Goal: Task Accomplishment & Management: Use online tool/utility

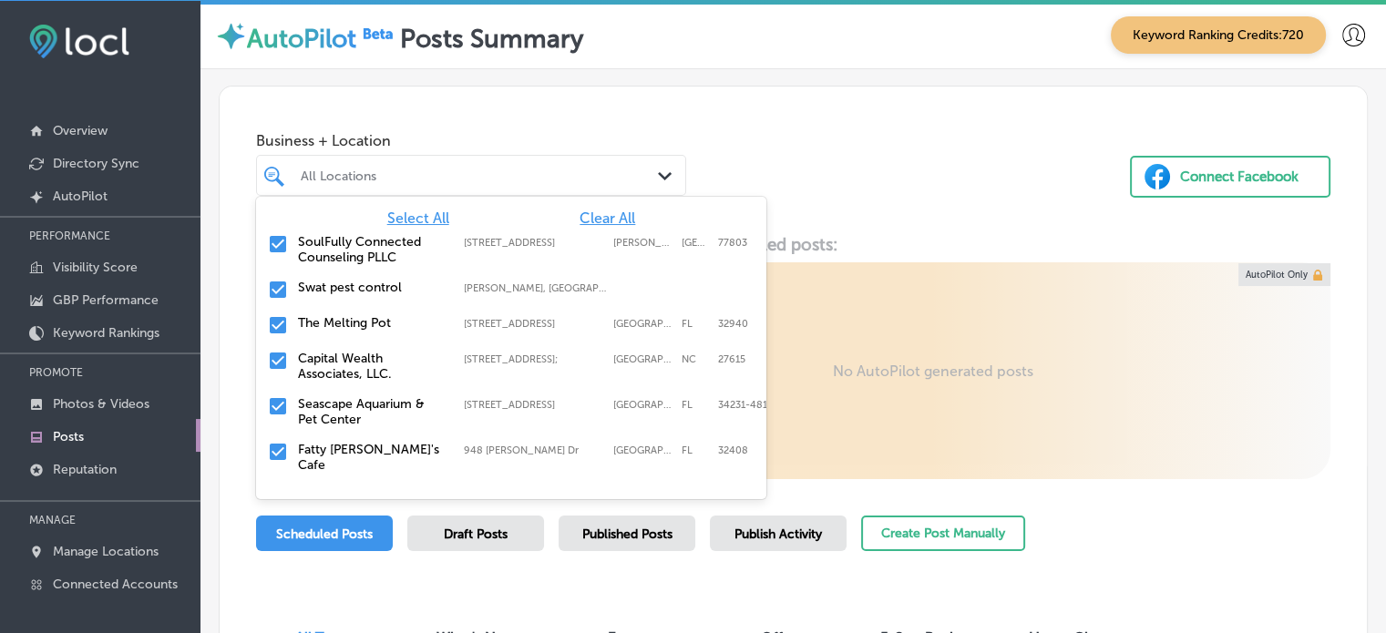
click at [454, 174] on div "All Locations" at bounding box center [480, 175] width 359 height 15
click at [597, 222] on span "Clear All" at bounding box center [608, 218] width 56 height 17
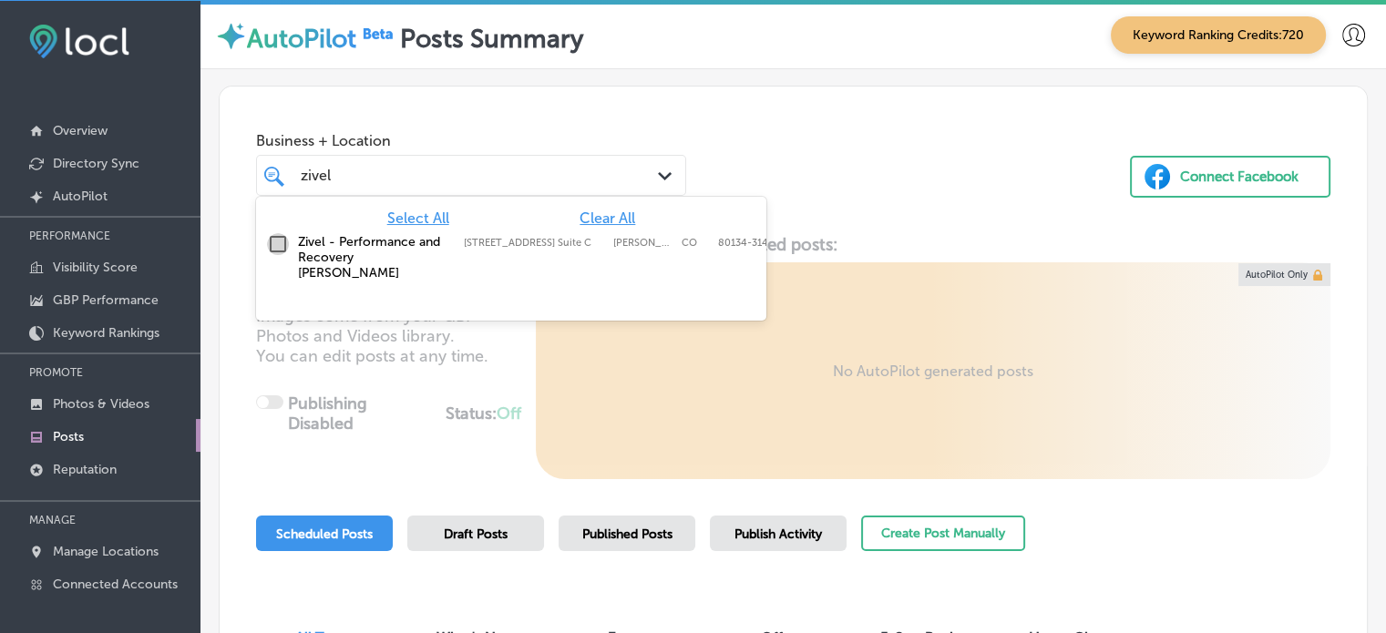
click at [279, 237] on input "checkbox" at bounding box center [278, 244] width 22 height 22
type input "zivel"
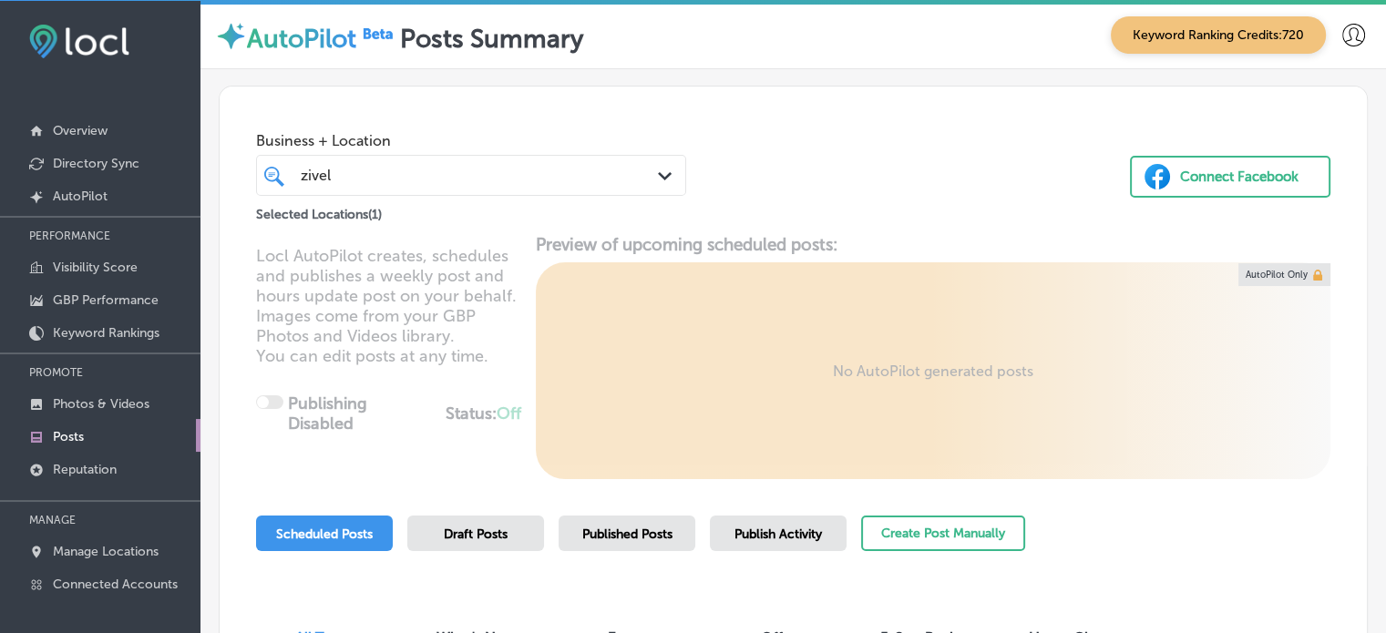
click at [795, 180] on div "Business + Location zivel zivel Path Created with Sketch. Selected Locations ( …" at bounding box center [793, 156] width 1147 height 139
click at [903, 525] on button "Create Post Manually" at bounding box center [943, 534] width 164 height 36
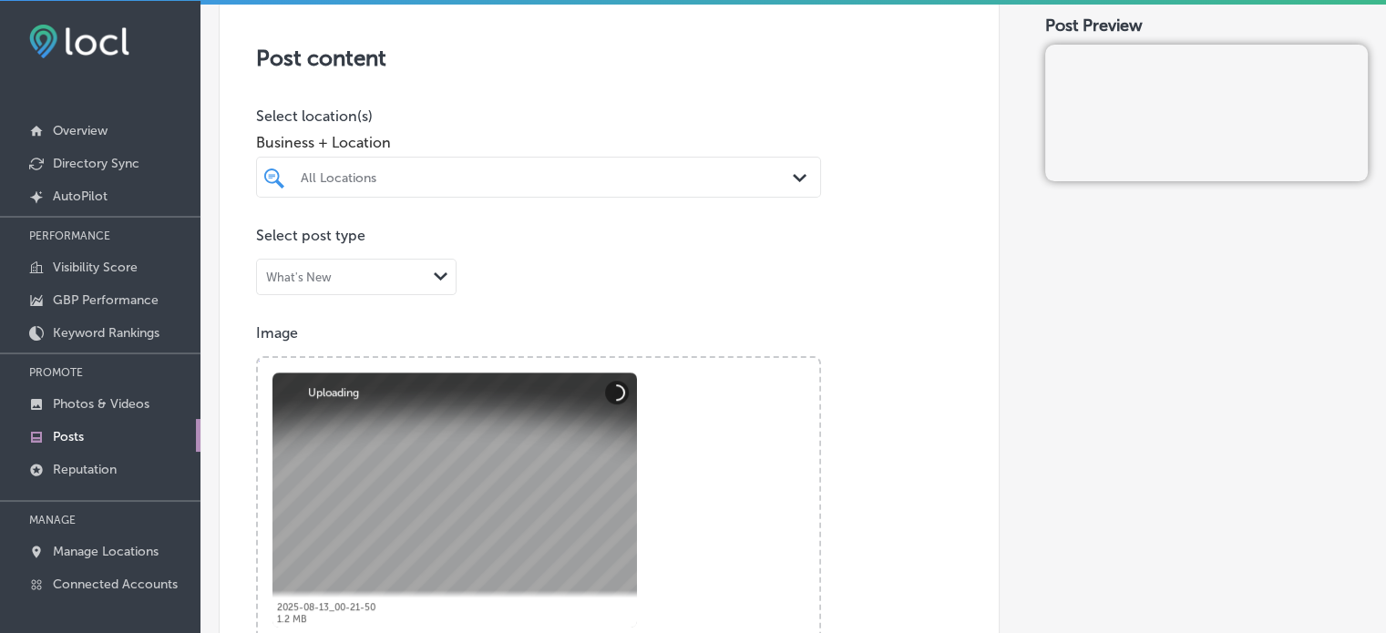
scroll to position [317, 0]
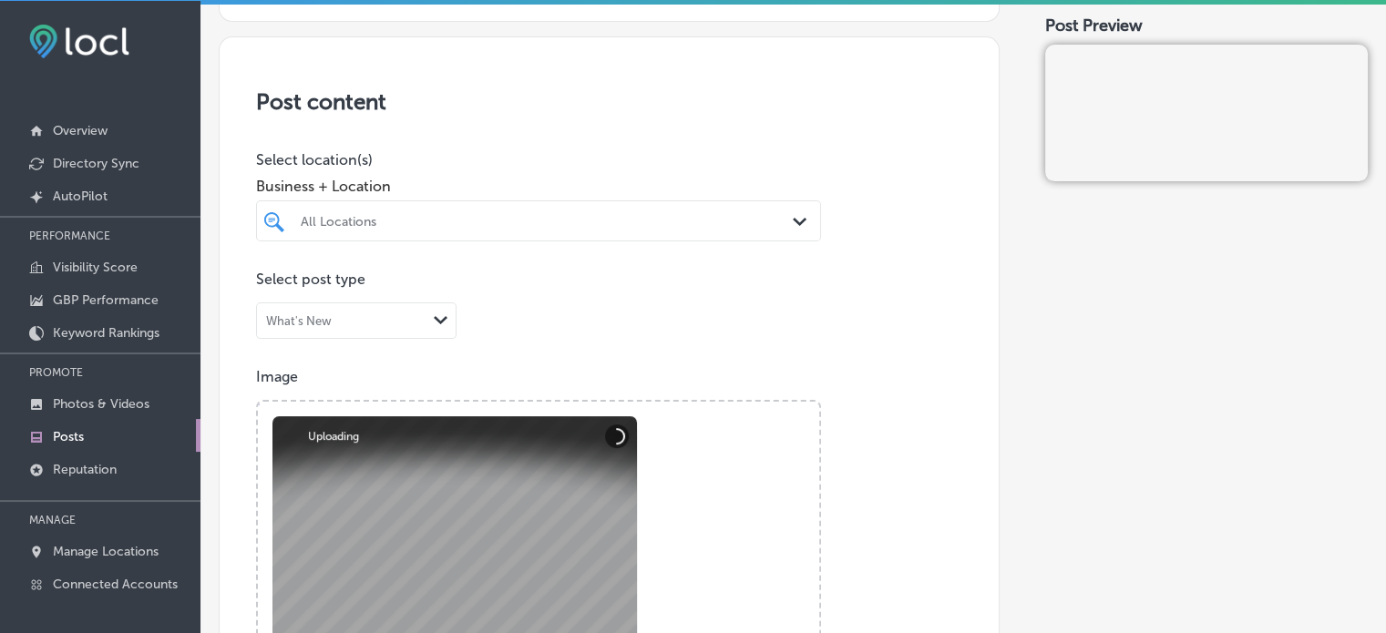
click at [604, 217] on div "All Locations" at bounding box center [548, 220] width 494 height 15
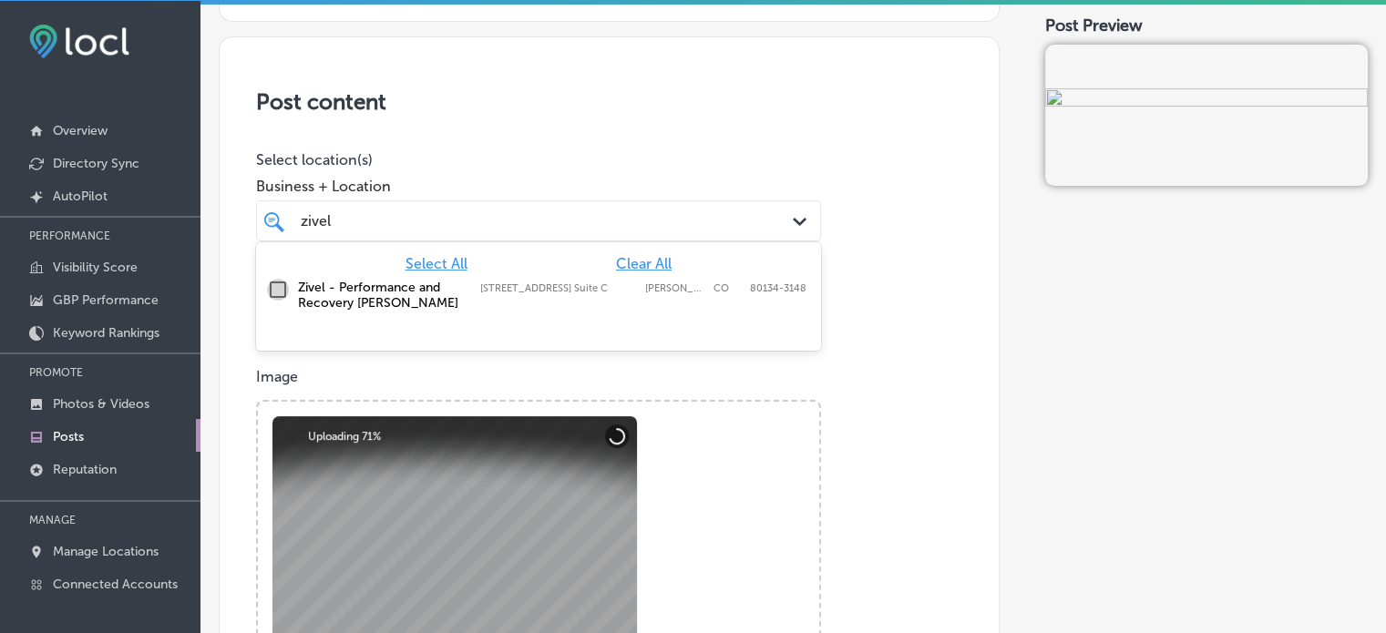
click at [273, 293] on input "checkbox" at bounding box center [278, 290] width 22 height 22
type input "zivel"
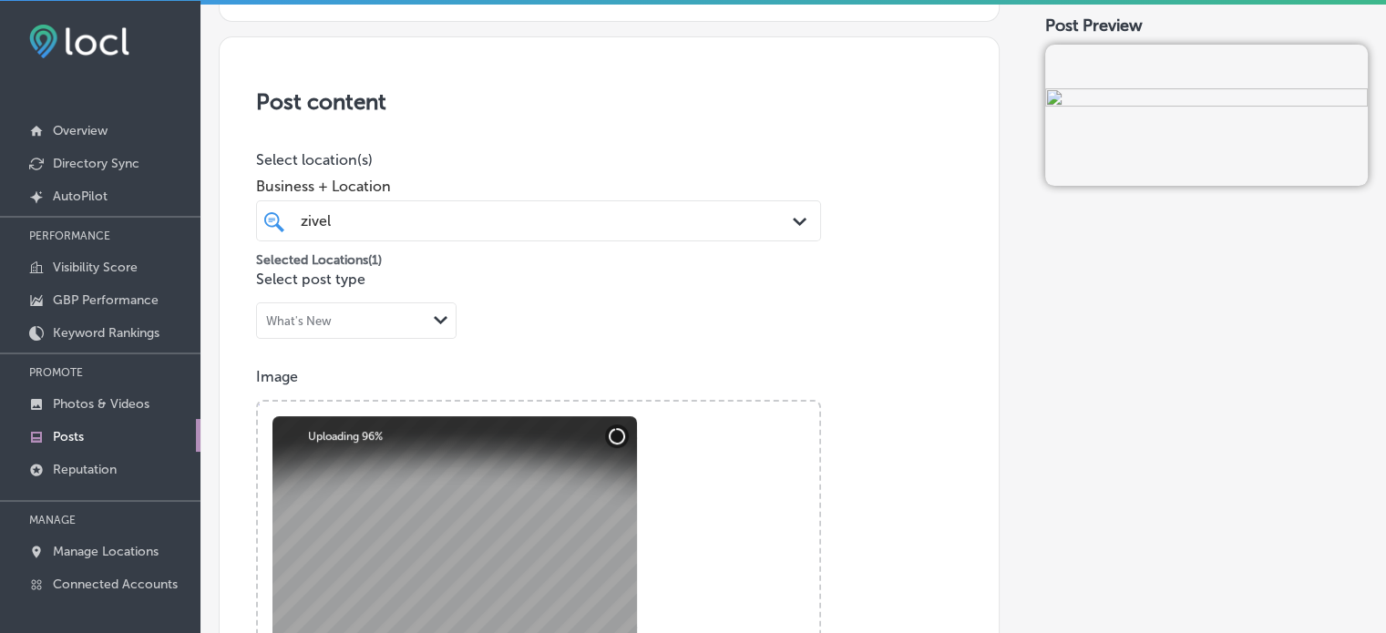
click at [512, 98] on h3 "Post content" at bounding box center [609, 101] width 706 height 26
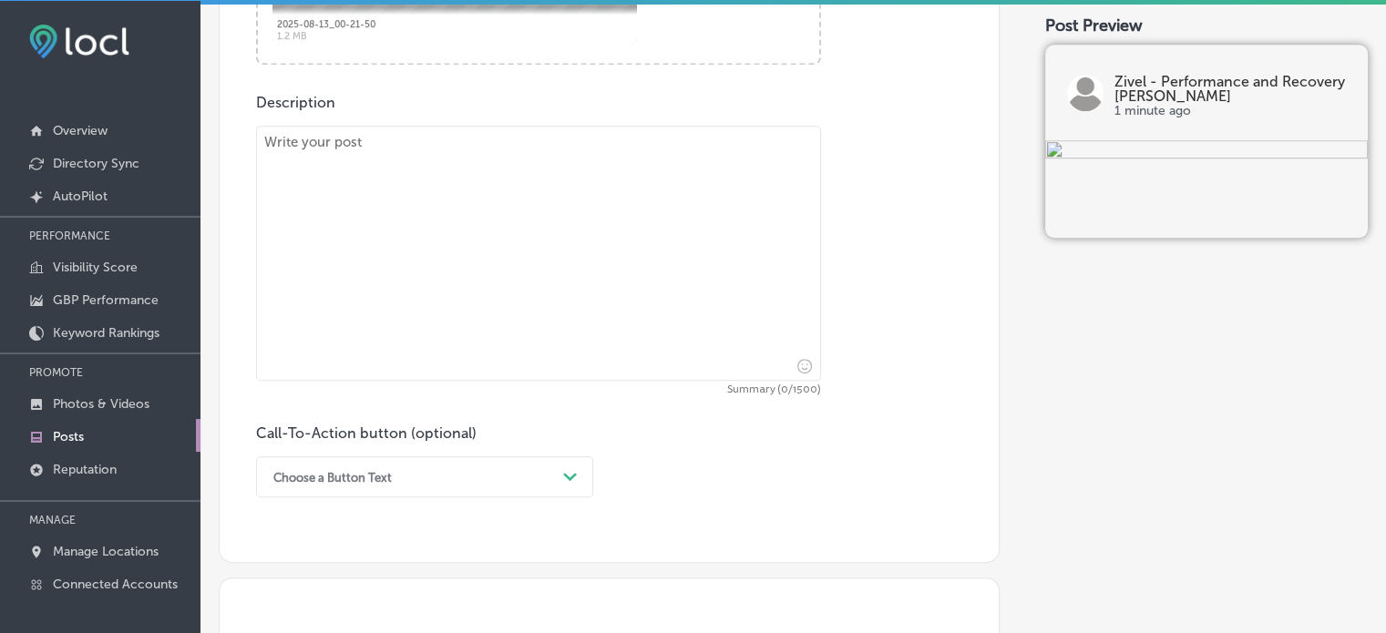
scroll to position [948, 0]
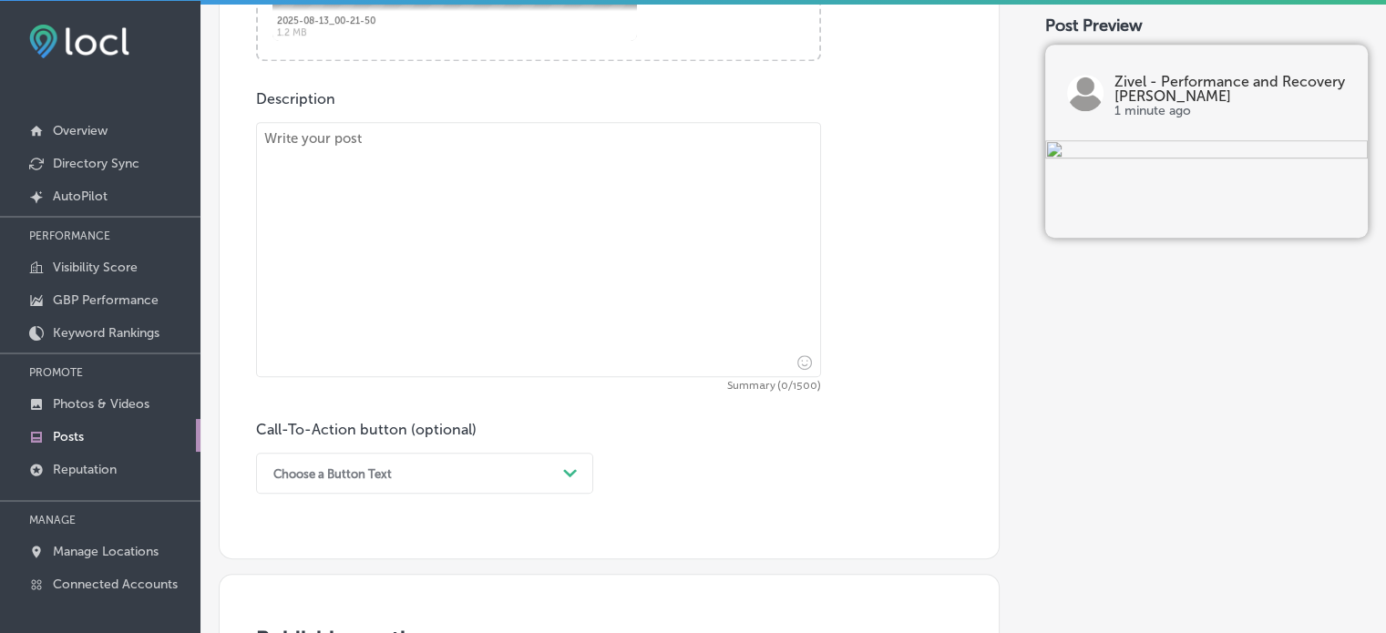
click at [696, 237] on textarea at bounding box center [538, 249] width 565 height 255
paste textarea ""Loremip, DO – Sitam Consect & Adi Elits Doeiusm Tempo, incididu, utl etdolorem…"
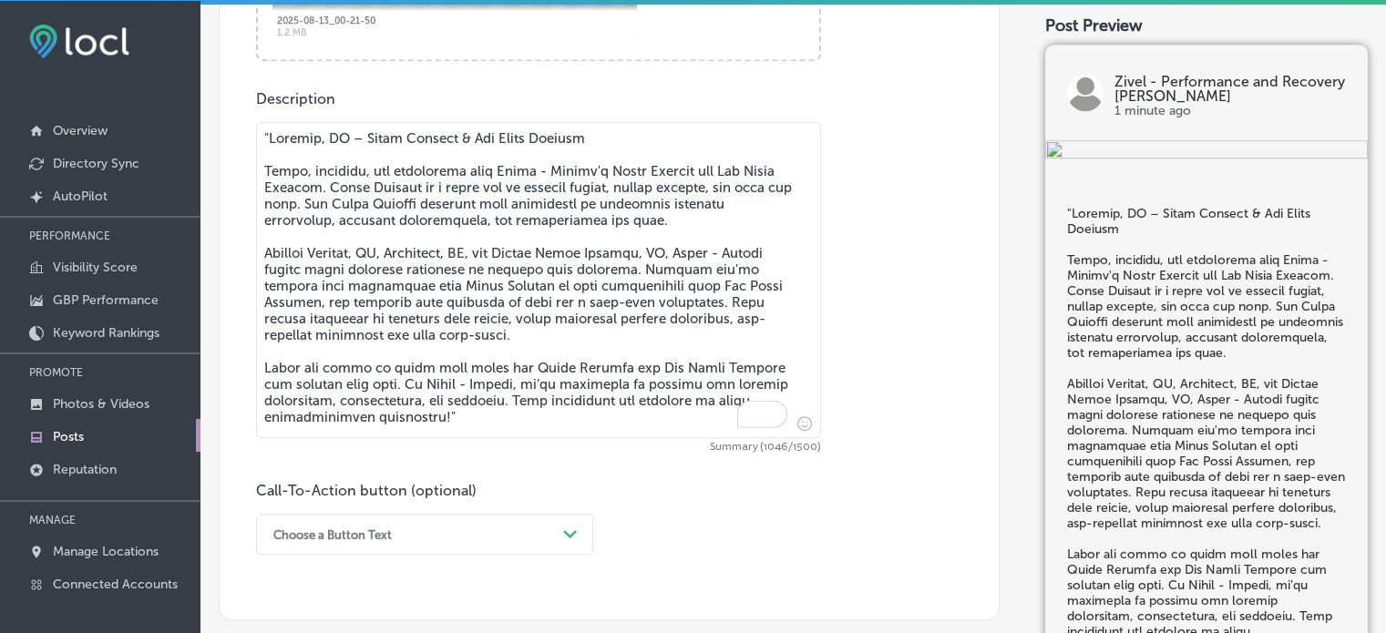
drag, startPoint x: 263, startPoint y: 165, endPoint x: 263, endPoint y: 131, distance: 33.7
click at [263, 131] on textarea "To enrich screen reader interactions, please activate Accessibility in Grammarl…" at bounding box center [538, 280] width 565 height 316
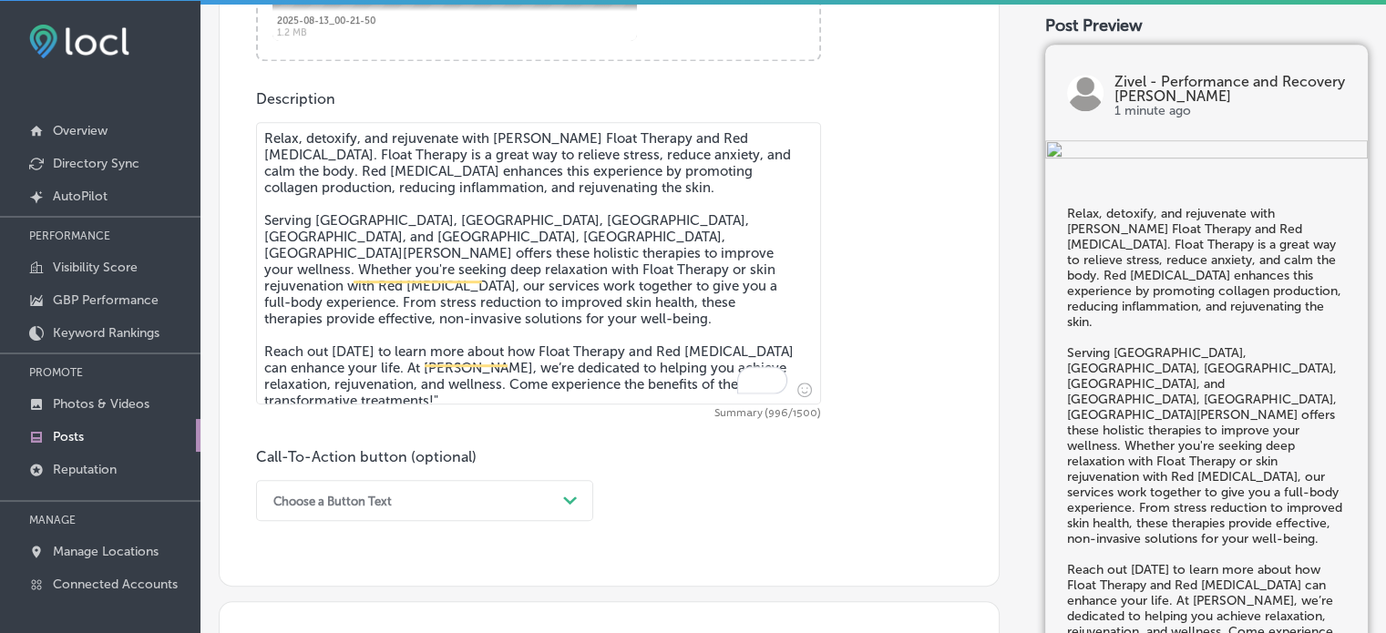
click at [564, 396] on textarea "Relax, detoxify, and rejuvenate with Zivel - Parker's Float Therapy and Red Lig…" at bounding box center [538, 263] width 565 height 283
type textarea "Relax, detoxify, and rejuvenate with Zivel - Parker's Float Therapy and Red Lig…"
click at [463, 496] on div "Choose a Button Text Path Created with Sketch." at bounding box center [424, 500] width 337 height 41
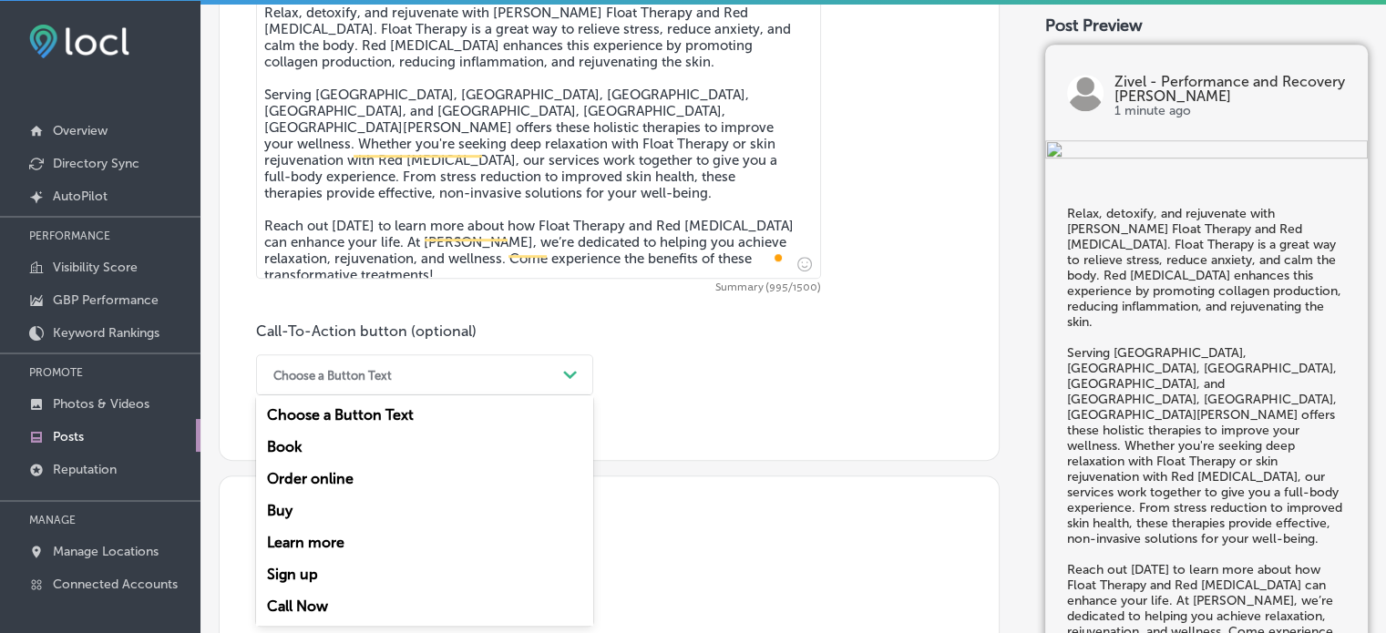
click at [340, 539] on div "Learn more" at bounding box center [424, 543] width 337 height 32
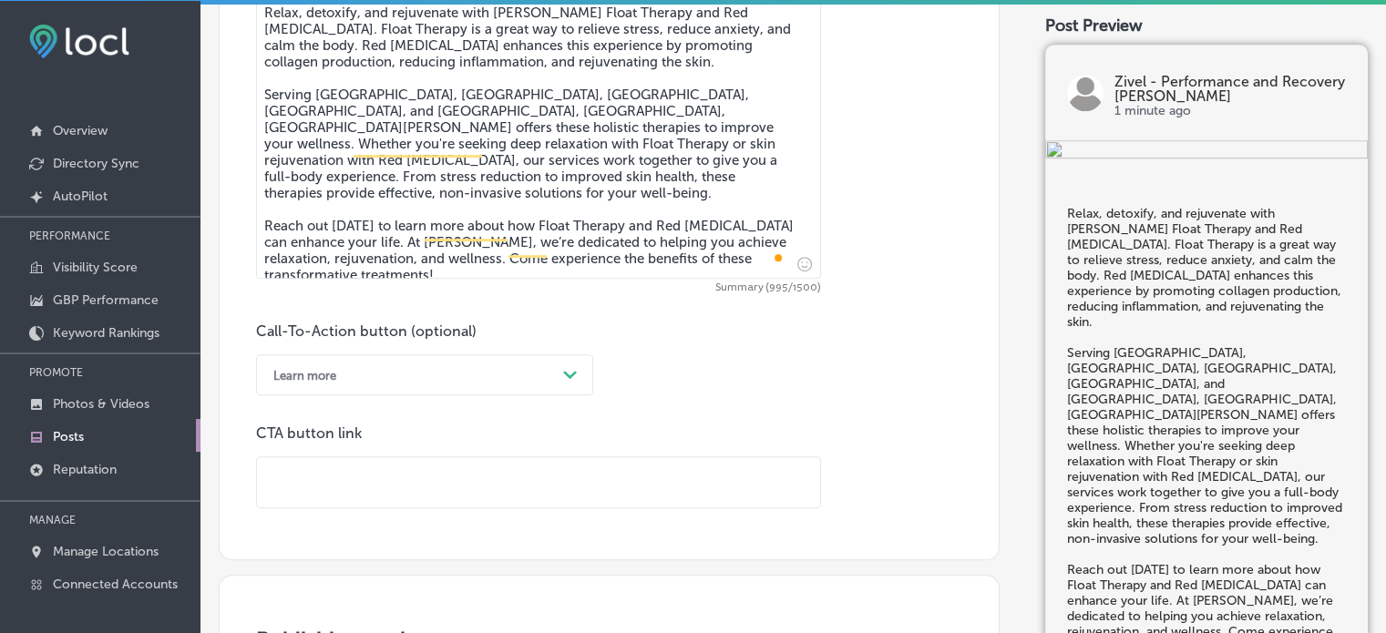
click at [408, 477] on input "text" at bounding box center [538, 483] width 563 height 50
paste input "https://www.zivel.com/locations/colorado/parker"
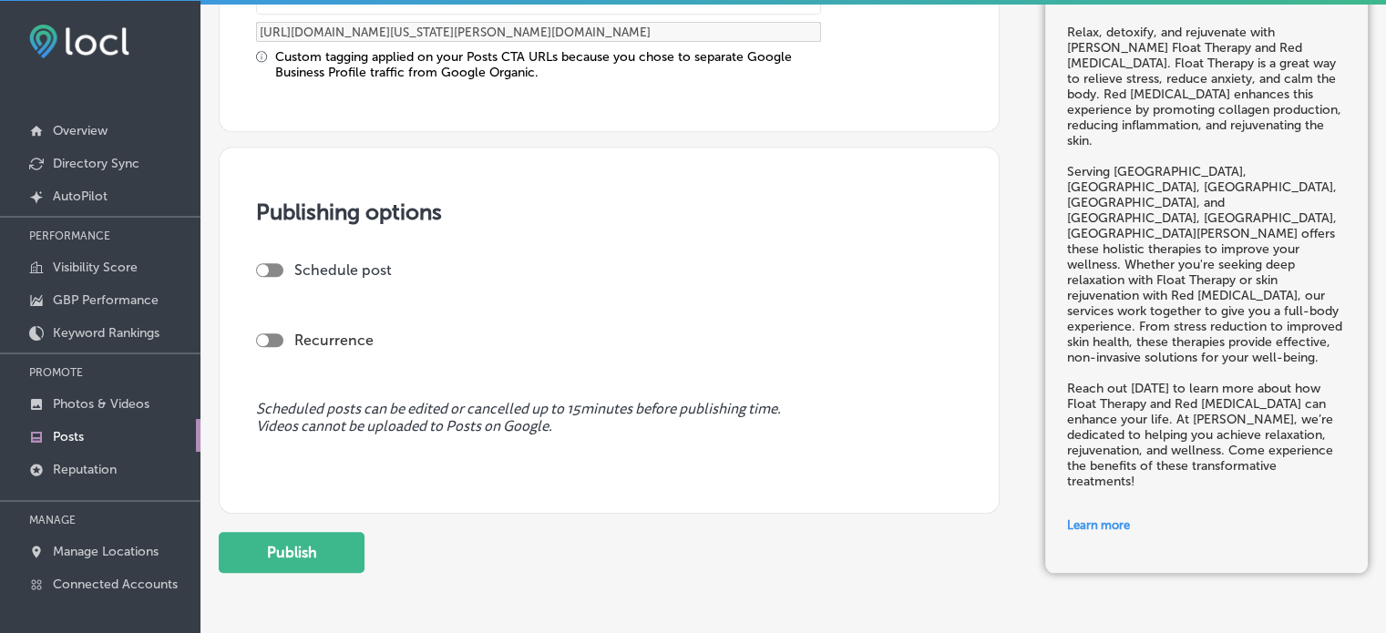
scroll to position [1573, 0]
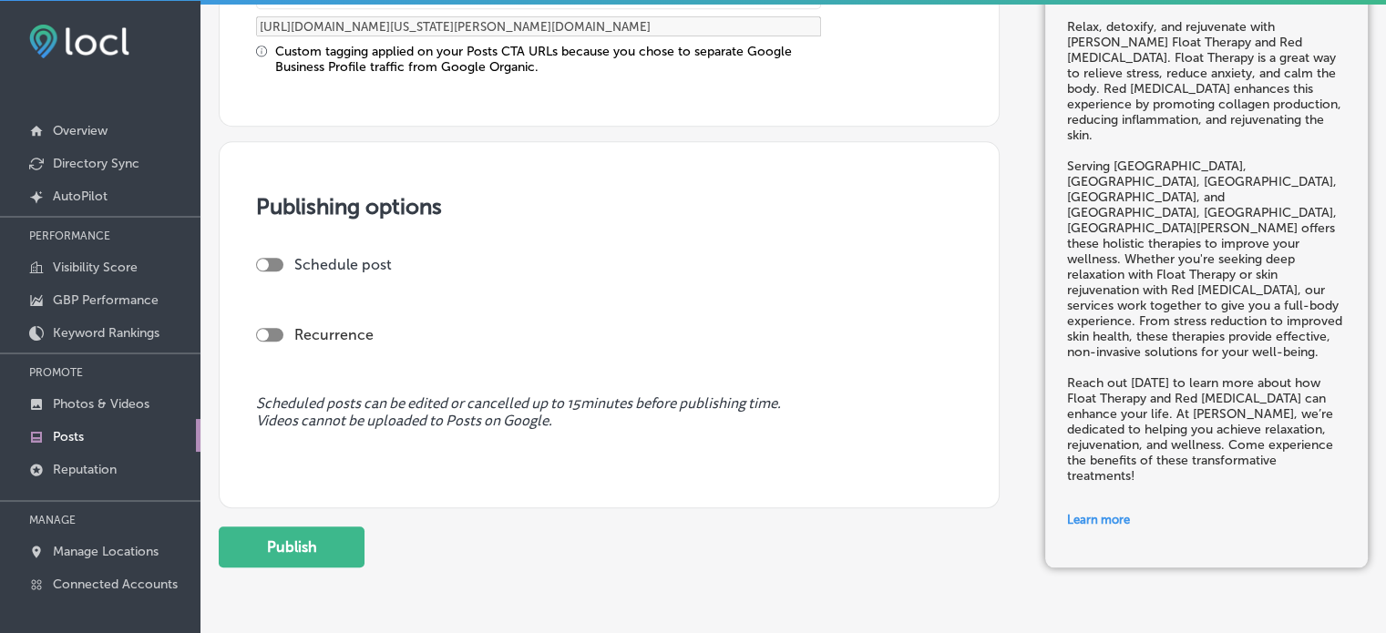
click at [270, 258] on div at bounding box center [269, 265] width 27 height 14
type input "https://www.zivel.com/locations/colorado/parker"
checkbox input "true"
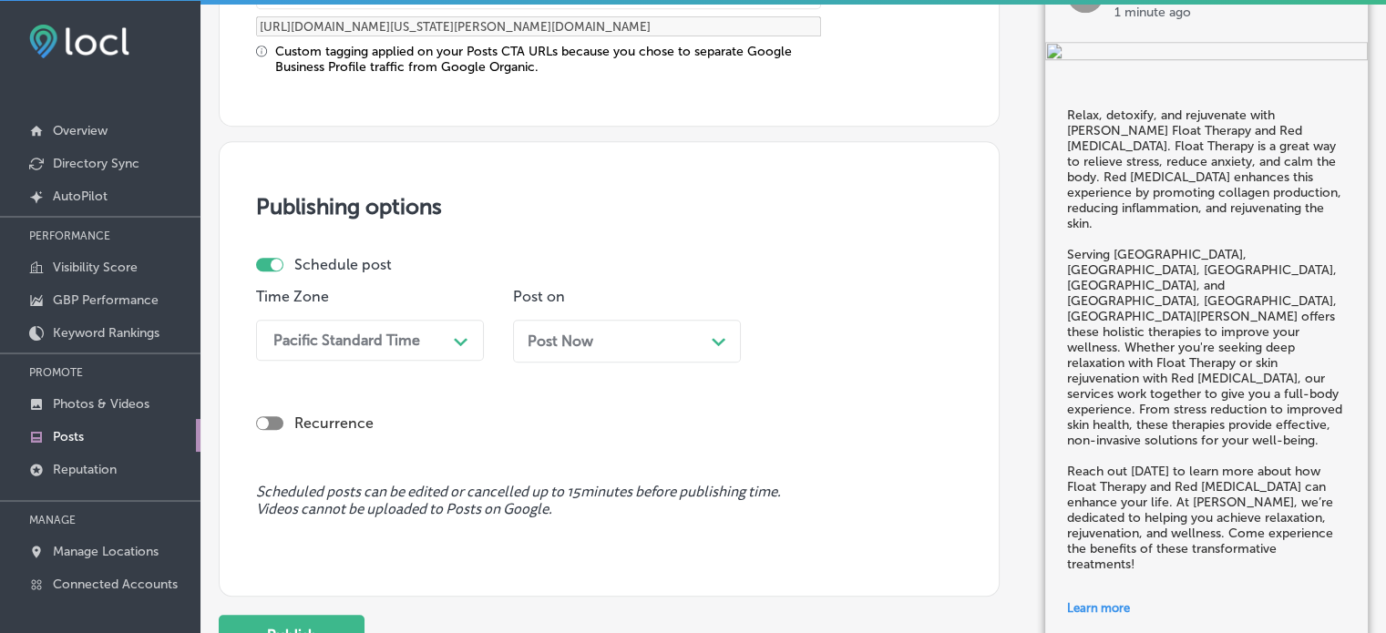
click at [419, 324] on div "Pacific Standard Time" at bounding box center [355, 340] width 182 height 32
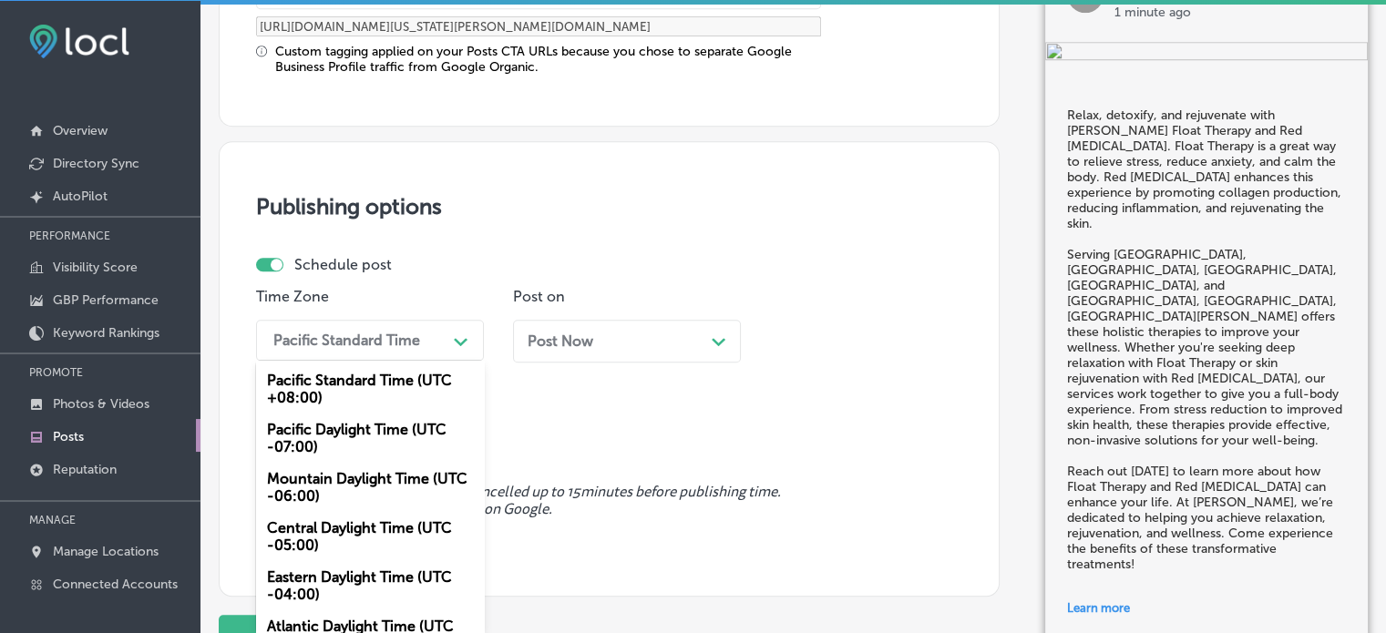
click at [382, 478] on div "Mountain Daylight Time (UTC -06:00)" at bounding box center [370, 487] width 228 height 49
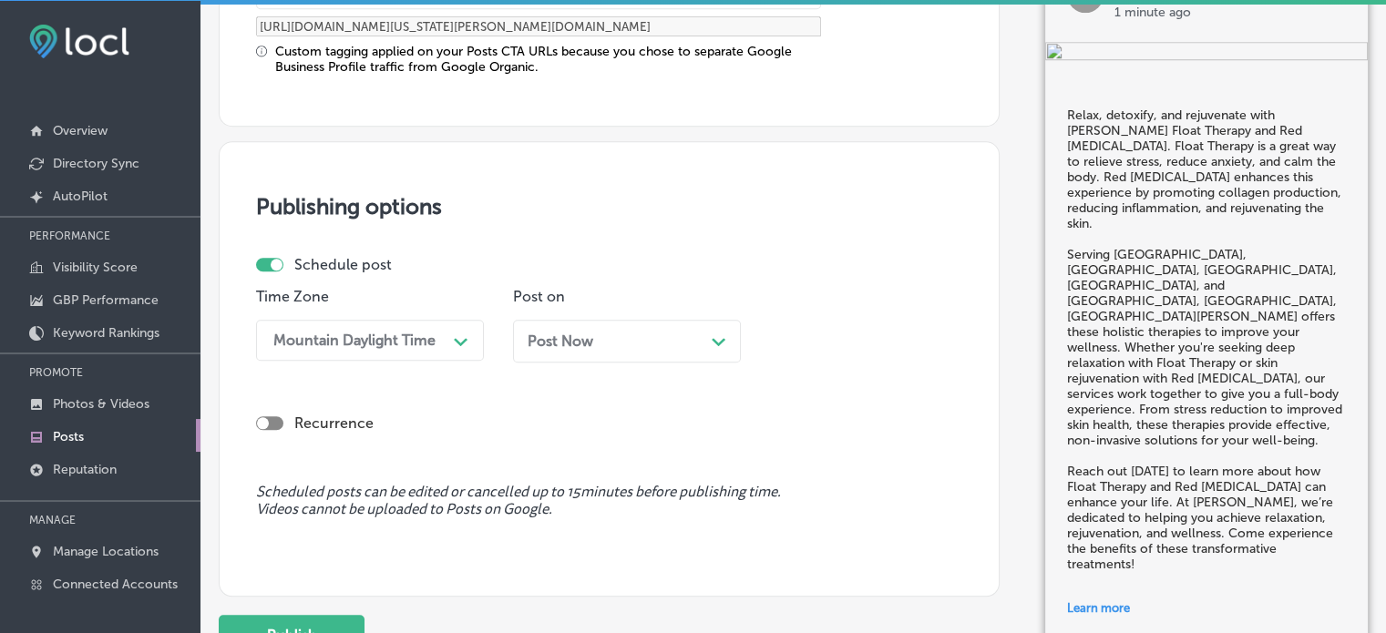
click at [663, 339] on div "Post Now Path Created with Sketch." at bounding box center [627, 341] width 199 height 17
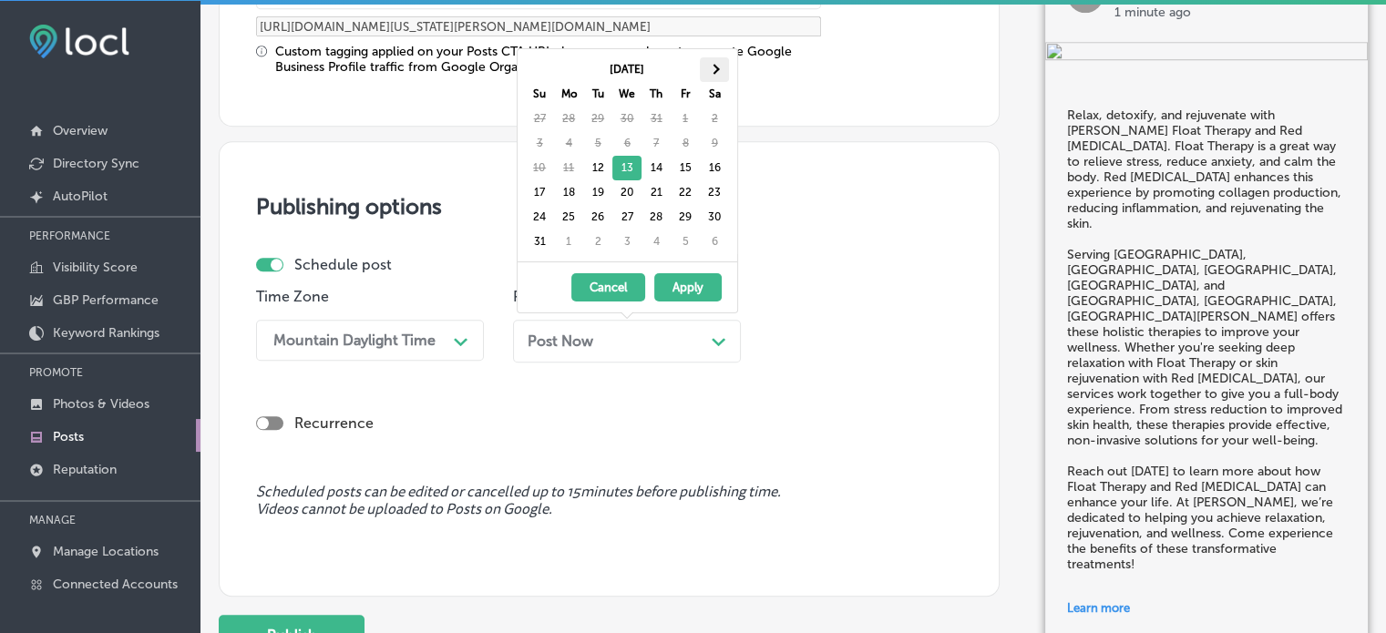
click at [717, 68] on span at bounding box center [714, 69] width 10 height 10
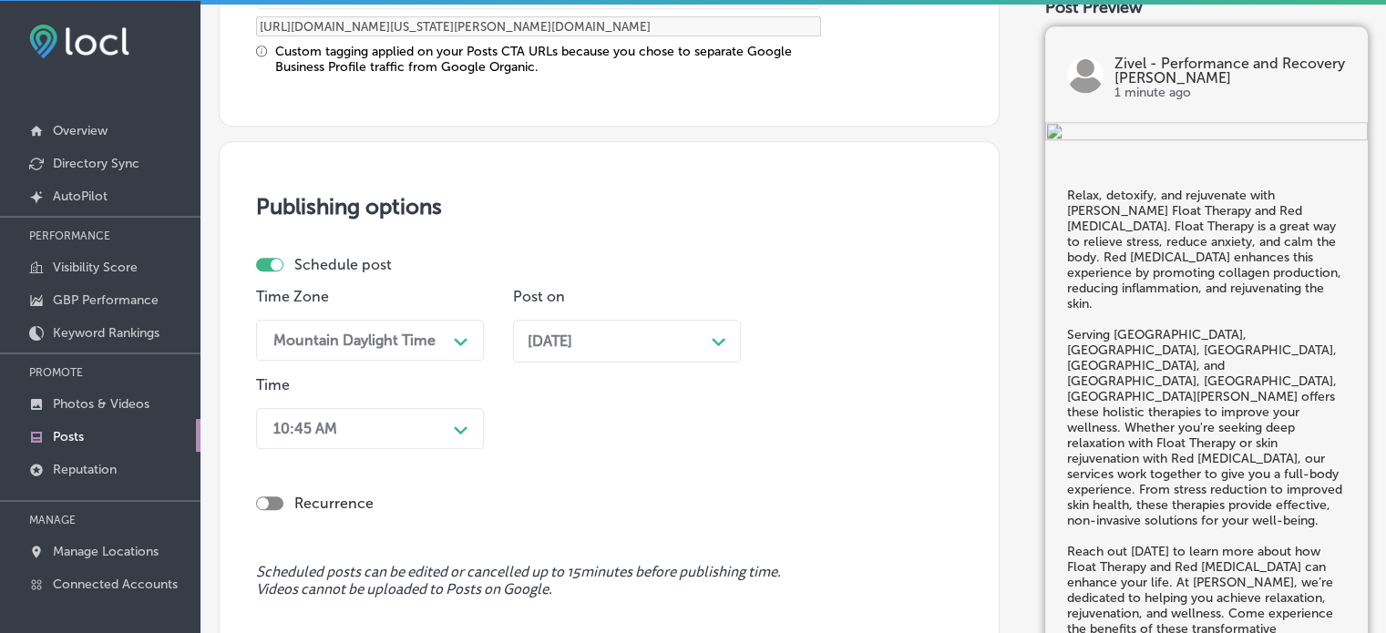
scroll to position [1667, 0]
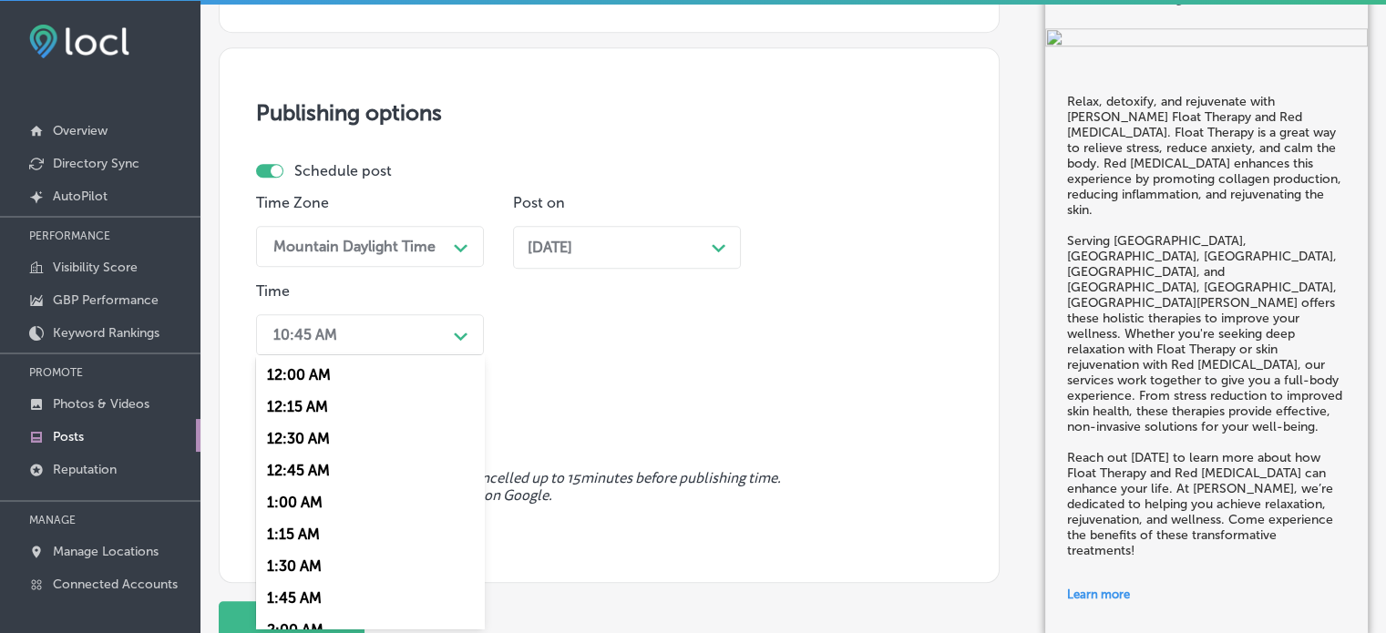
click at [407, 355] on div "option 12:15 AM focused, 2 of 96. 96 results available. Use Up and Down to choo…" at bounding box center [370, 334] width 228 height 41
click at [309, 503] on div "7:00 AM" at bounding box center [370, 503] width 228 height 32
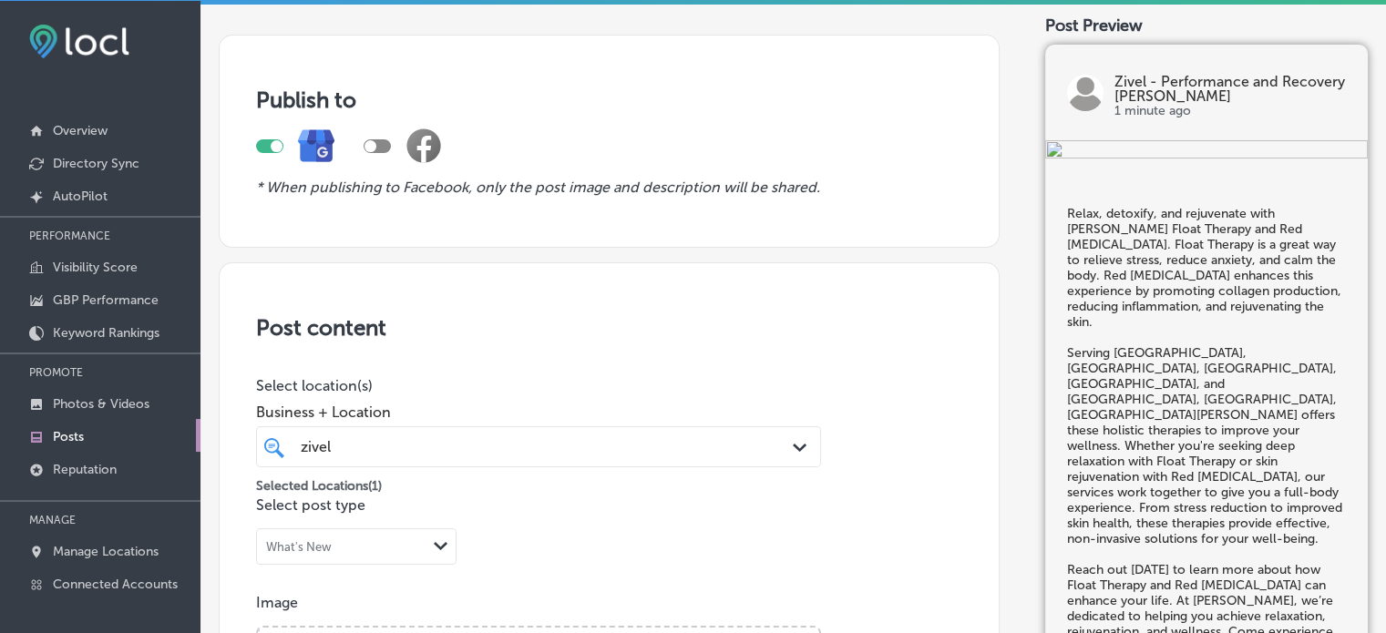
scroll to position [0, 0]
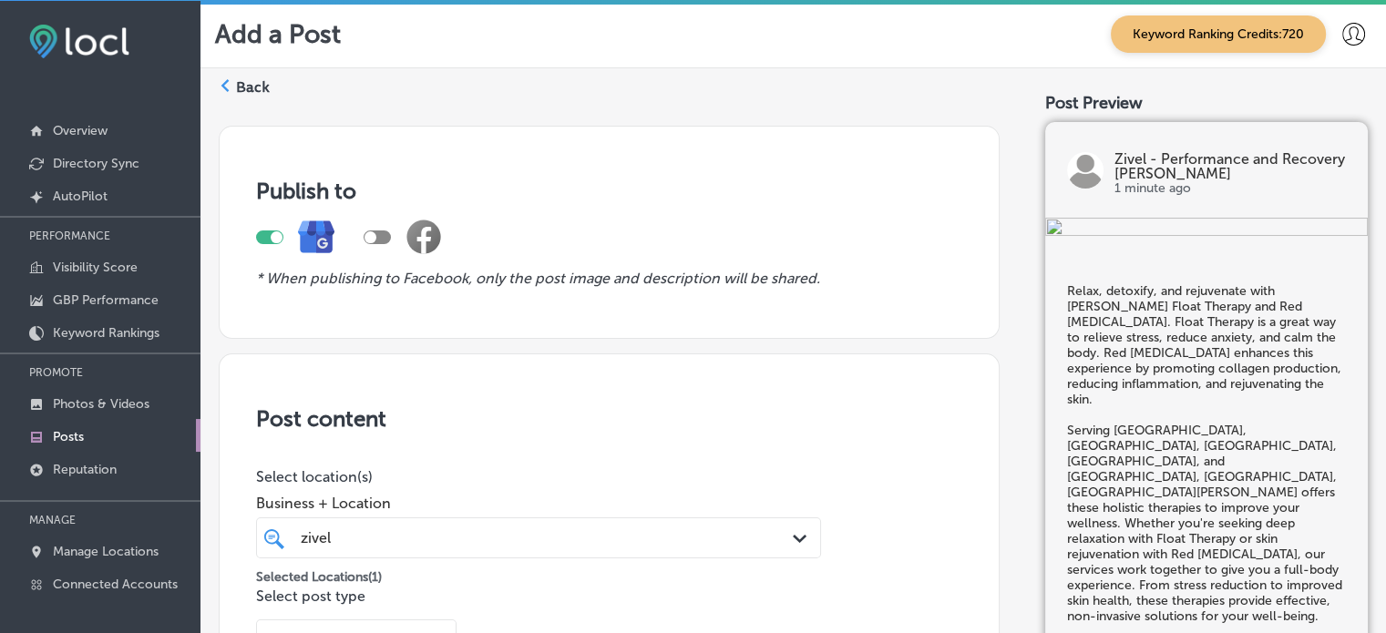
click at [536, 568] on div "Selected Locations ( 1 )" at bounding box center [538, 573] width 565 height 23
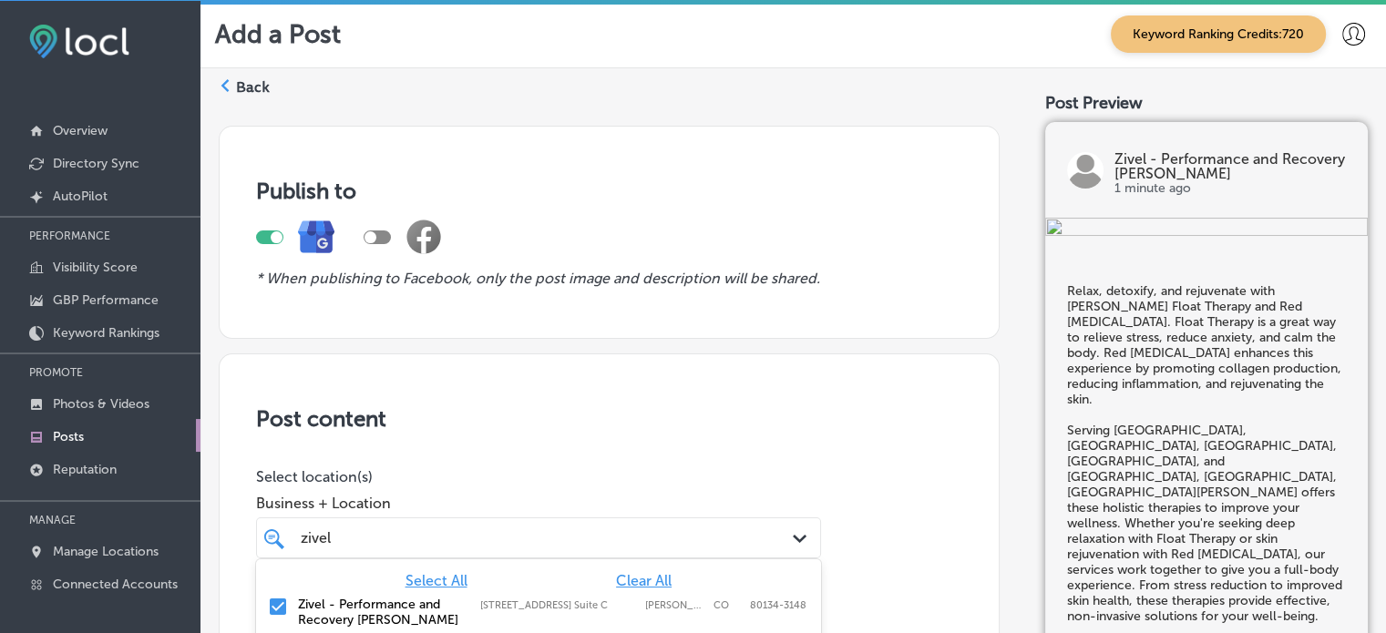
scroll to position [40, 0]
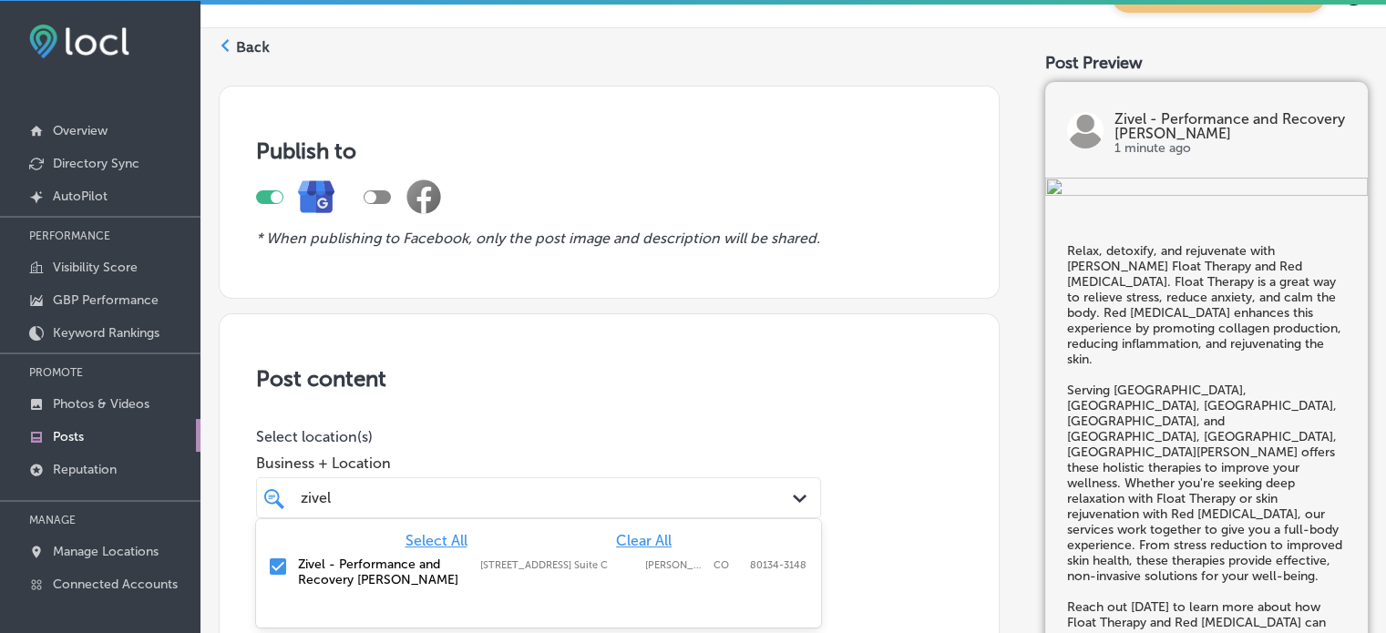
click at [569, 519] on div "option 17021 Lincoln Ave. Suite C, selected. option 17021 Lincoln Ave. Suite C …" at bounding box center [538, 498] width 565 height 41
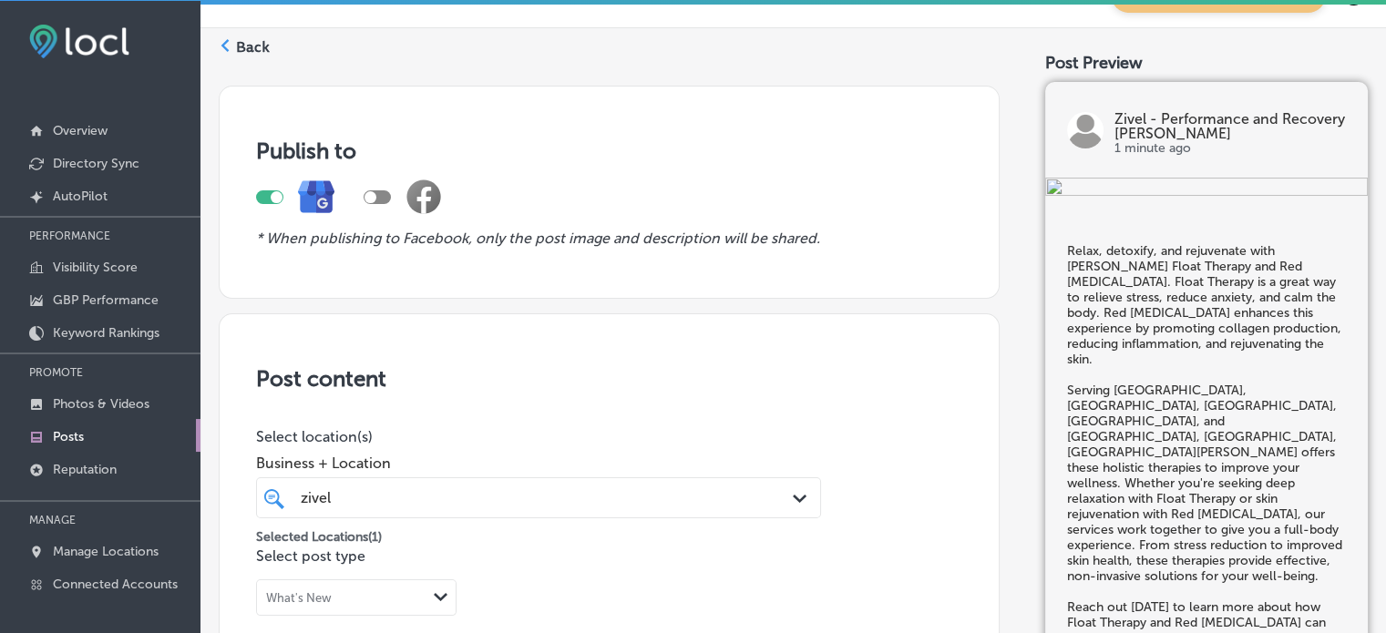
click at [587, 449] on div "Business + Location zivel zivel Path Created with Sketch." at bounding box center [538, 482] width 565 height 73
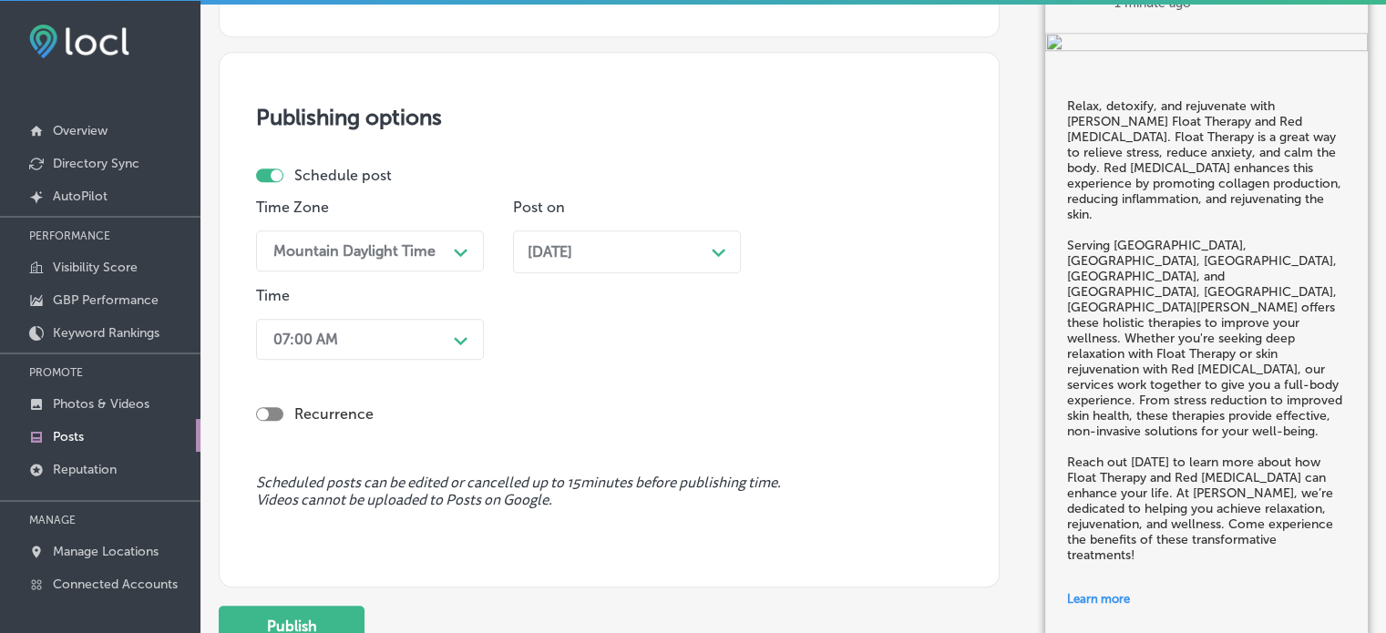
scroll to position [1810, 0]
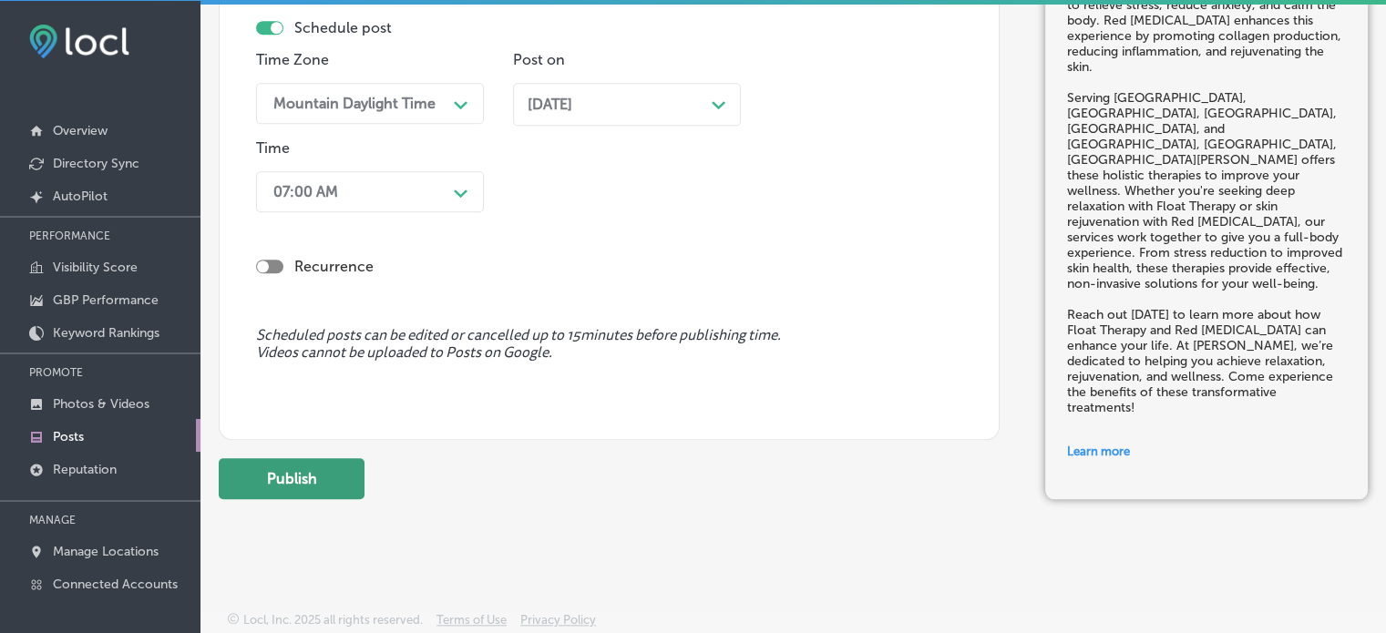
click at [320, 467] on button "Publish" at bounding box center [292, 478] width 146 height 41
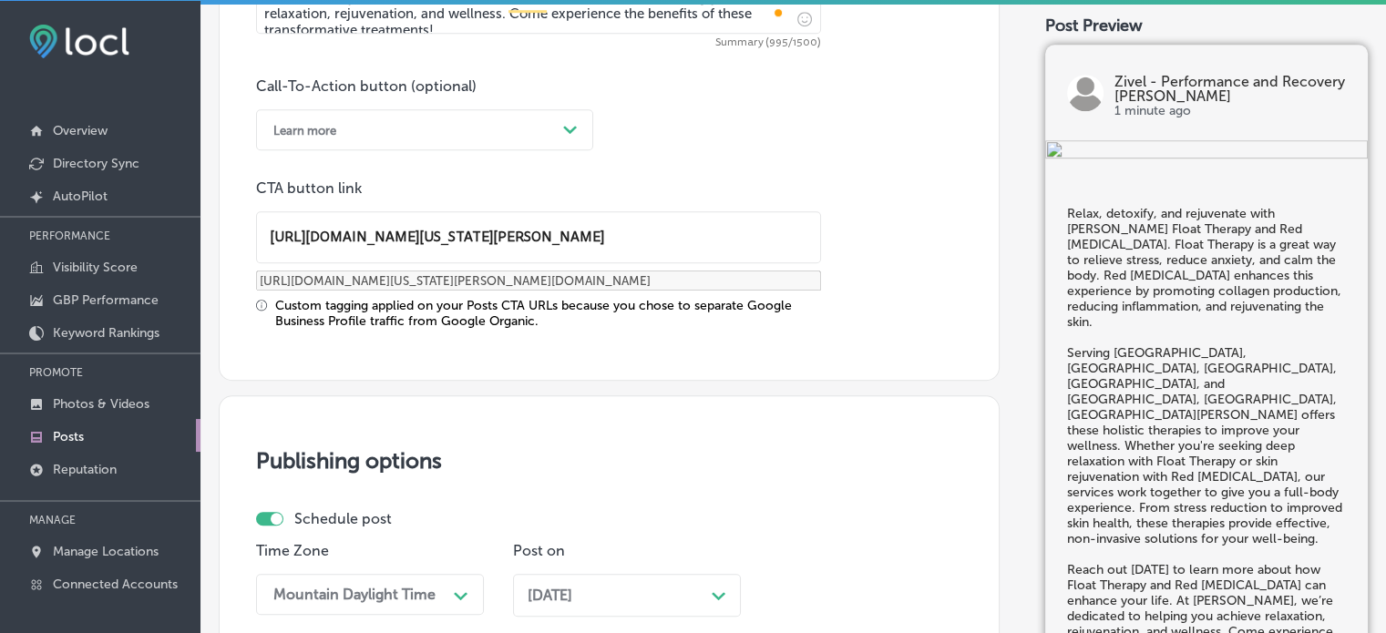
scroll to position [1313, 0]
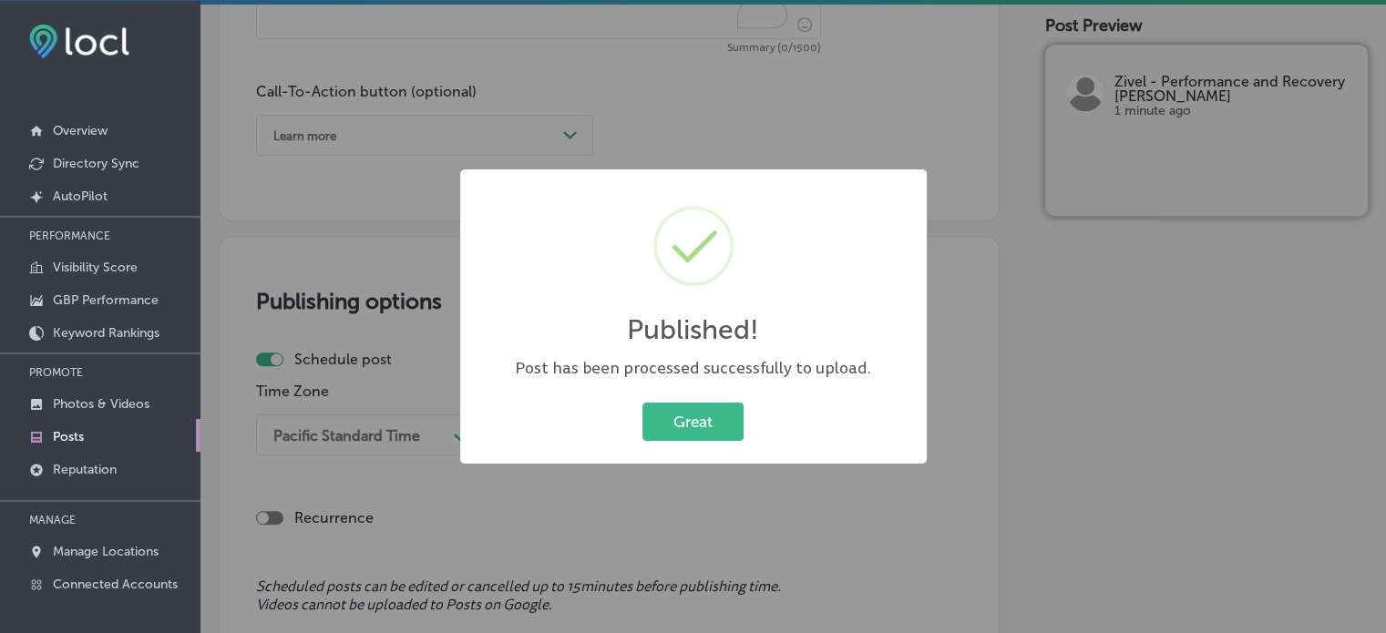
click at [680, 396] on div "Published! × Post has been processed successfully to upload. Great Cancel" at bounding box center [693, 317] width 467 height 294
click at [693, 416] on button "Great" at bounding box center [693, 421] width 101 height 37
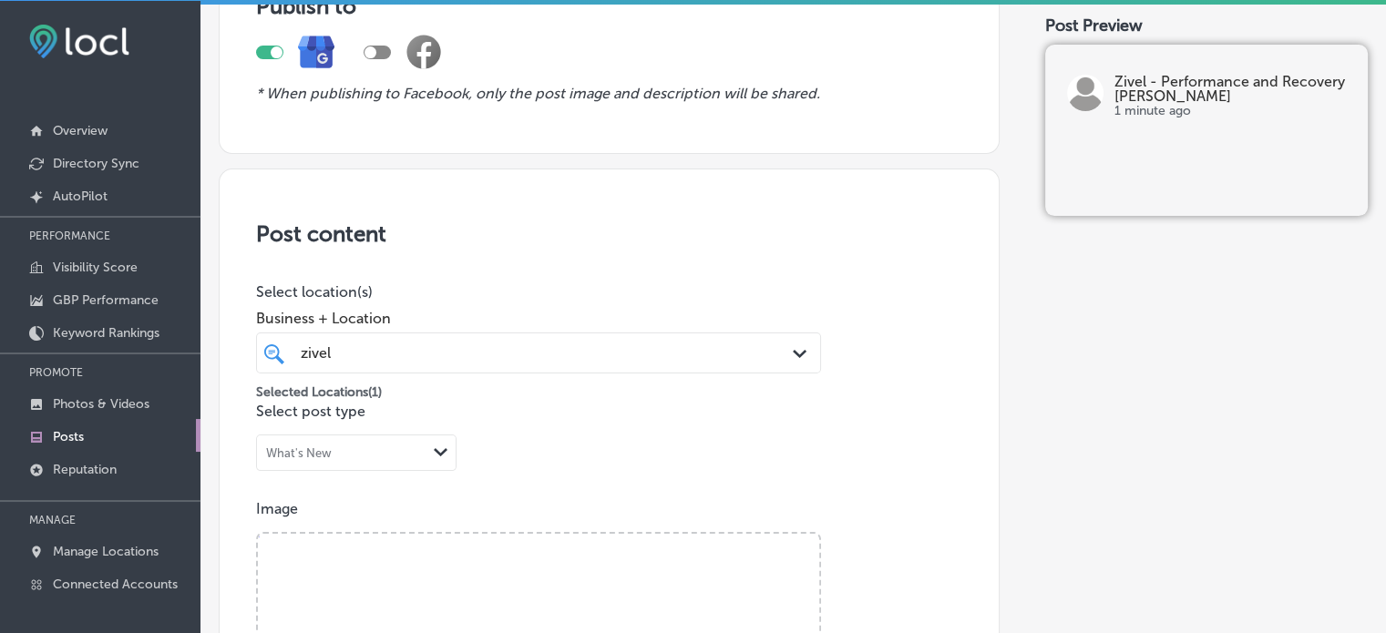
click at [763, 303] on div "Business + Location zivel zivel Path Created with Sketch." at bounding box center [538, 337] width 565 height 73
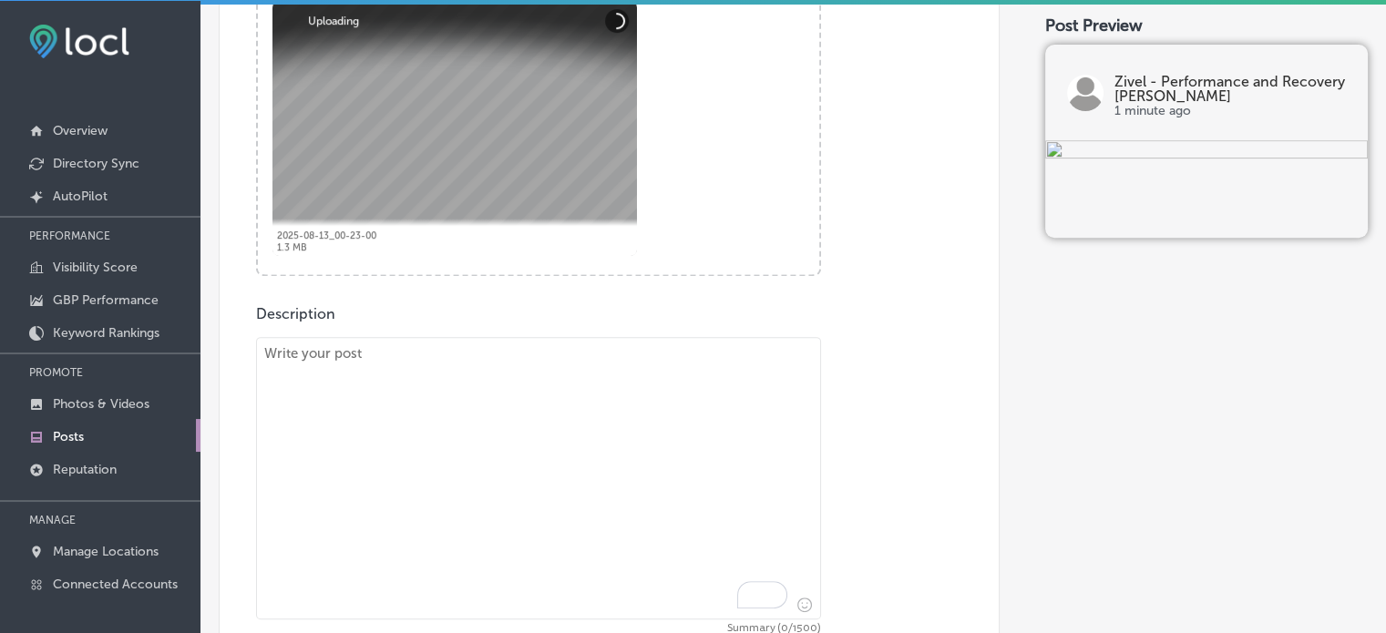
click at [657, 398] on textarea "To enrich screen reader interactions, please activate Accessibility in Grammarl…" at bounding box center [538, 478] width 565 height 283
paste textarea ""Castle Rock, CO – Cryotherapy & Body Sculpting At Zivel - Parker, we offer adv…"
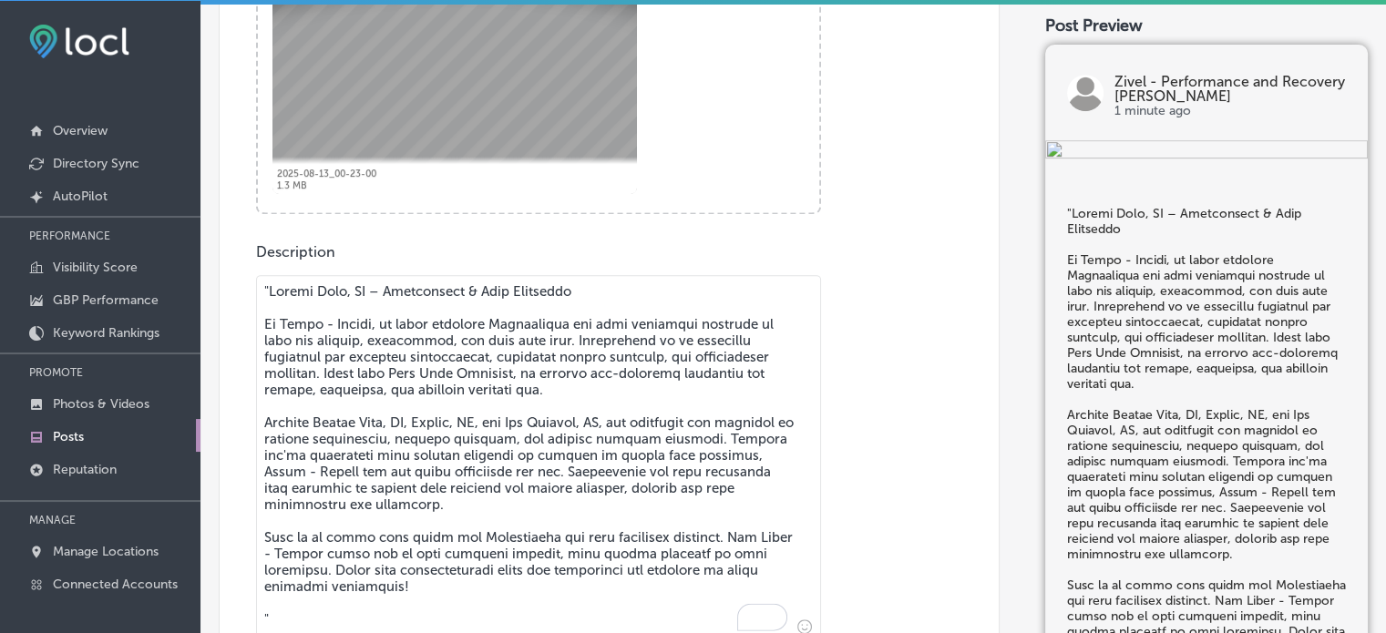
scroll to position [848, 0]
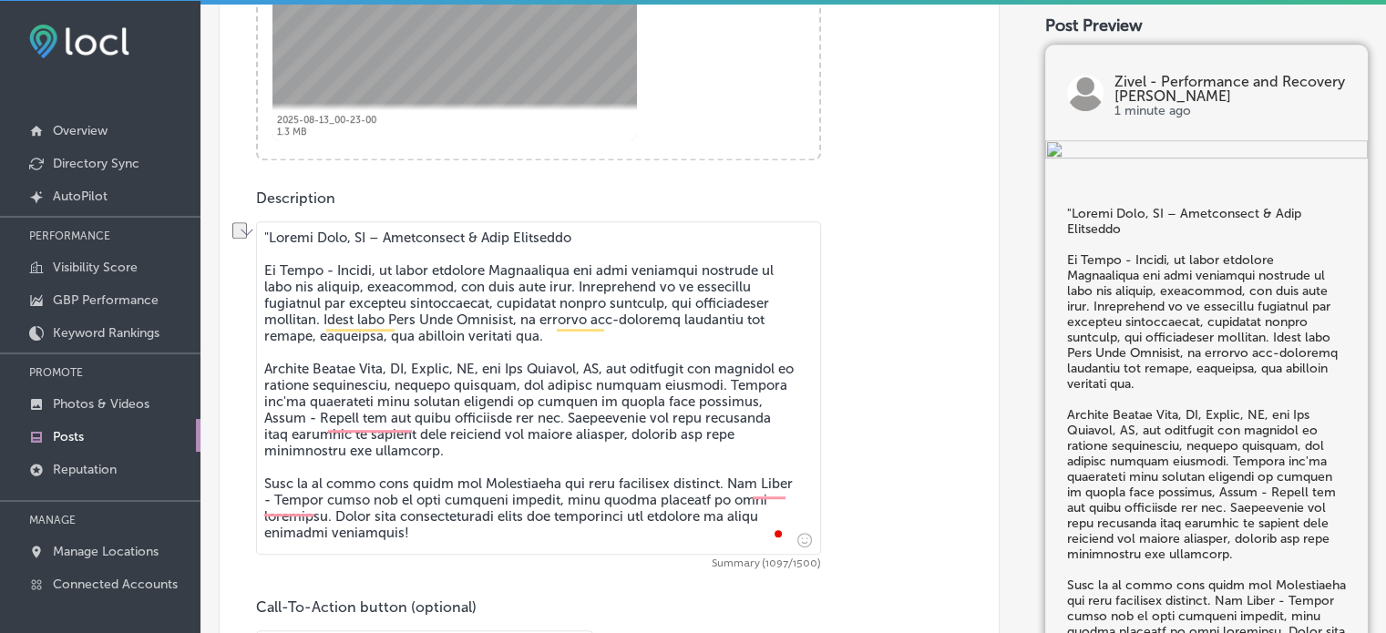
drag, startPoint x: 262, startPoint y: 262, endPoint x: 262, endPoint y: 242, distance: 19.1
click at [262, 242] on div "Publish to * When publishing to Facebook, only the post image and description w…" at bounding box center [793, 265] width 1149 height 2004
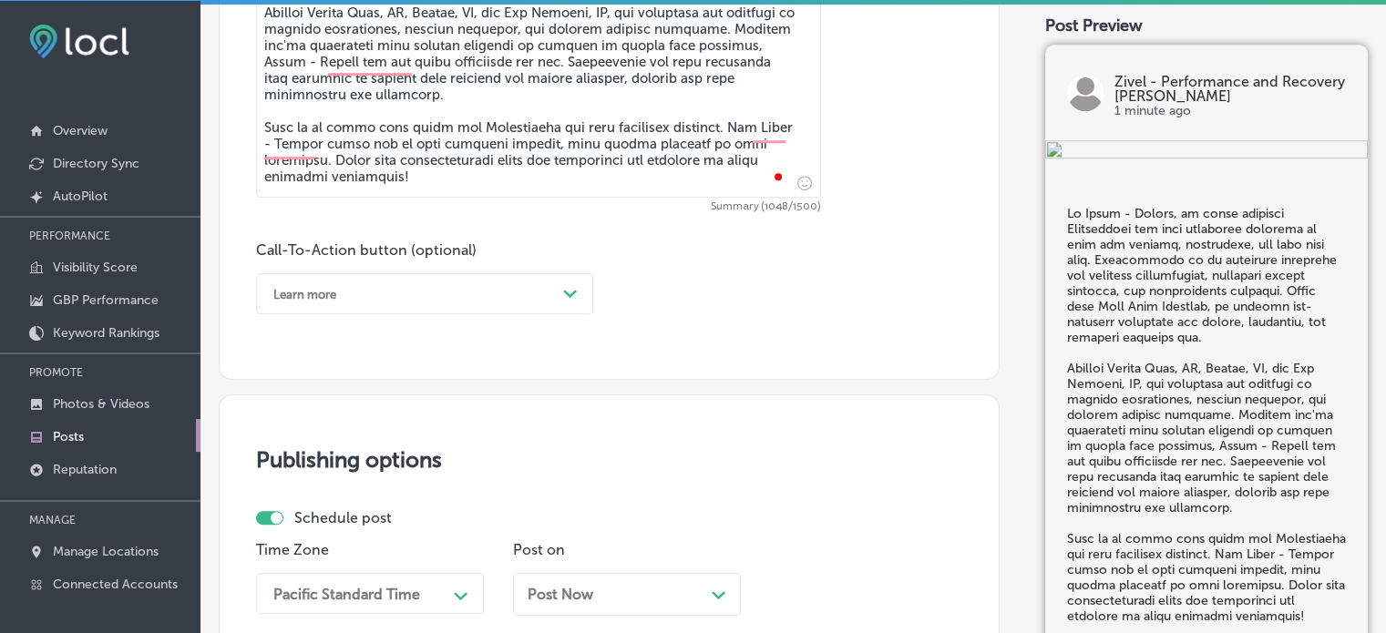
scroll to position [1177, 0]
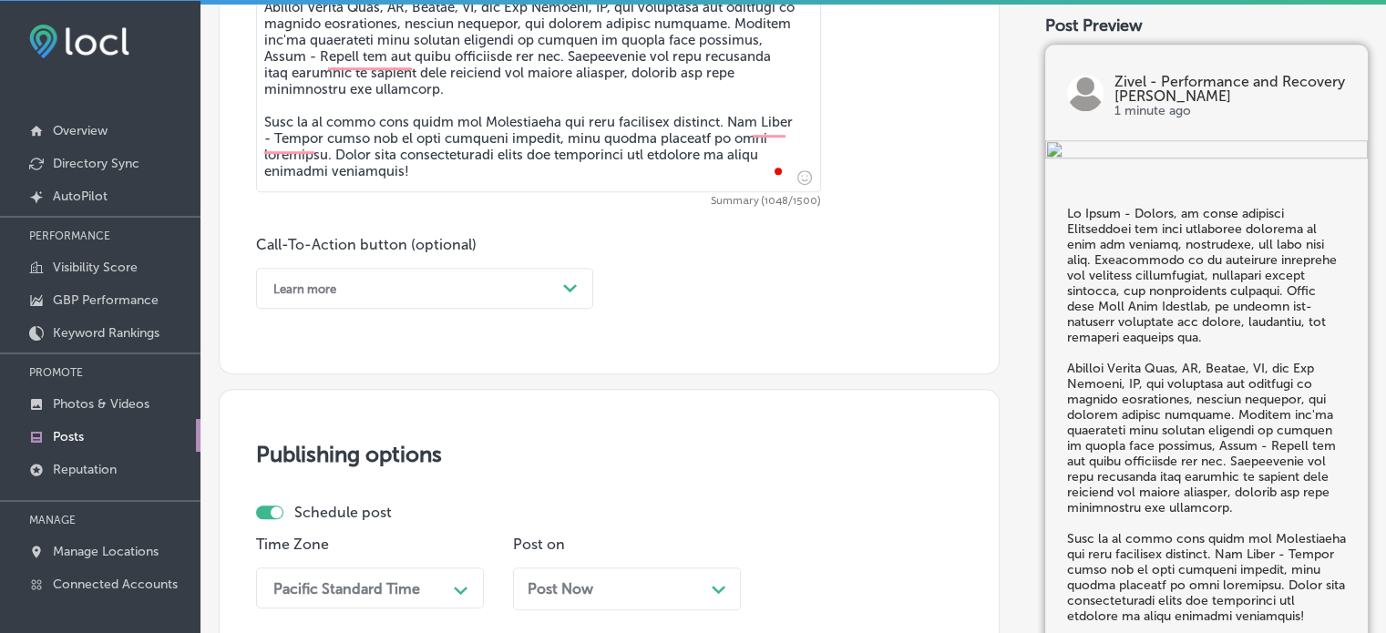
type textarea "At Zivel - Parker, we offer advanced Cryotherapy and body sculpting services to…"
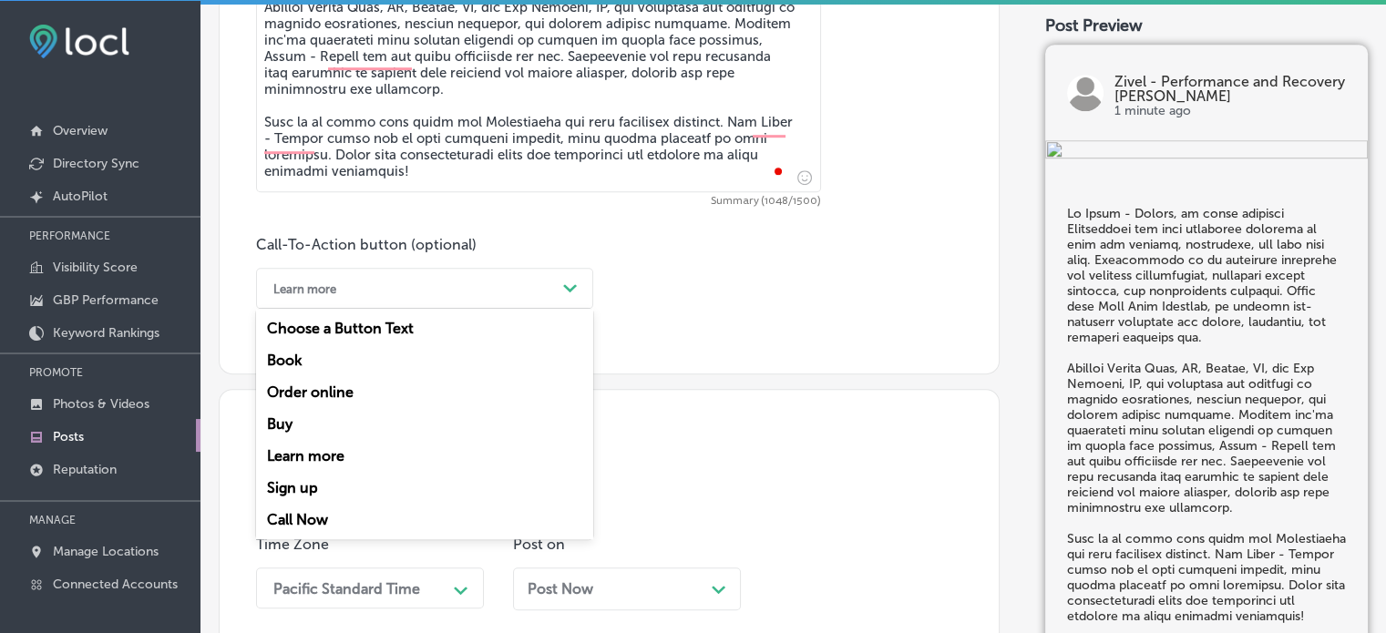
click at [545, 278] on div "Learn more" at bounding box center [410, 288] width 292 height 28
click at [306, 511] on div "Call Now" at bounding box center [424, 520] width 337 height 32
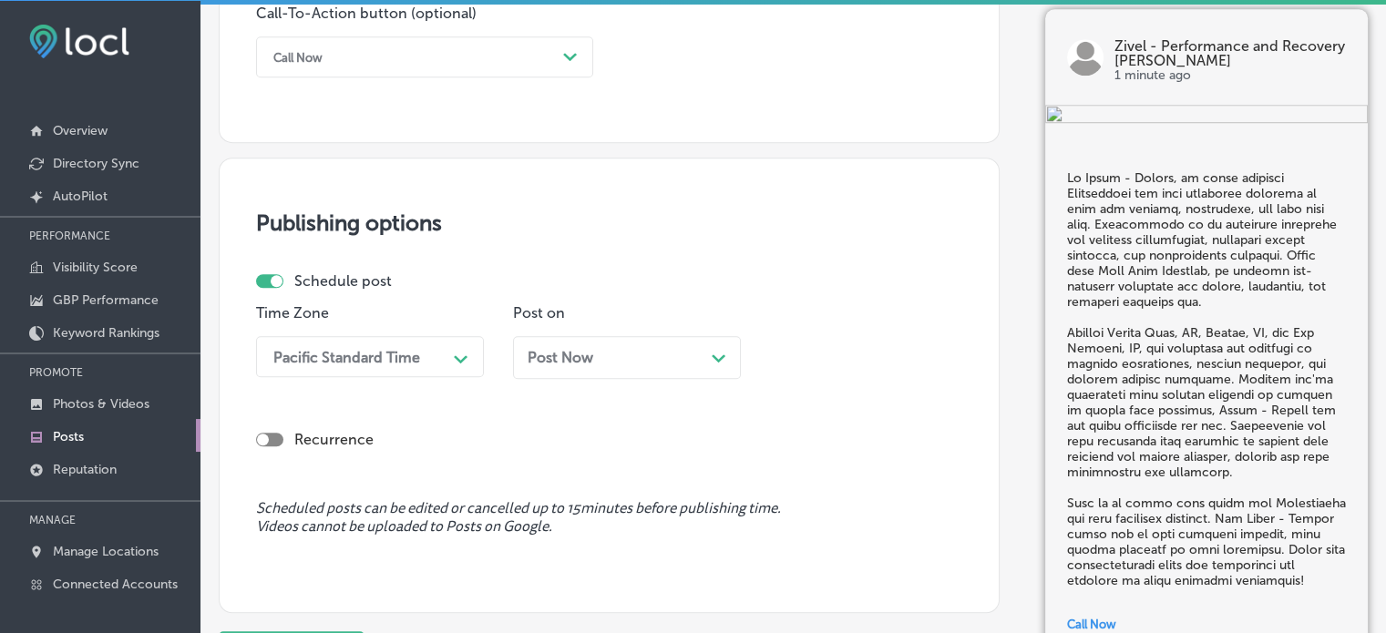
scroll to position [1406, 0]
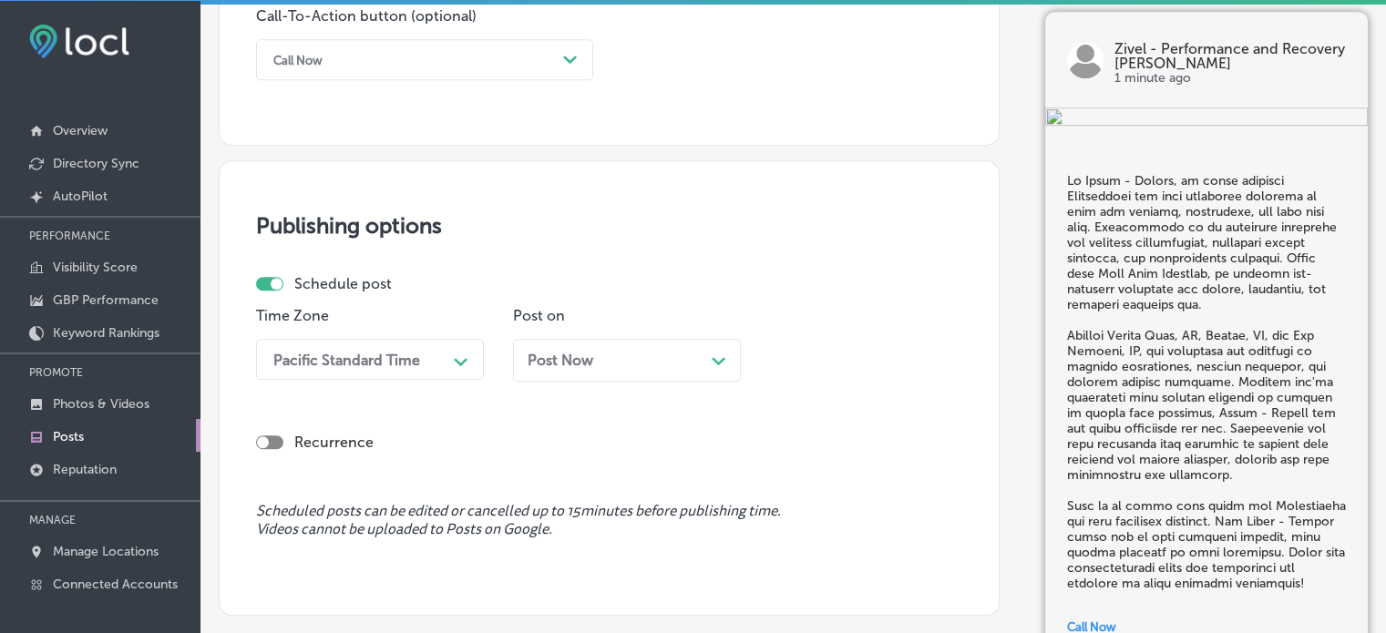
click at [414, 59] on div "Call Now" at bounding box center [410, 60] width 292 height 28
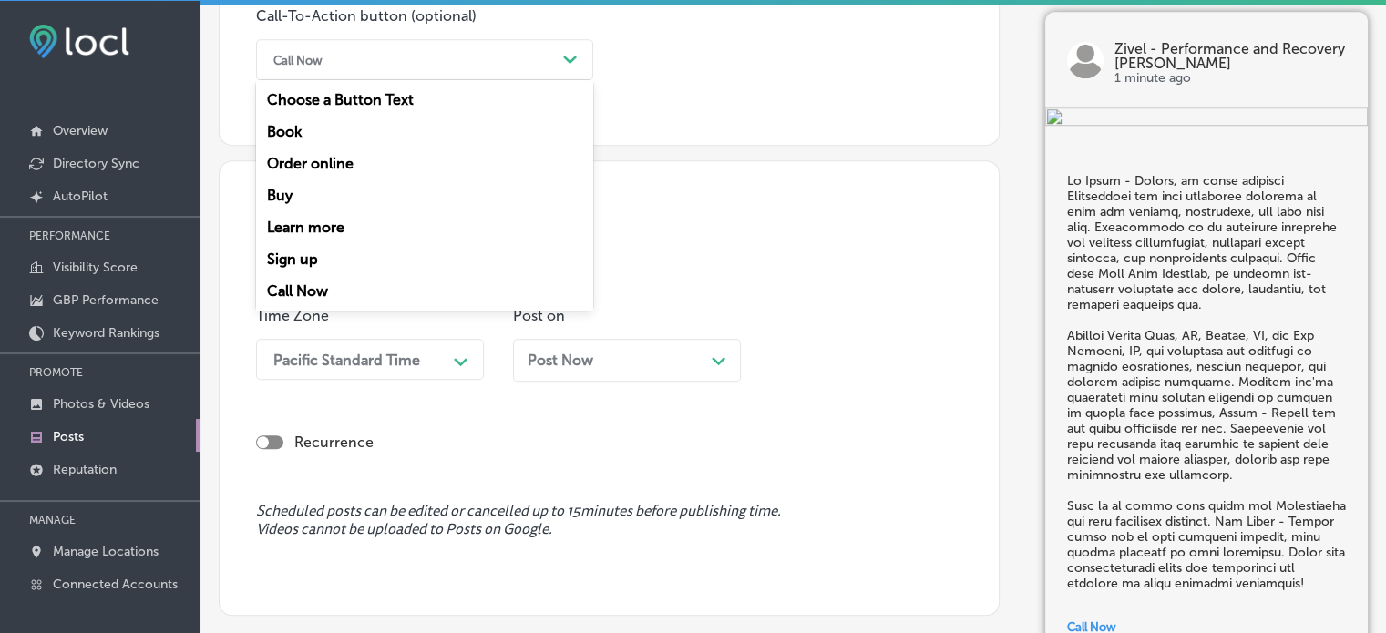
click at [295, 297] on div "Call Now" at bounding box center [424, 291] width 337 height 32
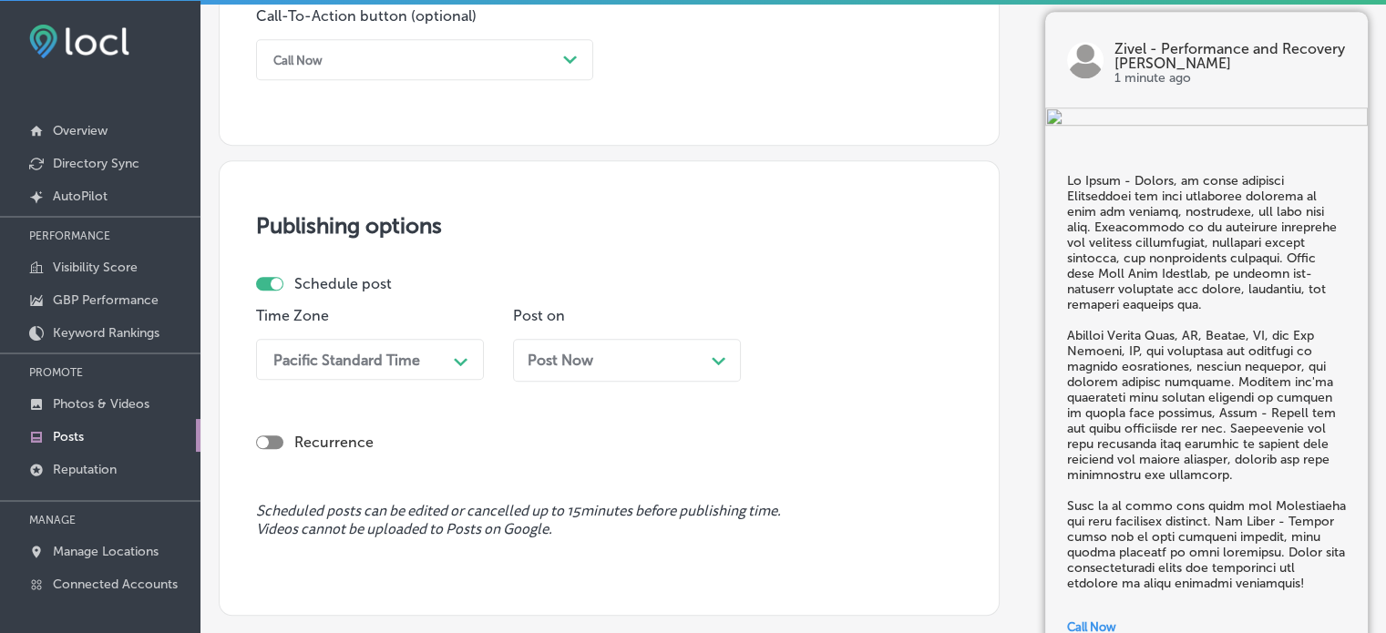
scroll to position [1433, 0]
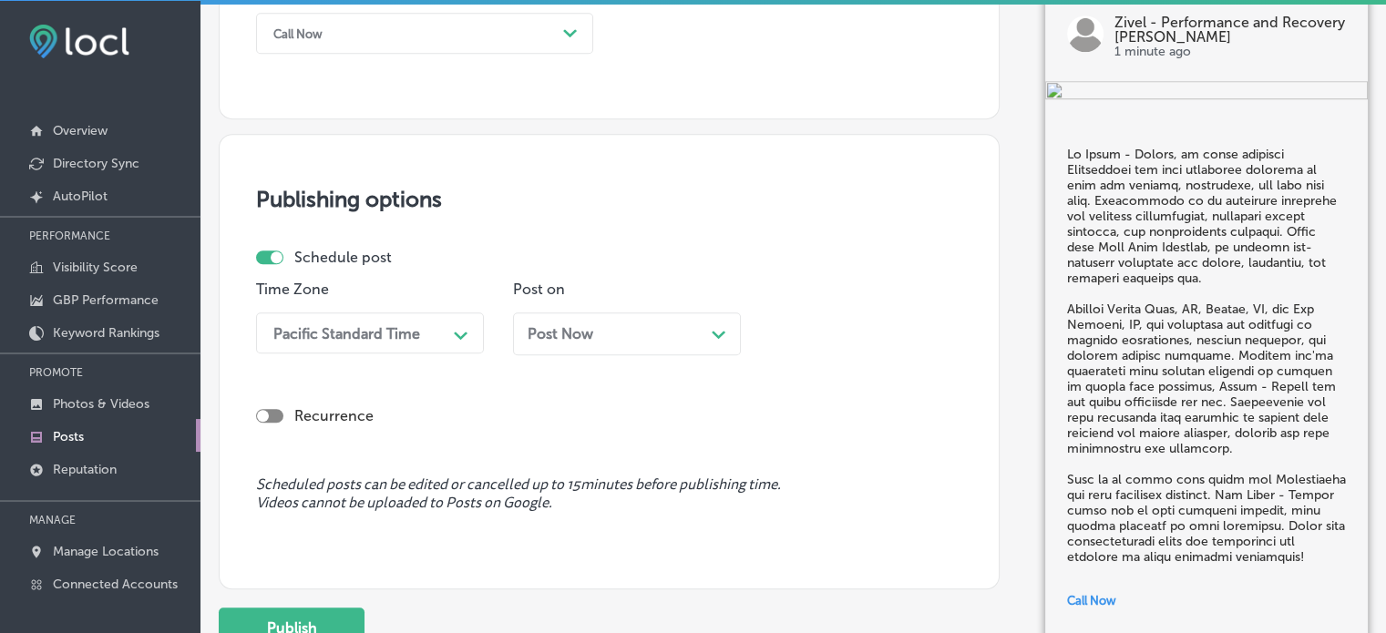
click at [338, 349] on div "Pacific Standard Time Path Created with Sketch." at bounding box center [370, 333] width 228 height 41
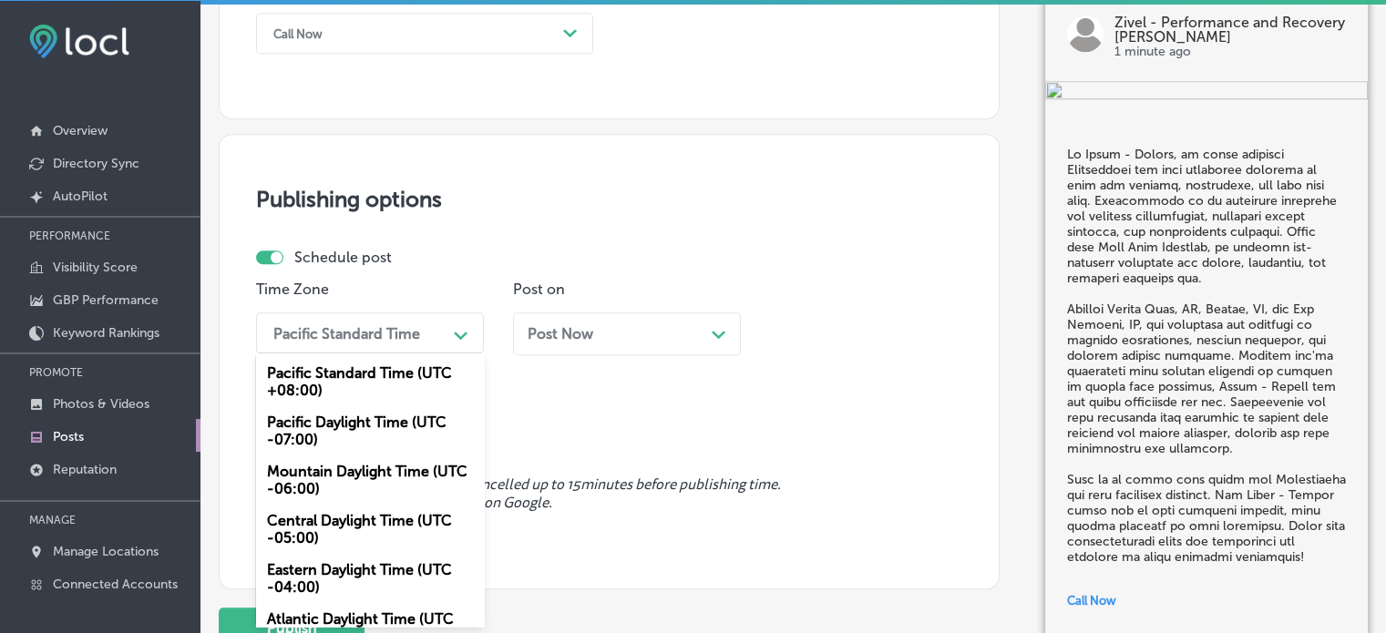
click at [347, 466] on div "Mountain Daylight Time (UTC -06:00)" at bounding box center [370, 480] width 228 height 49
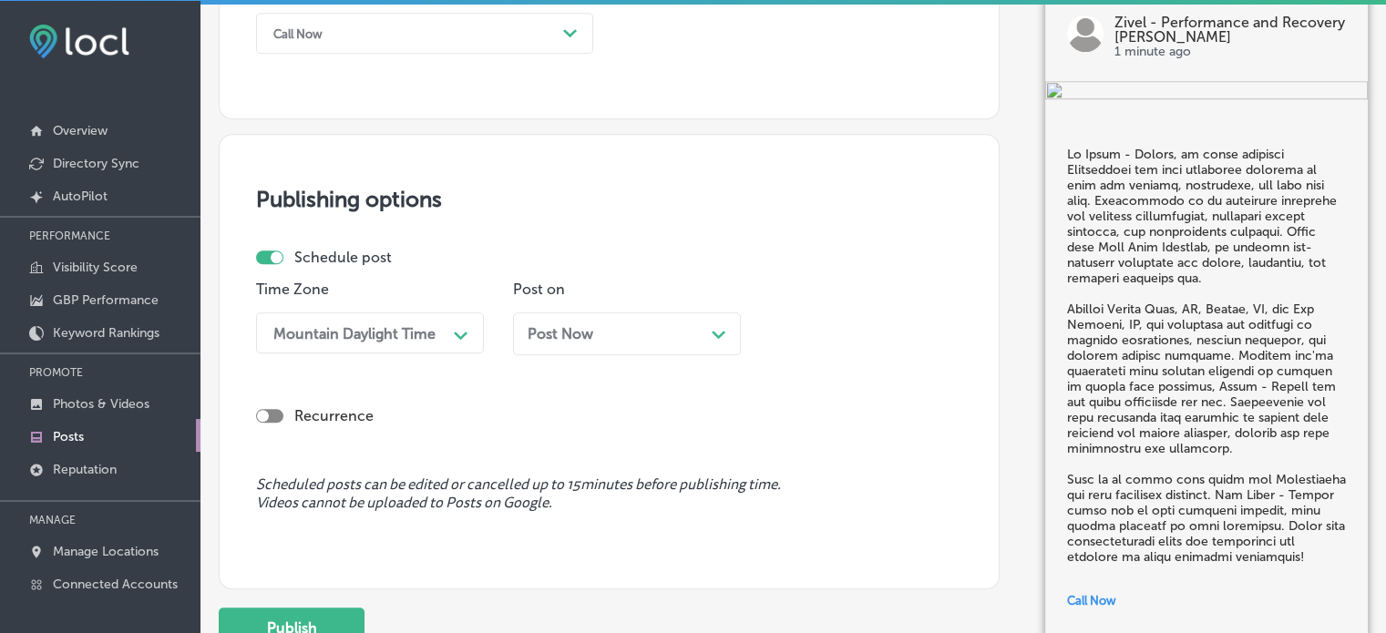
click at [594, 343] on div "Post Now Path Created with Sketch." at bounding box center [627, 334] width 228 height 43
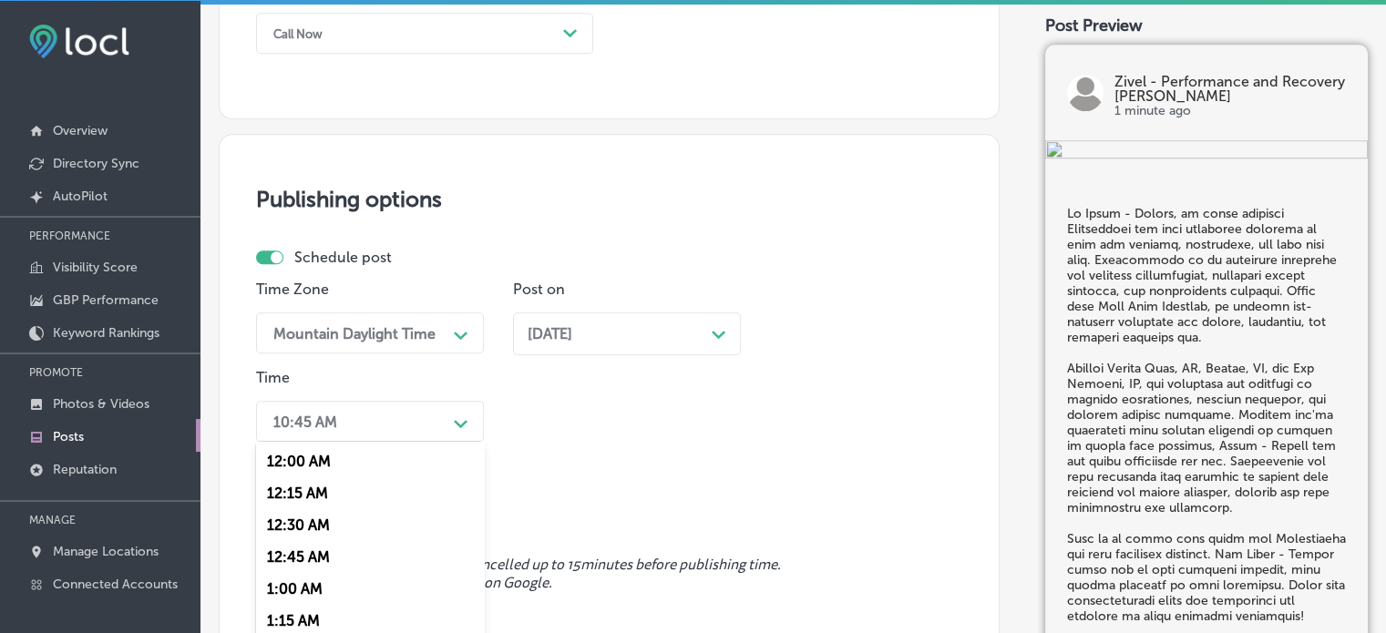
scroll to position [1520, 0]
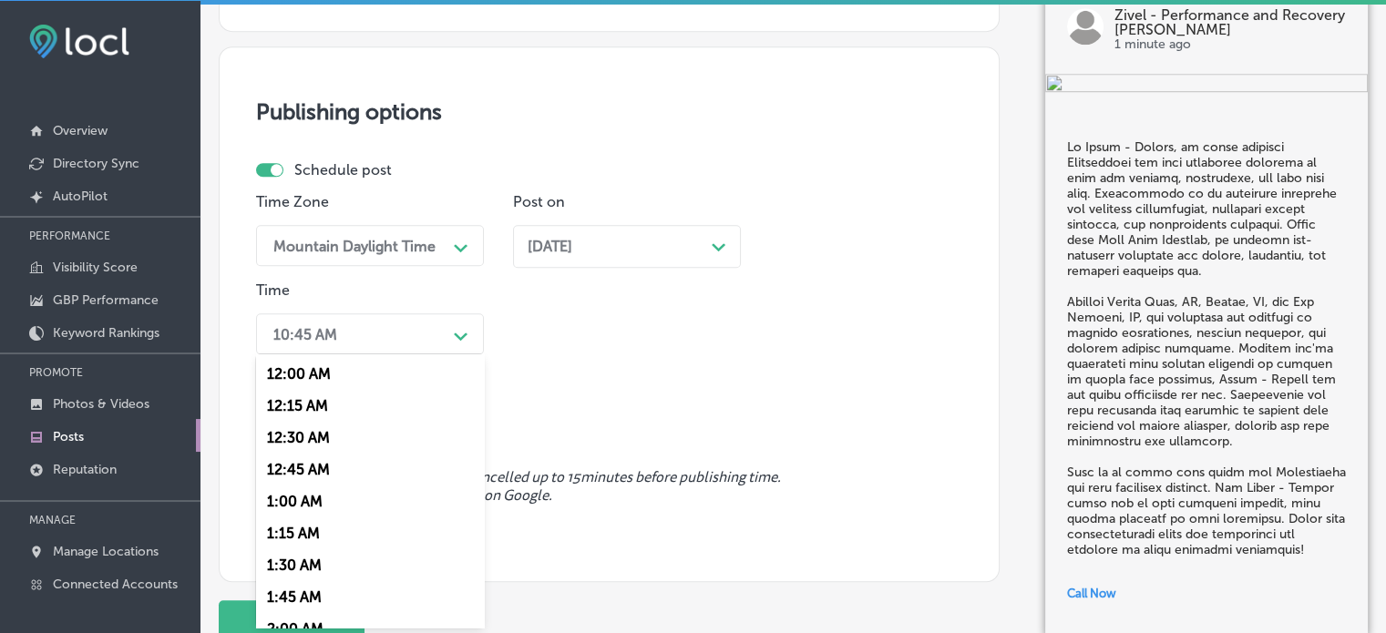
click at [410, 355] on div "option 7:00 AM, selected. option 12:30 AM focused, 3 of 96. 96 results availabl…" at bounding box center [370, 334] width 228 height 41
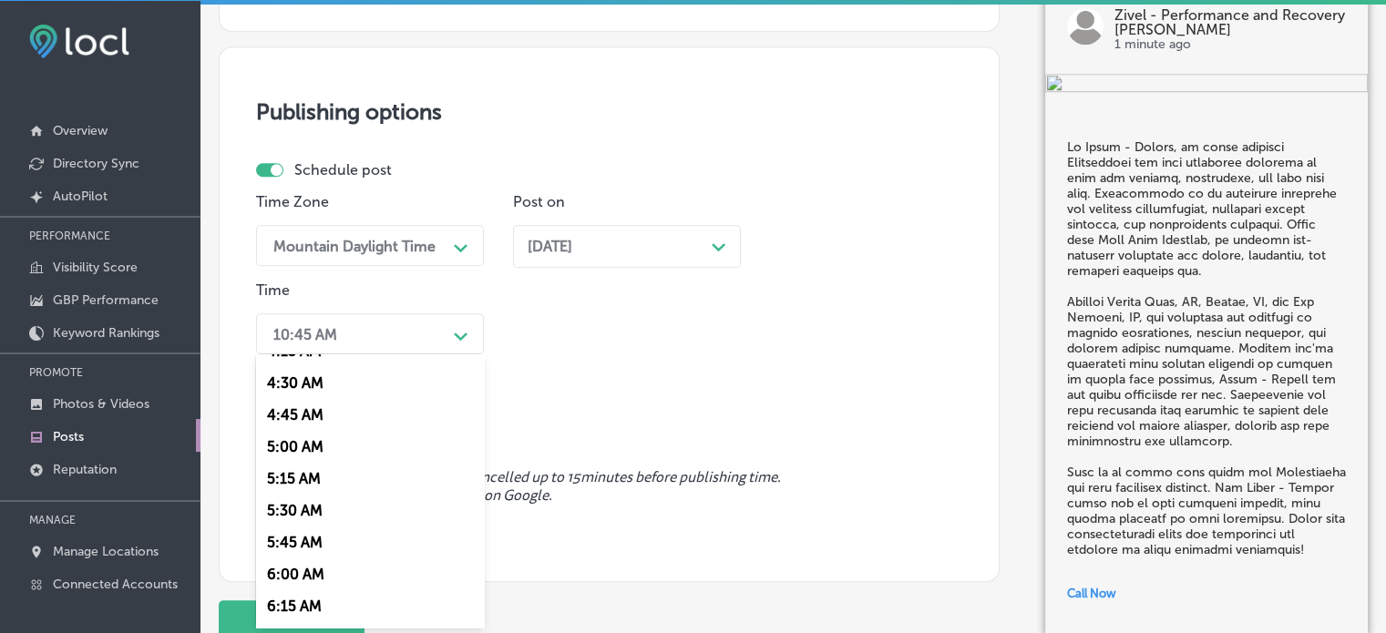
scroll to position [742, 0]
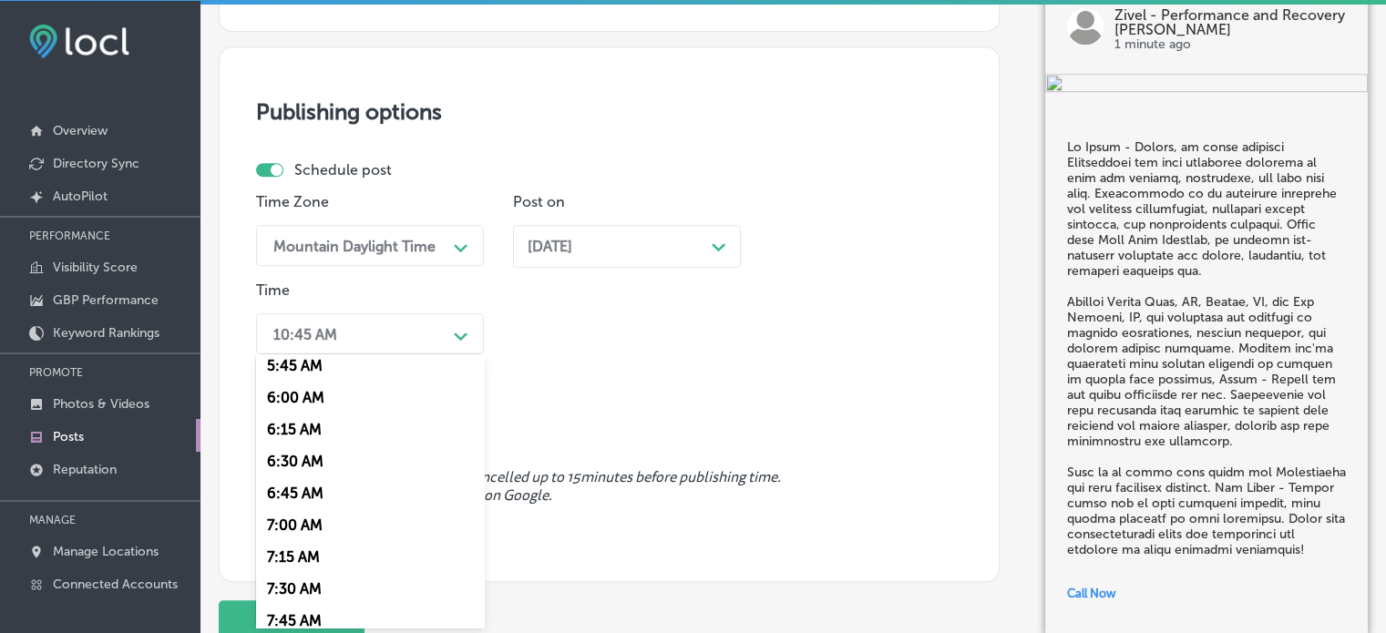
click at [307, 531] on div "7:00 AM" at bounding box center [370, 525] width 228 height 32
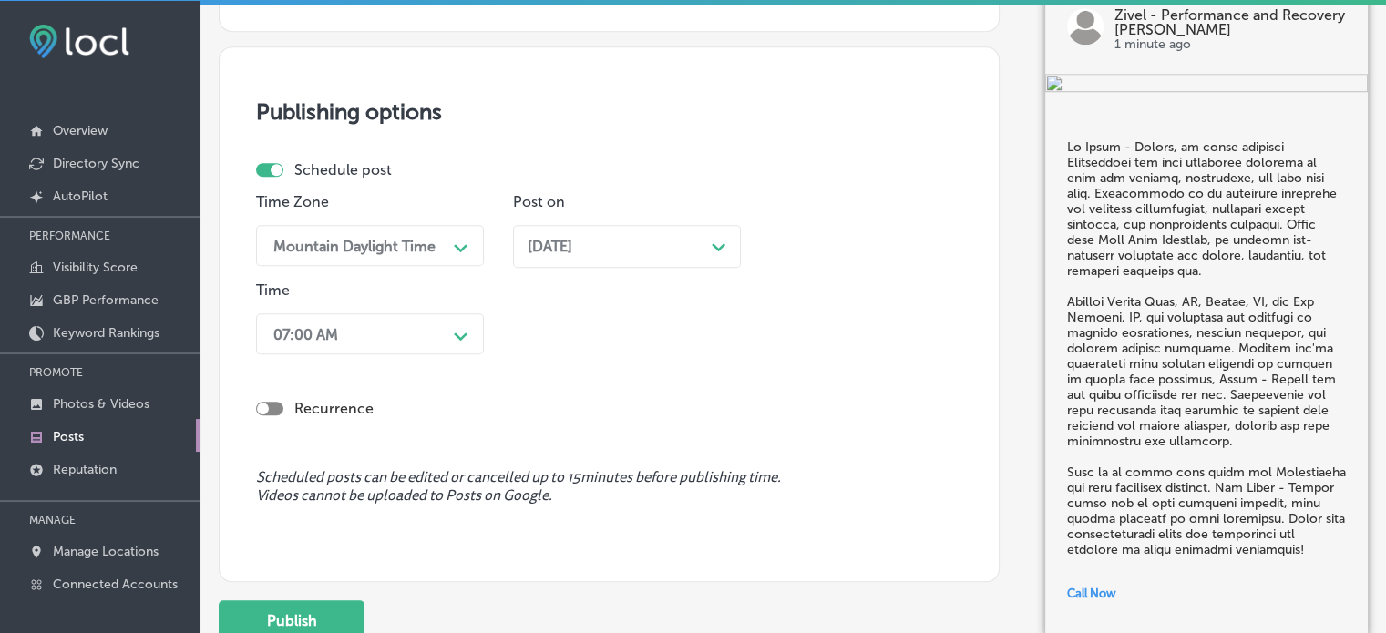
scroll to position [1575, 0]
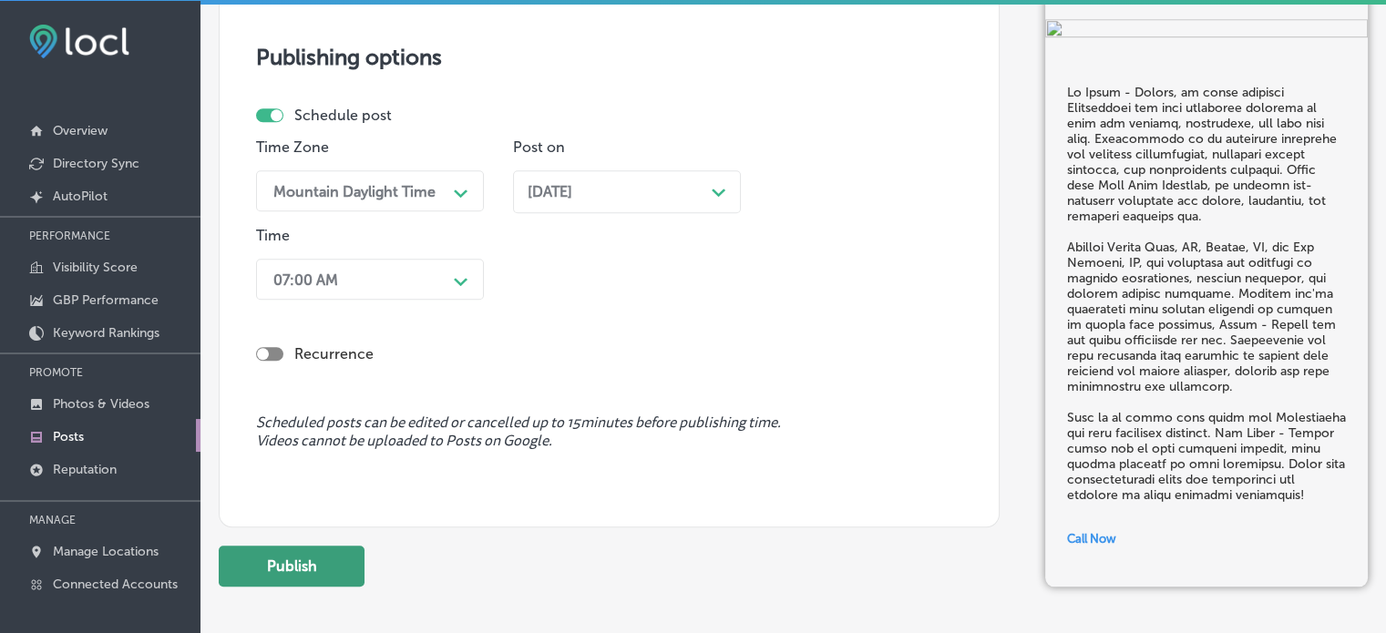
click at [298, 553] on button "Publish" at bounding box center [292, 566] width 146 height 41
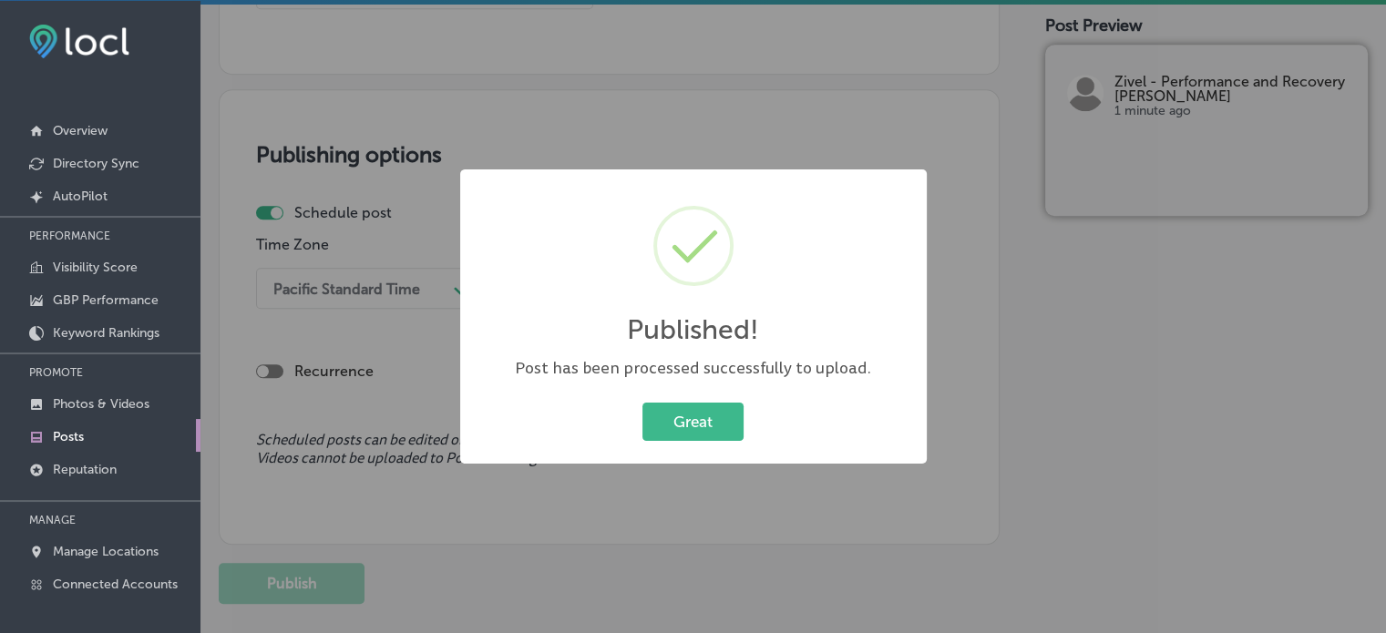
scroll to position [1476, 0]
click at [705, 409] on button "Great" at bounding box center [693, 421] width 101 height 37
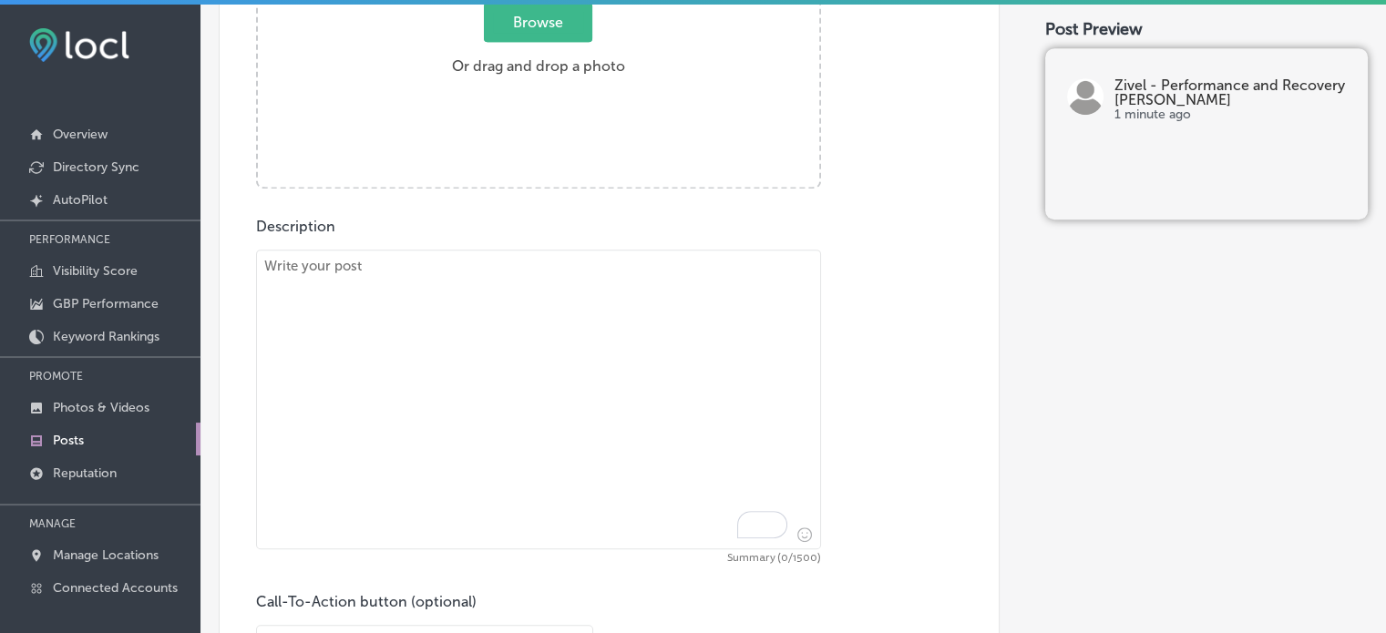
scroll to position [823, 0]
click at [597, 407] on textarea "To enrich screen reader interactions, please activate Accessibility in Grammarl…" at bounding box center [538, 401] width 565 height 300
paste textarea ""Castle Pines, CO – Cryo Facial & Cryo Toning Revitalize your skin and body wit…"
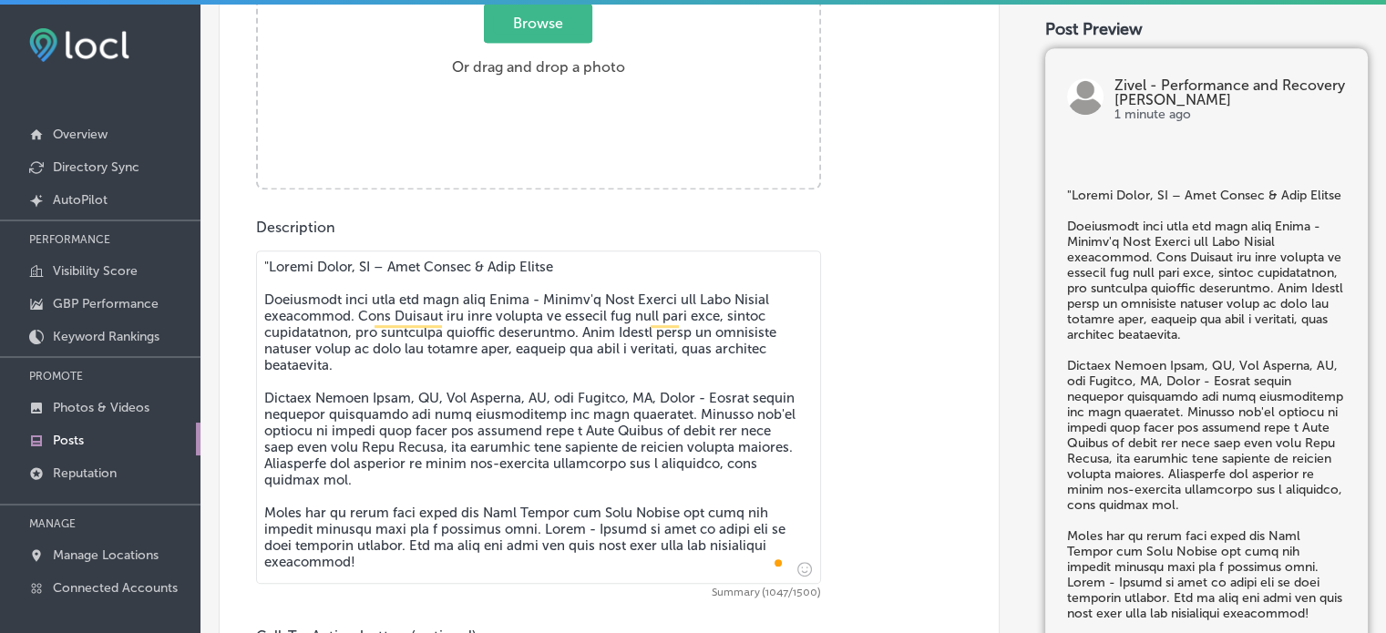
drag, startPoint x: 268, startPoint y: 298, endPoint x: 264, endPoint y: 269, distance: 29.4
click at [264, 269] on textarea "To enrich screen reader interactions, please activate Accessibility in Grammarl…" at bounding box center [538, 418] width 565 height 334
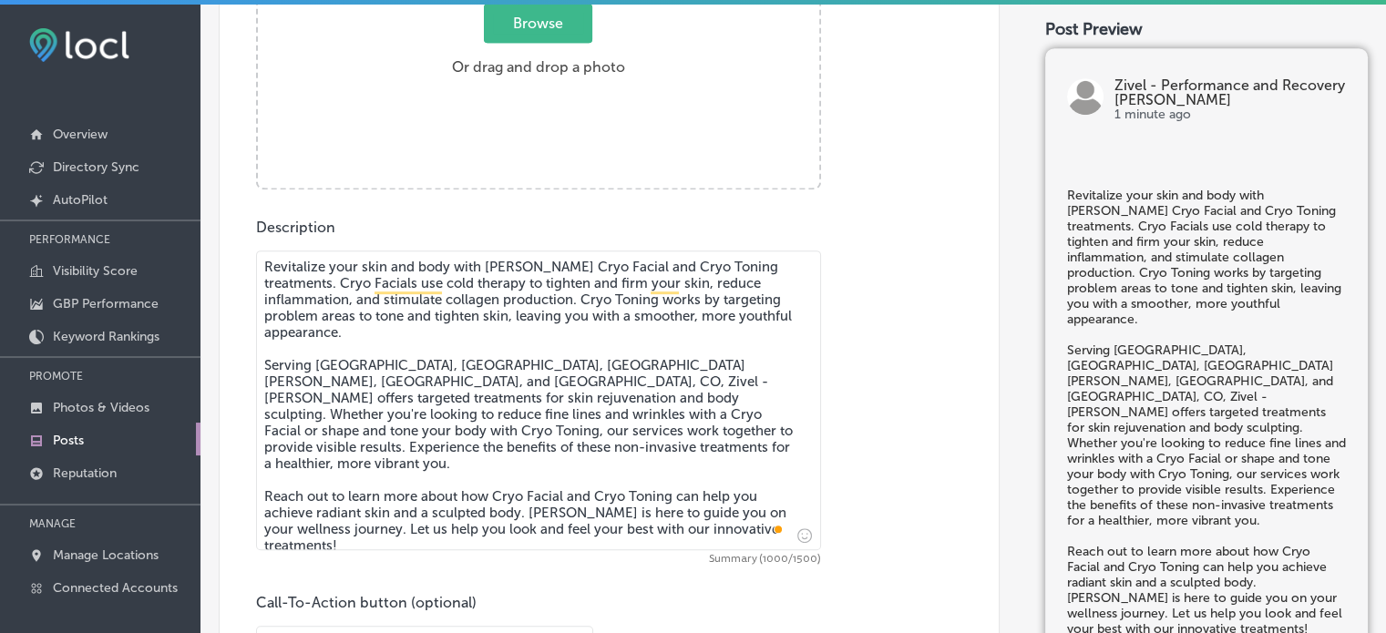
type textarea "Revitalize your skin and body with Zivel - Parker's Cryo Facial and Cryo Toning…"
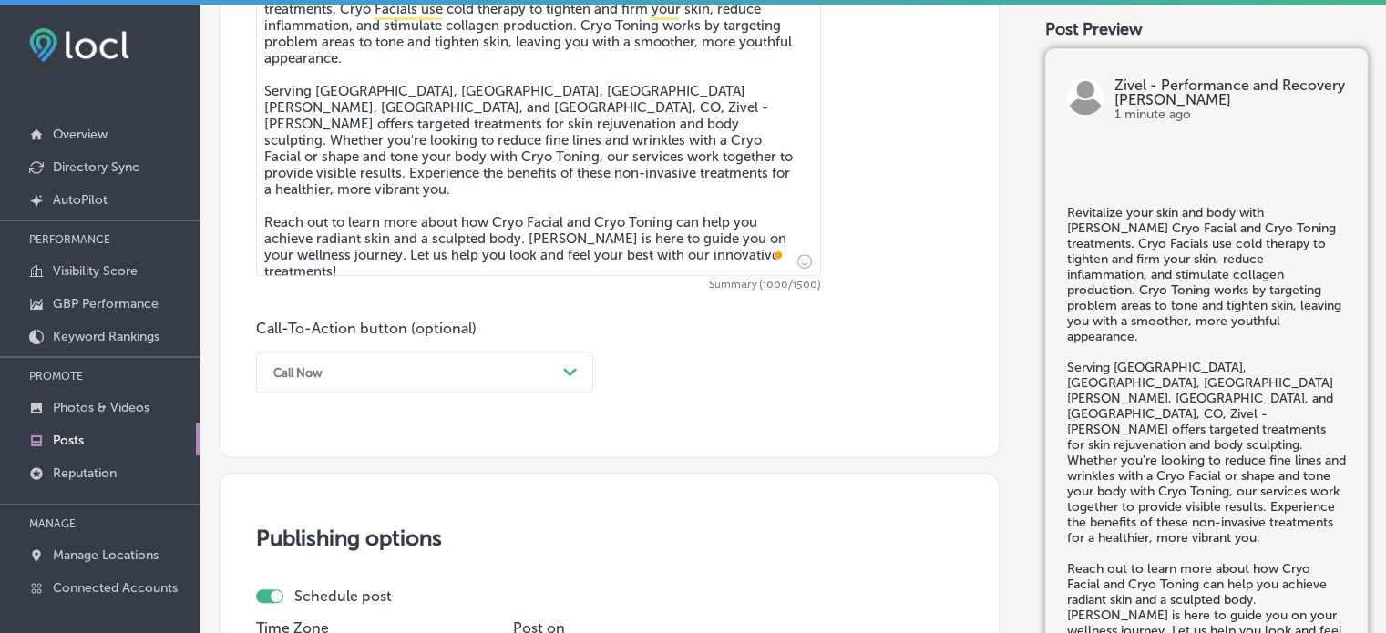
scroll to position [1101, 0]
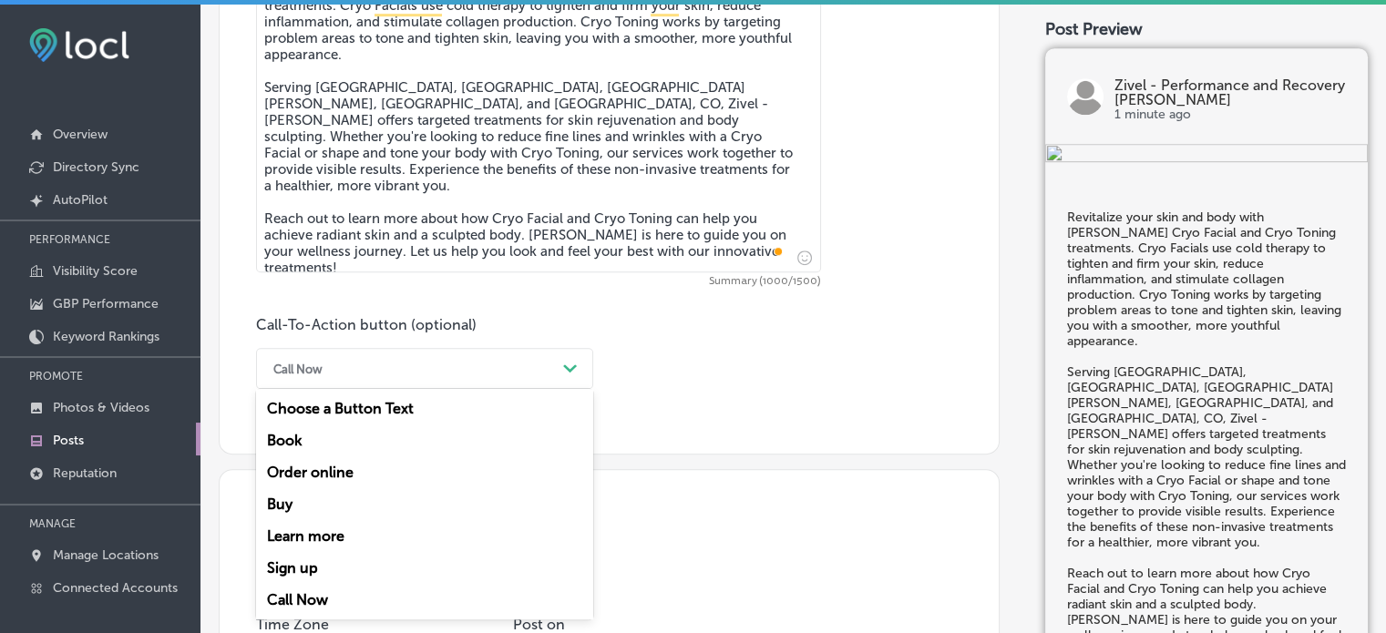
click at [506, 380] on div "Call Now" at bounding box center [410, 369] width 292 height 28
click at [303, 528] on div "Learn more" at bounding box center [424, 536] width 337 height 32
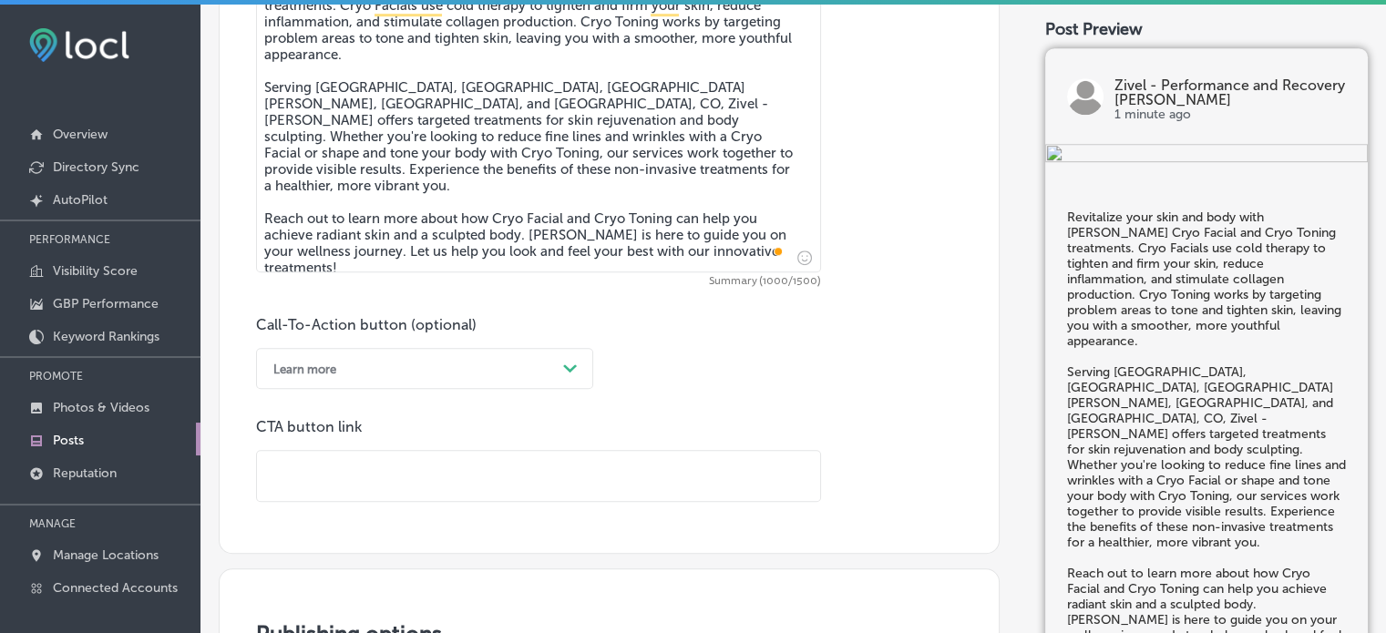
click at [456, 462] on input "text" at bounding box center [538, 476] width 563 height 50
paste input "https://www.zivel.com/locations/colorado/parker"
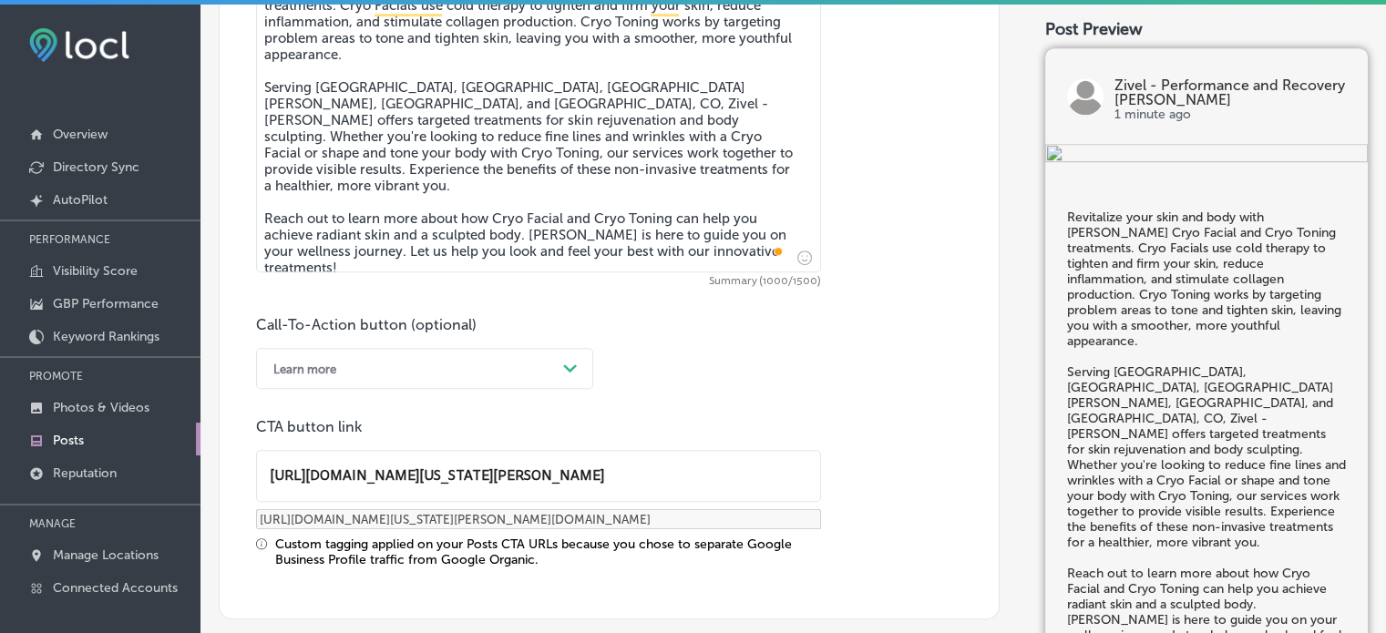
type input "https://www.zivel.com/locations/colorado/parker"
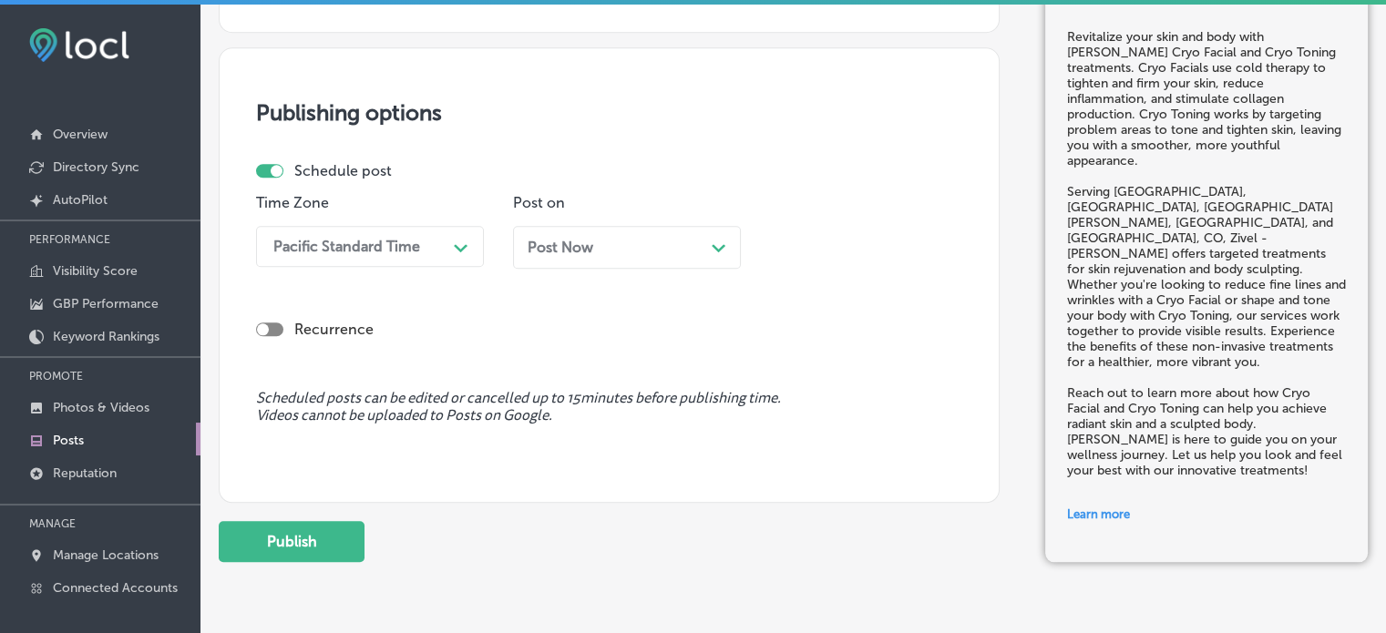
scroll to position [1746, 0]
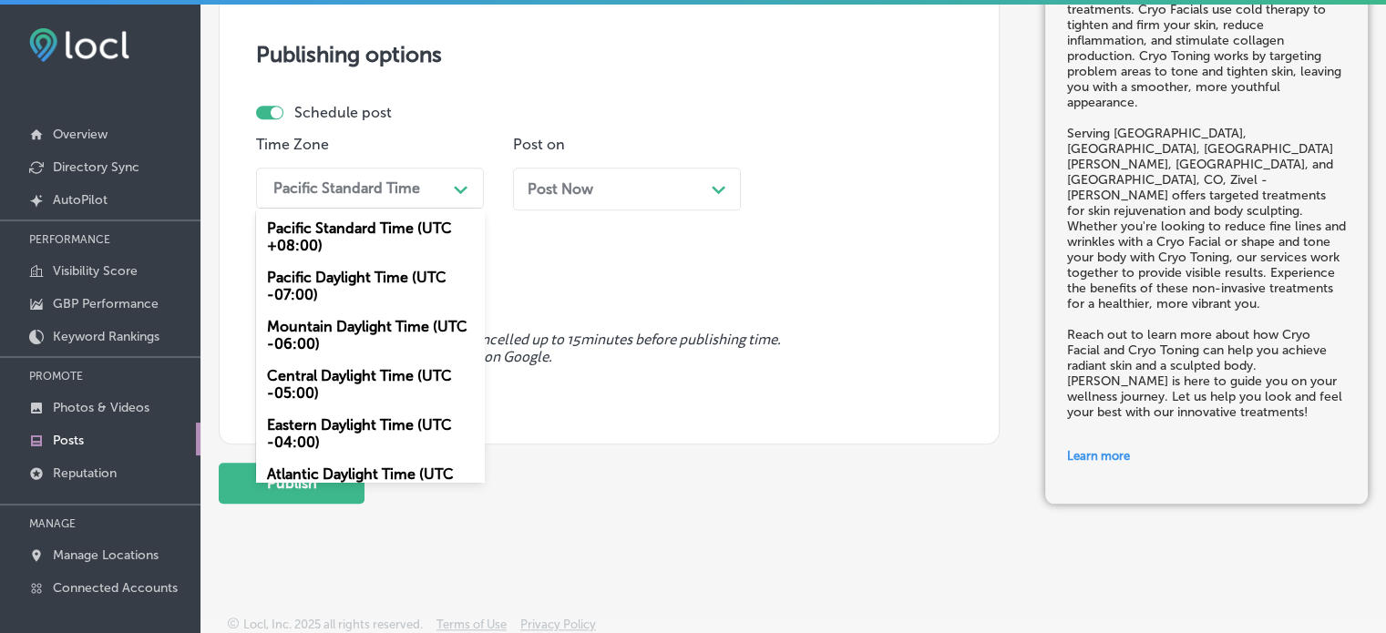
click at [381, 194] on div "Pacific Standard Time" at bounding box center [355, 188] width 182 height 32
click at [393, 316] on div "Mountain Daylight Time (UTC -06:00)" at bounding box center [370, 335] width 228 height 49
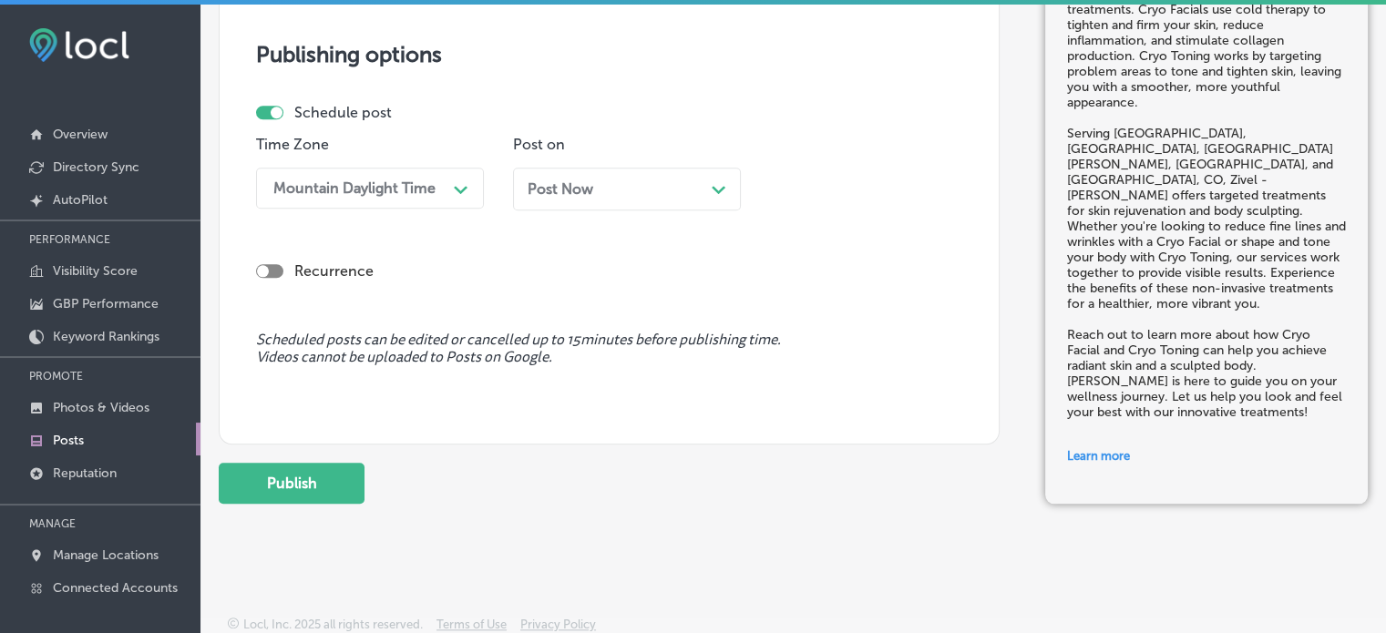
click at [656, 180] on div "Post Now Path Created with Sketch." at bounding box center [627, 188] width 199 height 17
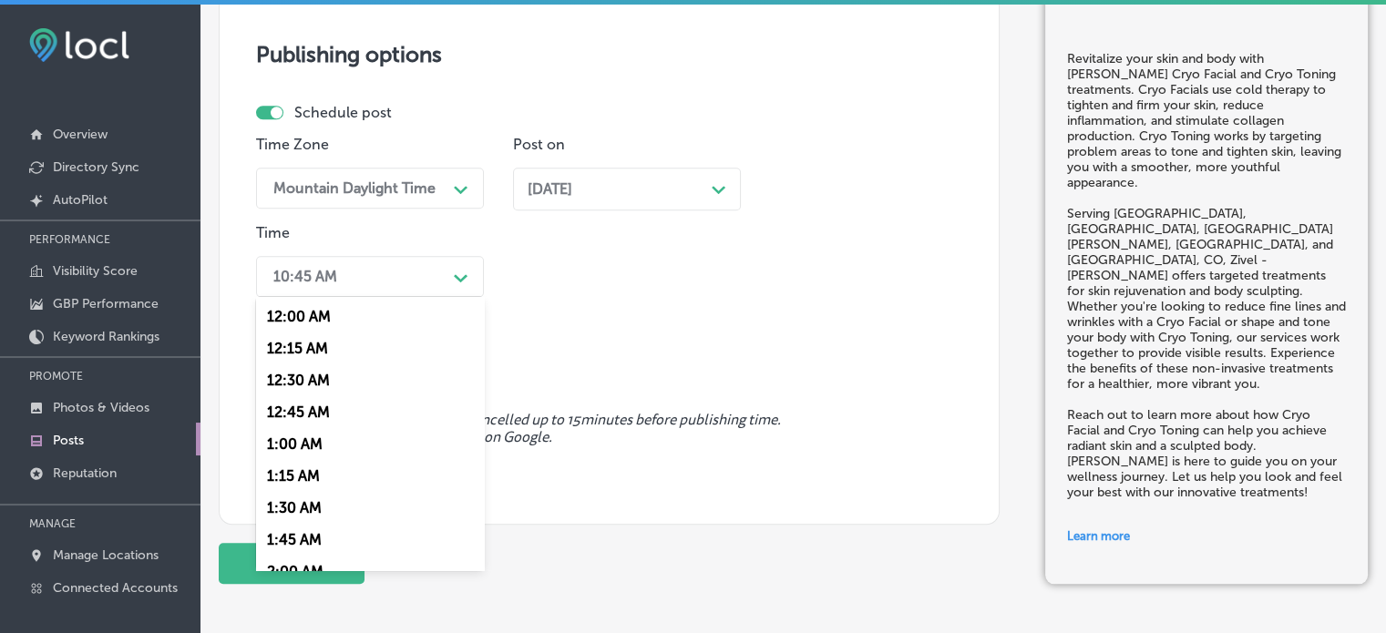
click at [450, 266] on div "Path Created with Sketch." at bounding box center [461, 276] width 29 height 29
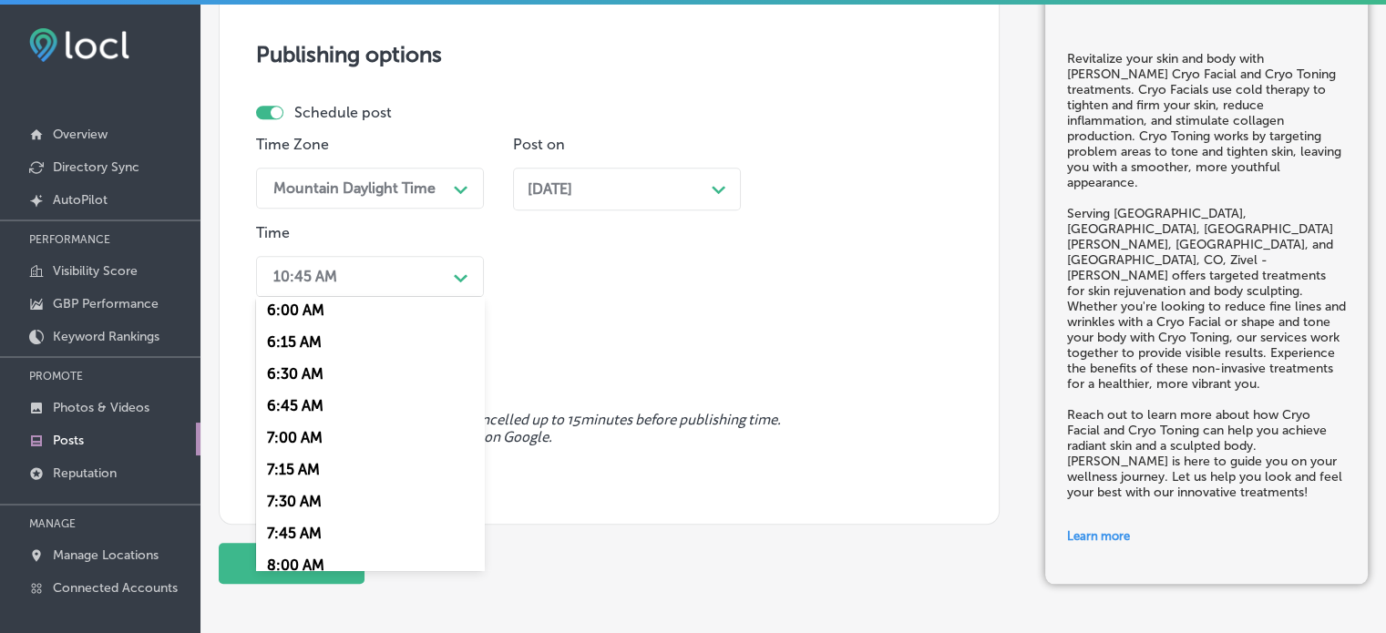
scroll to position [780, 0]
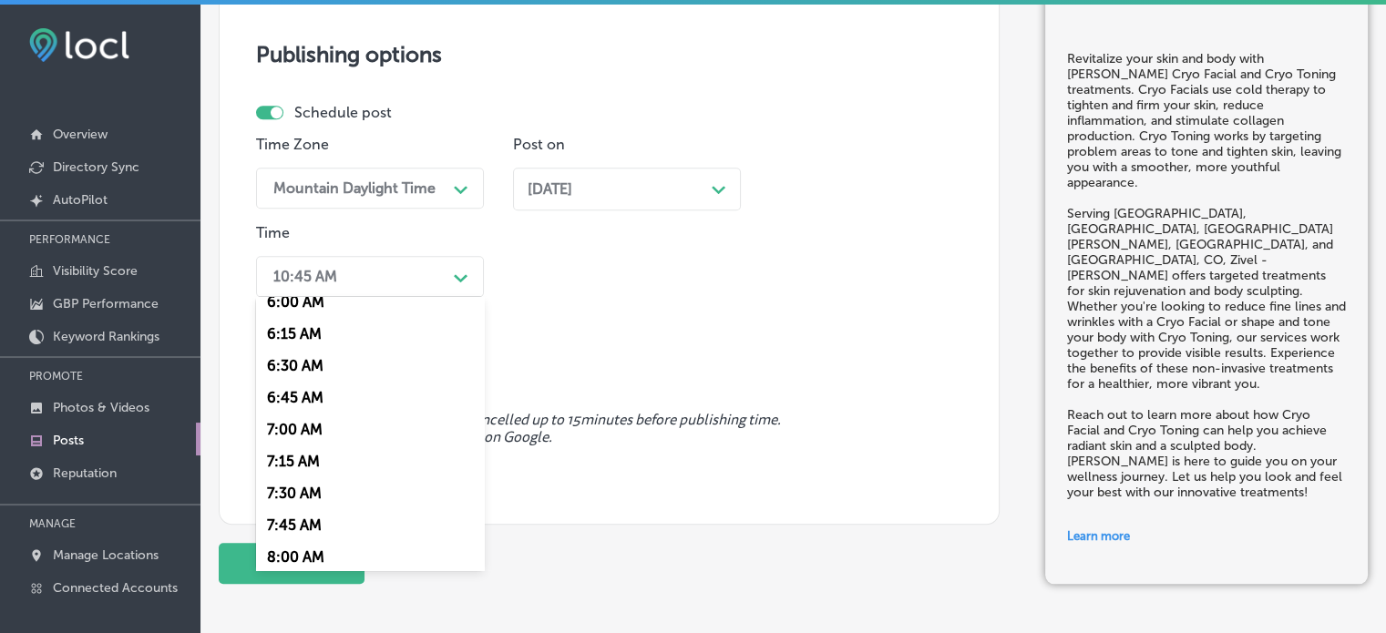
click at [311, 426] on div "7:00 AM" at bounding box center [370, 430] width 228 height 32
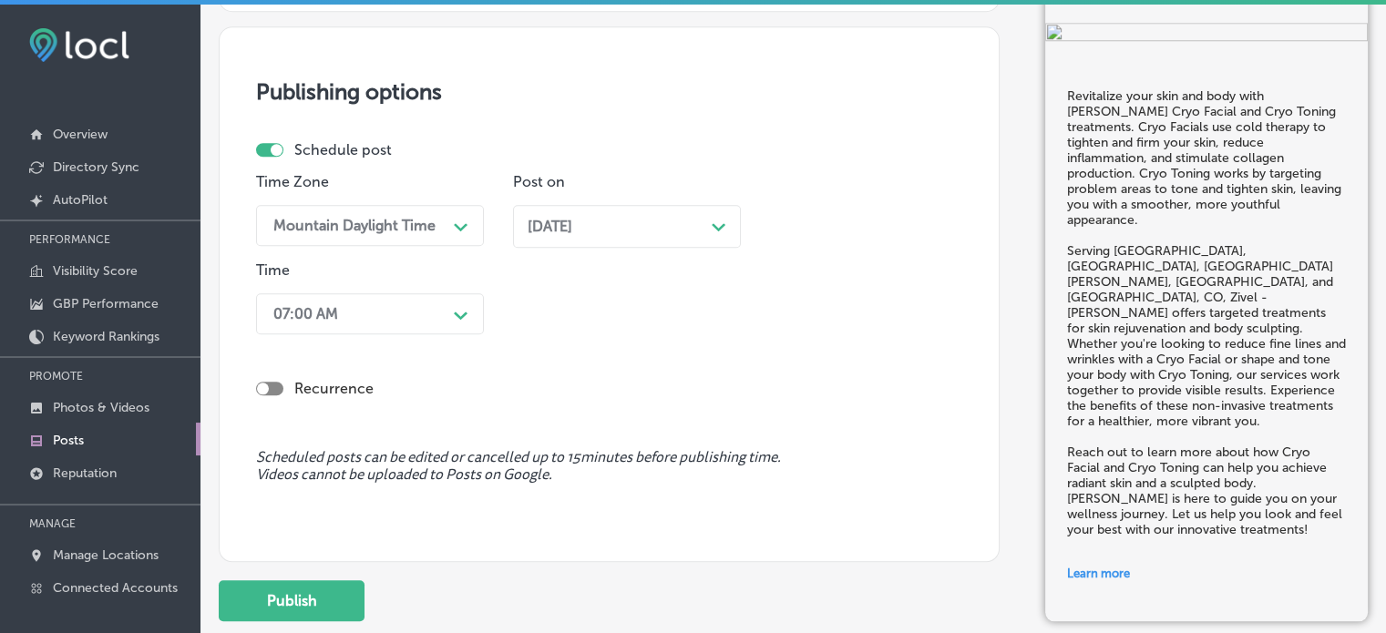
scroll to position [1707, 0]
click at [323, 597] on button "Publish" at bounding box center [292, 602] width 146 height 41
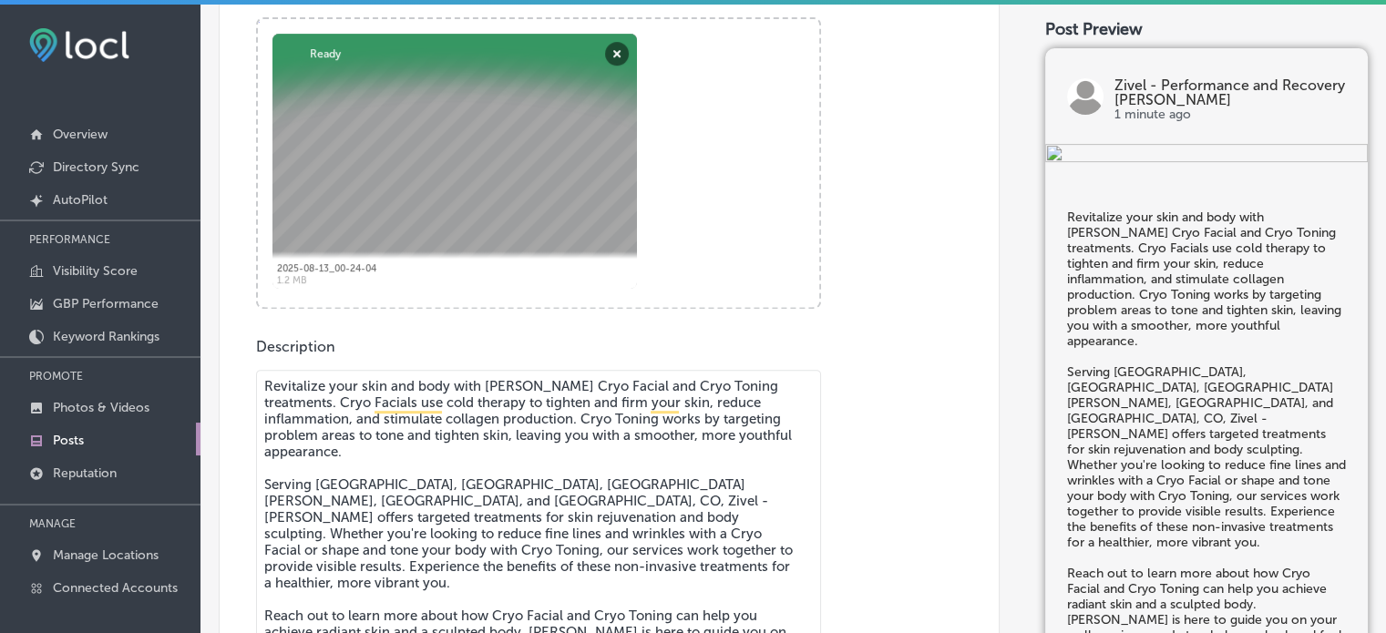
scroll to position [704, 0]
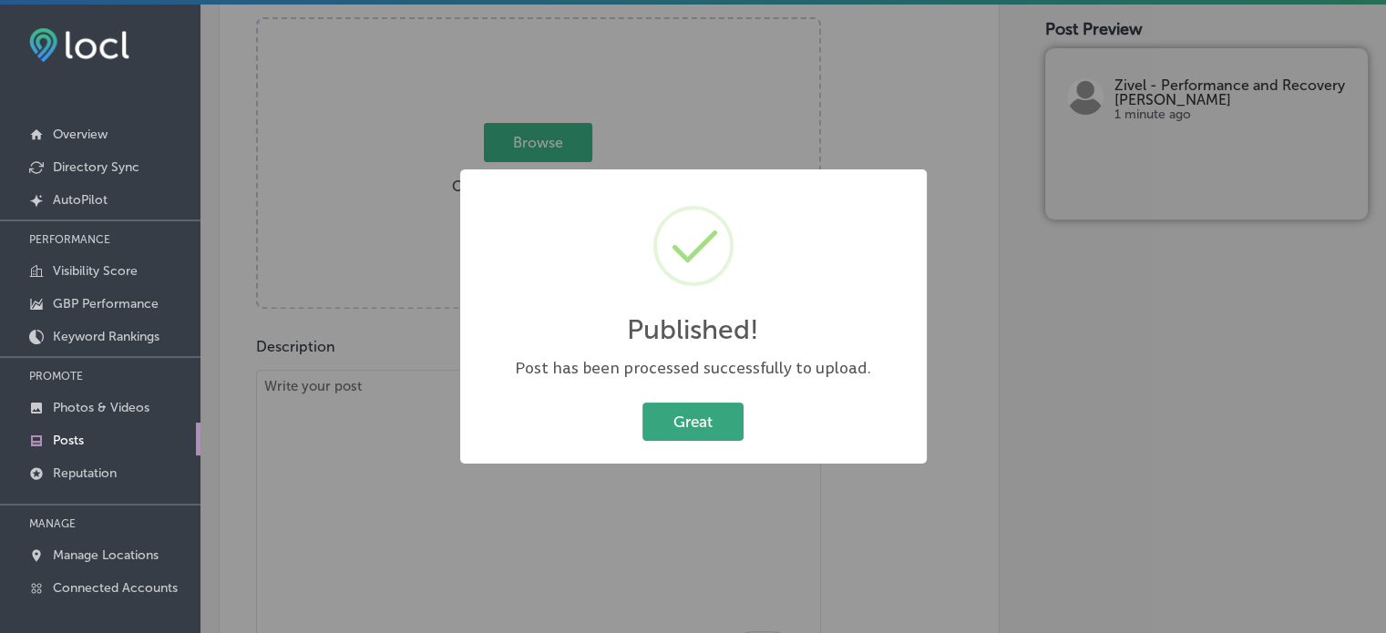
click at [706, 431] on button "Great" at bounding box center [693, 421] width 101 height 37
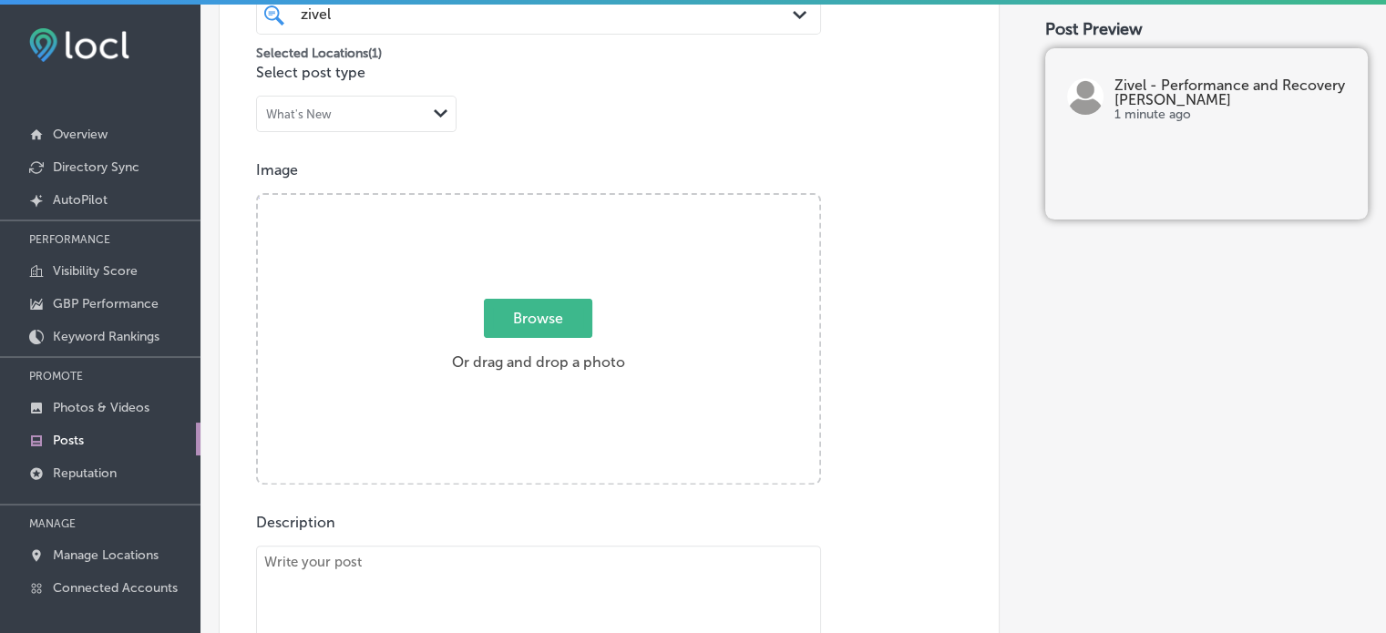
scroll to position [524, 0]
paste textarea ""Parker, CO – Infrared Sauna & Compression Therapy At Zivel - Parker, we combin…"
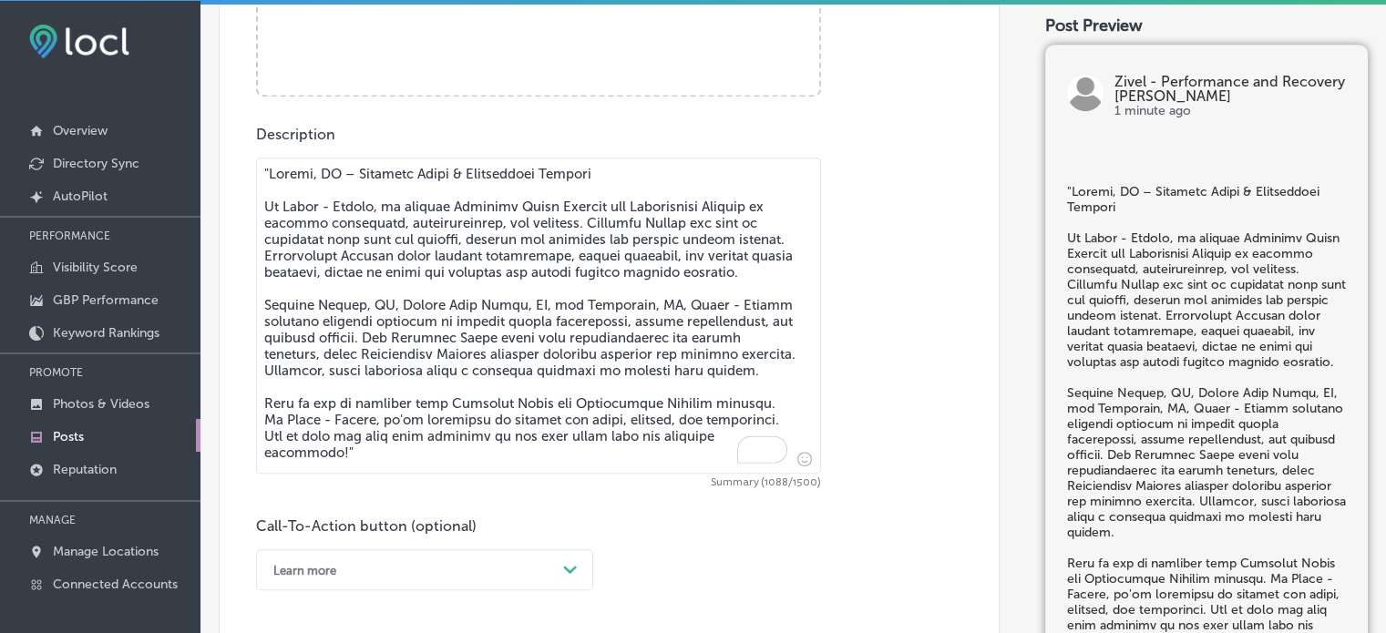
scroll to position [941, 0]
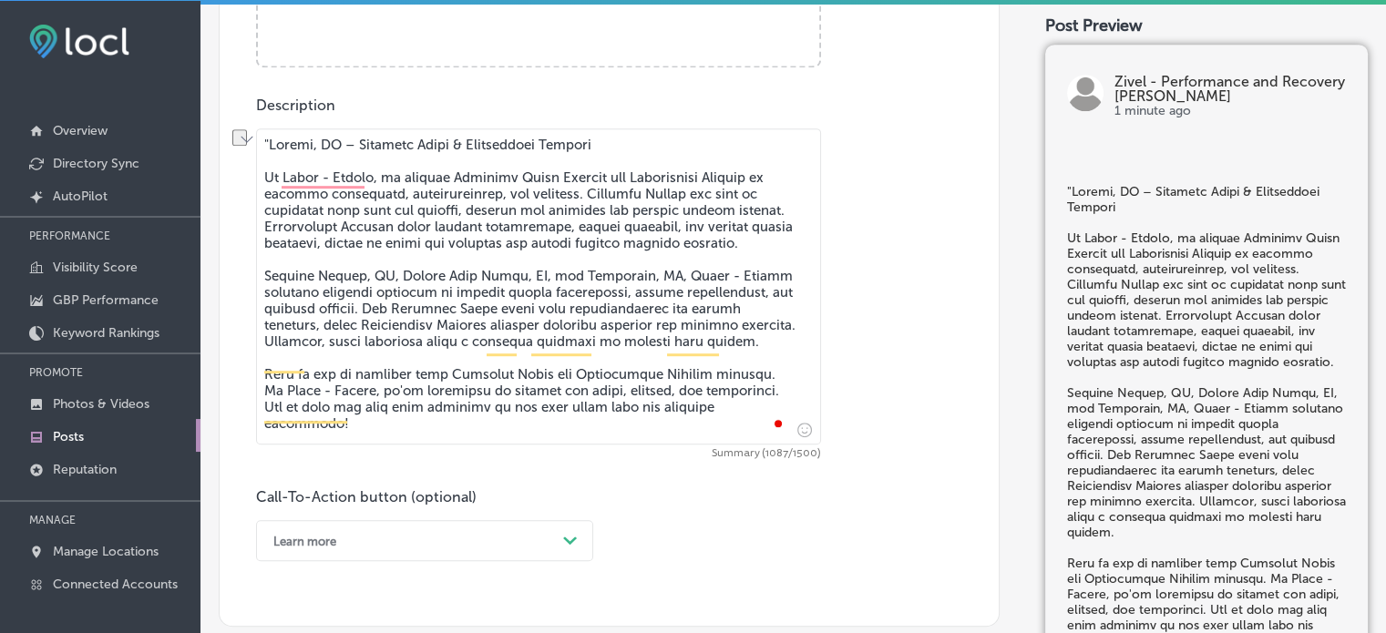
drag, startPoint x: 263, startPoint y: 181, endPoint x: 263, endPoint y: 137, distance: 44.7
click at [263, 137] on textarea "To enrich screen reader interactions, please activate Accessibility in Grammarl…" at bounding box center [538, 287] width 565 height 316
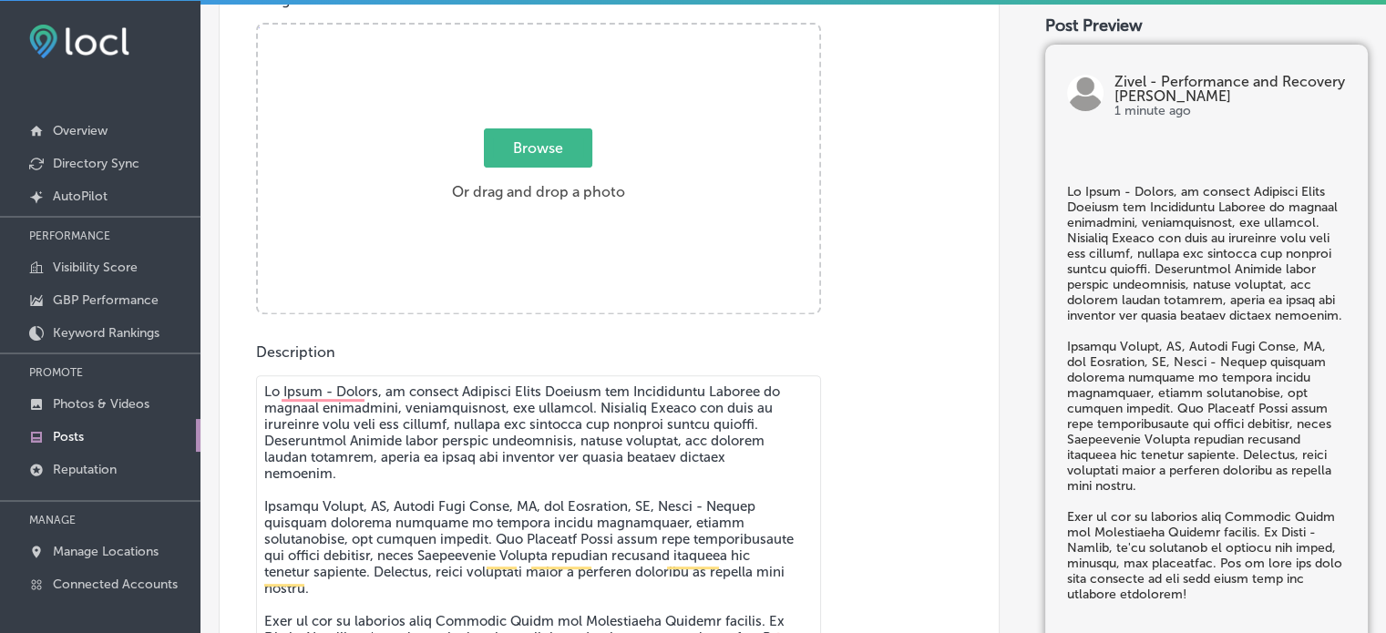
scroll to position [688, 0]
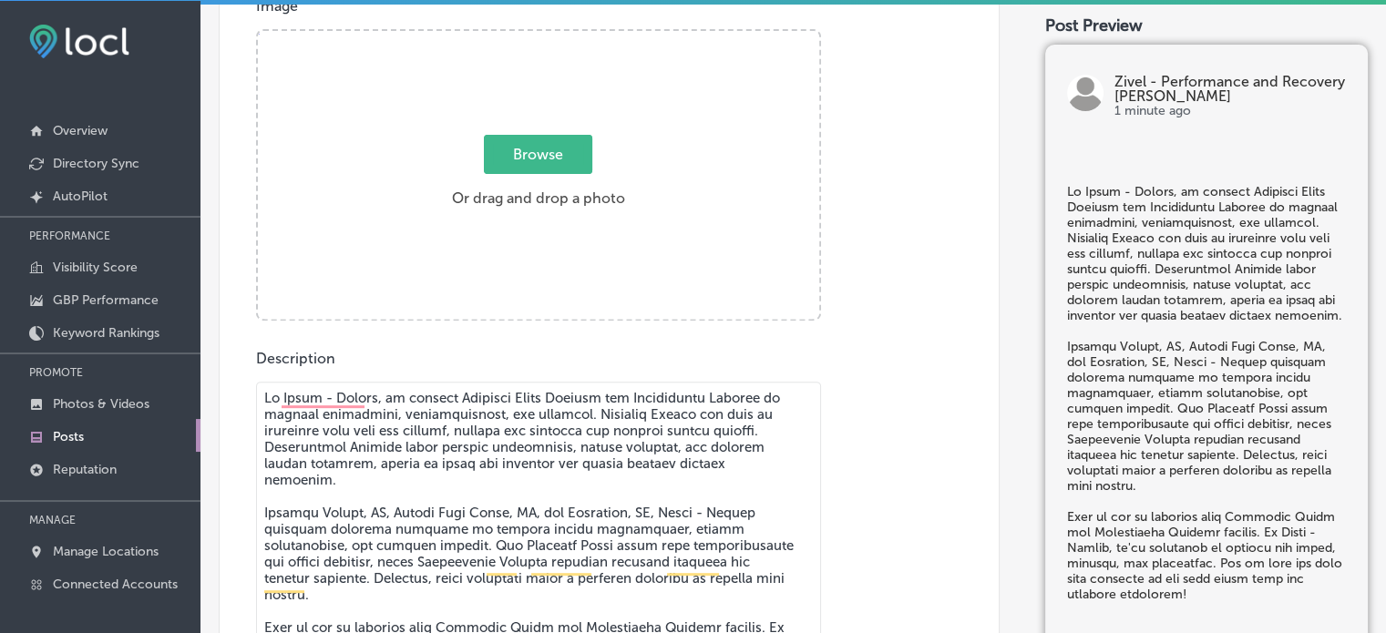
paste textarea "To enrich screen reader interactions, please activate Accessibility in Grammarl…"
type textarea "At Zivel - Parker, we combine Infrared Sauna Therapy and Compression Therapy to…"
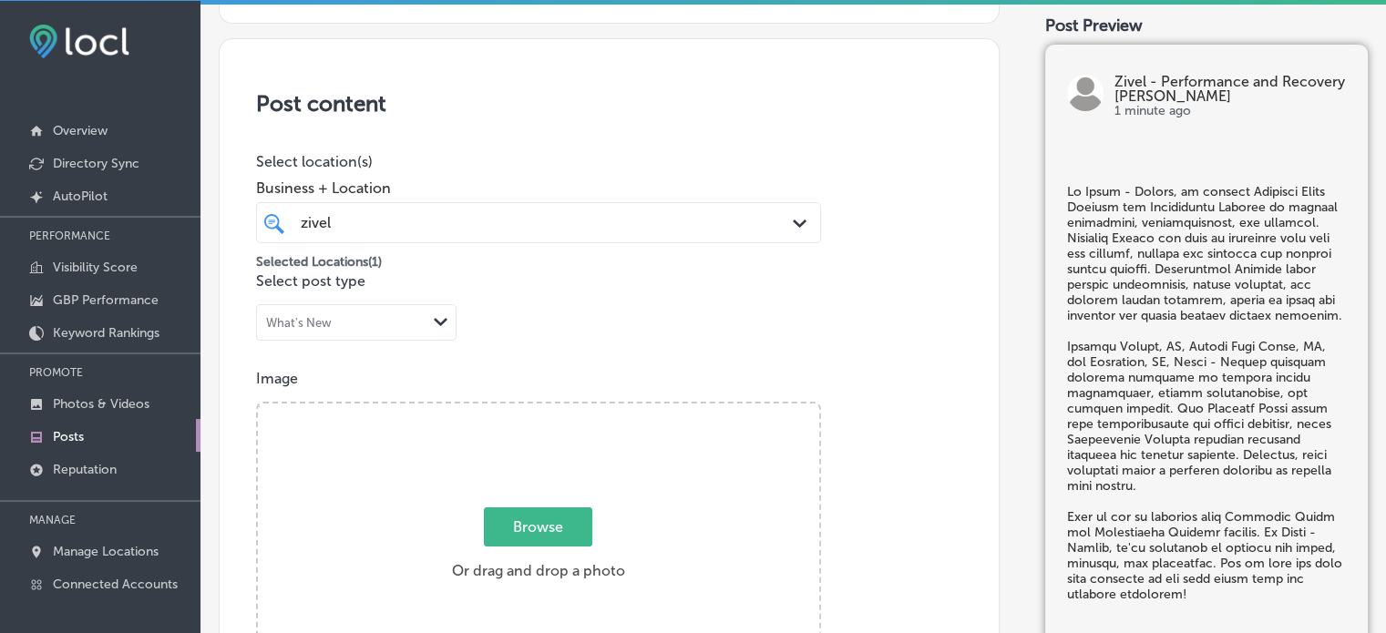
scroll to position [314, 0]
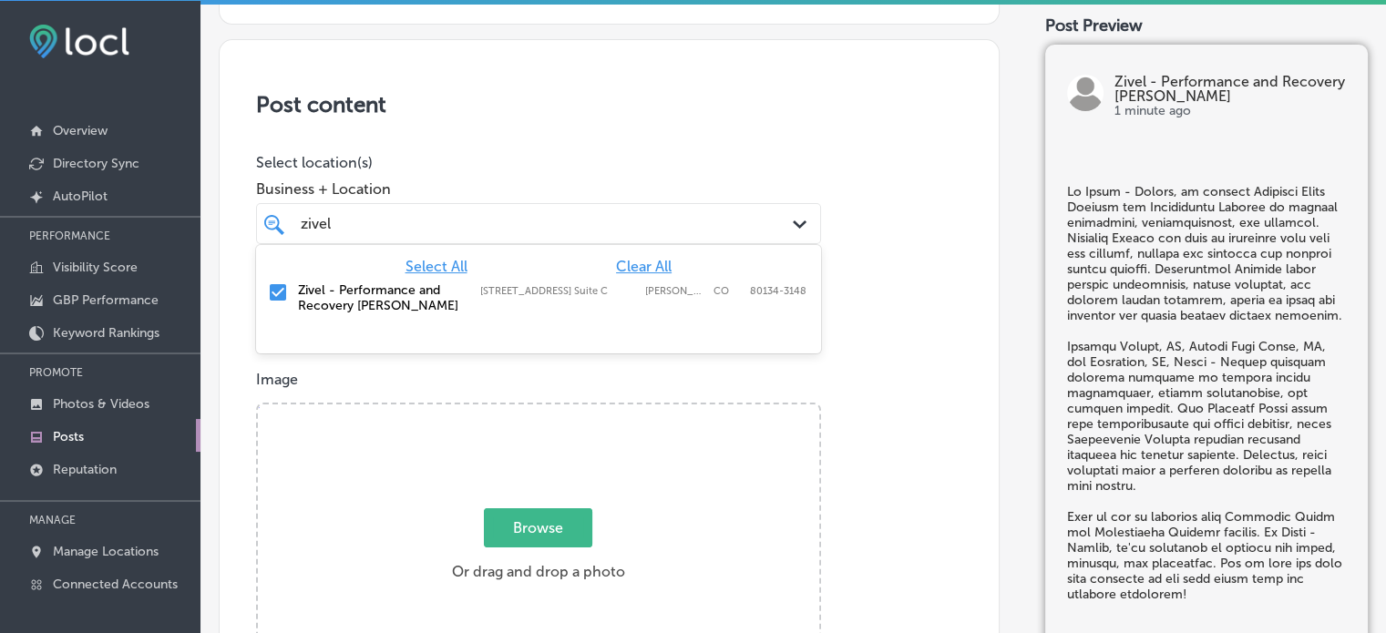
click at [674, 211] on div "zivel zivel" at bounding box center [514, 223] width 431 height 25
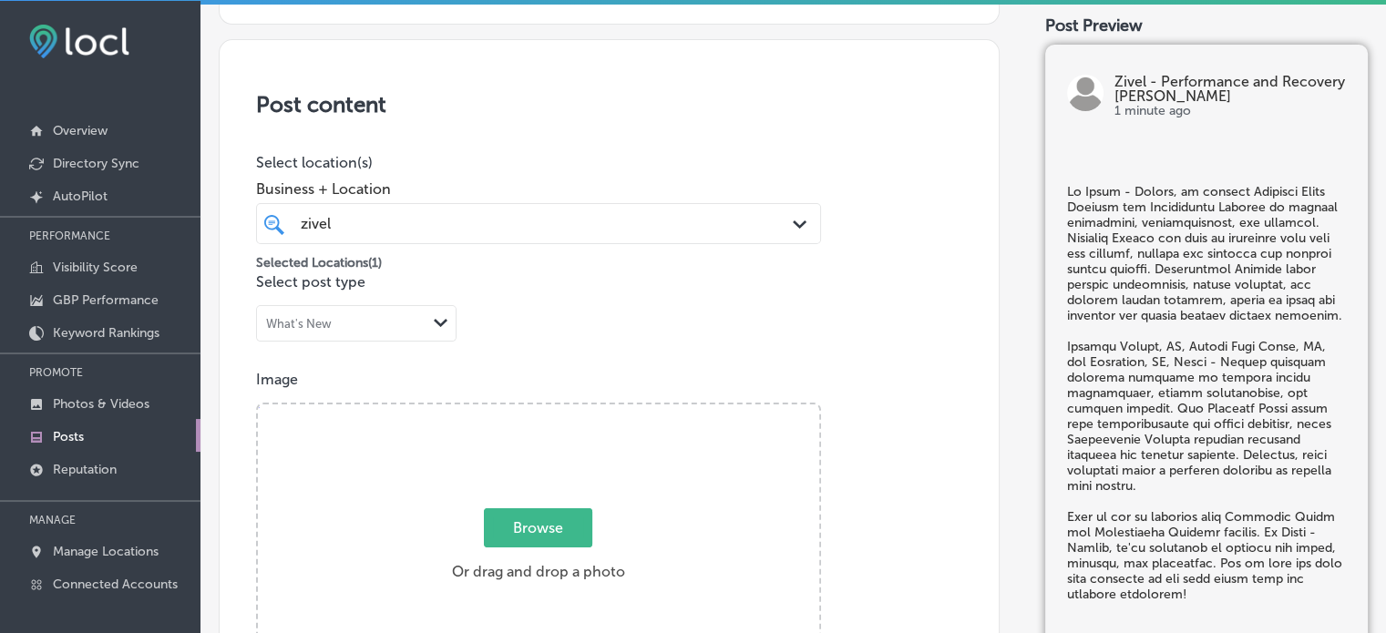
click at [835, 215] on div "Post content Select location(s) Business + Location zivel zivel Path Created wi…" at bounding box center [609, 629] width 781 height 1181
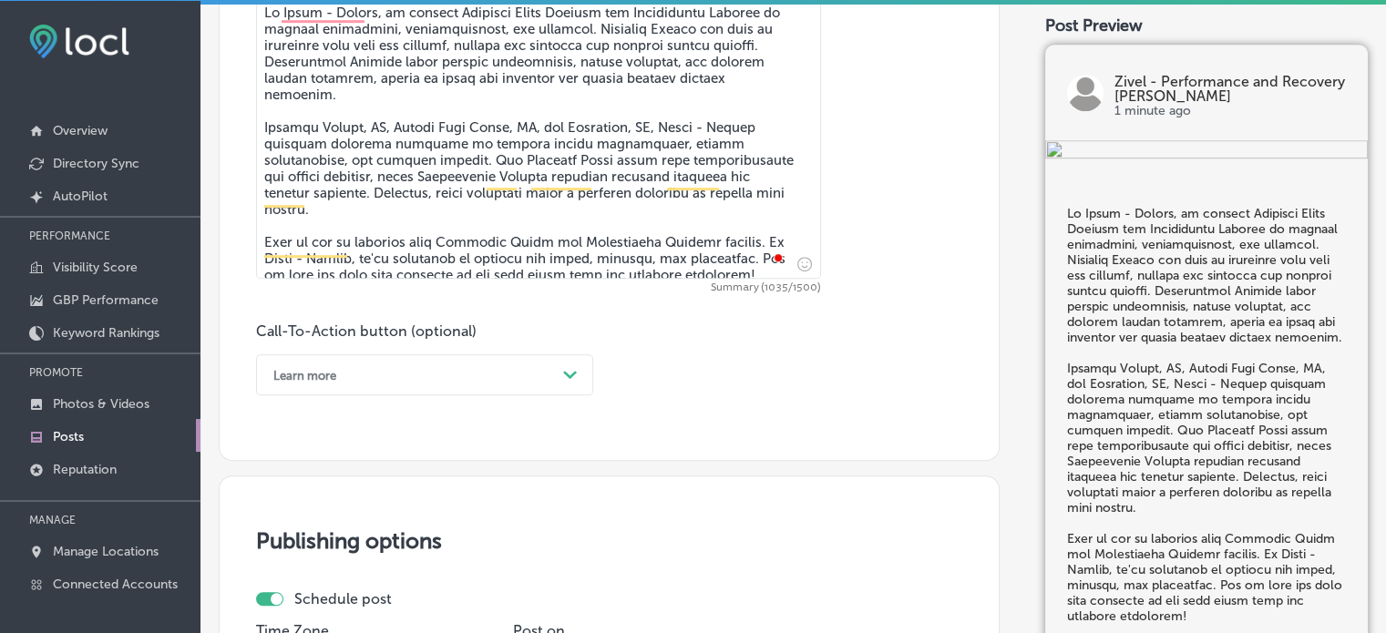
scroll to position [1075, 0]
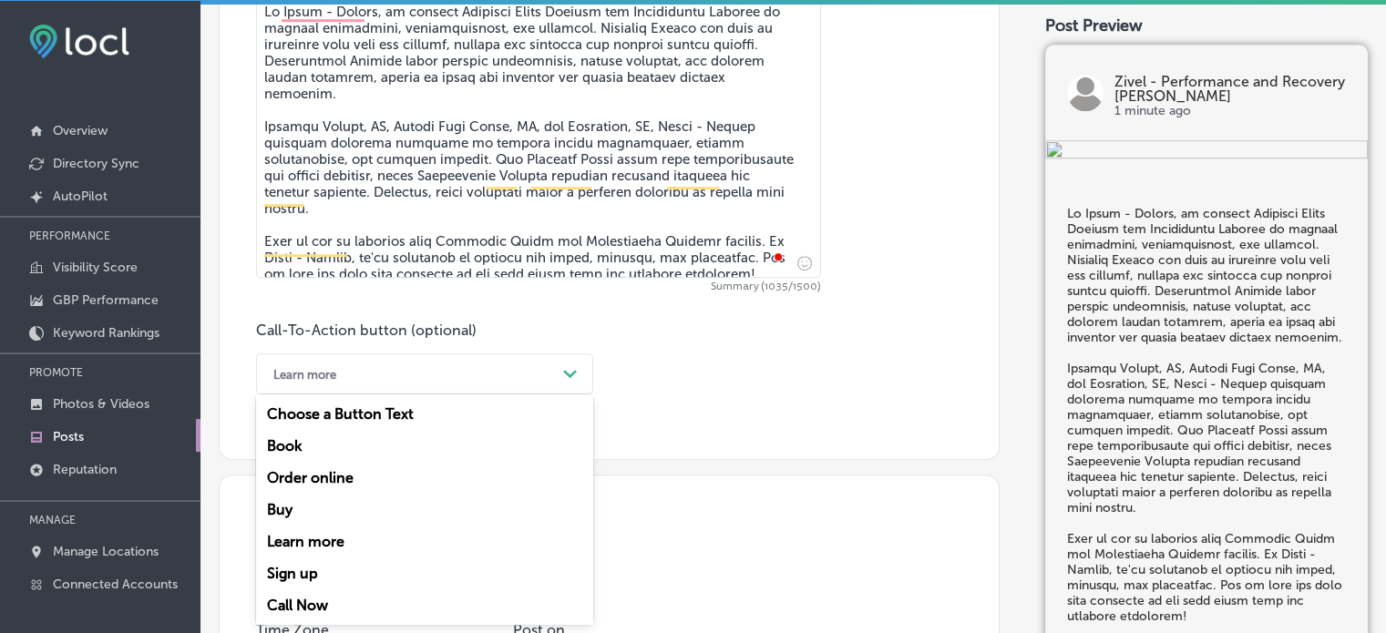
click at [515, 380] on div "Learn more" at bounding box center [410, 374] width 292 height 28
click at [496, 390] on div "Learn more Path Created with Sketch." at bounding box center [424, 374] width 337 height 41
click at [299, 595] on div "Call Now" at bounding box center [424, 606] width 337 height 32
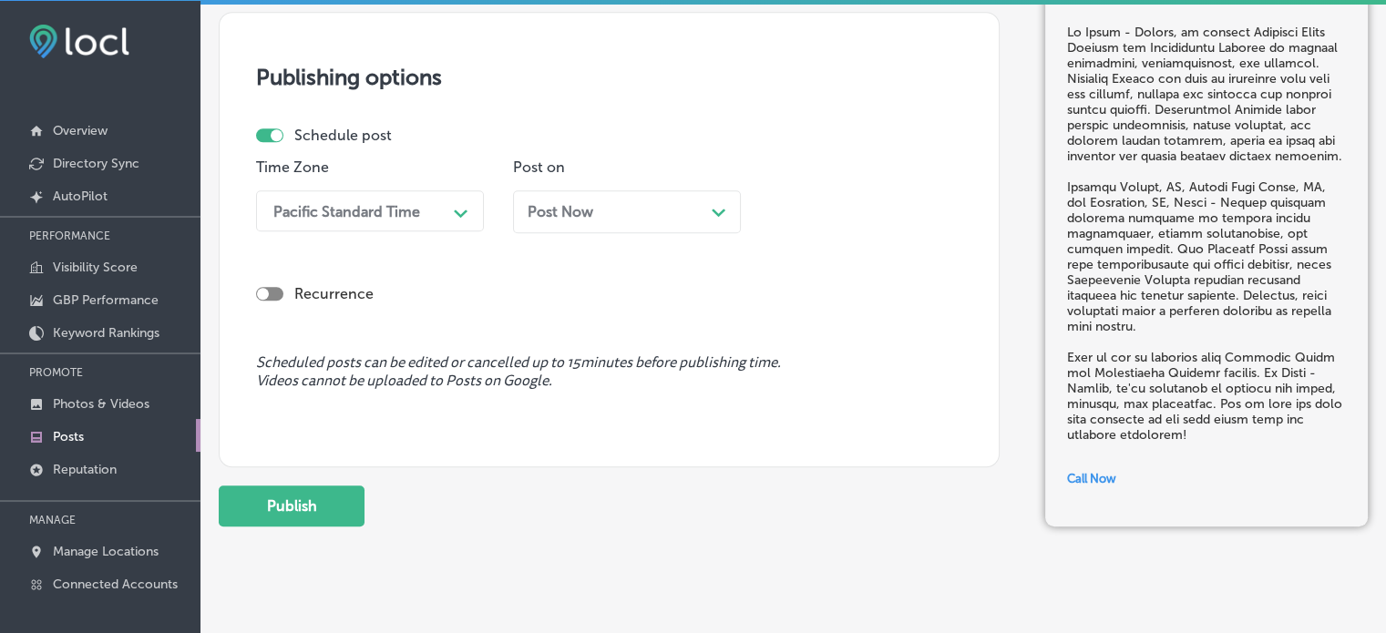
scroll to position [1538, 0]
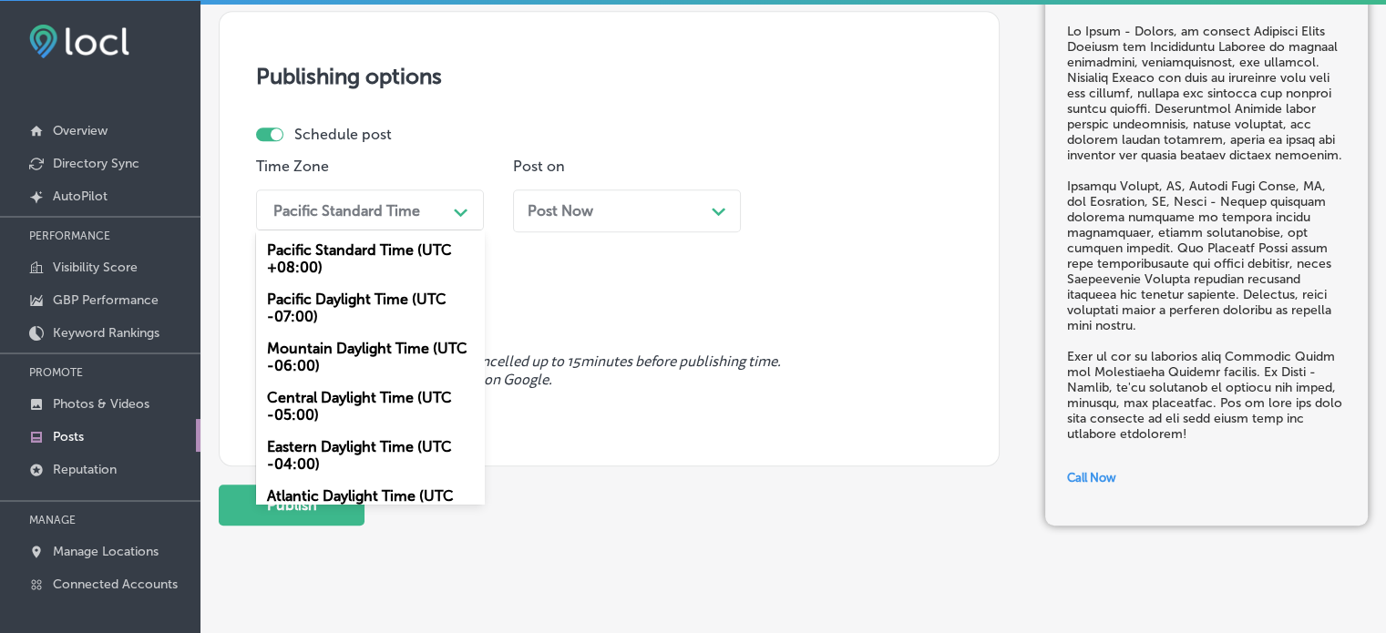
click at [427, 208] on div "Pacific Standard Time" at bounding box center [355, 210] width 182 height 32
click at [362, 348] on div "Mountain Daylight Time (UTC -06:00)" at bounding box center [370, 357] width 228 height 49
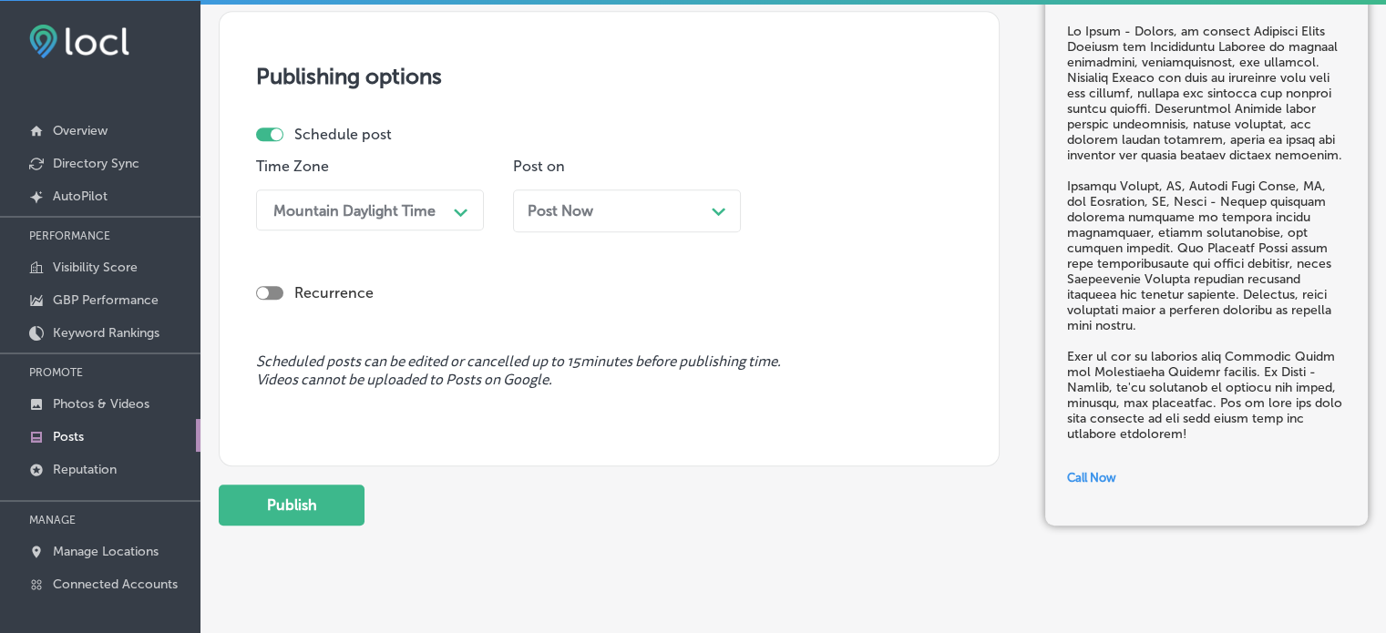
click at [642, 214] on div "Post Now Path Created with Sketch." at bounding box center [627, 210] width 199 height 17
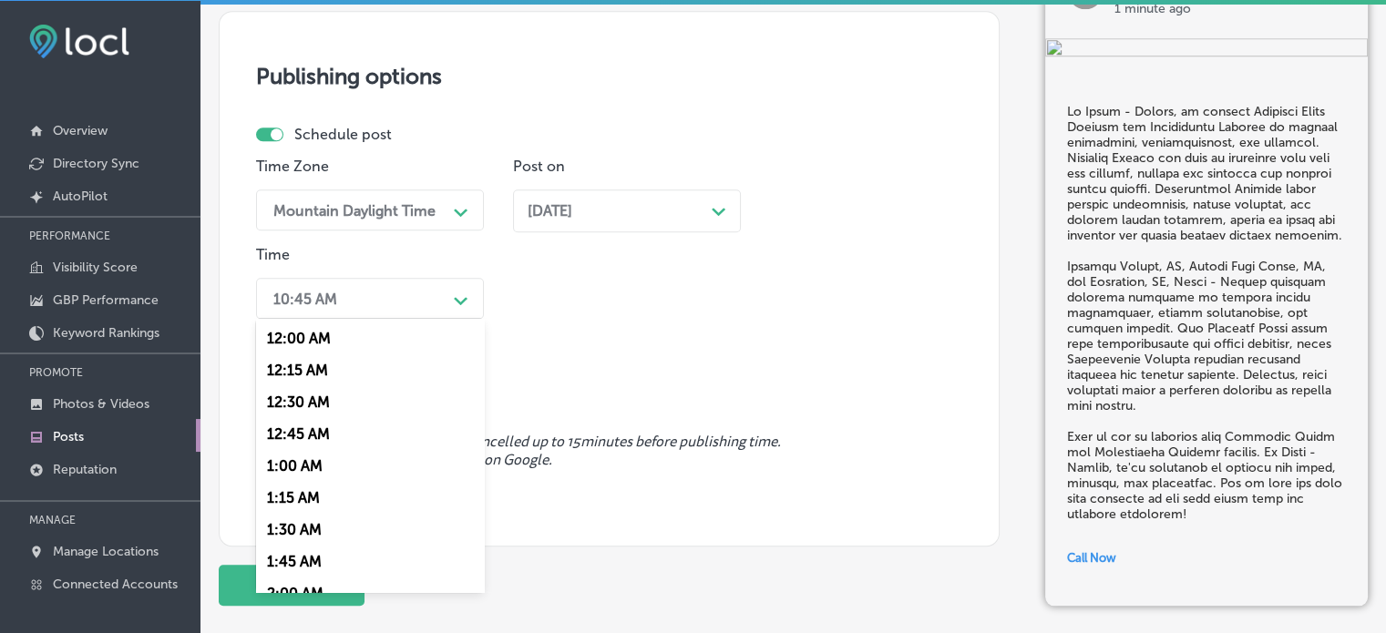
click at [473, 299] on div "Path Created with Sketch." at bounding box center [461, 298] width 29 height 29
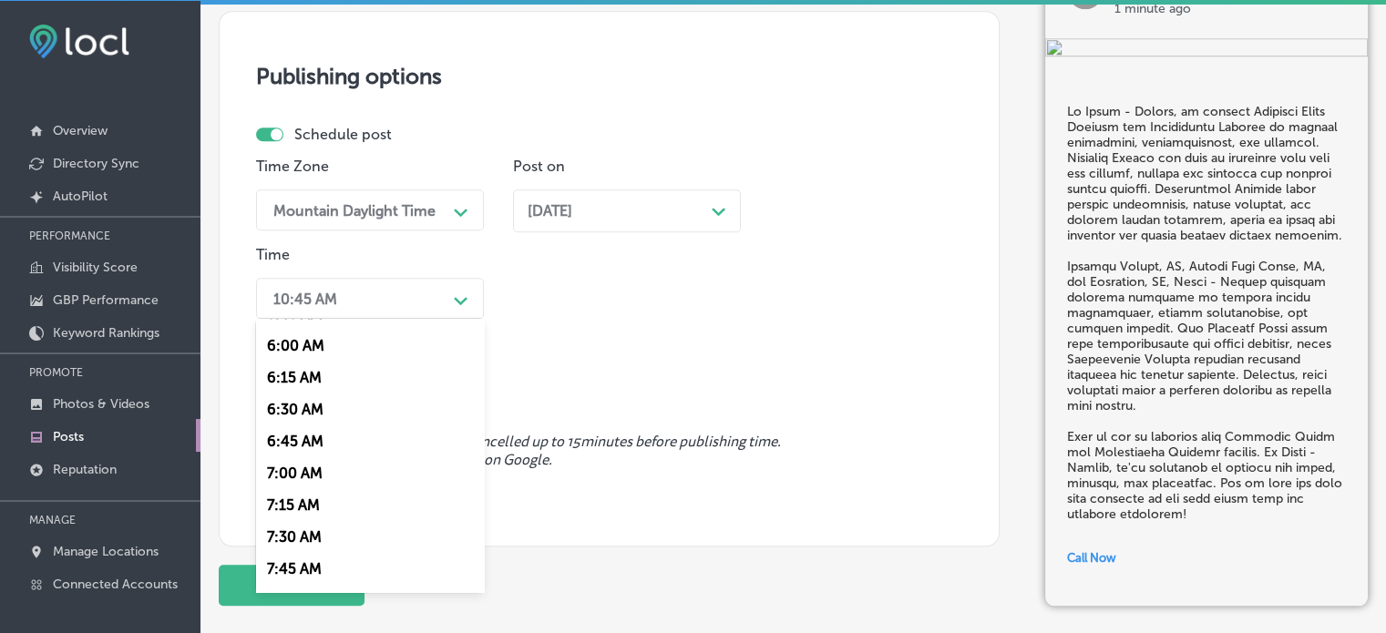
click at [294, 477] on div "7:00 AM" at bounding box center [370, 474] width 228 height 32
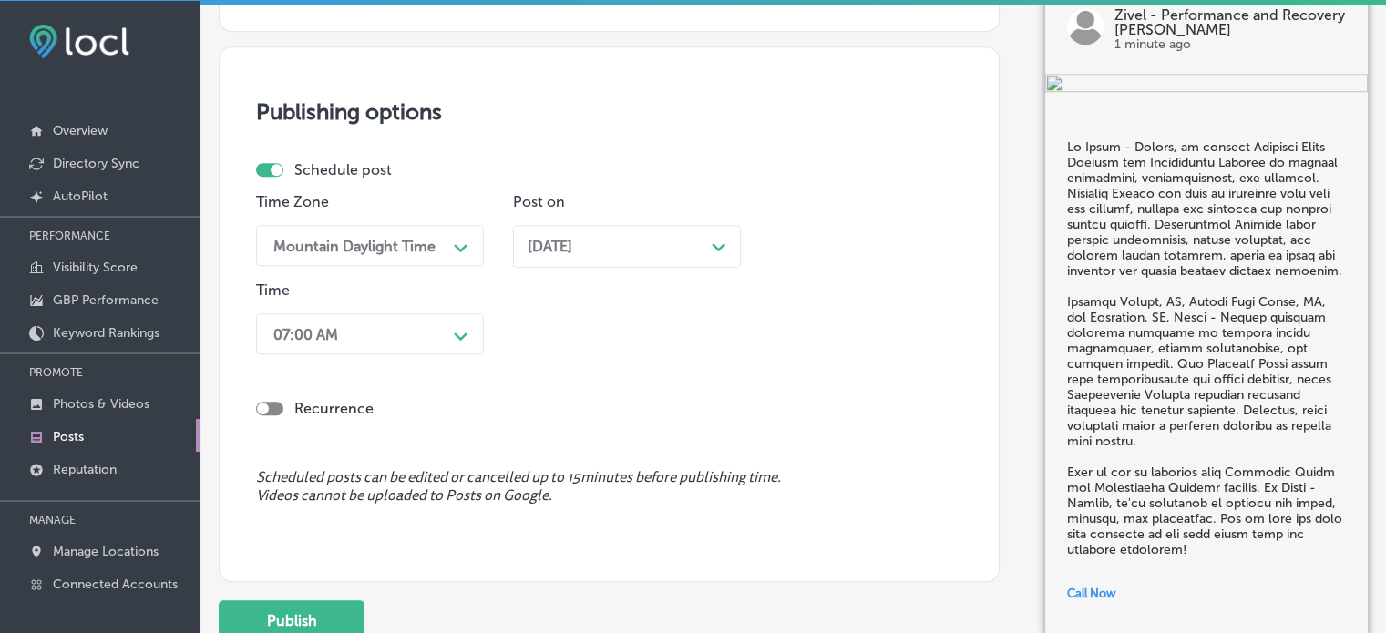
scroll to position [1647, 0]
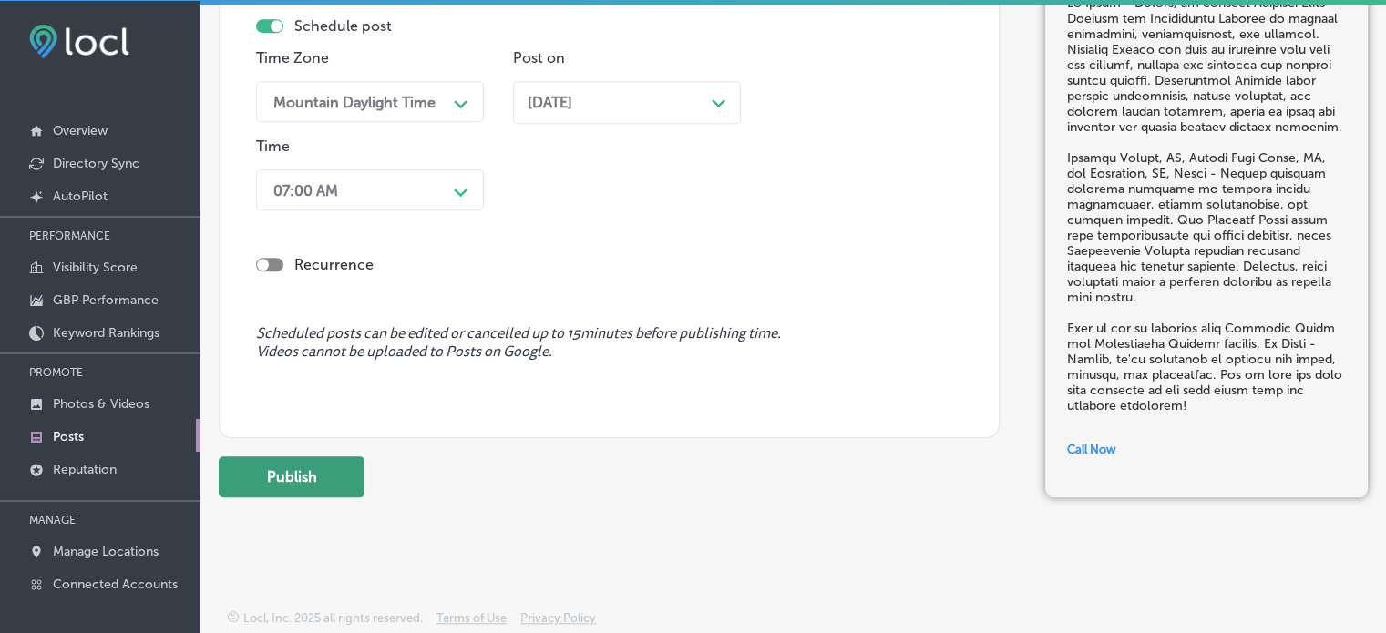
click at [283, 486] on button "Publish" at bounding box center [292, 477] width 146 height 41
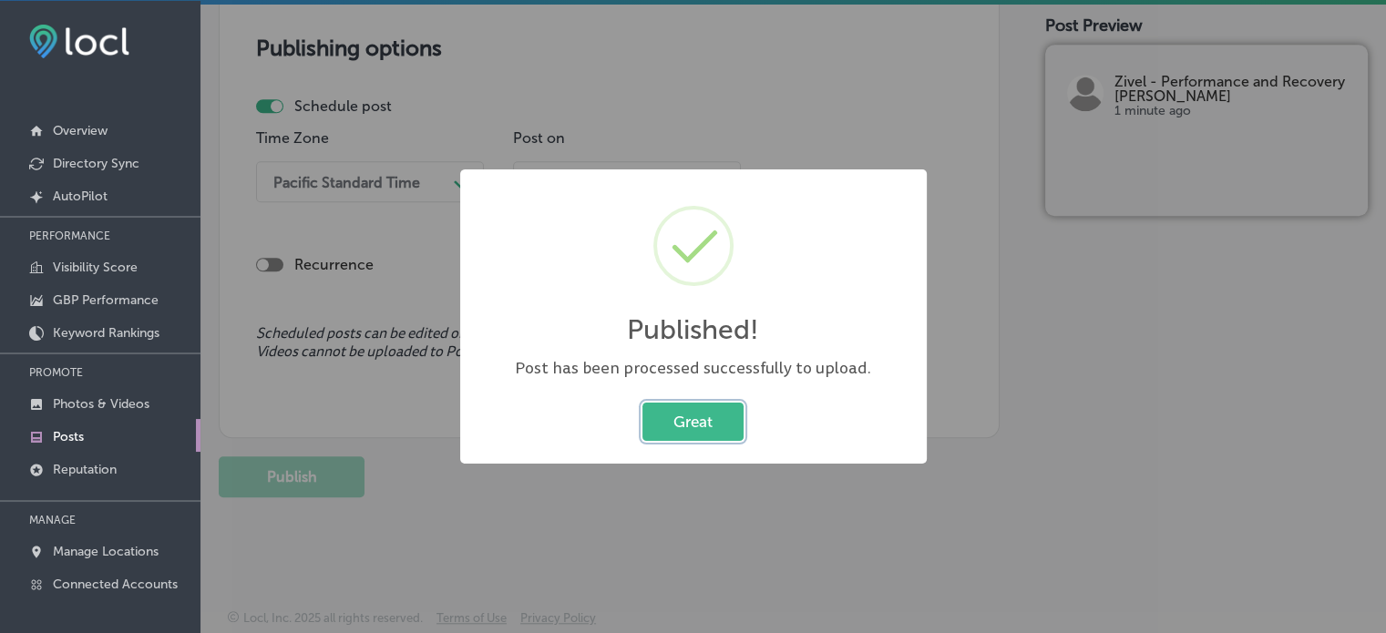
scroll to position [1566, 0]
click at [715, 418] on button "Great" at bounding box center [693, 421] width 101 height 37
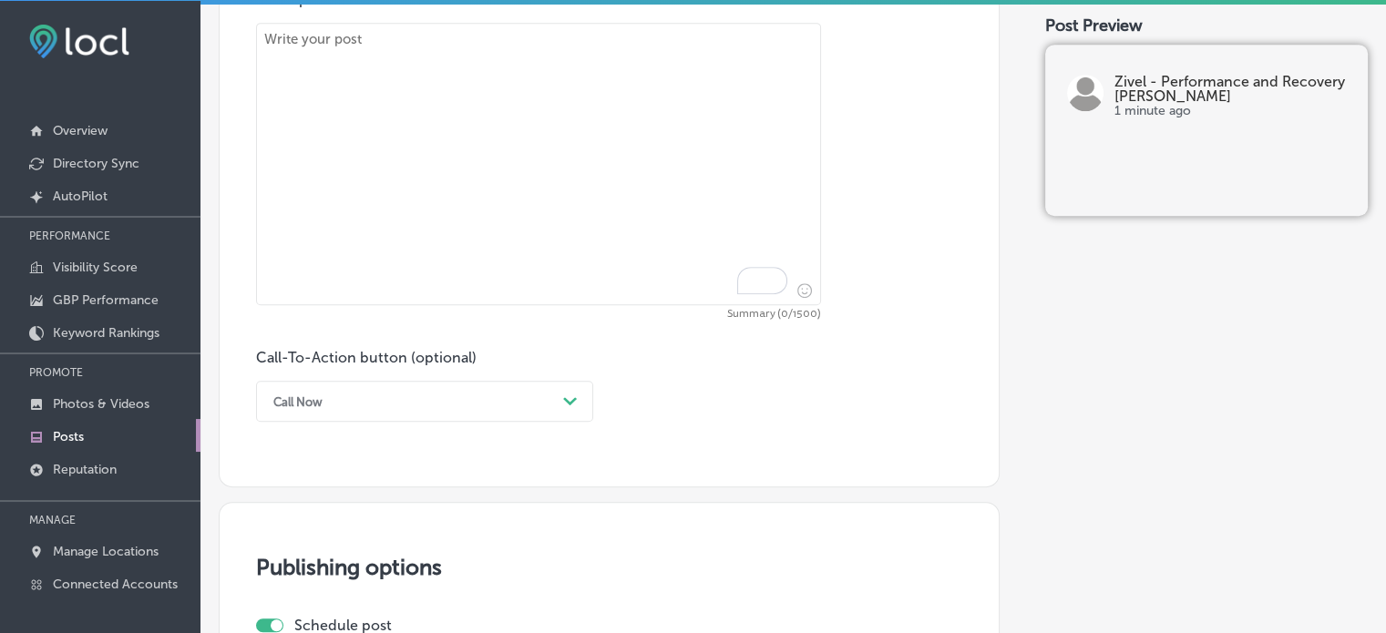
scroll to position [1046, 0]
click at [545, 156] on textarea "To enrich screen reader interactions, please activate Accessibility in Grammarl…" at bounding box center [538, 165] width 565 height 283
paste textarea ""Castle Rock, CO – Cryo Slimming & Red Light Therapy At Zivel - Parker, we comb…"
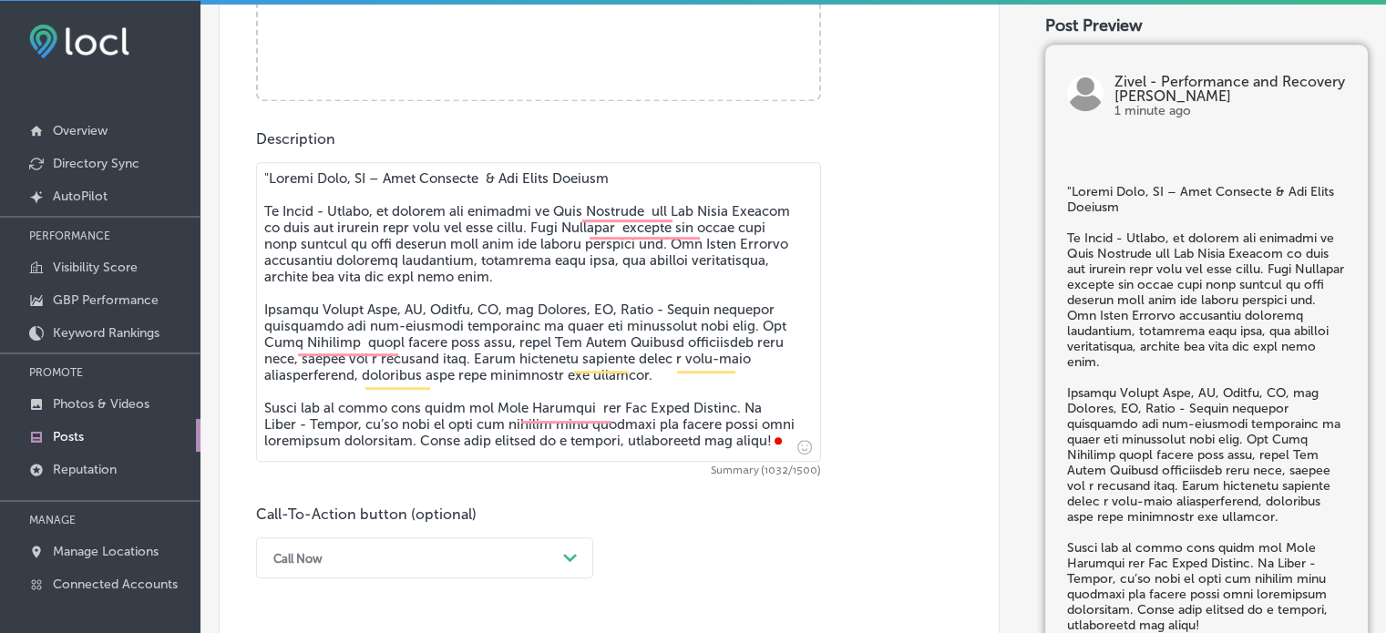
scroll to position [905, 0]
drag, startPoint x: 267, startPoint y: 210, endPoint x: 265, endPoint y: 185, distance: 24.7
click at [265, 185] on textarea "To enrich screen reader interactions, please activate Accessibility in Grammarl…" at bounding box center [538, 315] width 565 height 300
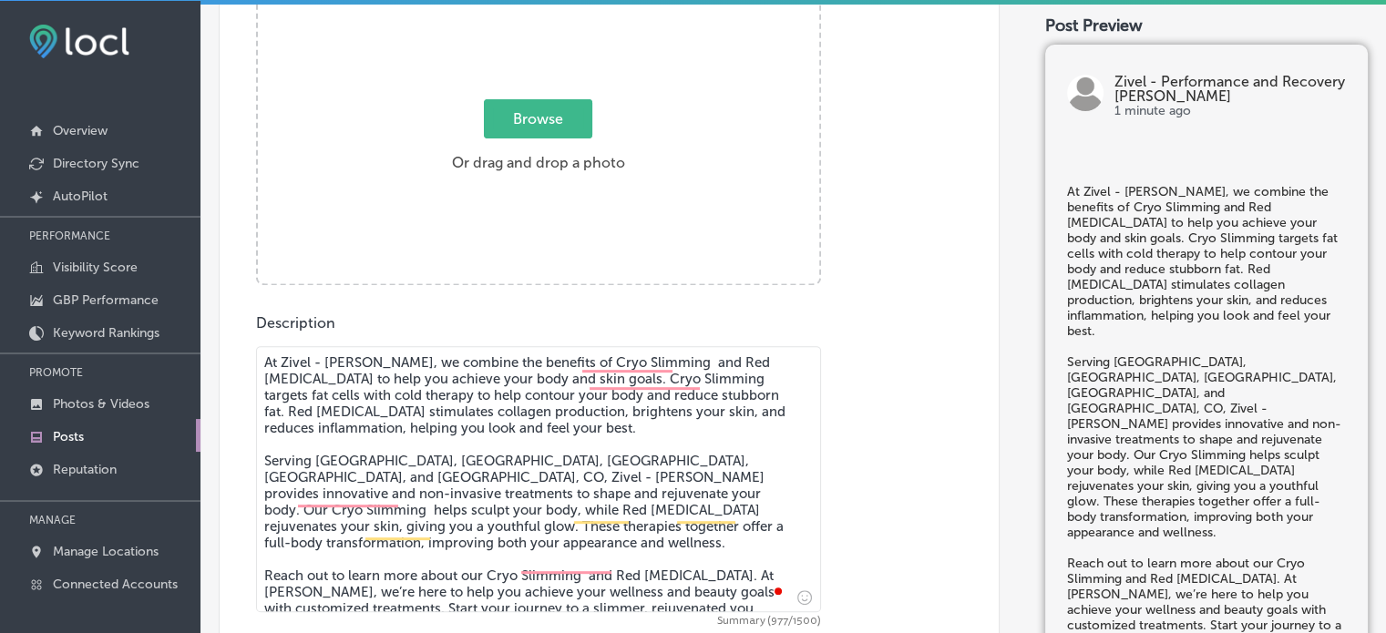
scroll to position [723, 0]
type textarea "At Zivel - Parker, we combine the benefits of Cryo Slimming and Red Light Thera…"
click at [829, 227] on div "Image Powered by PQINA Browse Or drag and drop a photo 2025-08-13_00-25-26 Ready" at bounding box center [609, 125] width 706 height 324
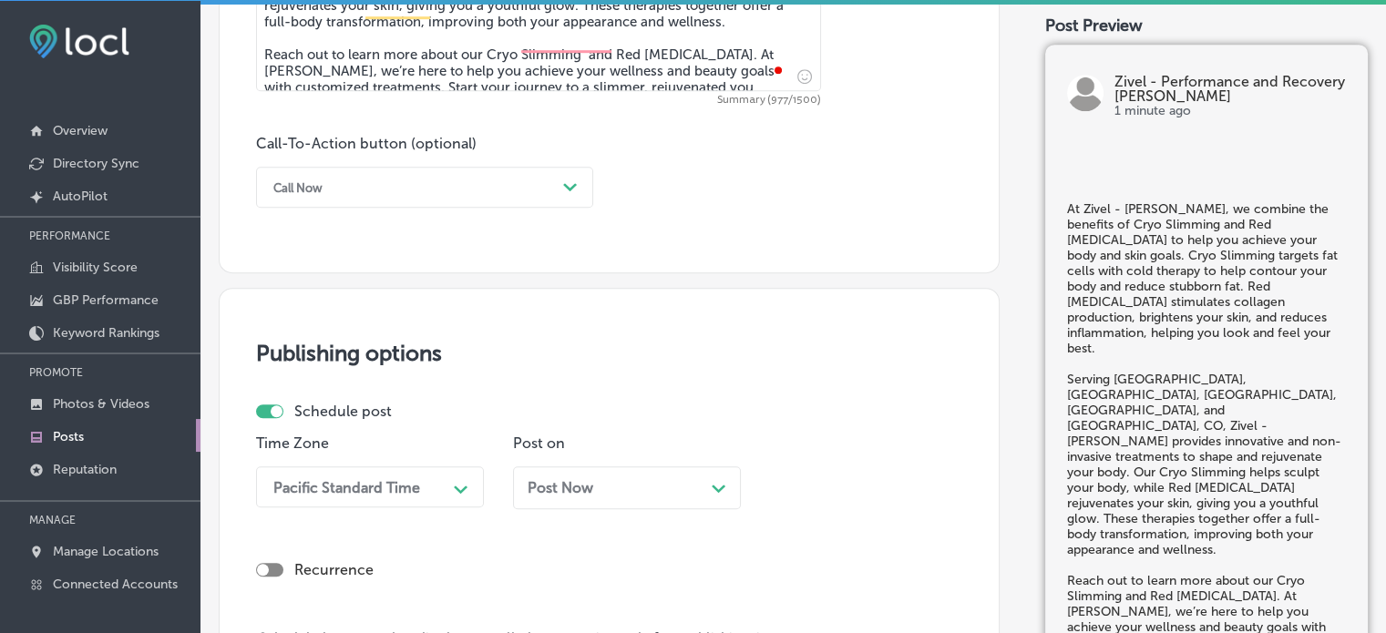
scroll to position [1246, 0]
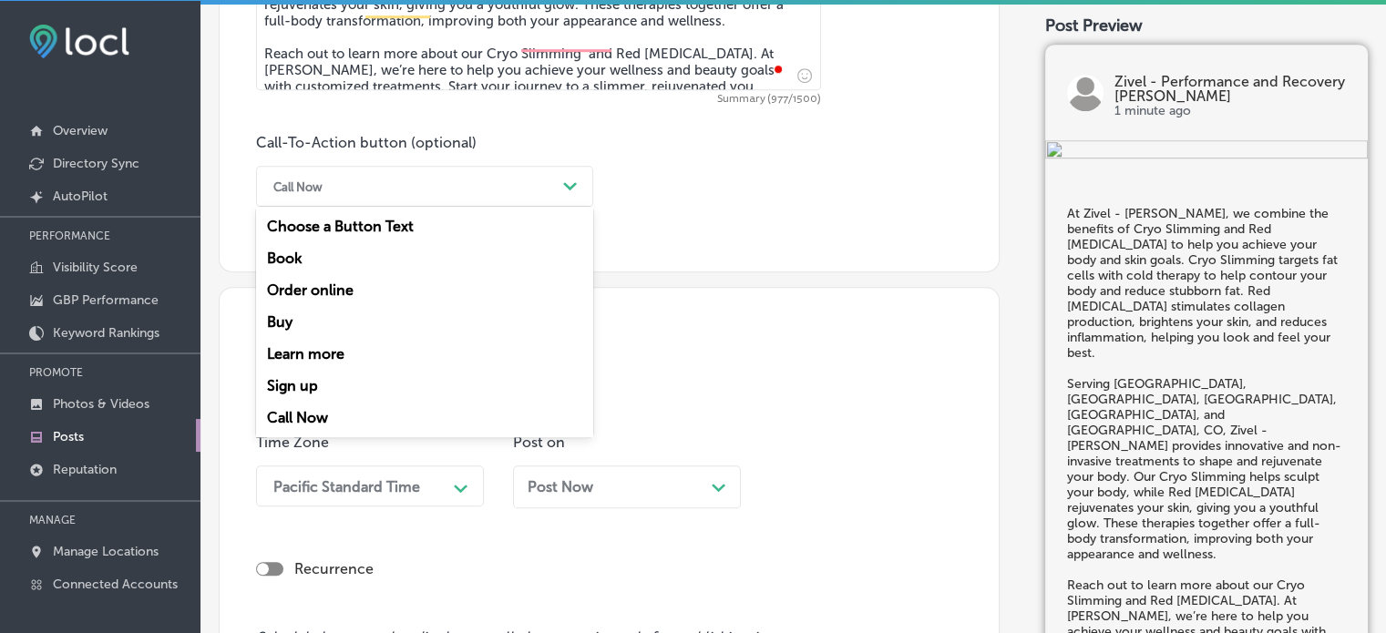
click at [486, 196] on div "Call Now" at bounding box center [410, 186] width 292 height 28
click at [550, 184] on div "Call Now" at bounding box center [410, 186] width 292 height 28
click at [375, 358] on div "Learn more" at bounding box center [424, 354] width 337 height 32
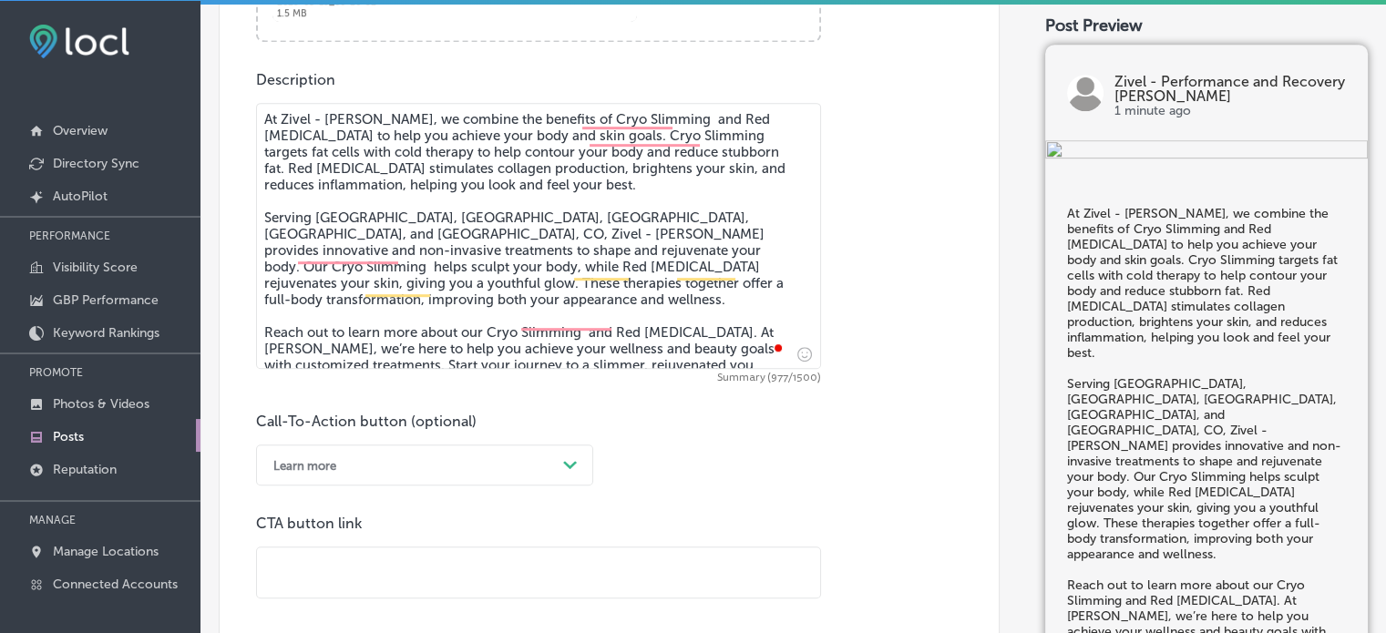
scroll to position [1146, 0]
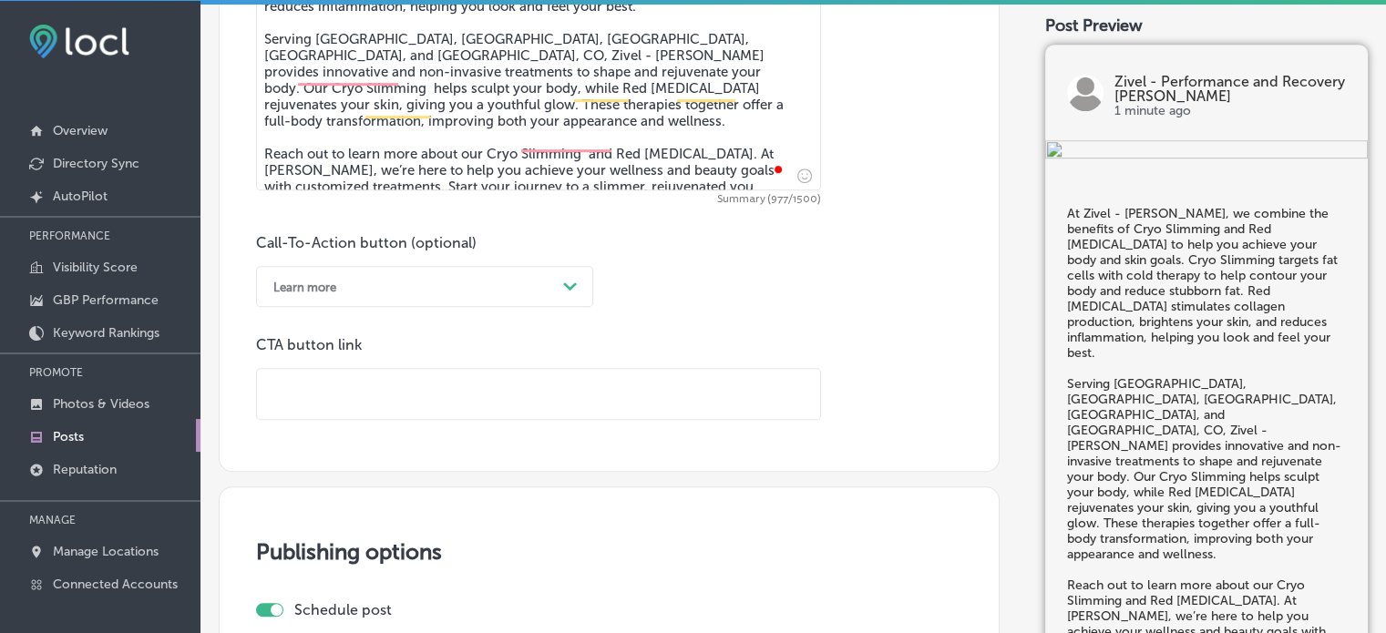
click at [512, 407] on input "text" at bounding box center [538, 394] width 563 height 50
paste input "https://www.zivel.com/locations/colorado/parker"
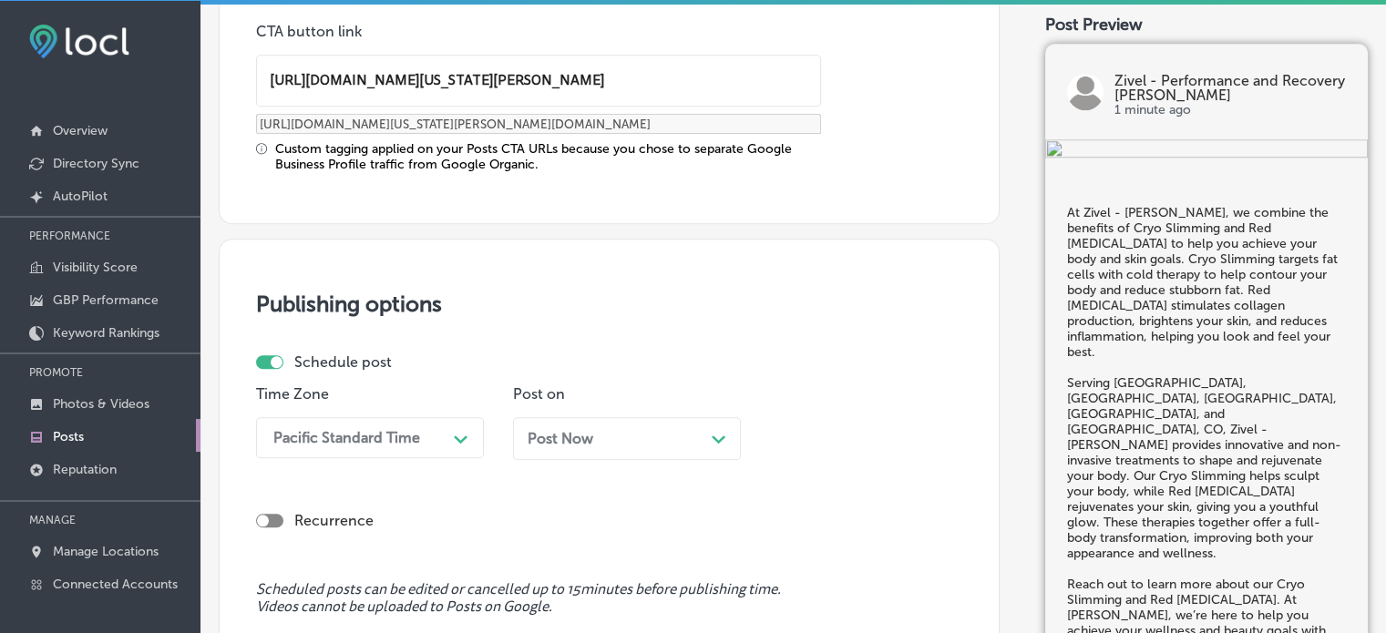
type input "https://www.zivel.com/locations/colorado/parker"
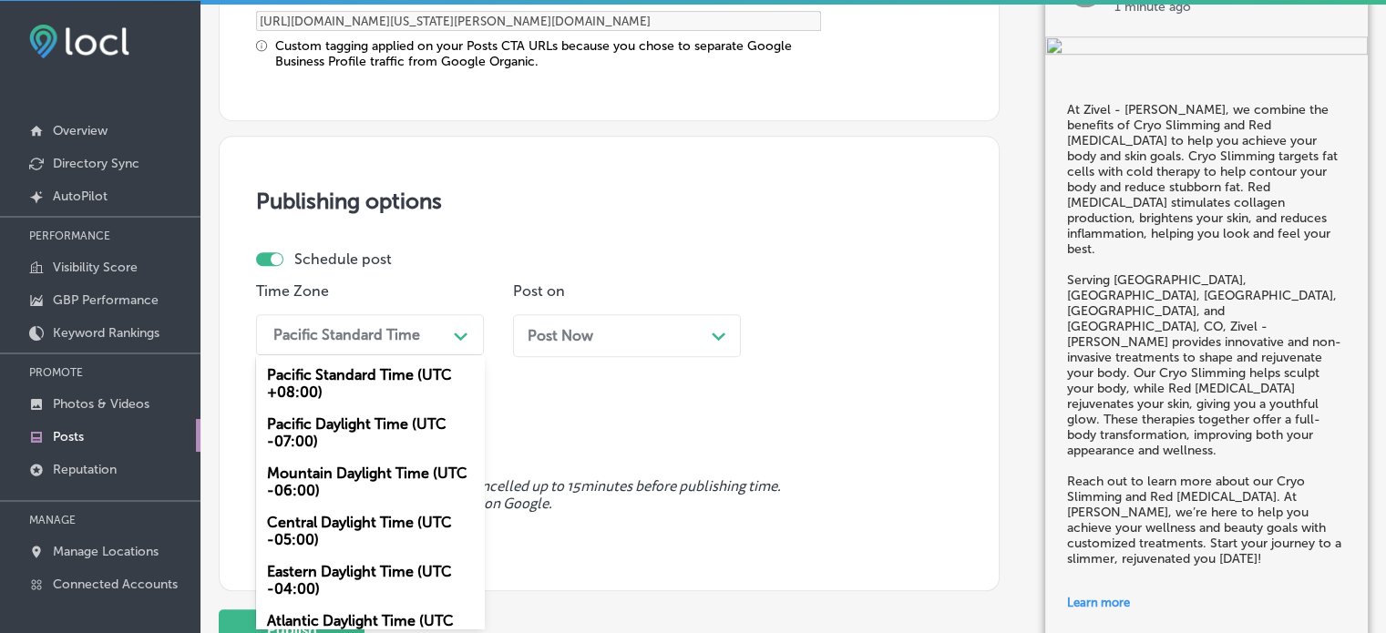
click at [368, 355] on div "option Mountain Daylight Time (UTC -06:00), selected. option Pacific Daylight T…" at bounding box center [370, 334] width 228 height 41
click at [334, 484] on div "Mountain Daylight Time (UTC -06:00)" at bounding box center [370, 482] width 228 height 49
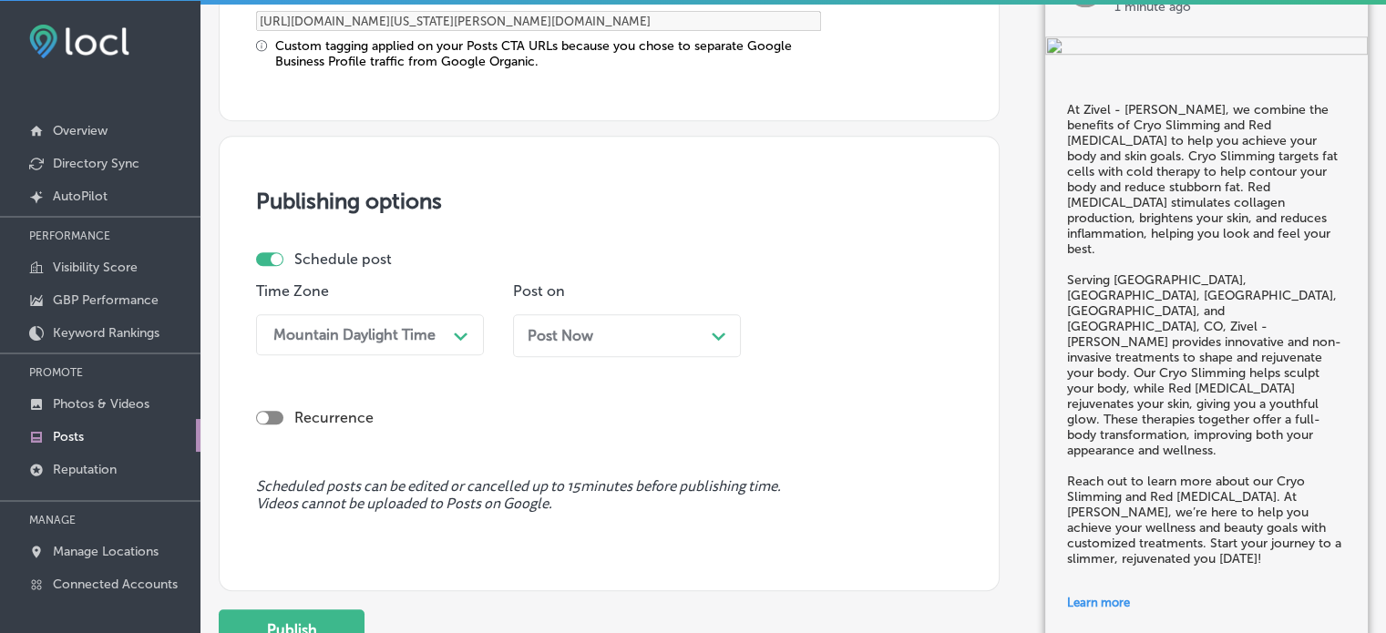
click at [652, 339] on div "Post Now Path Created with Sketch." at bounding box center [627, 335] width 199 height 17
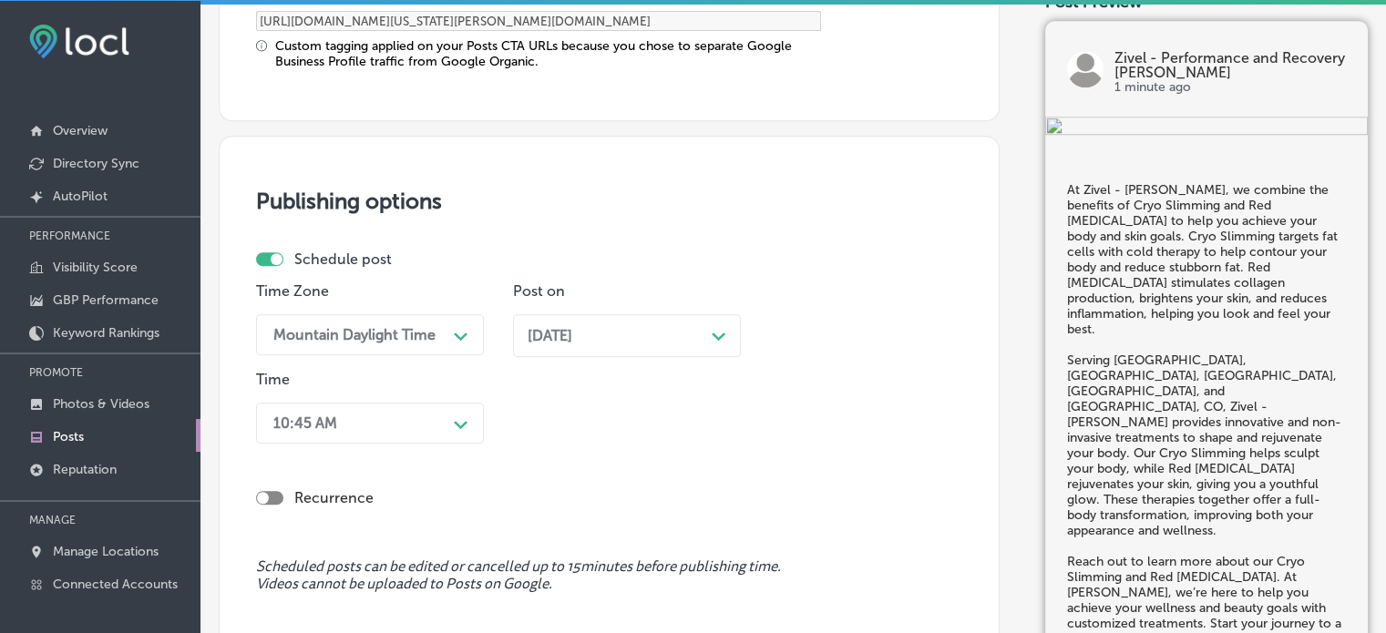
scroll to position [1650, 0]
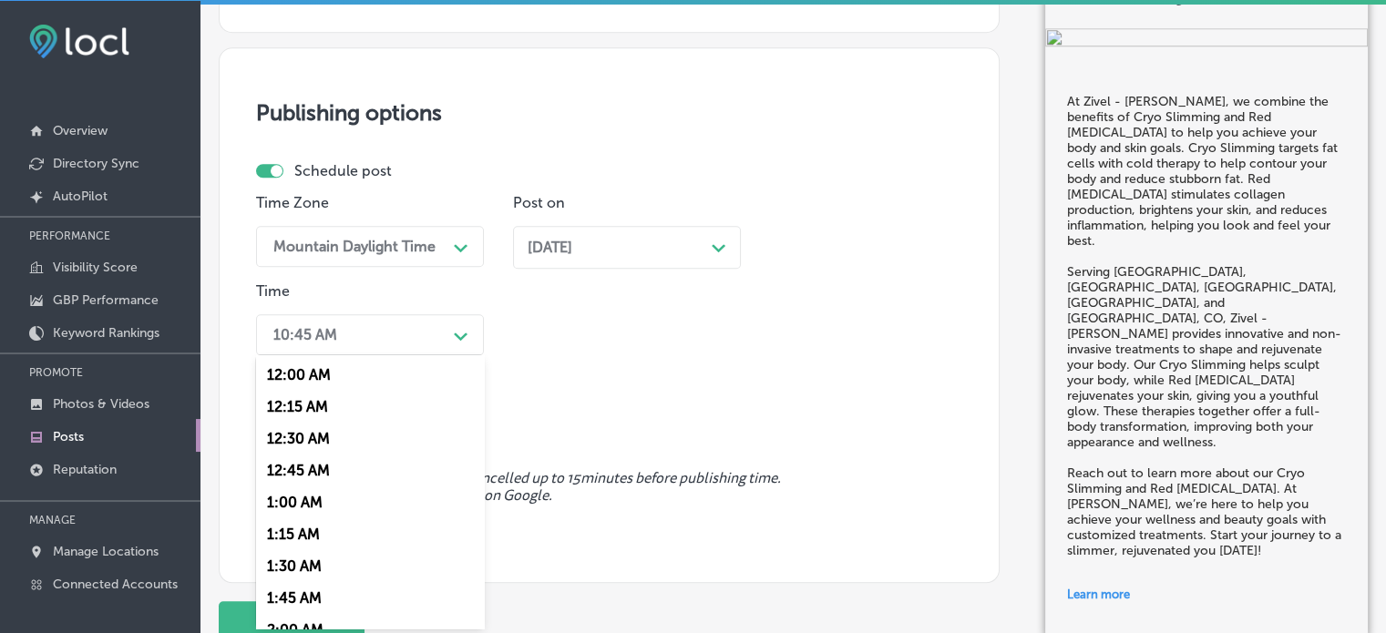
click at [328, 355] on div "option 7:00 AM, selected. option 12:15 AM focused, 2 of 96. 96 results availabl…" at bounding box center [370, 334] width 228 height 41
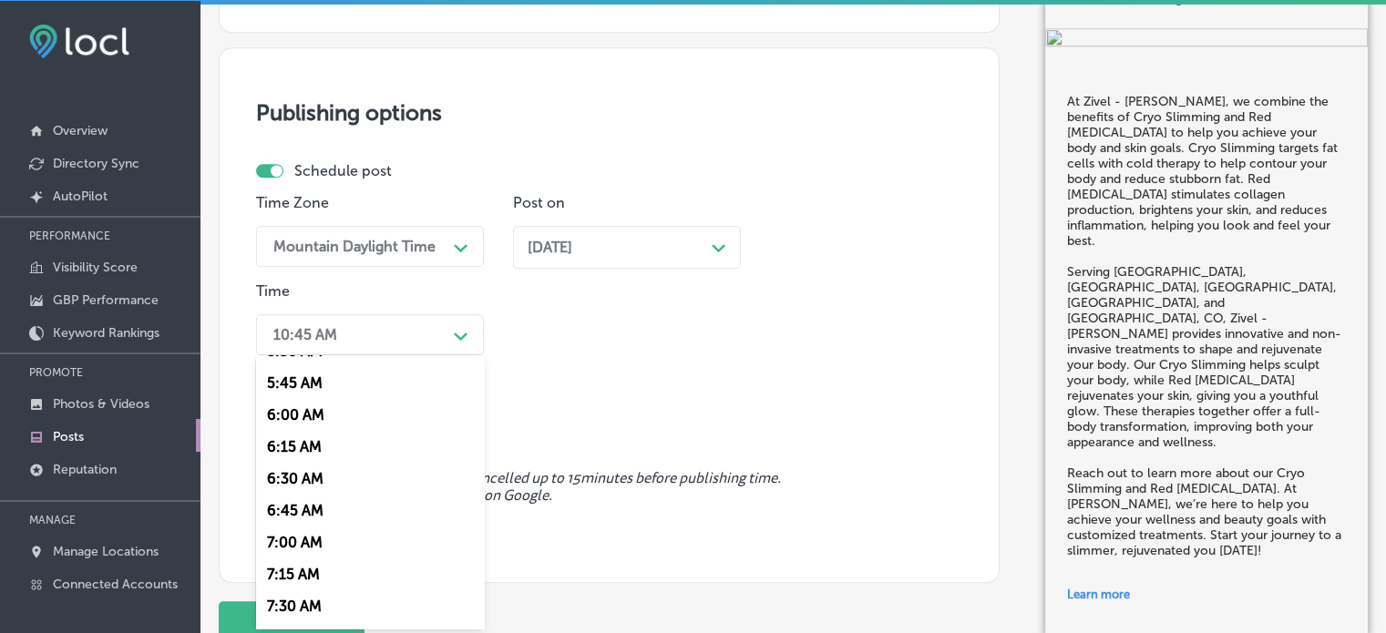
scroll to position [728, 0]
click at [303, 534] on div "7:00 AM" at bounding box center [370, 540] width 228 height 32
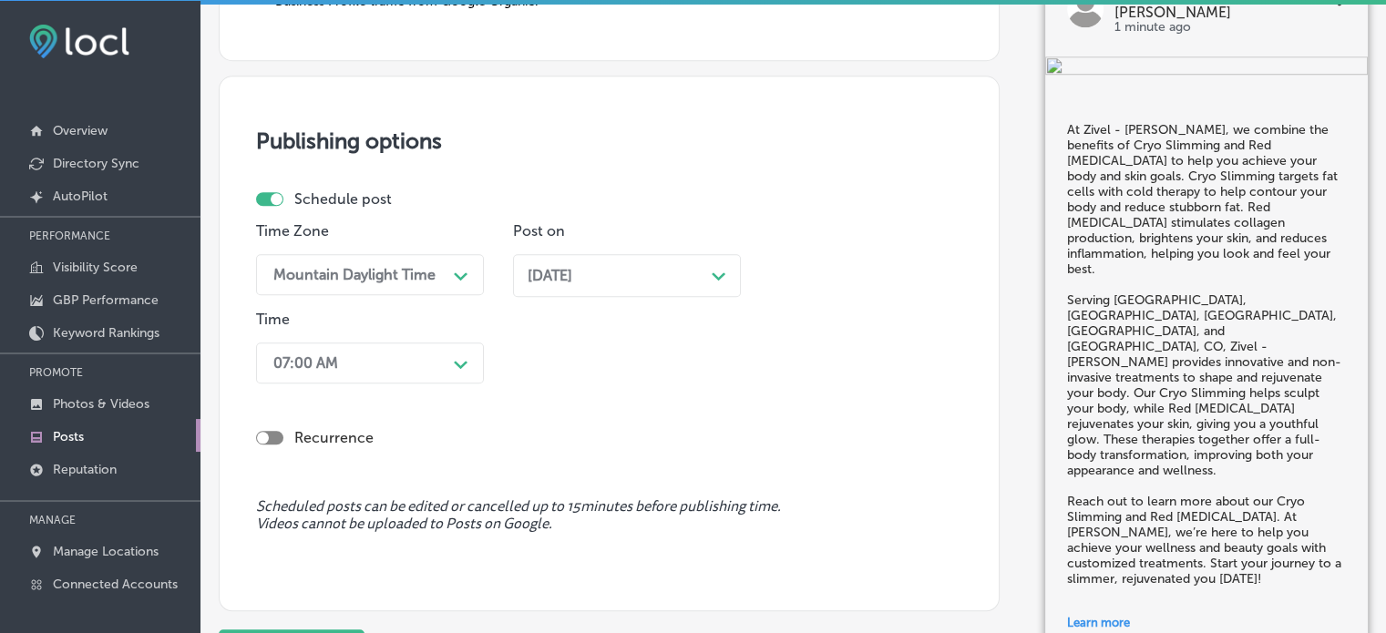
scroll to position [1790, 0]
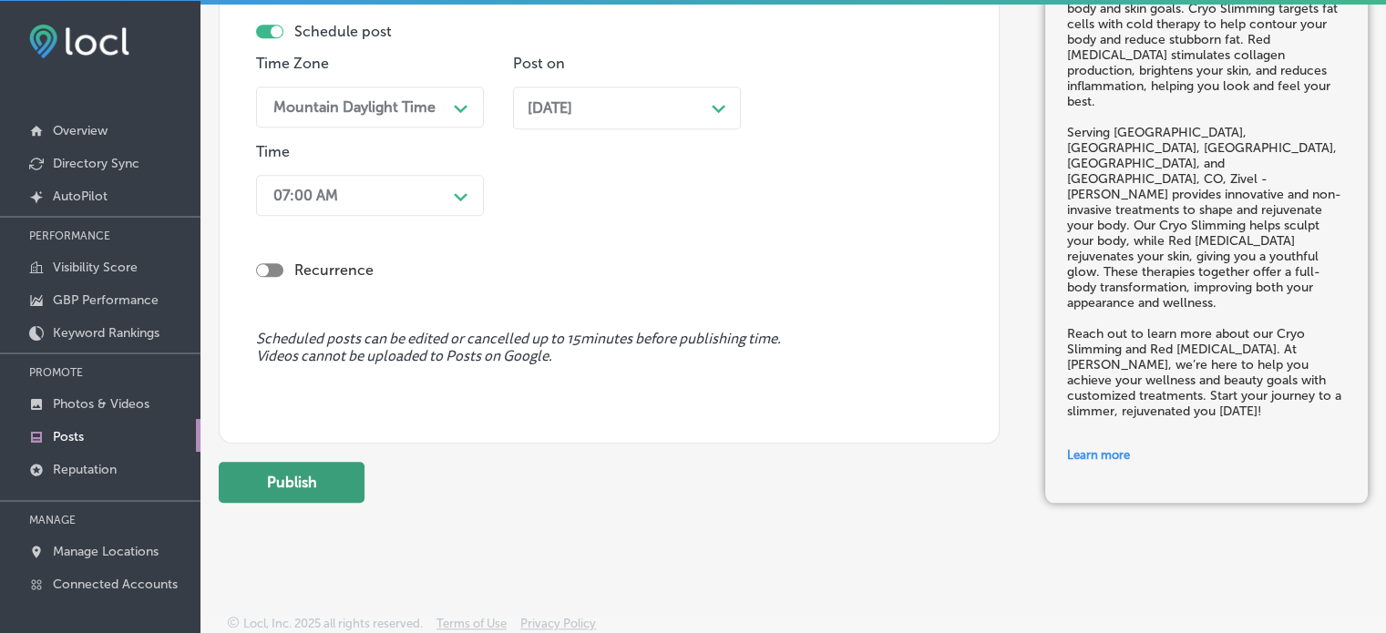
click at [310, 486] on button "Publish" at bounding box center [292, 482] width 146 height 41
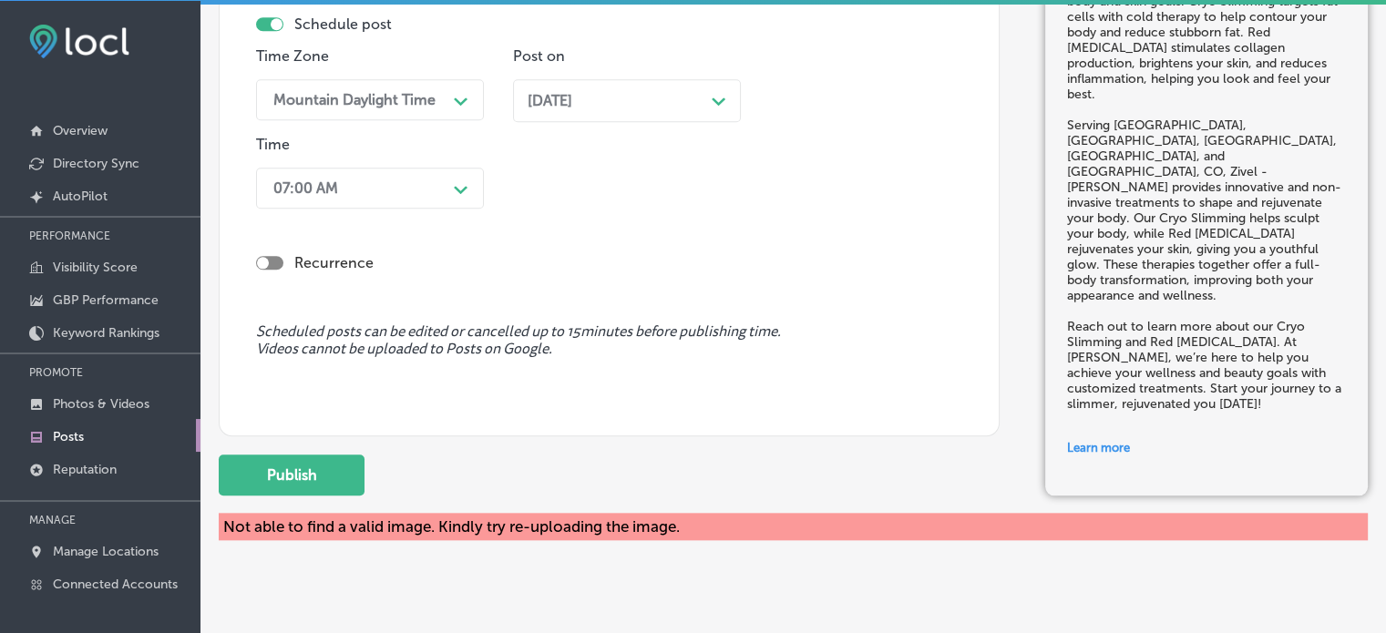
scroll to position [1805, 0]
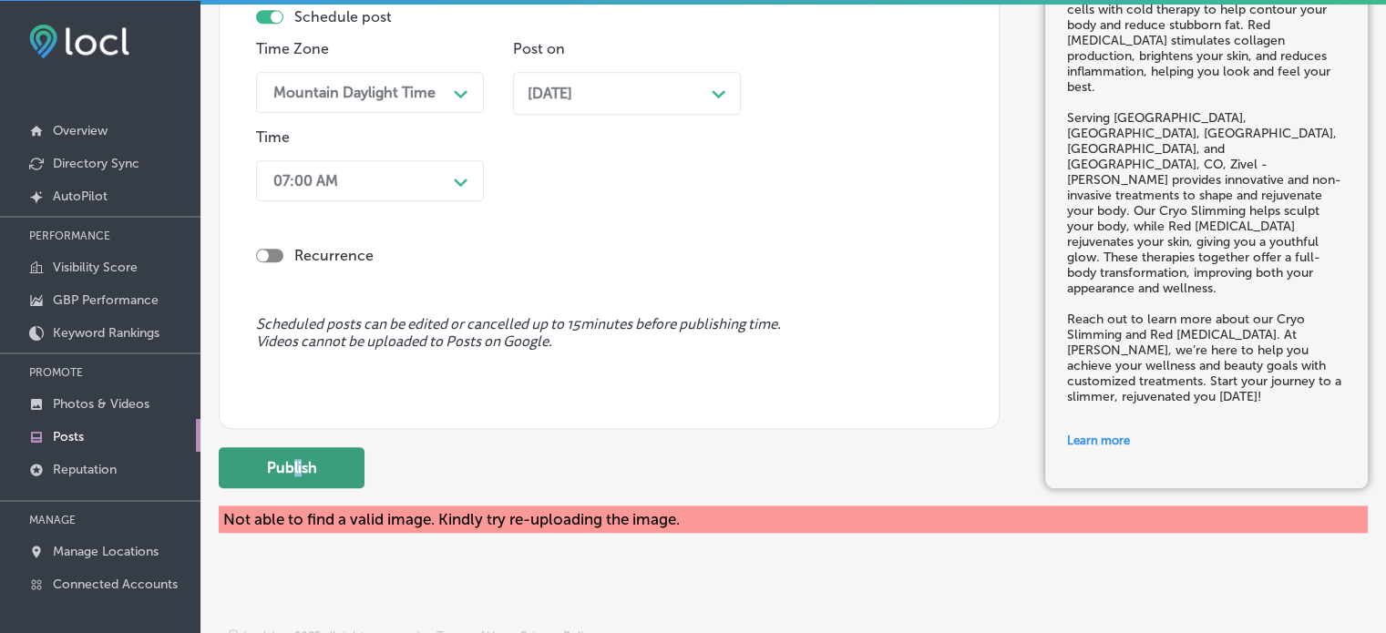
drag, startPoint x: 293, startPoint y: 441, endPoint x: 301, endPoint y: 462, distance: 22.2
click at [301, 462] on button "Publish" at bounding box center [292, 467] width 146 height 41
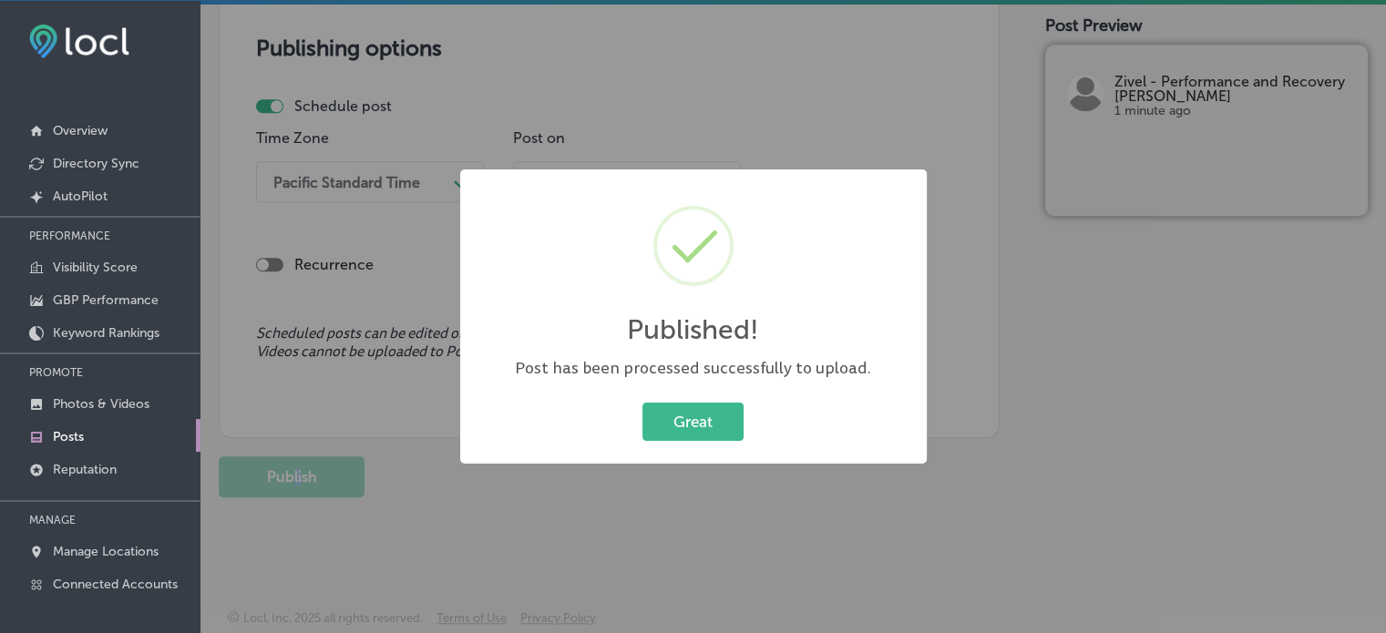
scroll to position [1549, 0]
click at [709, 433] on button "Great" at bounding box center [693, 421] width 101 height 37
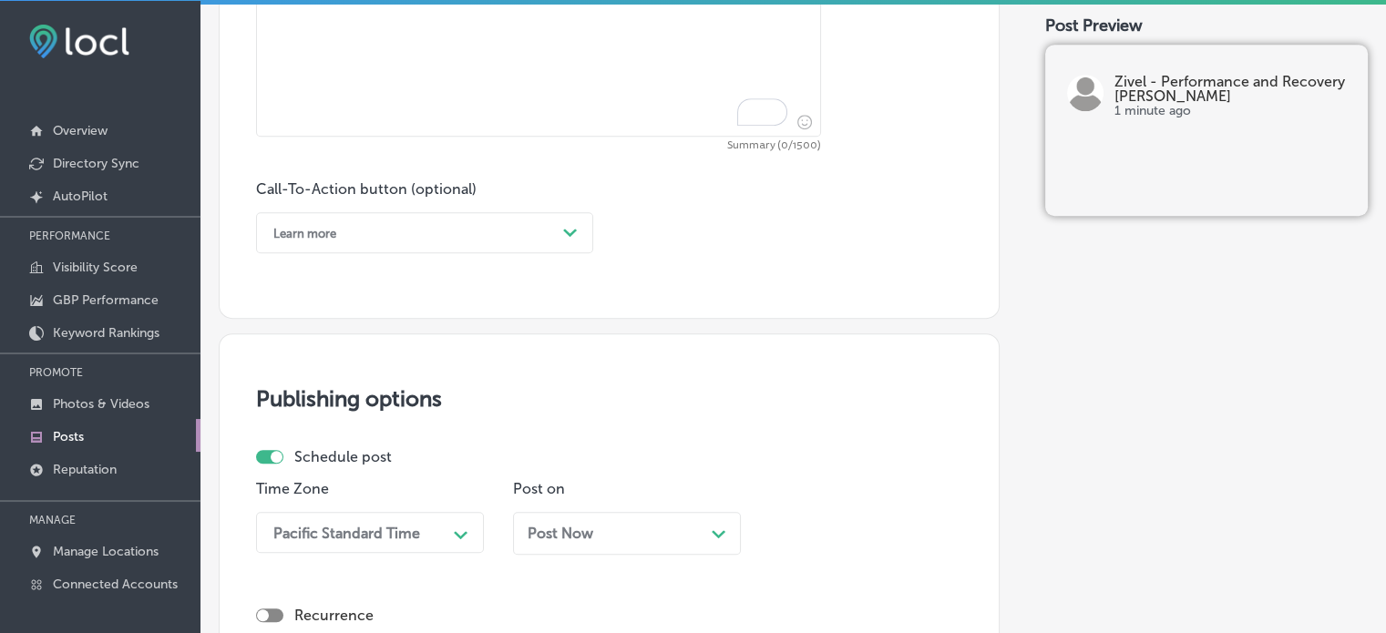
scroll to position [1198, 0]
click at [689, 117] on textarea "To enrich screen reader interactions, please activate Accessibility in Grammarl…" at bounding box center [538, 4] width 565 height 266
paste textarea ""Saddle Rock Ridge, CO – Cryotherapy & Float Therapy Experience the power of Zi…"
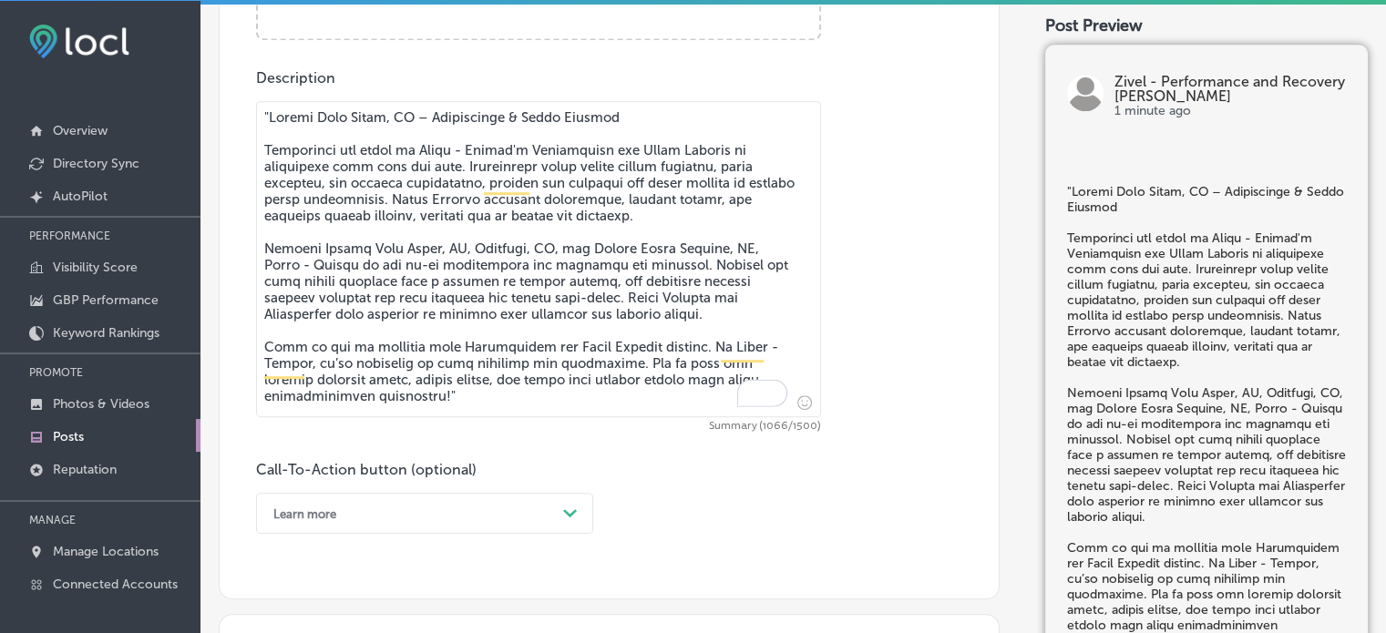
scroll to position [942, 0]
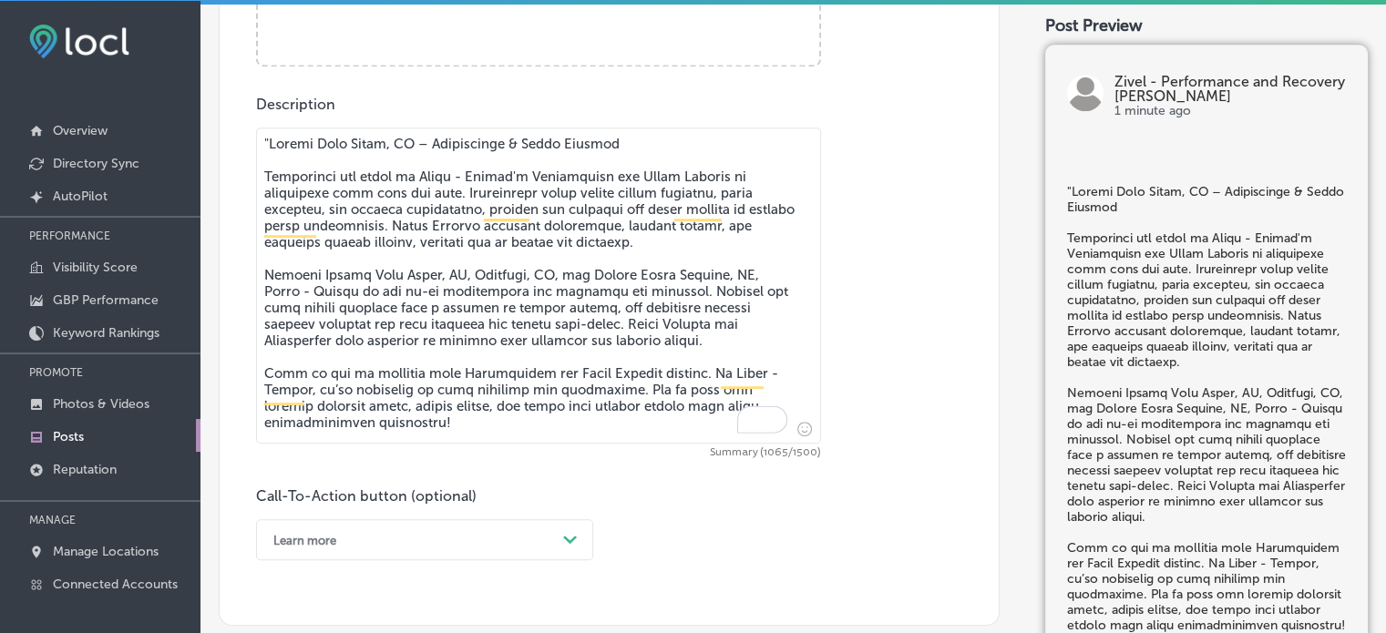
click at [270, 152] on textarea "To enrich screen reader interactions, please activate Accessibility in Grammarl…" at bounding box center [538, 286] width 565 height 316
drag, startPoint x: 270, startPoint y: 152, endPoint x: 249, endPoint y: 123, distance: 35.9
click at [249, 123] on div "Post content Select location(s) Business + Location zivel zivel Path Created wi…" at bounding box center [609, 18] width 781 height 1215
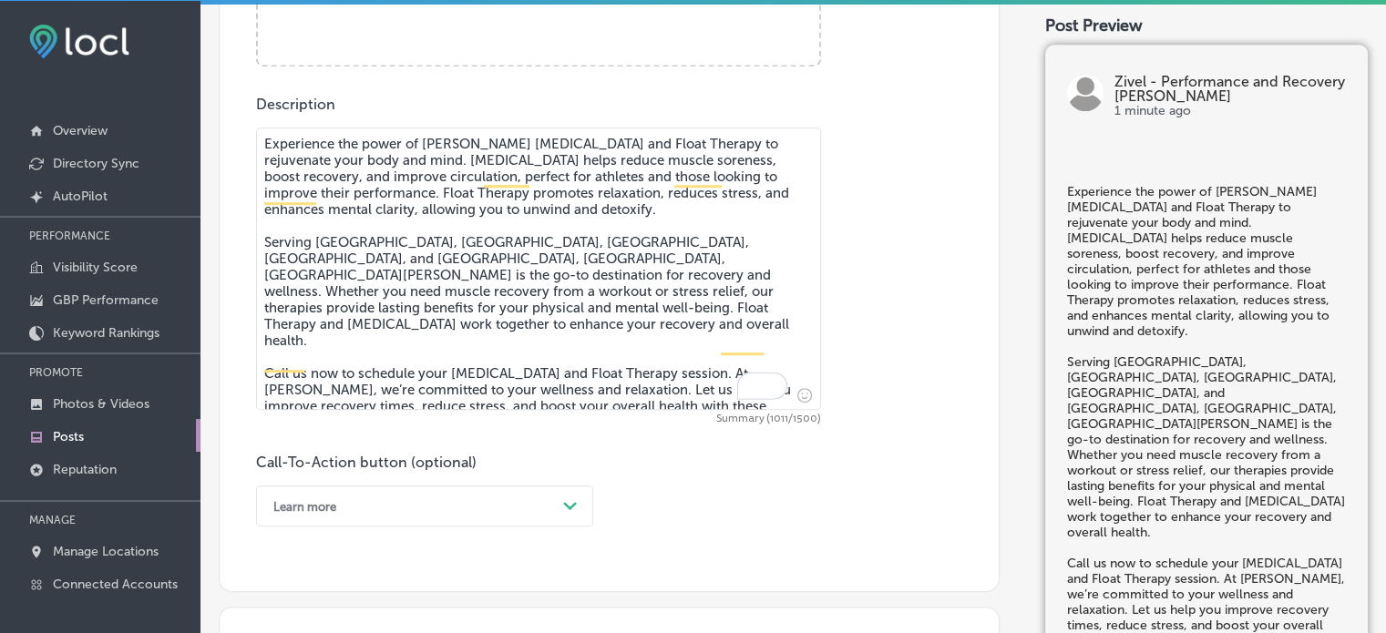
type textarea "Experience the power of Zivel - Parker's Cryotherapy and Float Therapy to rejuv…"
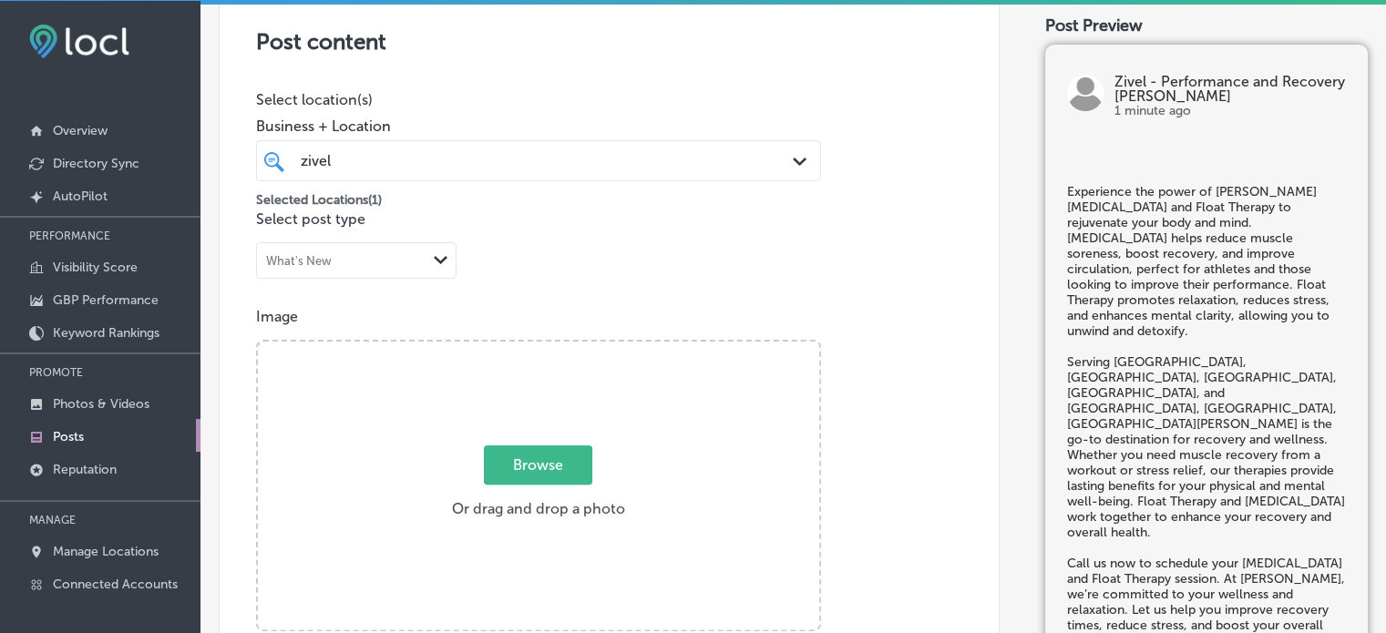
click at [623, 252] on div "Post content Select location(s) Business + Location zivel zivel Path Created wi…" at bounding box center [609, 566] width 781 height 1181
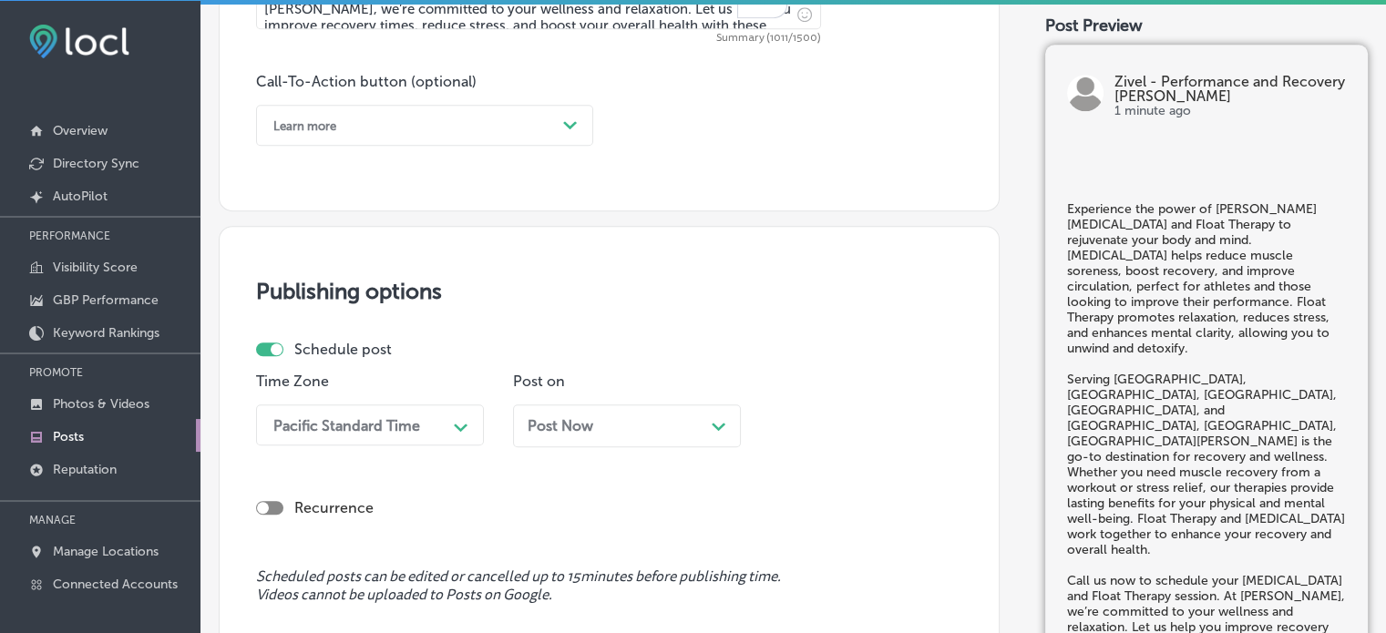
scroll to position [1326, 0]
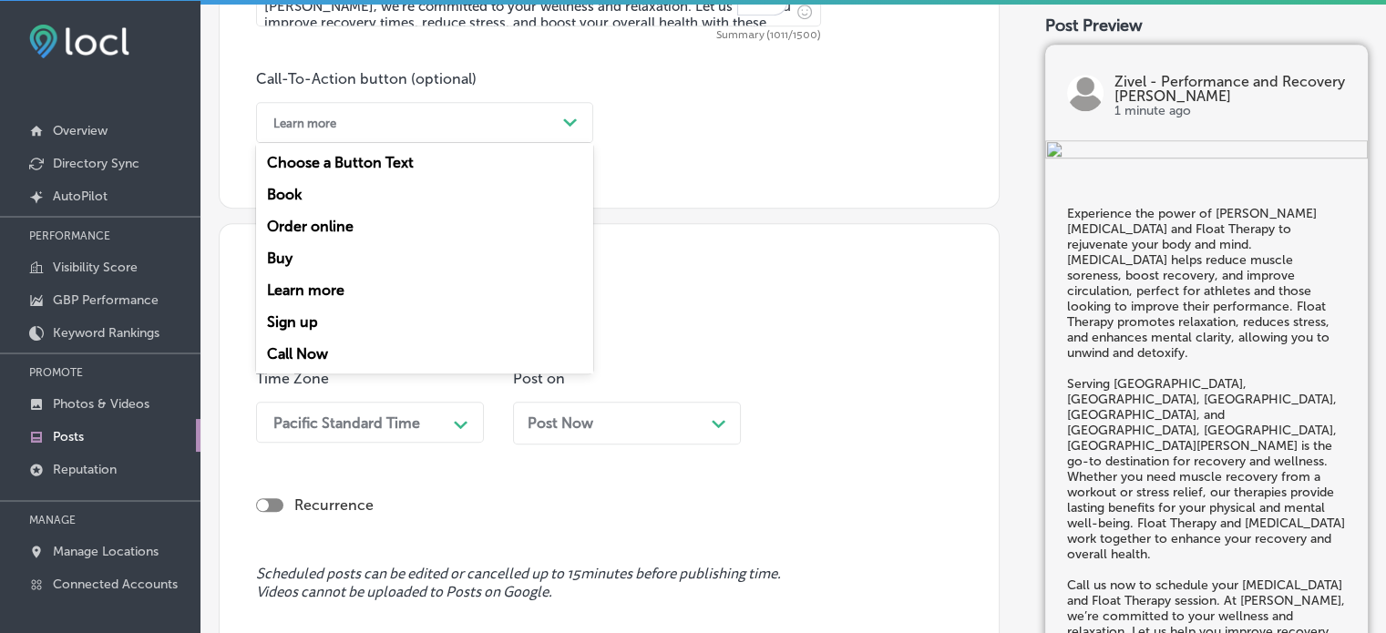
click at [488, 109] on div "Learn more" at bounding box center [410, 122] width 292 height 28
click at [501, 130] on div "Learn more" at bounding box center [410, 122] width 292 height 28
click at [312, 355] on div "Call Now" at bounding box center [424, 354] width 337 height 32
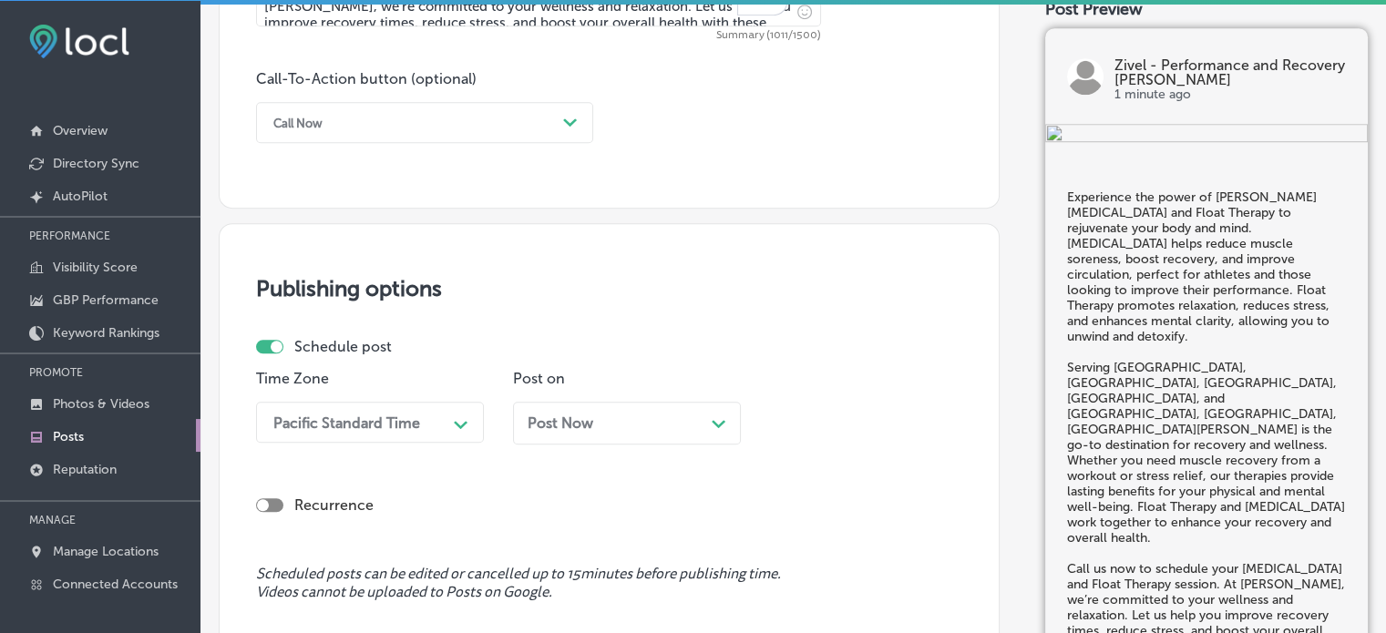
scroll to position [1515, 0]
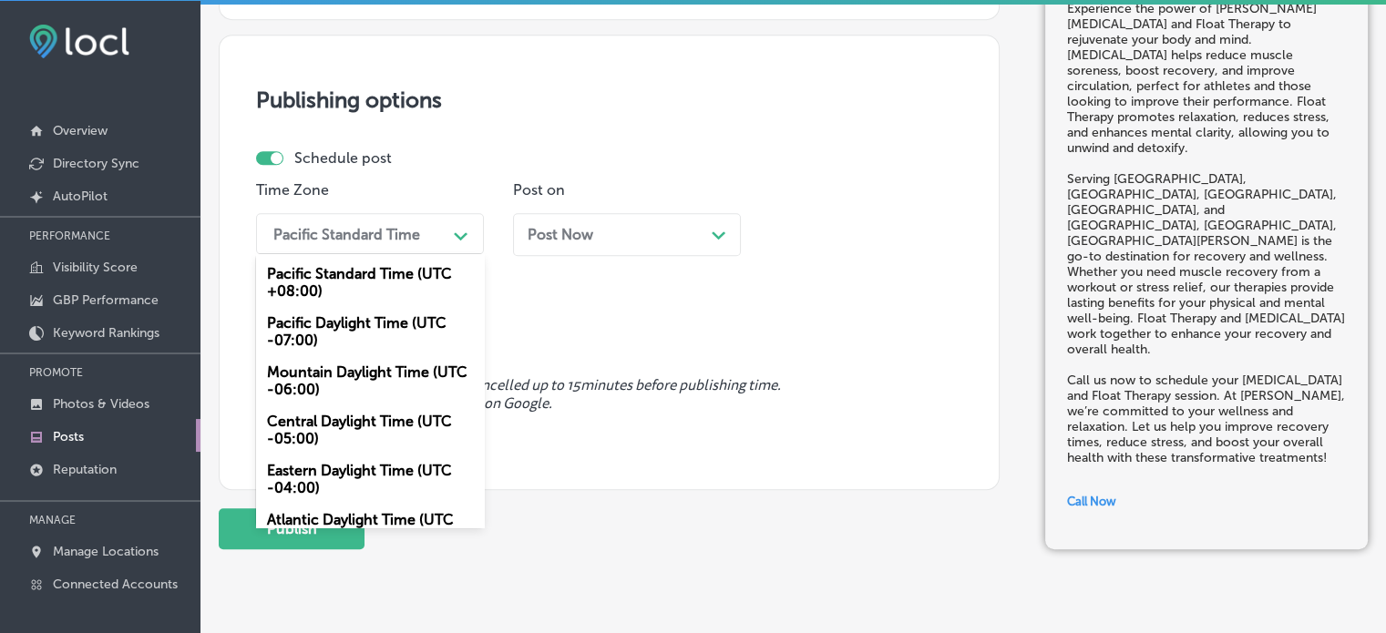
click at [410, 245] on div "Pacific Standard Time" at bounding box center [355, 234] width 182 height 32
click at [358, 371] on div "Mountain Daylight Time (UTC -06:00)" at bounding box center [370, 380] width 228 height 49
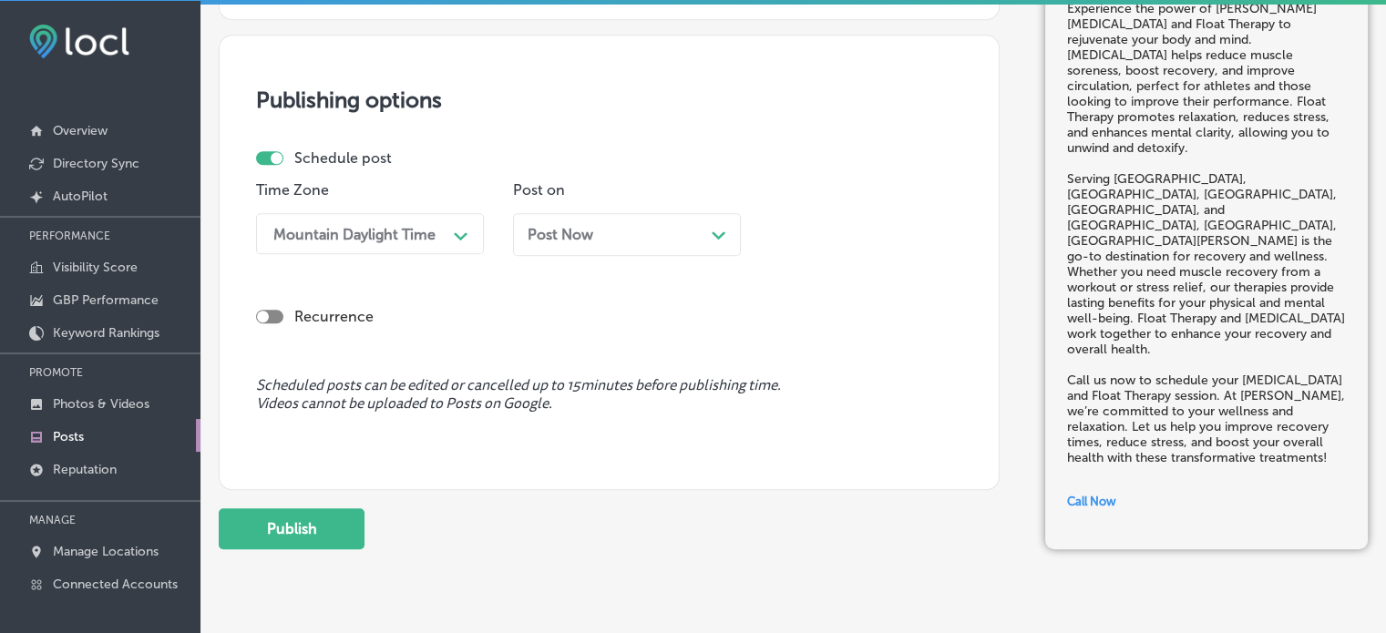
click at [627, 229] on div "Post Now Path Created with Sketch." at bounding box center [627, 234] width 199 height 17
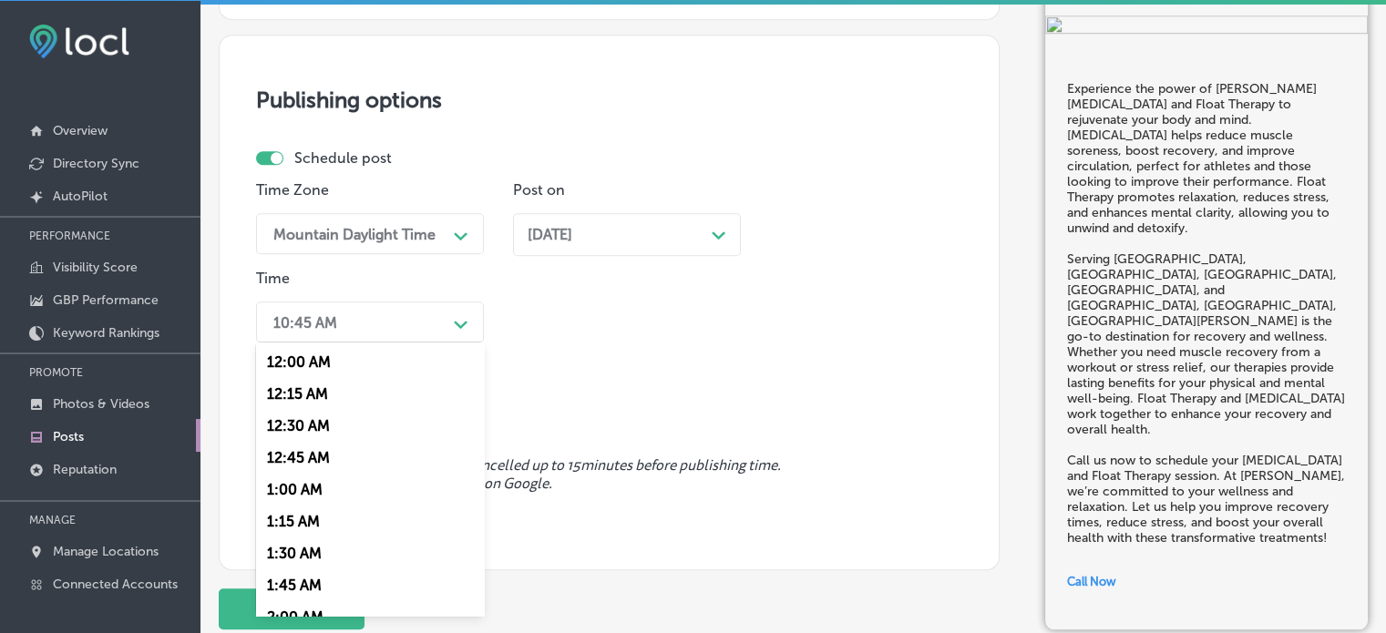
click at [361, 332] on div "10:45 AM" at bounding box center [355, 322] width 182 height 32
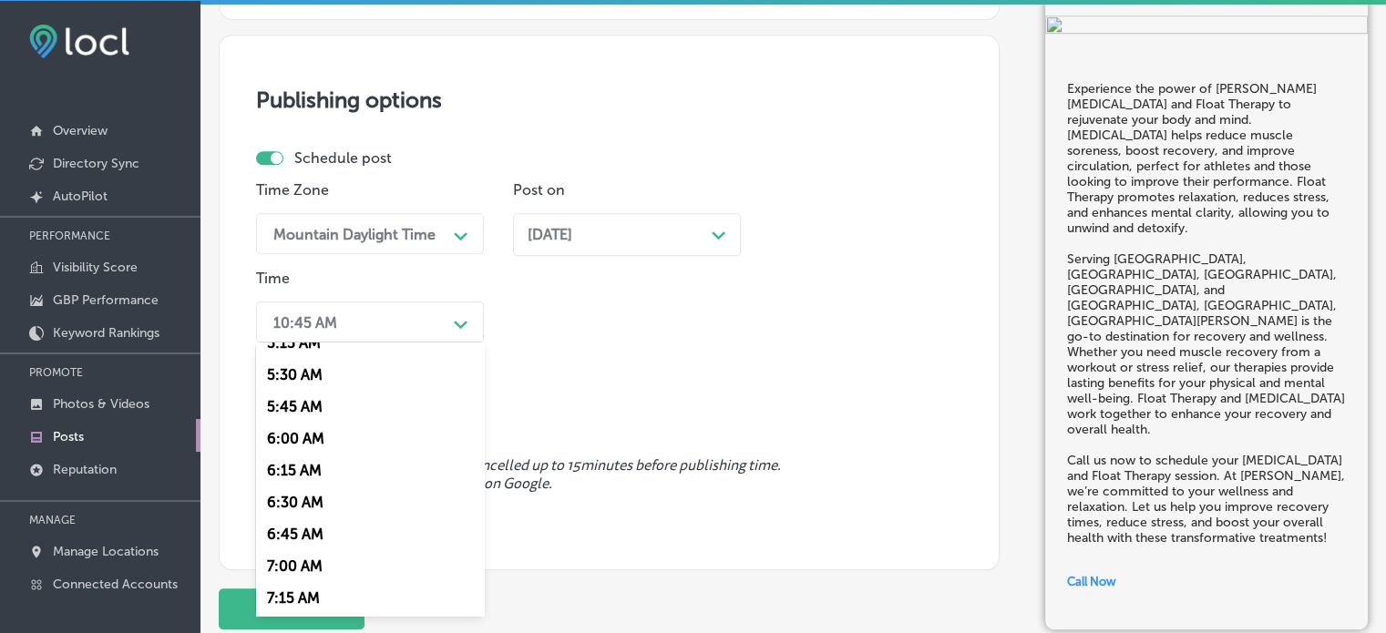
scroll to position [689, 0]
click at [295, 570] on div "7:00 AM" at bounding box center [370, 566] width 228 height 32
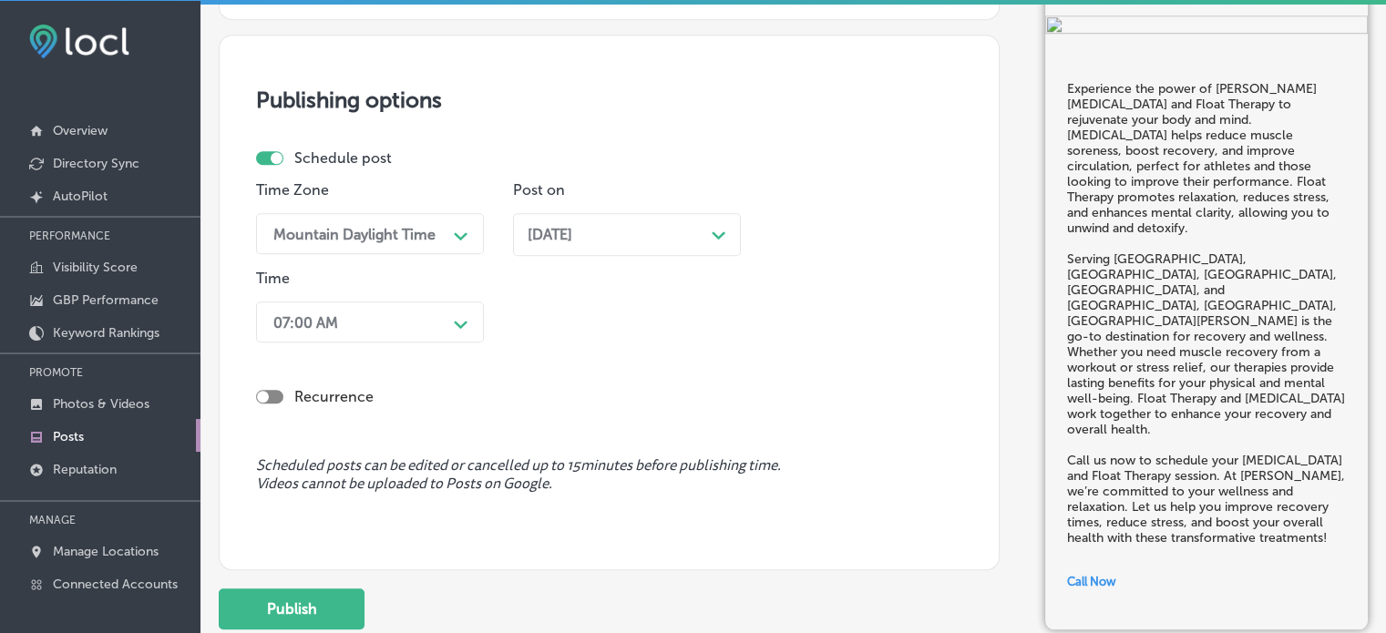
click at [562, 379] on div "Recurrence" at bounding box center [609, 397] width 706 height 36
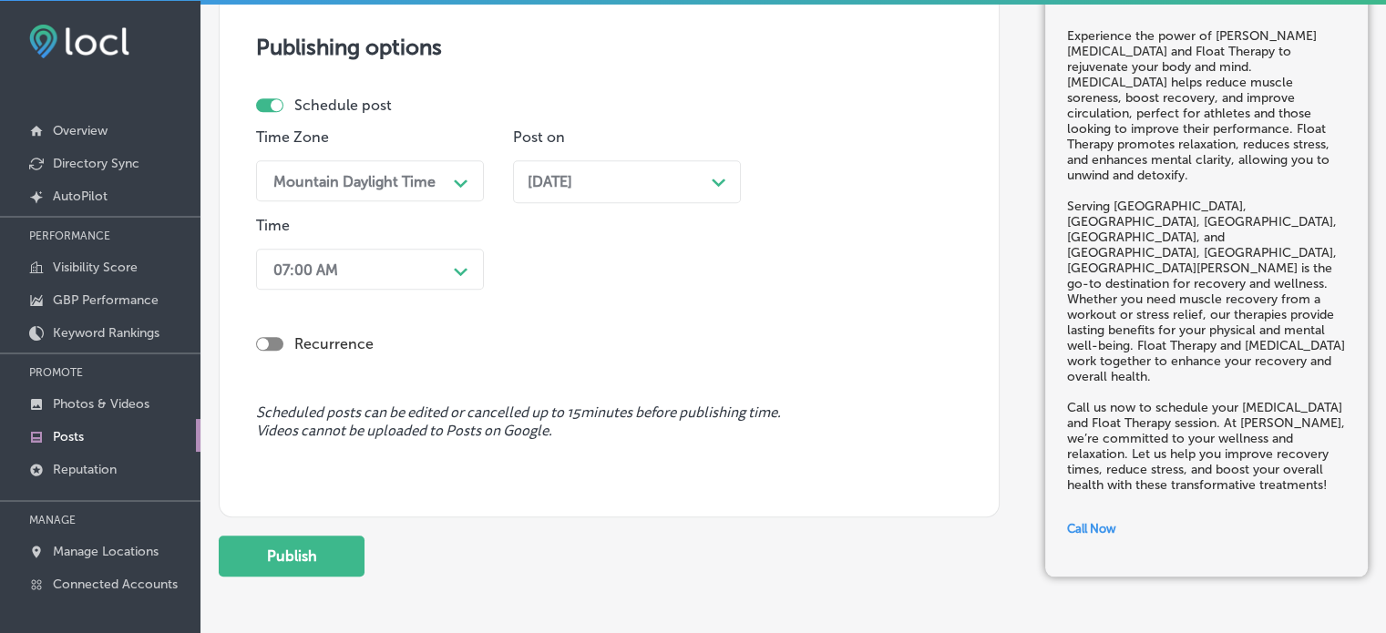
scroll to position [1569, 0]
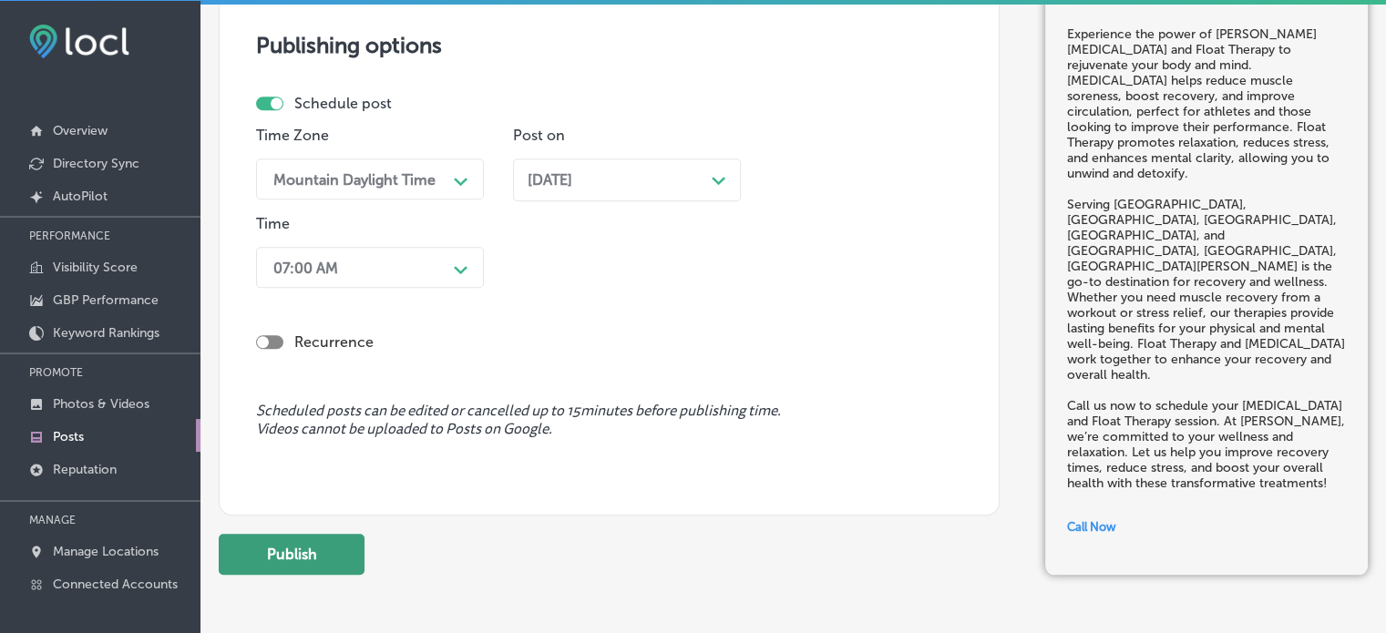
click at [317, 554] on button "Publish" at bounding box center [292, 554] width 146 height 41
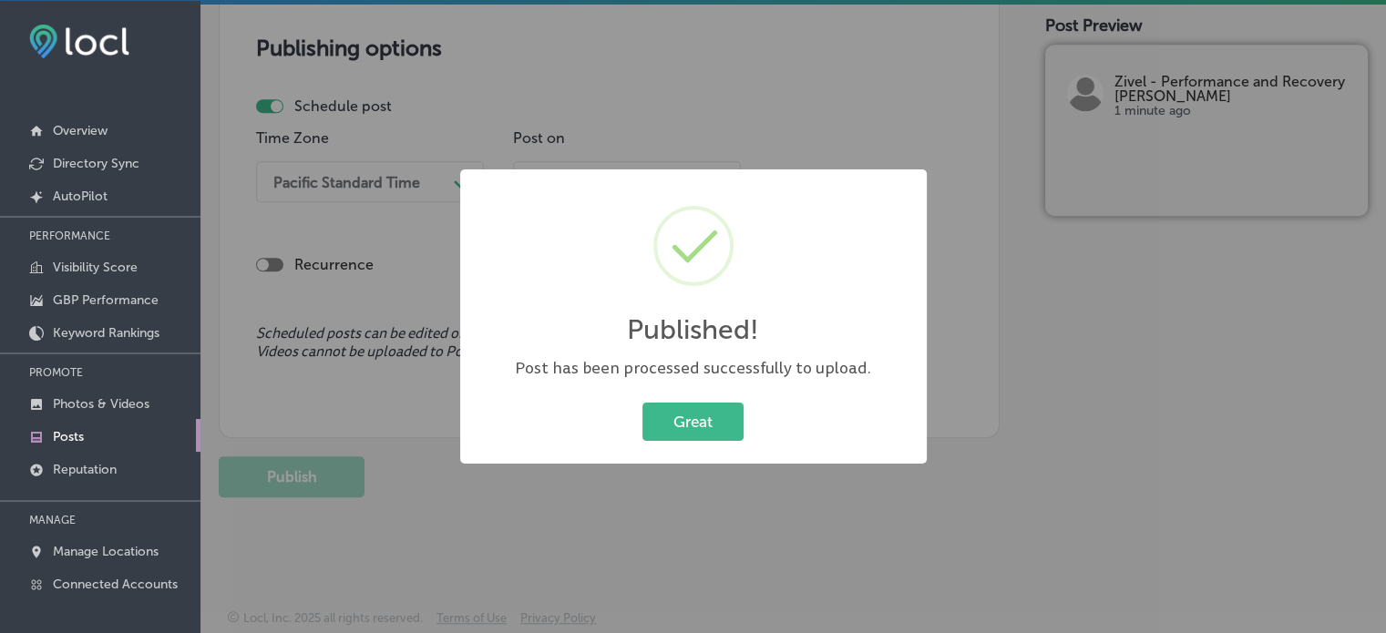
scroll to position [1566, 0]
click at [660, 426] on button "Great" at bounding box center [693, 421] width 101 height 37
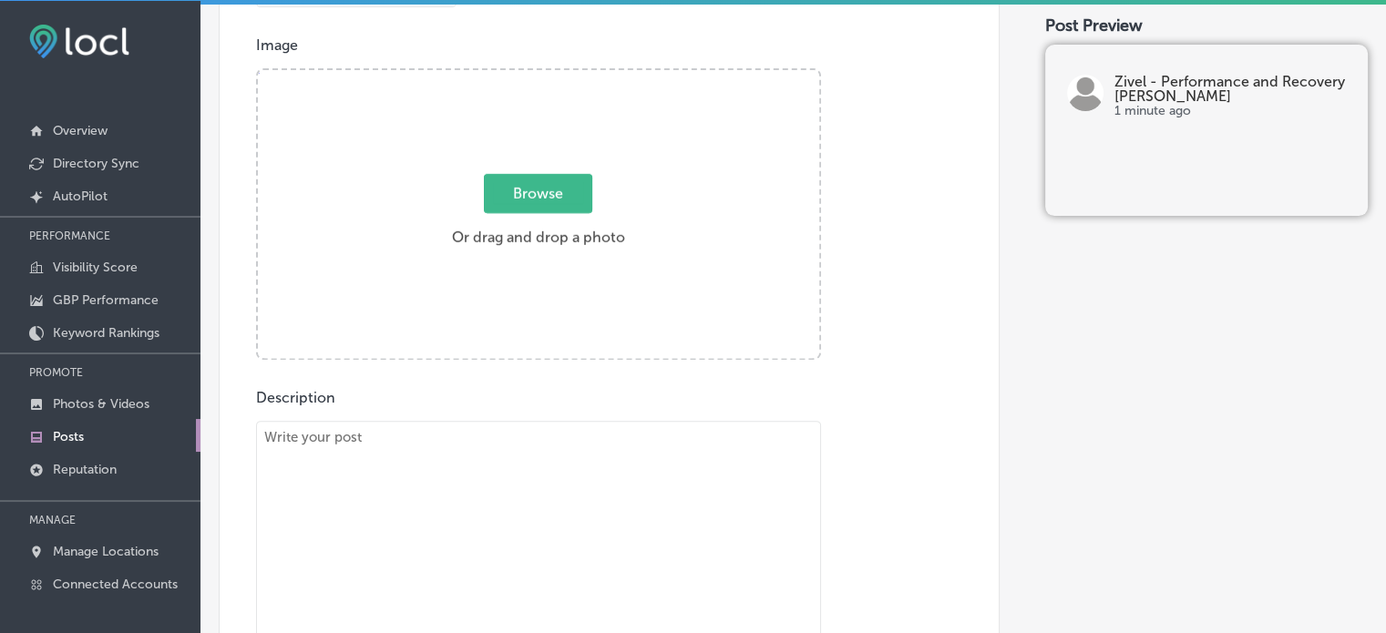
scroll to position [645, 0]
click at [609, 456] on textarea "To enrich screen reader interactions, please activate Accessibility in Grammarl…" at bounding box center [538, 566] width 565 height 283
paste textarea ""Pradera, CO – Infrared Sauna & Compression Therapy At Zivel - Parker, our Infr…"
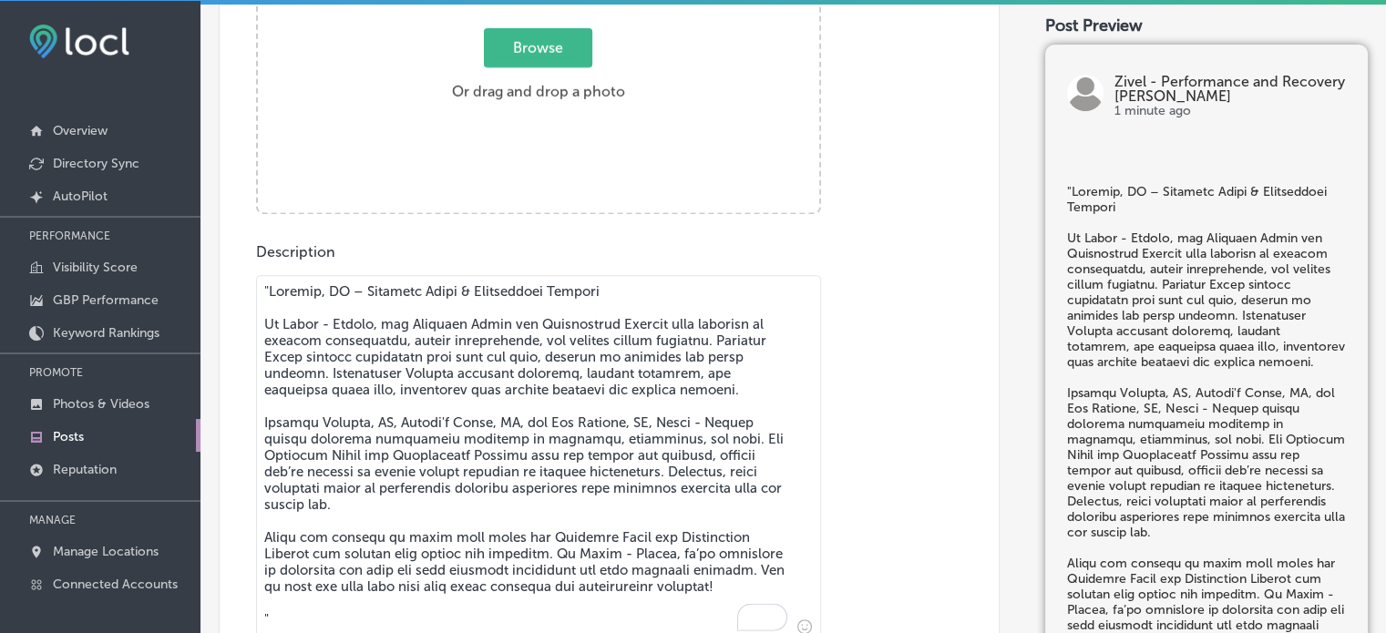
scroll to position [816, 0]
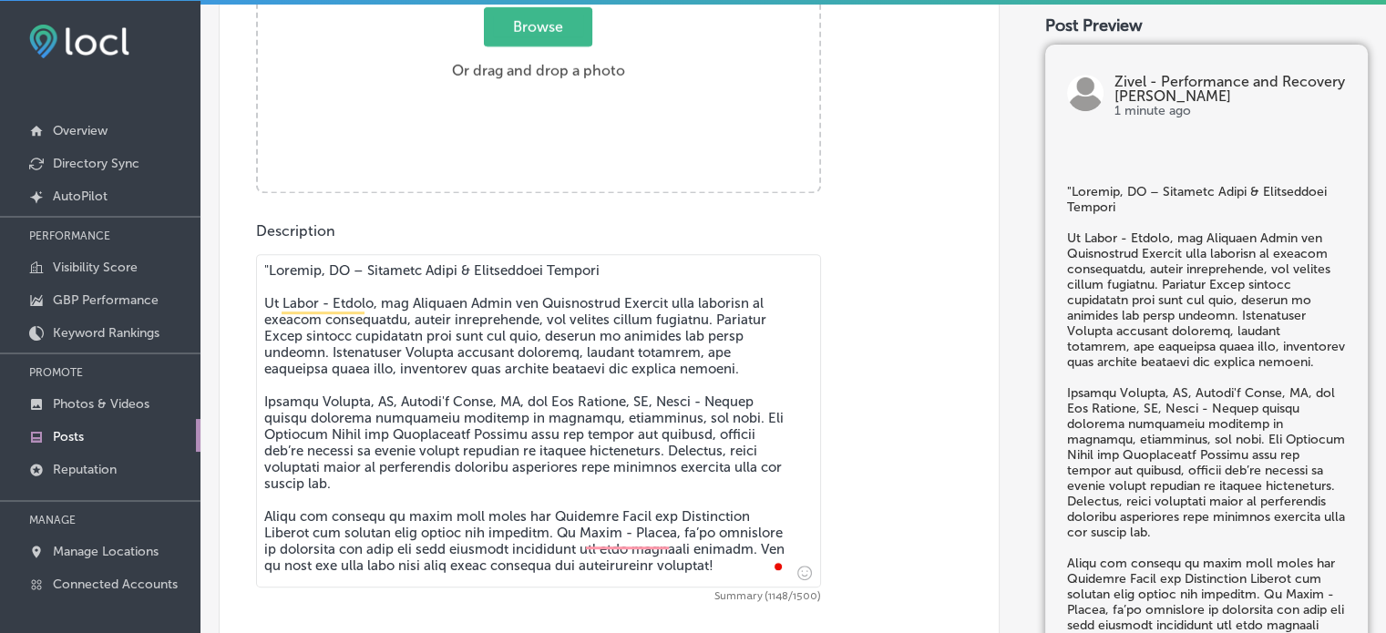
drag, startPoint x: 266, startPoint y: 301, endPoint x: 270, endPoint y: 236, distance: 64.8
click at [270, 236] on div "Description Summary (1148/1500) Call-To-Action button (optional) Call Now Path …" at bounding box center [609, 463] width 706 height 482
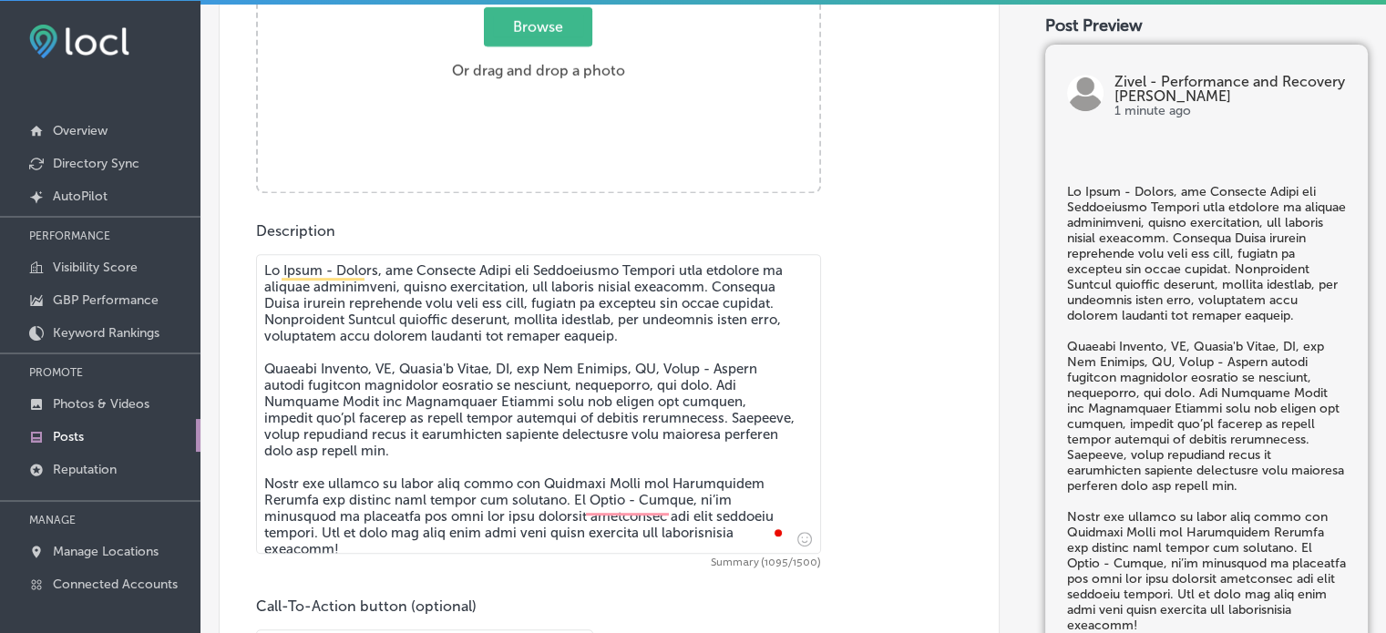
type textarea "At Zivel - Parker, our Infrared Sauna and Compression Therapy work together to …"
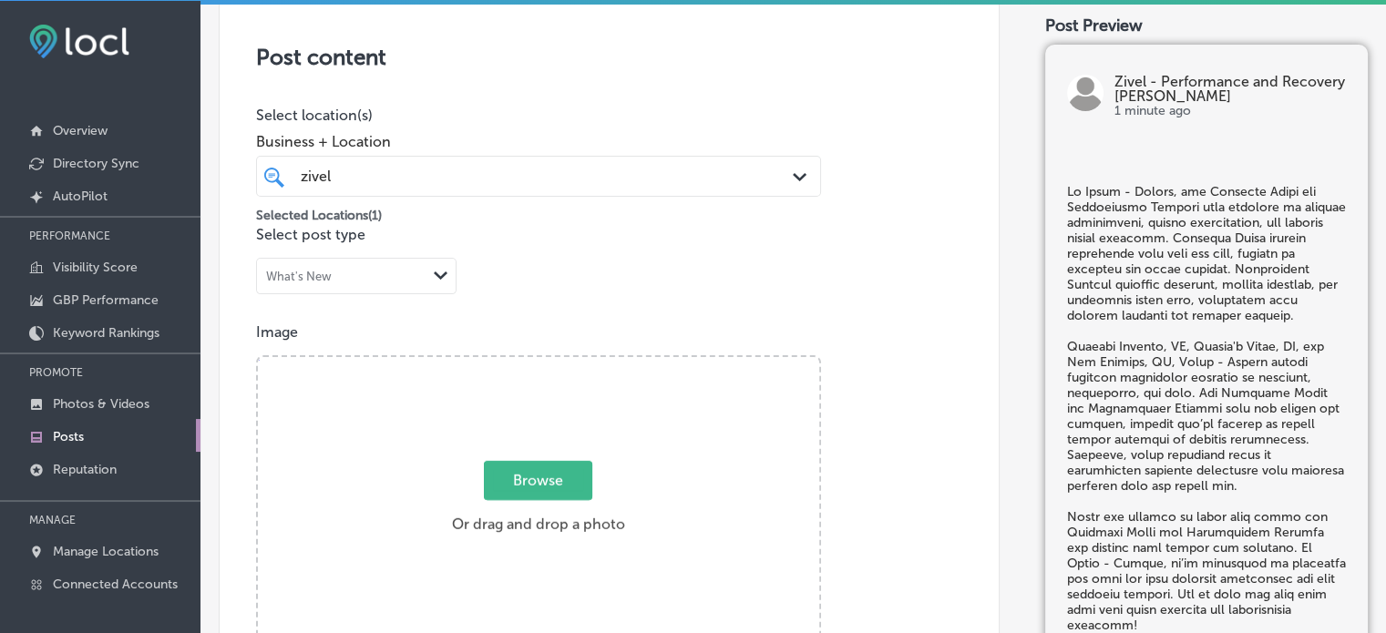
click at [725, 244] on div "Post content Select location(s) Business + Location zivel zivel Path Created wi…" at bounding box center [609, 591] width 781 height 1198
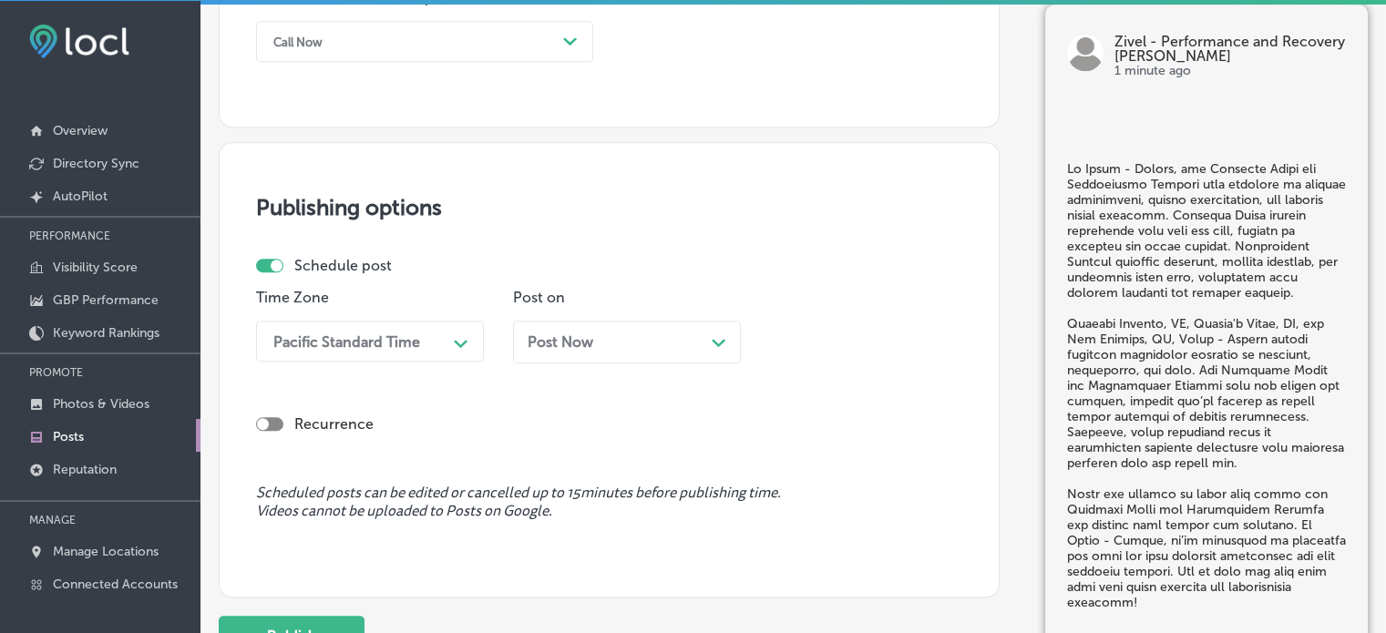
scroll to position [1433, 0]
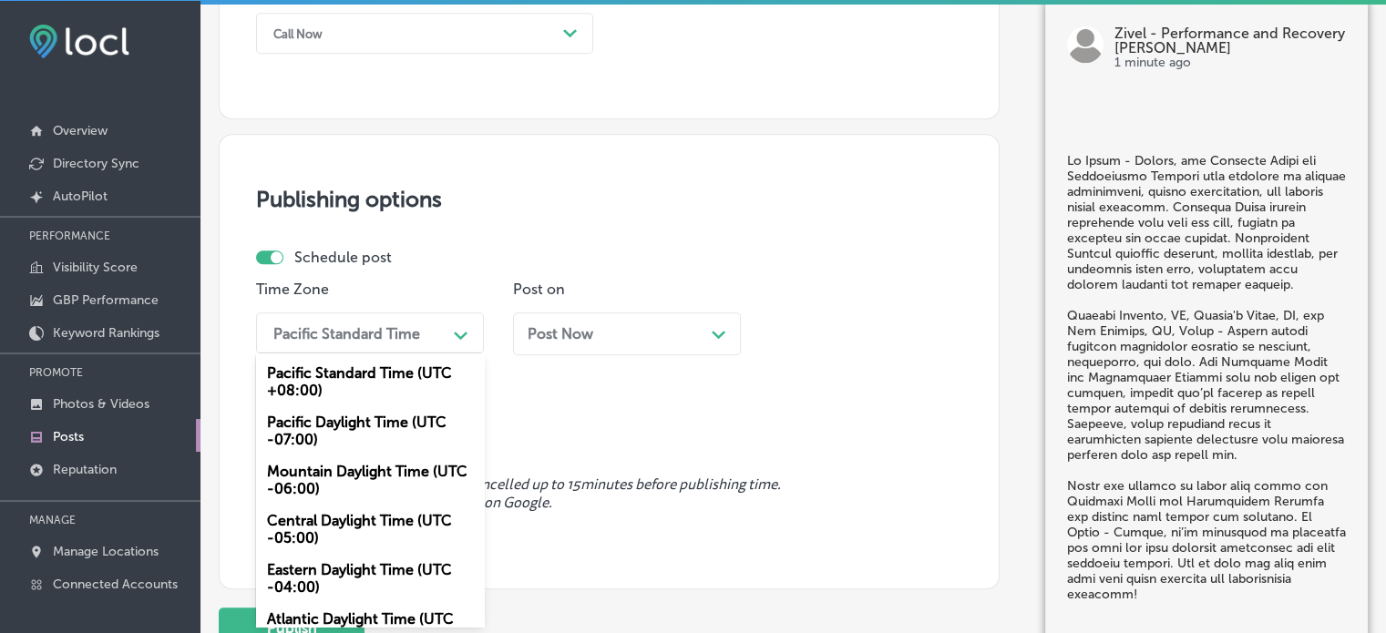
click at [458, 347] on div "Path Created with Sketch." at bounding box center [461, 333] width 29 height 32
click at [392, 484] on div "Mountain Daylight Time (UTC -06:00)" at bounding box center [370, 480] width 228 height 49
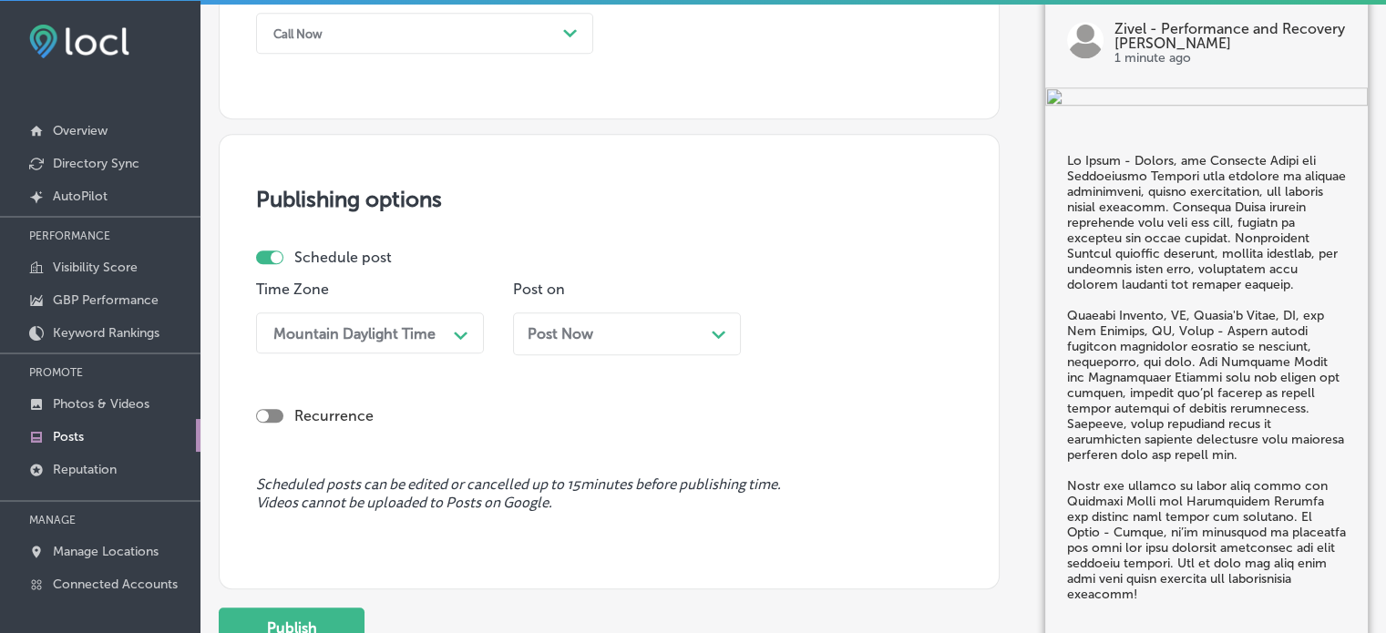
click at [660, 343] on div "Post Now Path Created with Sketch." at bounding box center [627, 334] width 228 height 43
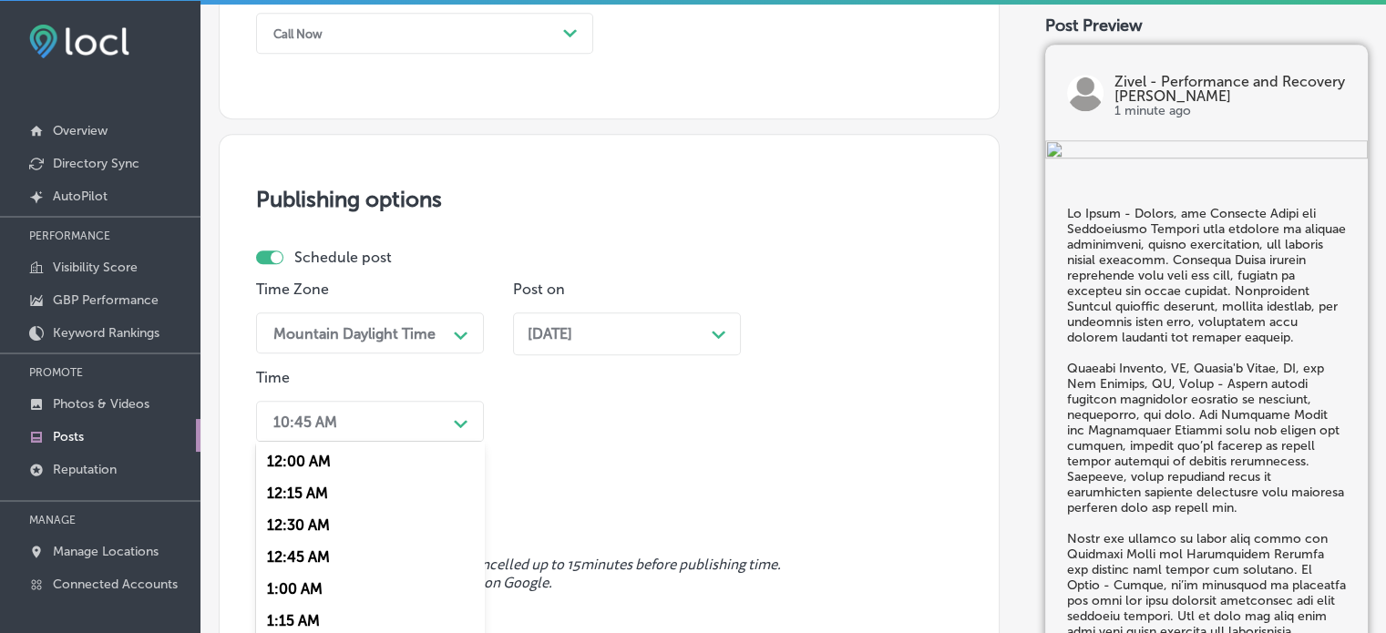
scroll to position [1520, 0]
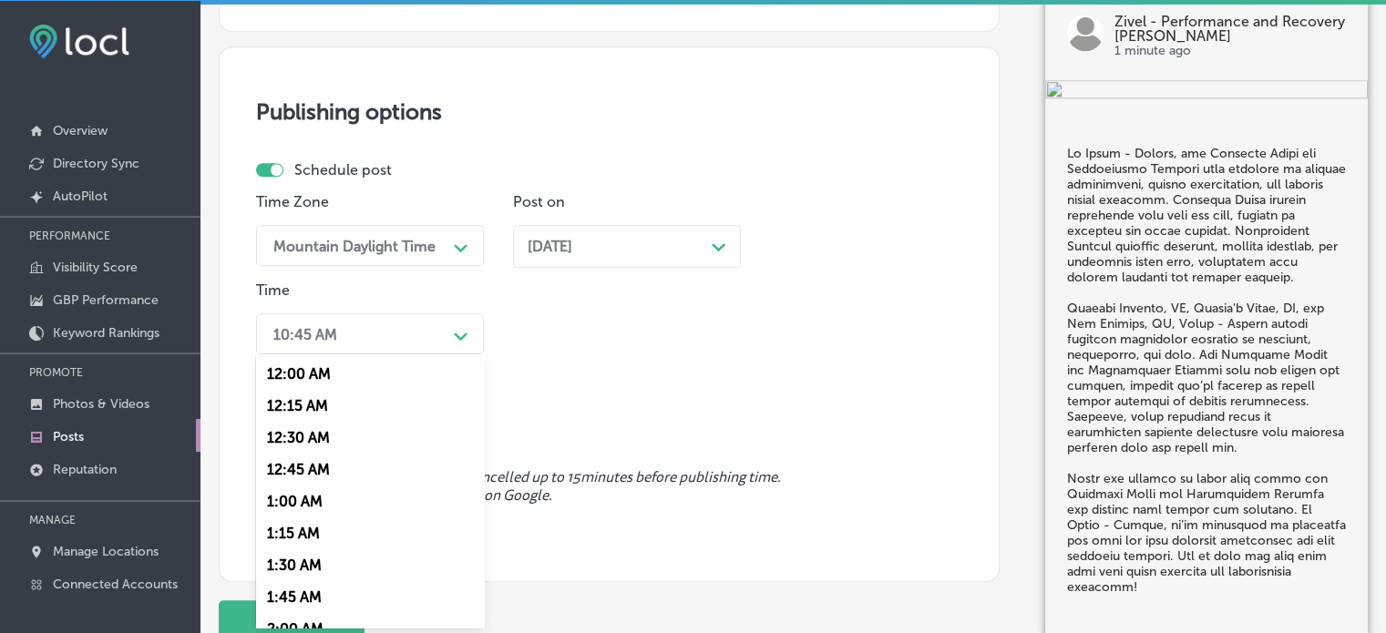
click at [437, 355] on div "option 7:00 AM, selected. option 12:15 AM focused, 2 of 96. 96 results availabl…" at bounding box center [370, 334] width 228 height 41
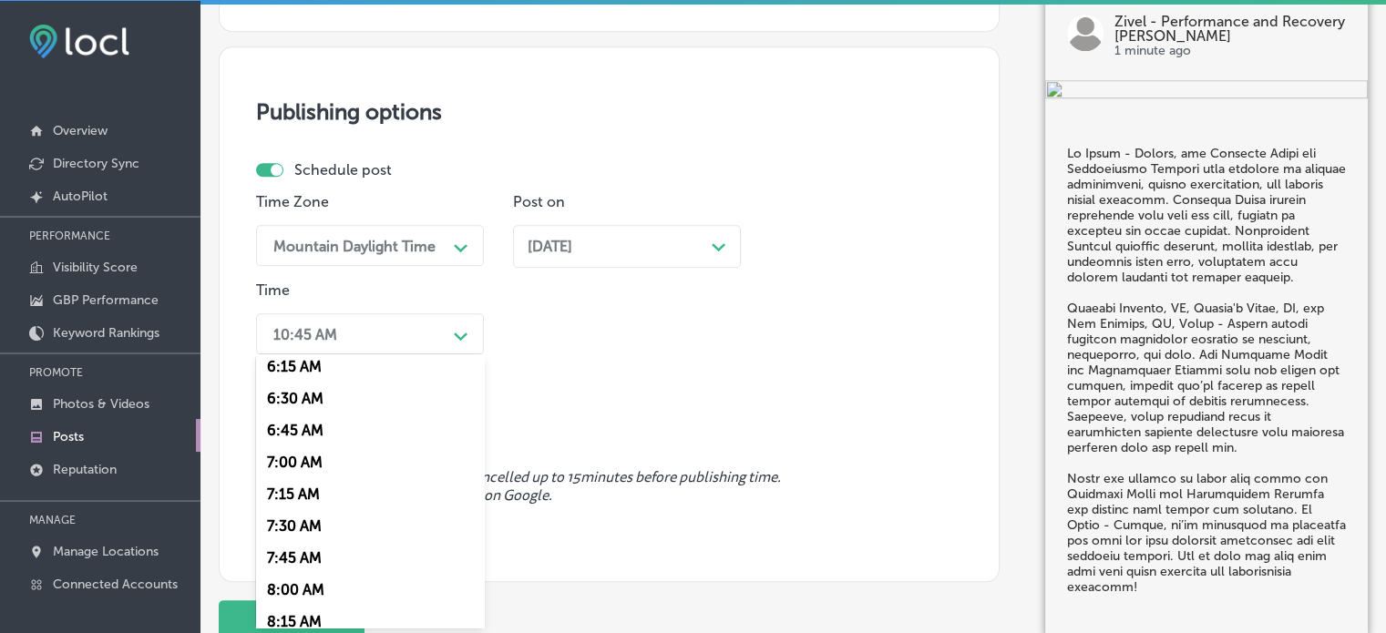
scroll to position [806, 0]
click at [296, 466] on div "7:00 AM" at bounding box center [370, 462] width 228 height 32
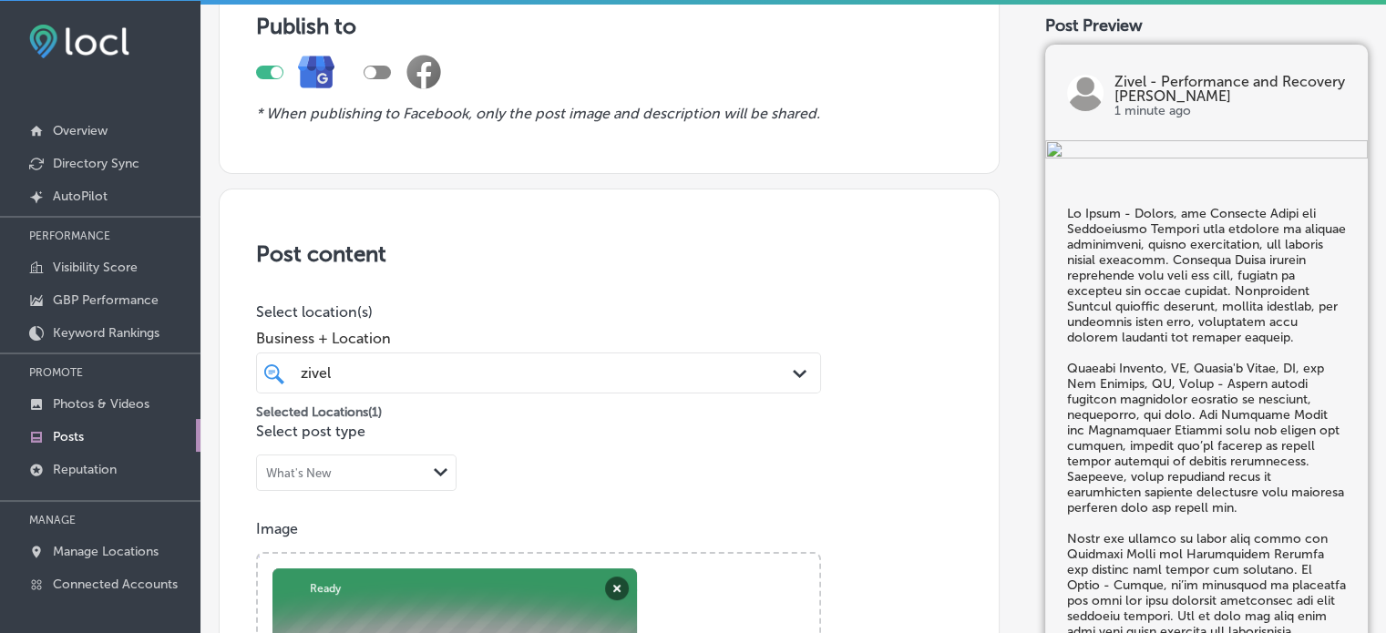
scroll to position [161, 0]
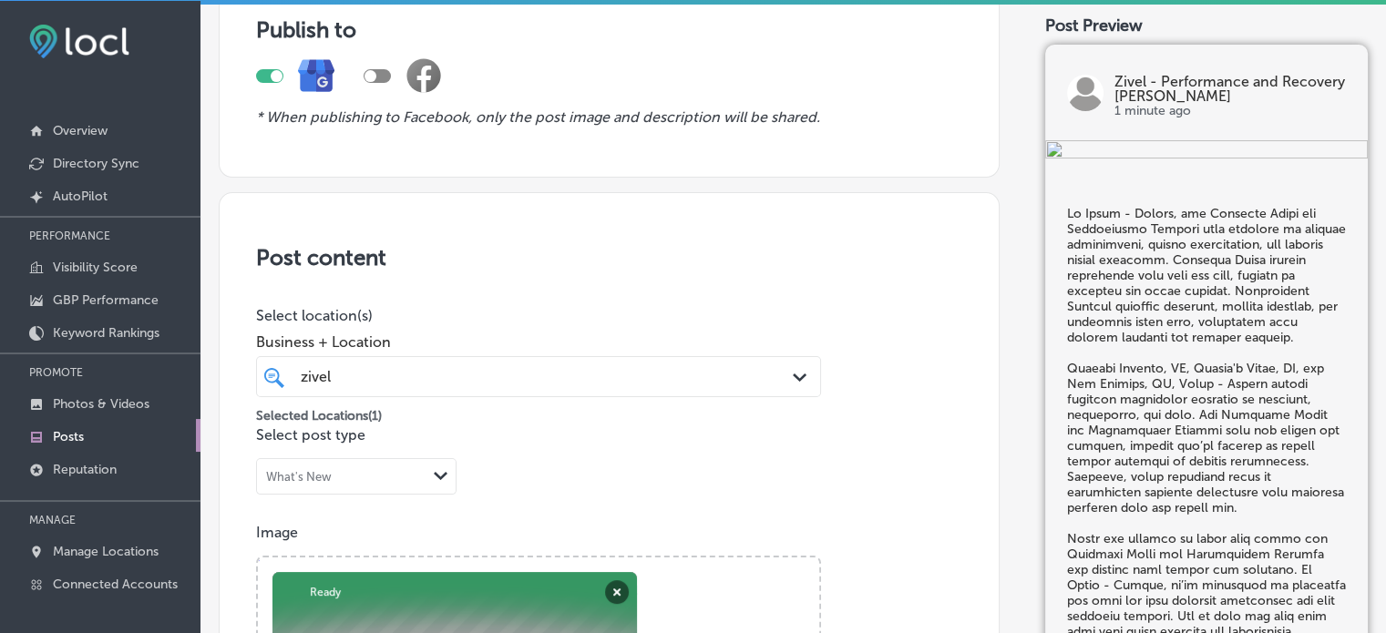
click at [474, 368] on div "zivel zivel" at bounding box center [514, 377] width 431 height 25
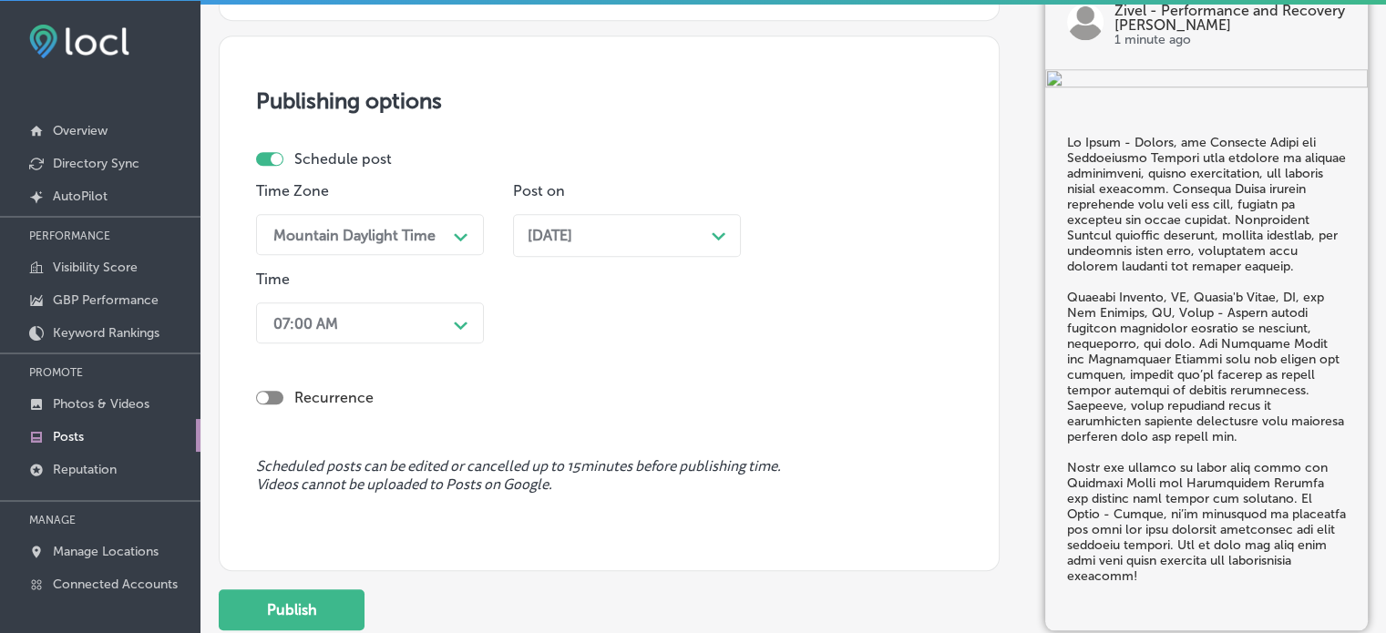
scroll to position [1663, 0]
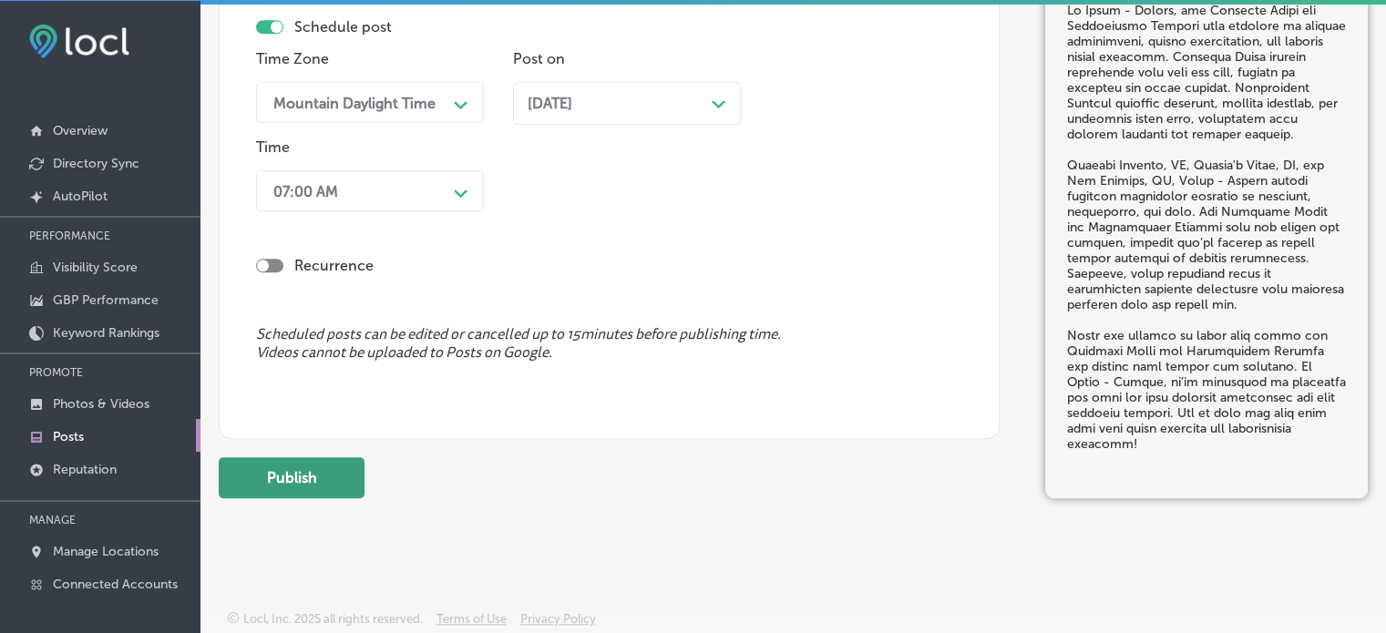
click at [341, 482] on button "Publish" at bounding box center [292, 478] width 146 height 41
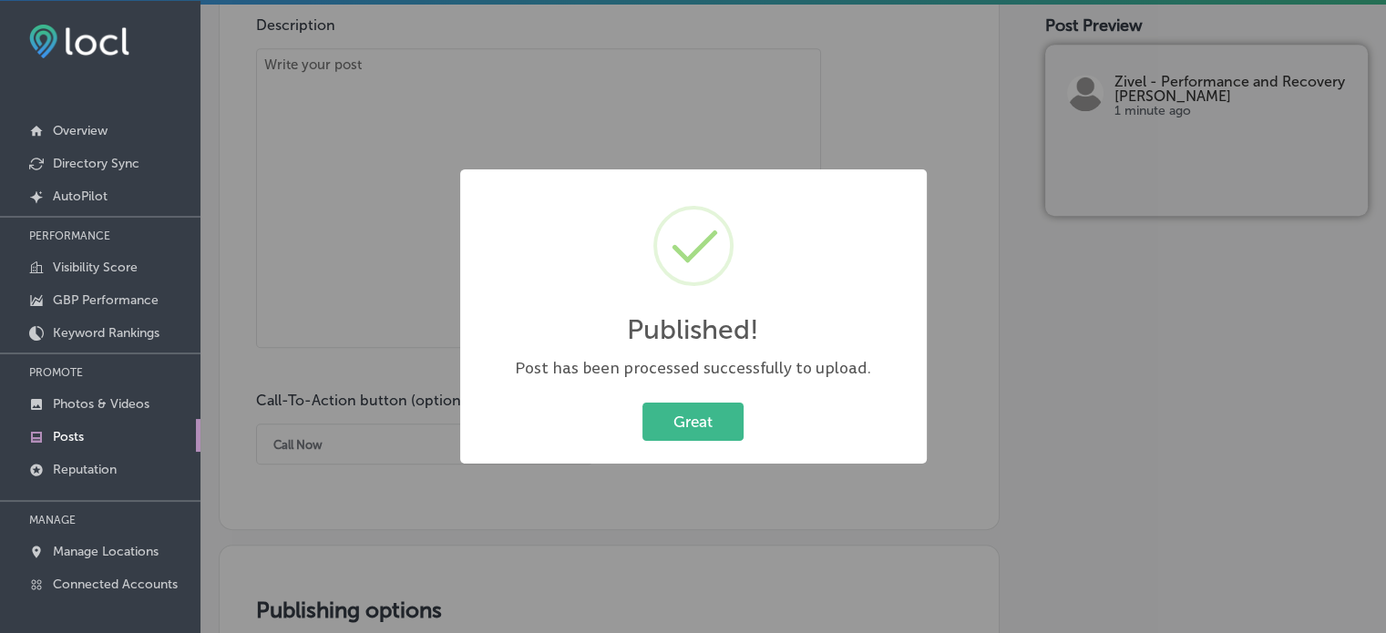
scroll to position [1024, 0]
click at [717, 424] on button "Great" at bounding box center [693, 421] width 101 height 37
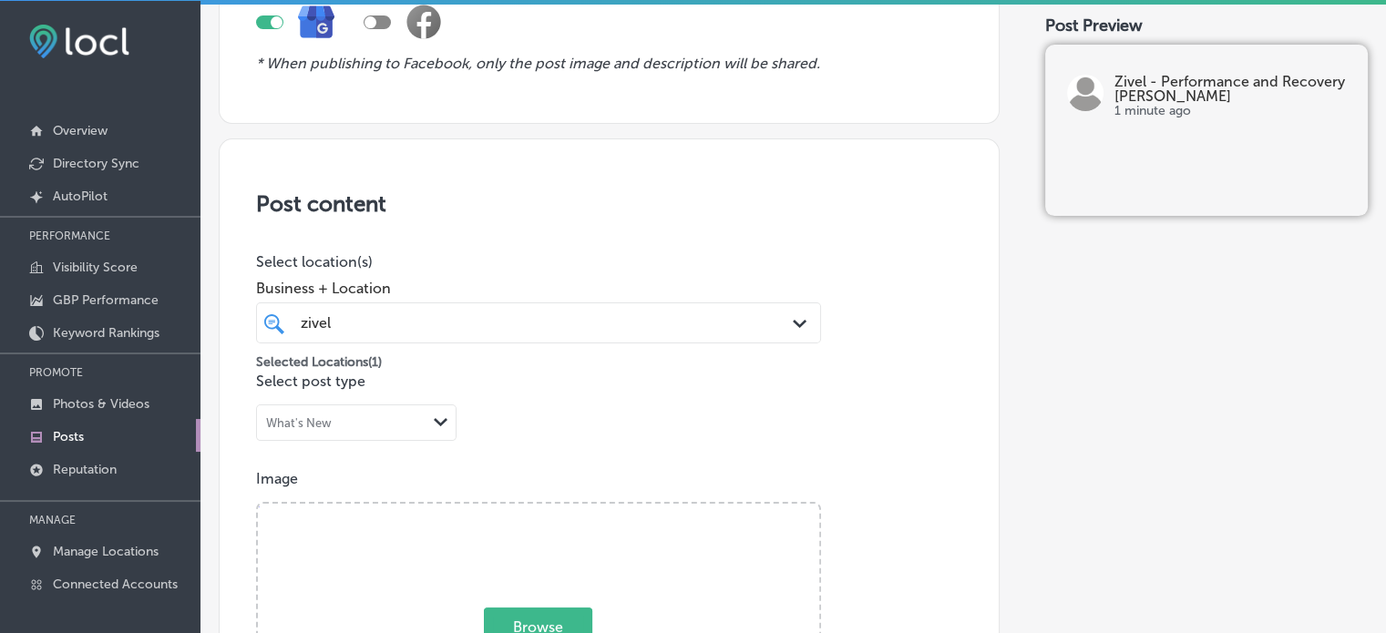
scroll to position [8, 0]
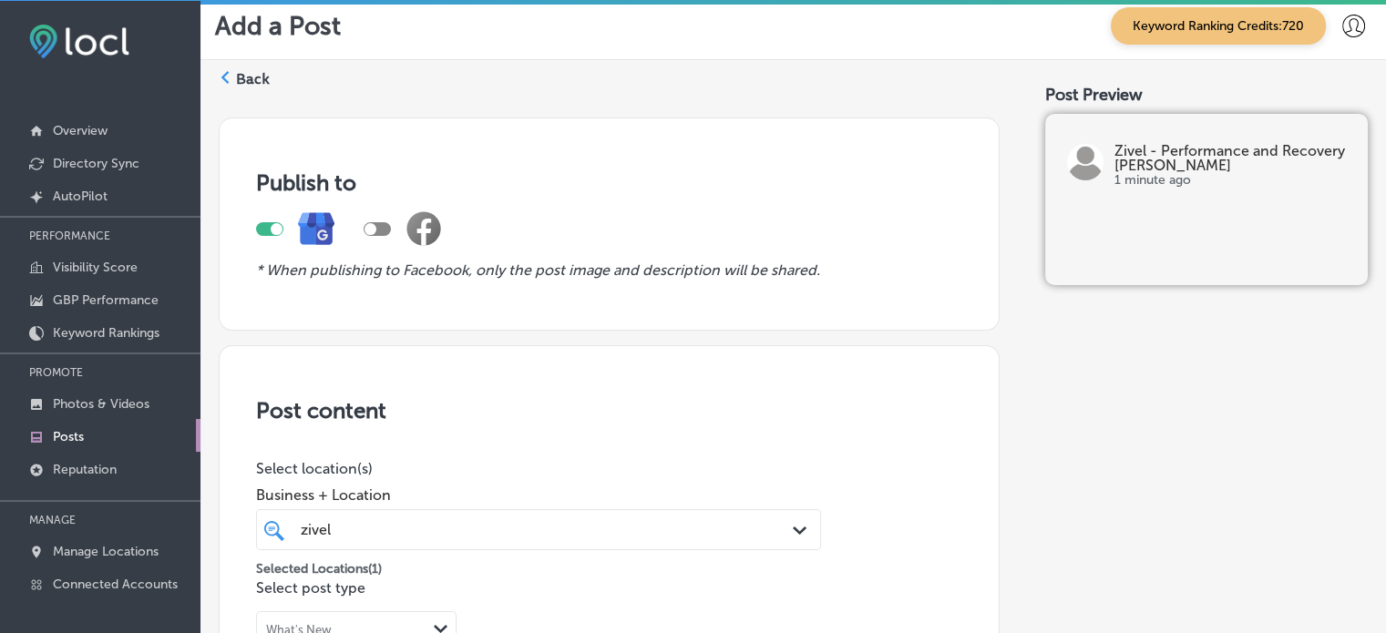
click at [245, 70] on label "Back" at bounding box center [253, 79] width 34 height 20
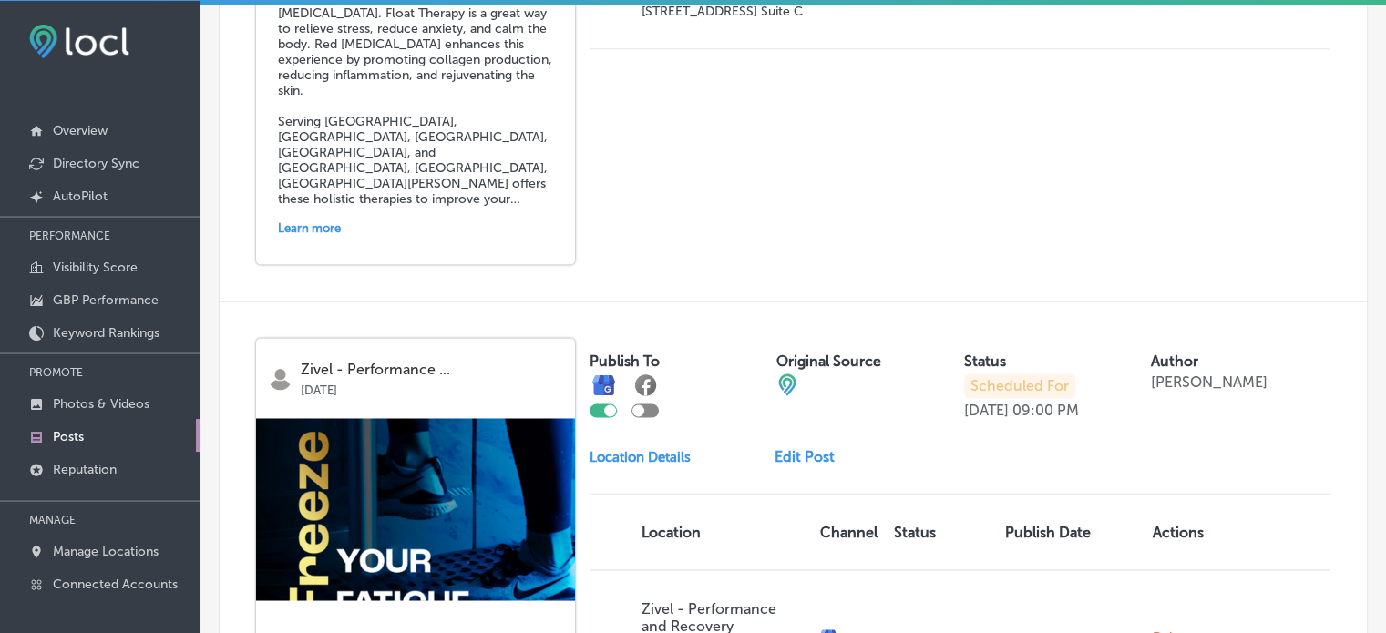
scroll to position [4127, 0]
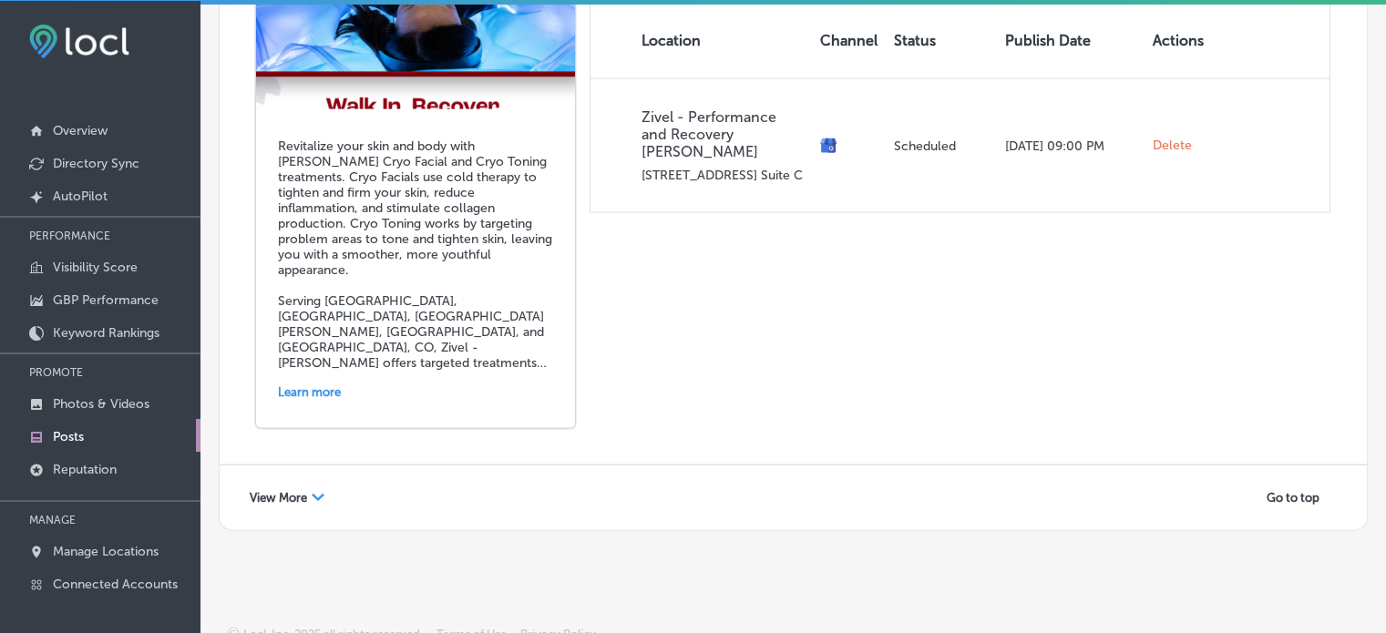
click at [301, 491] on span "View More" at bounding box center [278, 498] width 57 height 14
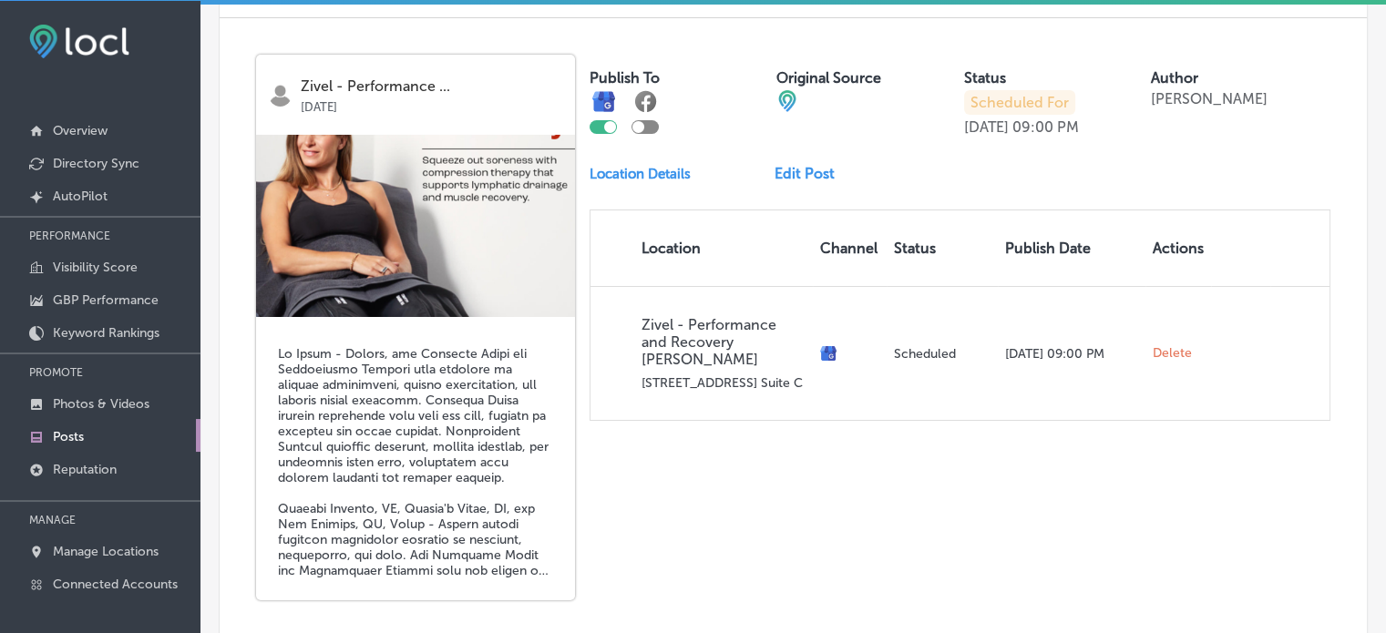
scroll to position [6533, 0]
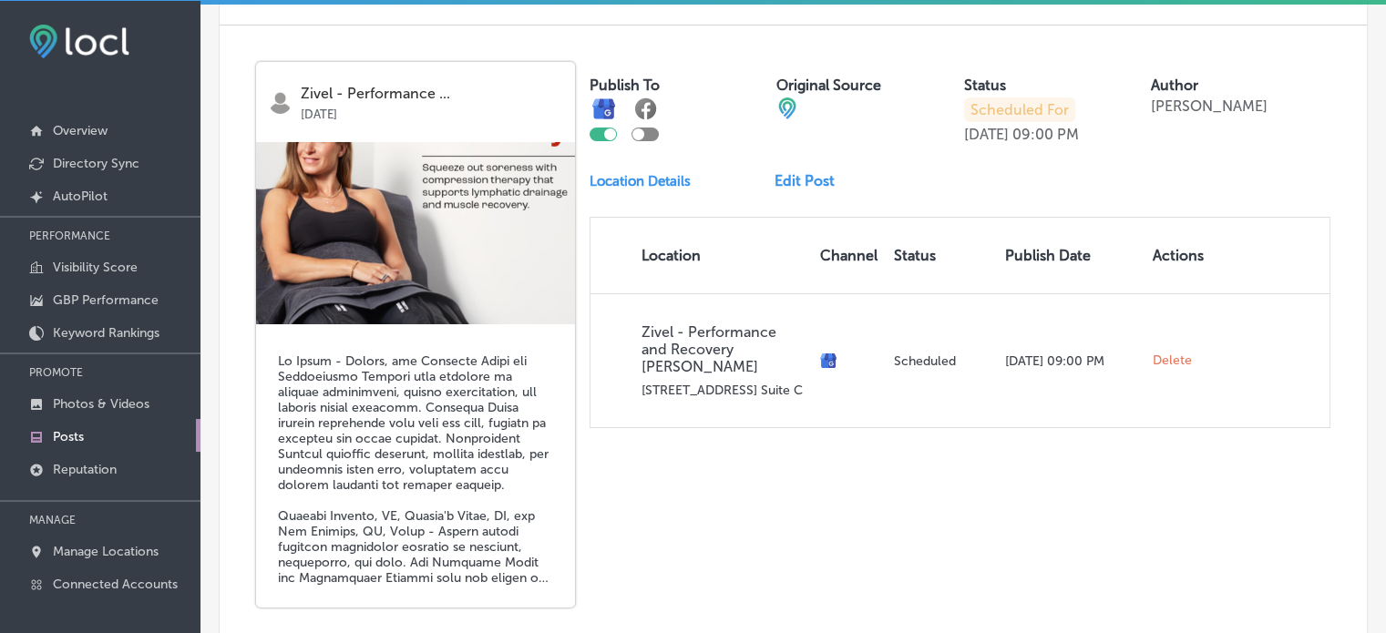
click at [791, 172] on link "Edit Post" at bounding box center [812, 180] width 75 height 17
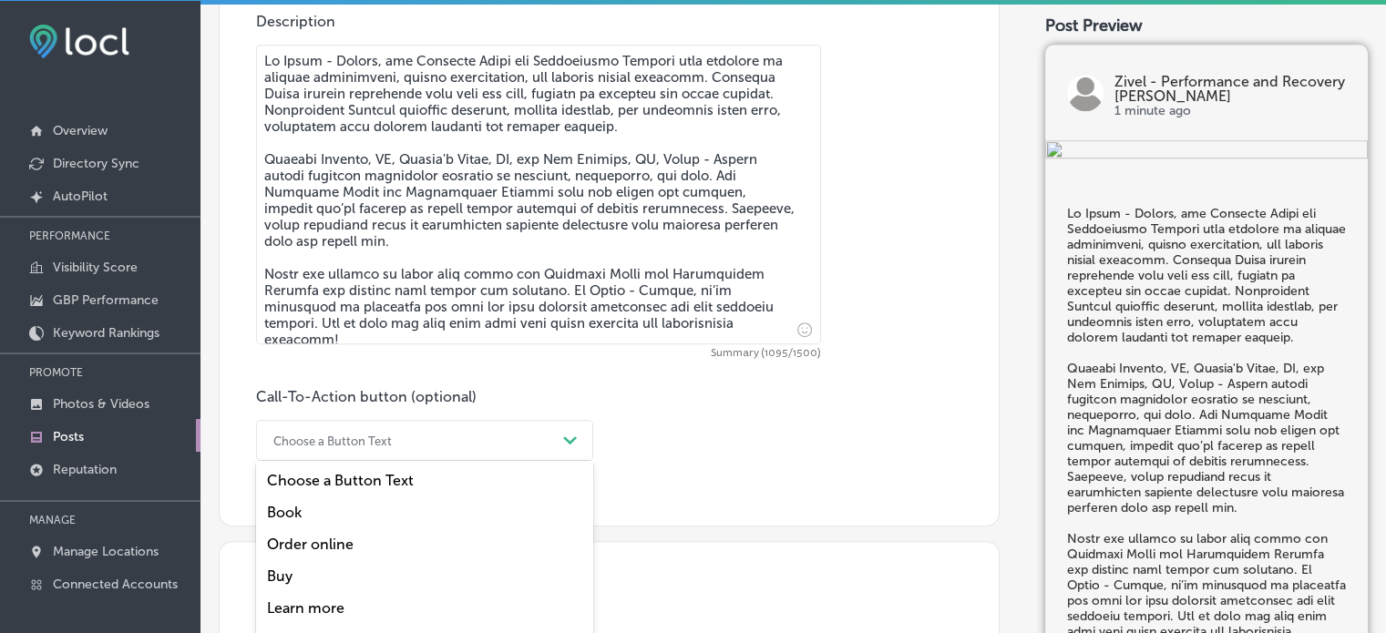
scroll to position [1107, 0]
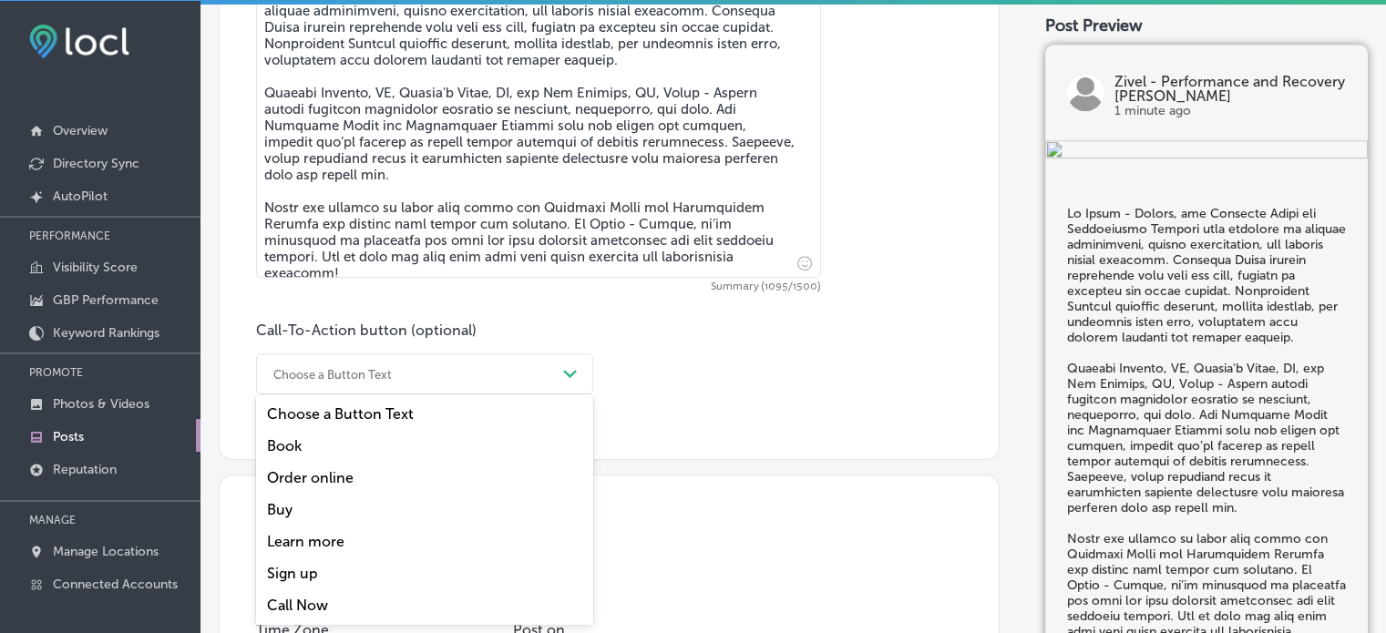
click at [416, 395] on div "option Book focused, 2 of 7. 7 results available. Use Up and Down to choose opt…" at bounding box center [424, 374] width 337 height 41
click at [325, 538] on div "Learn more" at bounding box center [424, 542] width 337 height 32
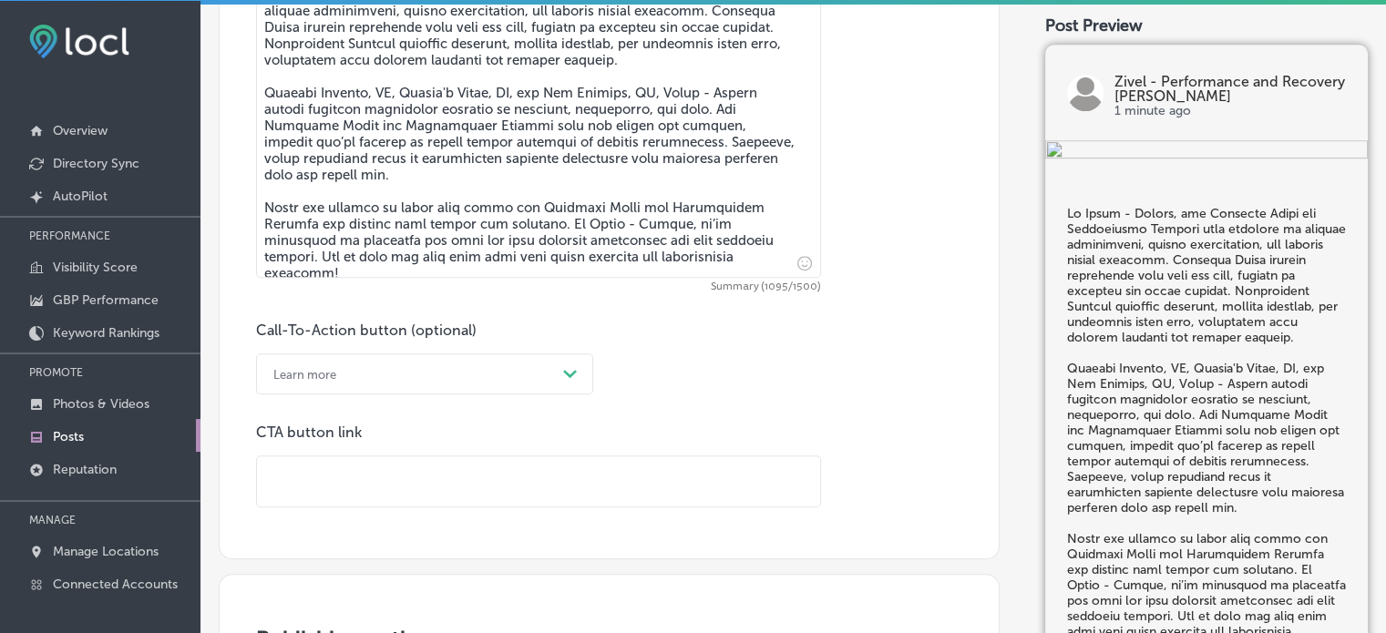
click at [434, 468] on input "text" at bounding box center [538, 482] width 563 height 50
paste input "https://www.zivel.com/locations/colorado/parker"
checkbox input "true"
type input "https://www.zivel.com/locations/colorado/parker"
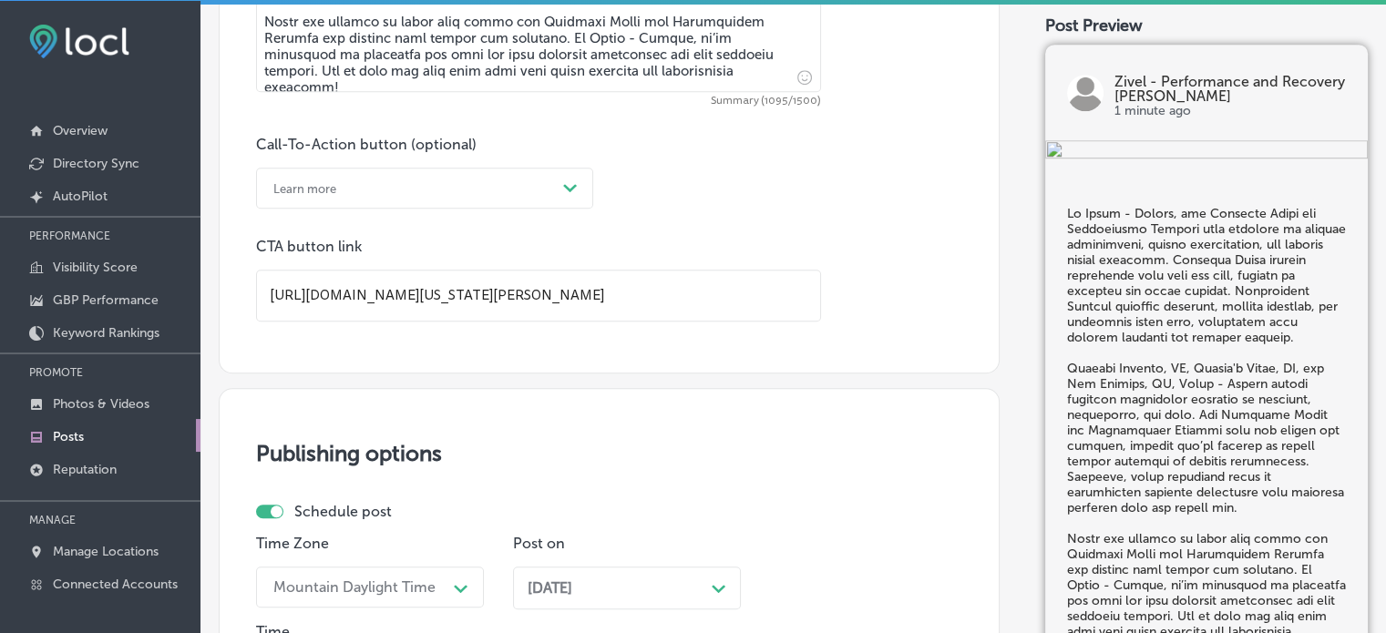
checkbox input "true"
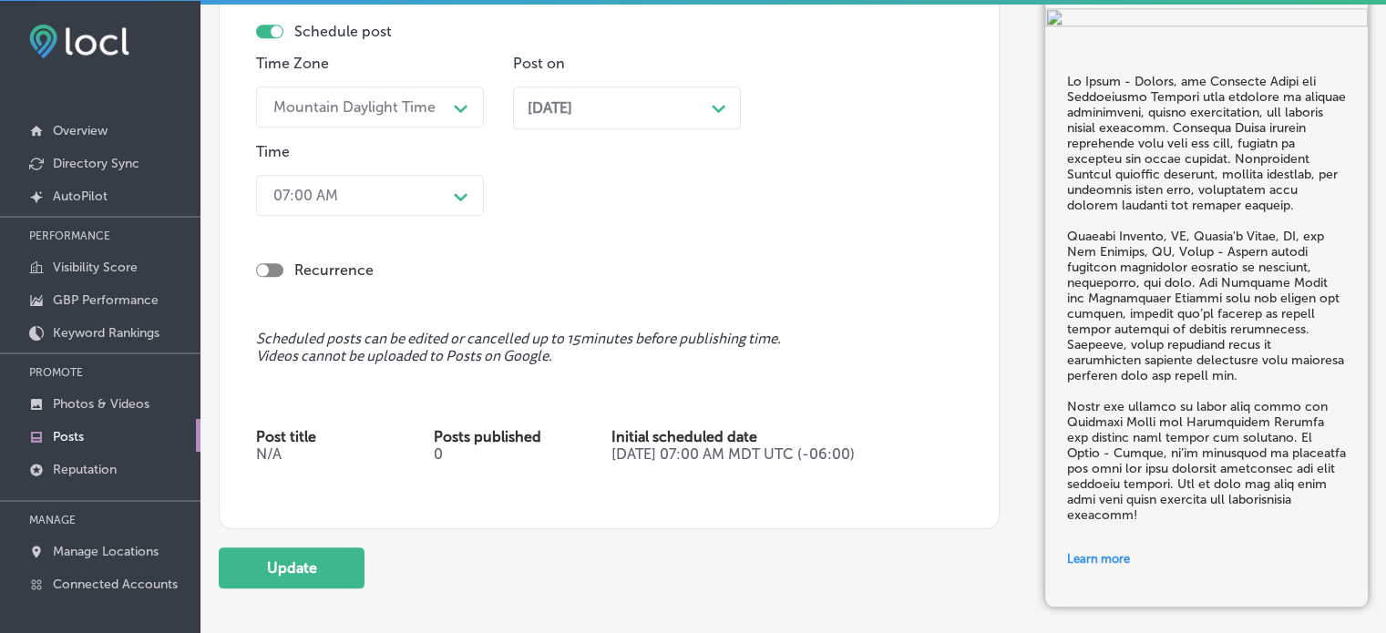
scroll to position [1838, 0]
type input "https://www.zivel.com/locations/colorado/parker"
click at [299, 570] on button "Update" at bounding box center [292, 569] width 146 height 41
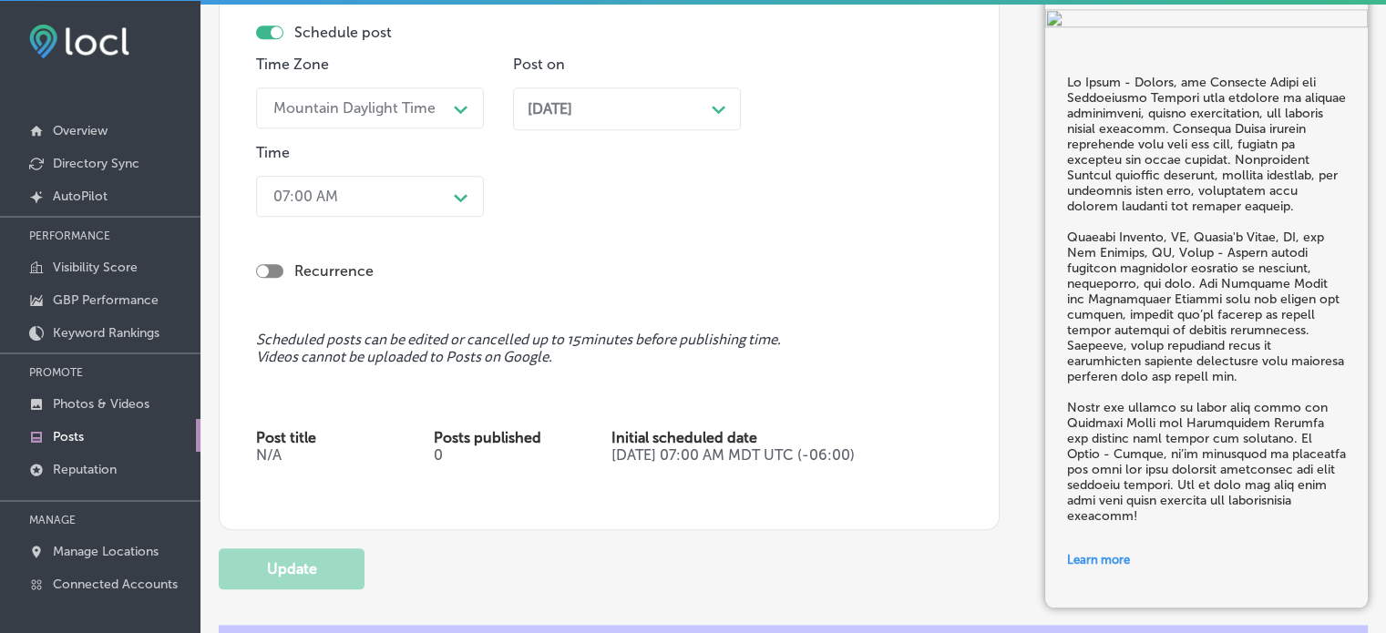
checkbox input "true"
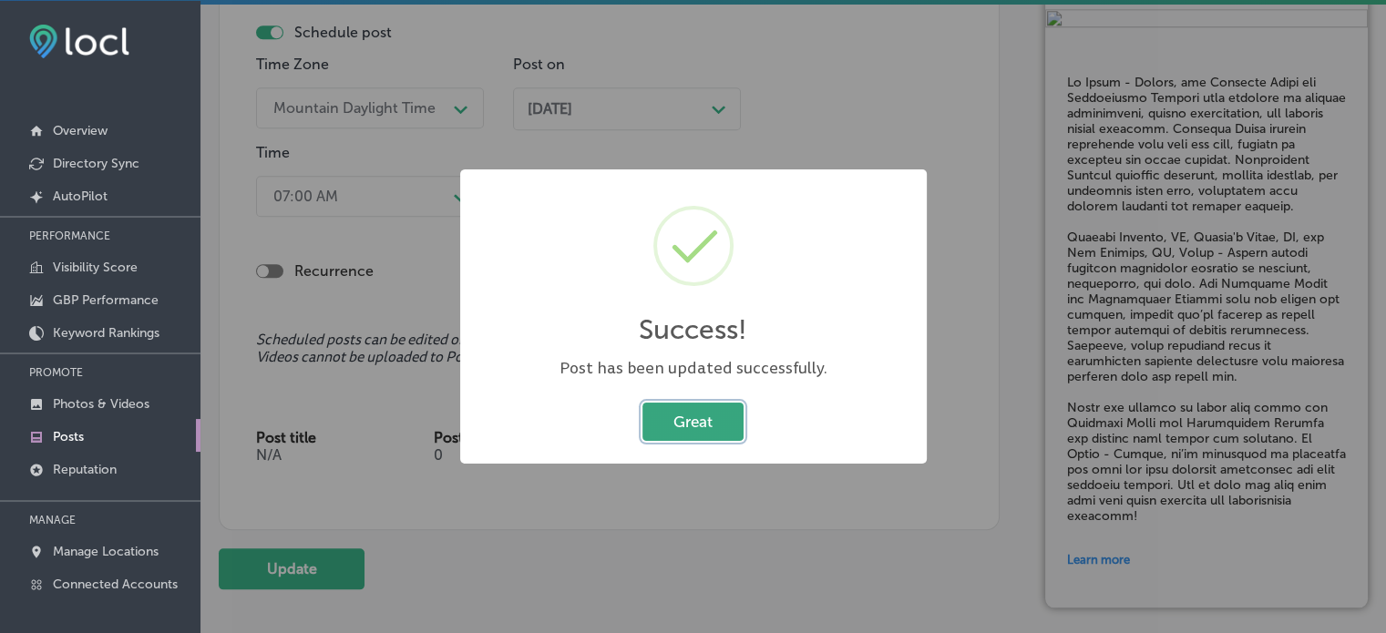
click at [706, 433] on button "Great" at bounding box center [693, 421] width 101 height 37
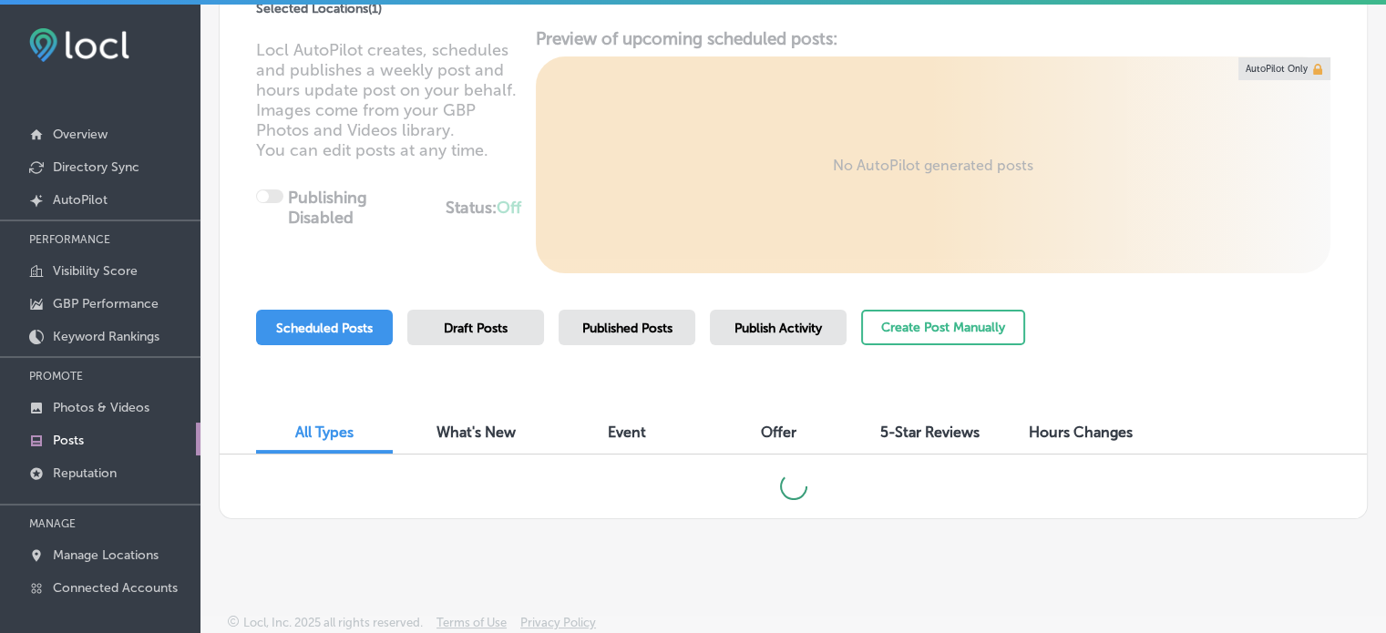
scroll to position [4, 0]
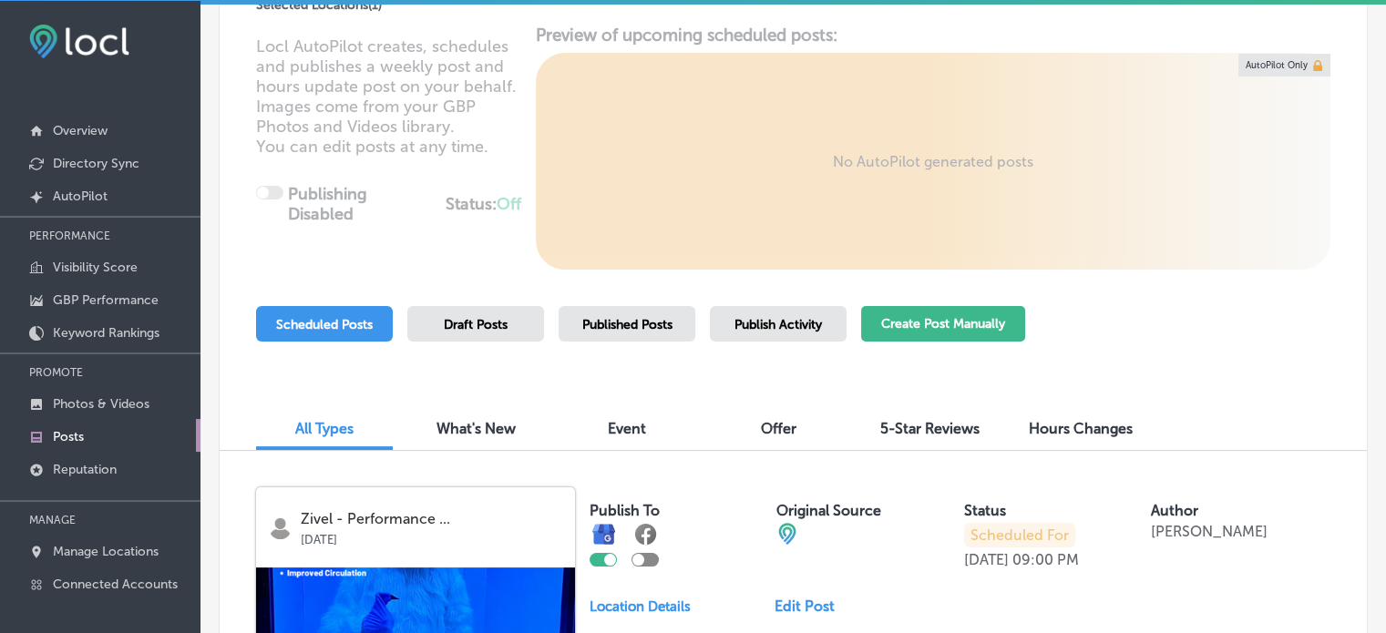
click at [967, 324] on button "Create Post Manually" at bounding box center [943, 324] width 164 height 36
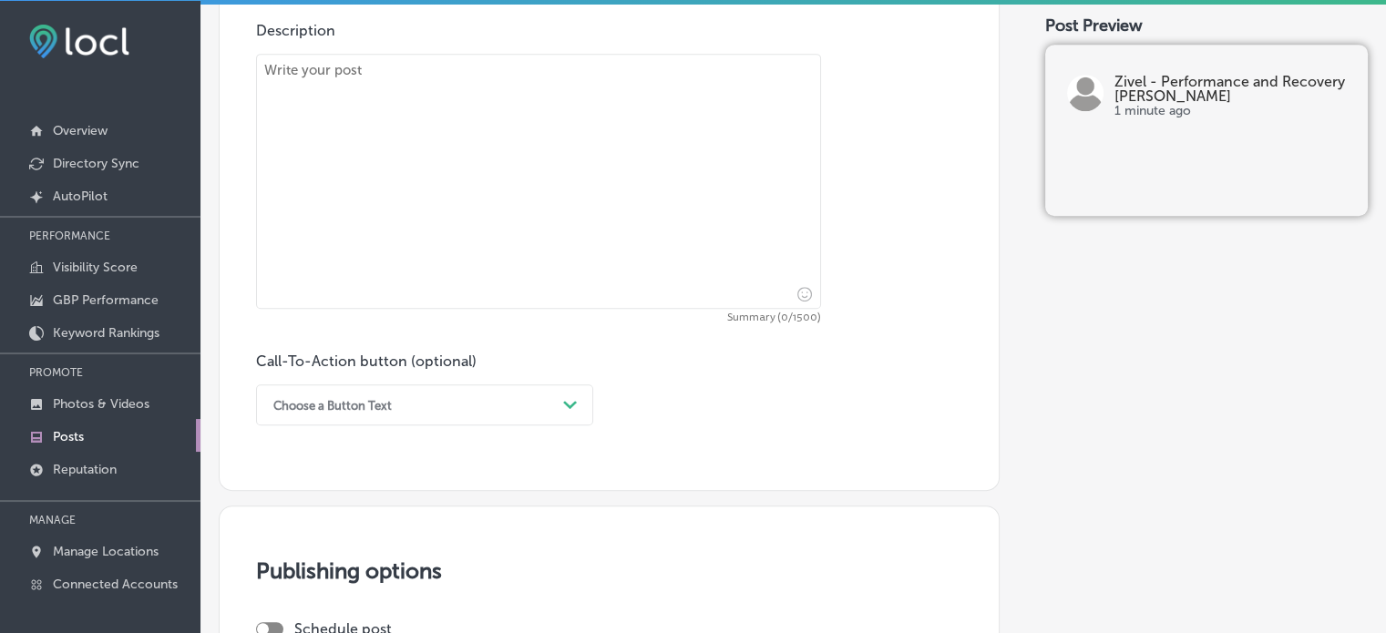
scroll to position [1103, 0]
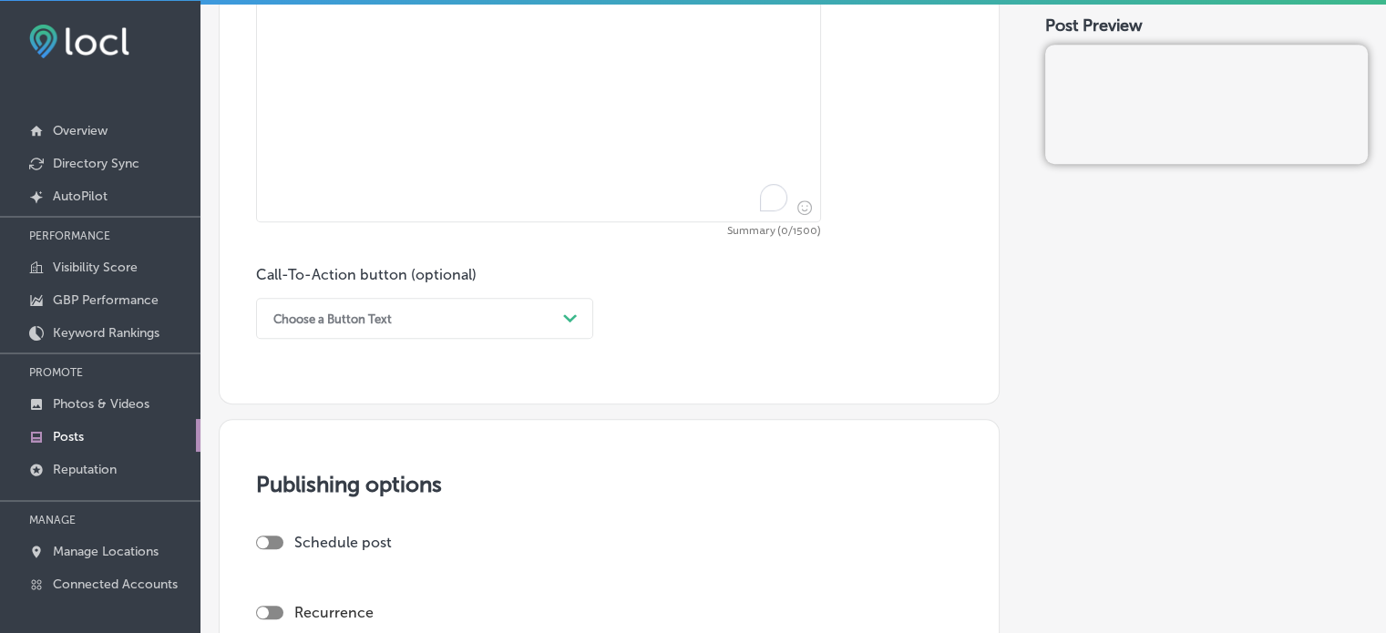
click at [649, 145] on textarea "To enrich screen reader interactions, please activate Accessibility in Grammarl…" at bounding box center [538, 94] width 565 height 255
paste textarea ""Franktown, CO – Cryo Facial & Cryo Toning At Zivel - Parker, we offer Cryo Fac…"
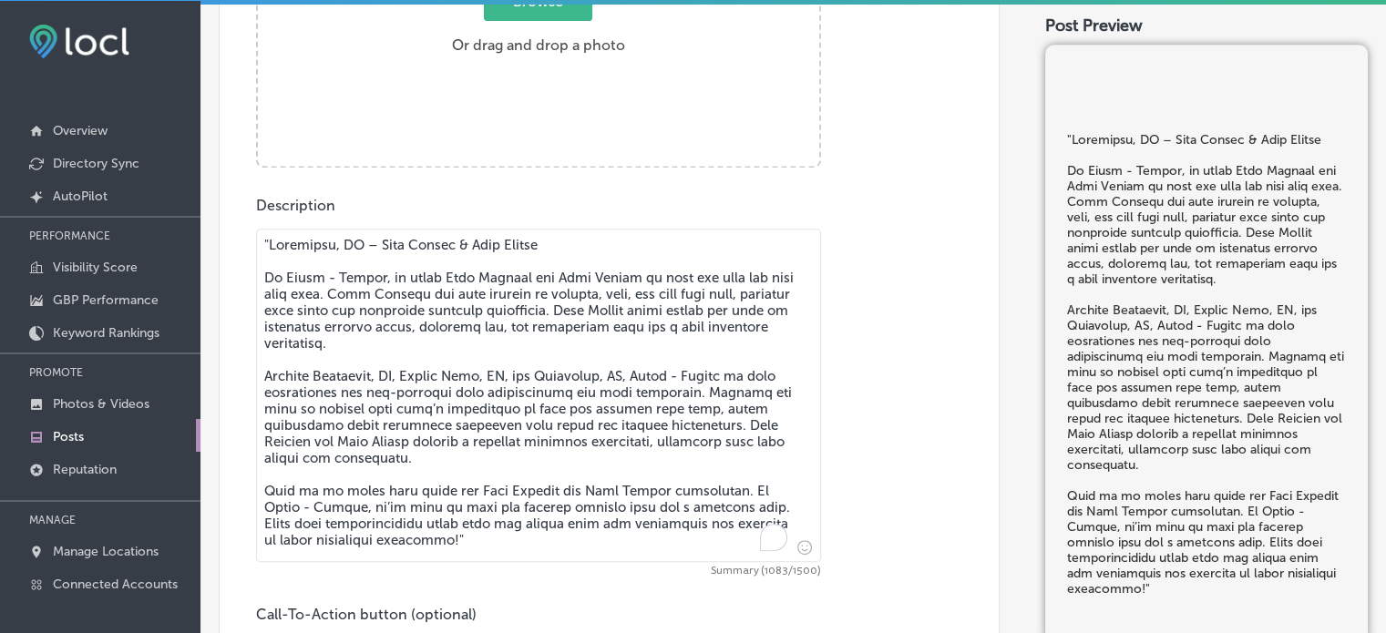
scroll to position [808, 0]
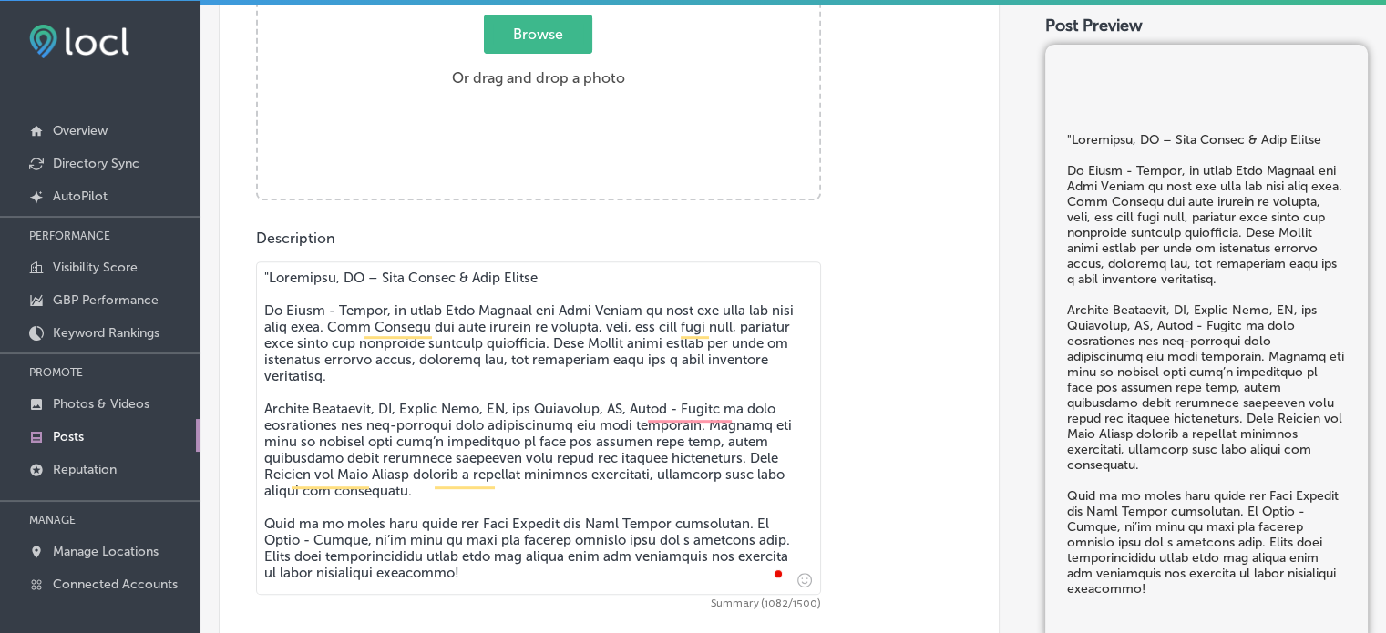
drag, startPoint x: 262, startPoint y: 308, endPoint x: 262, endPoint y: 264, distance: 43.7
click at [262, 264] on textarea "To enrich screen reader interactions, please activate Accessibility in Grammarl…" at bounding box center [538, 429] width 565 height 334
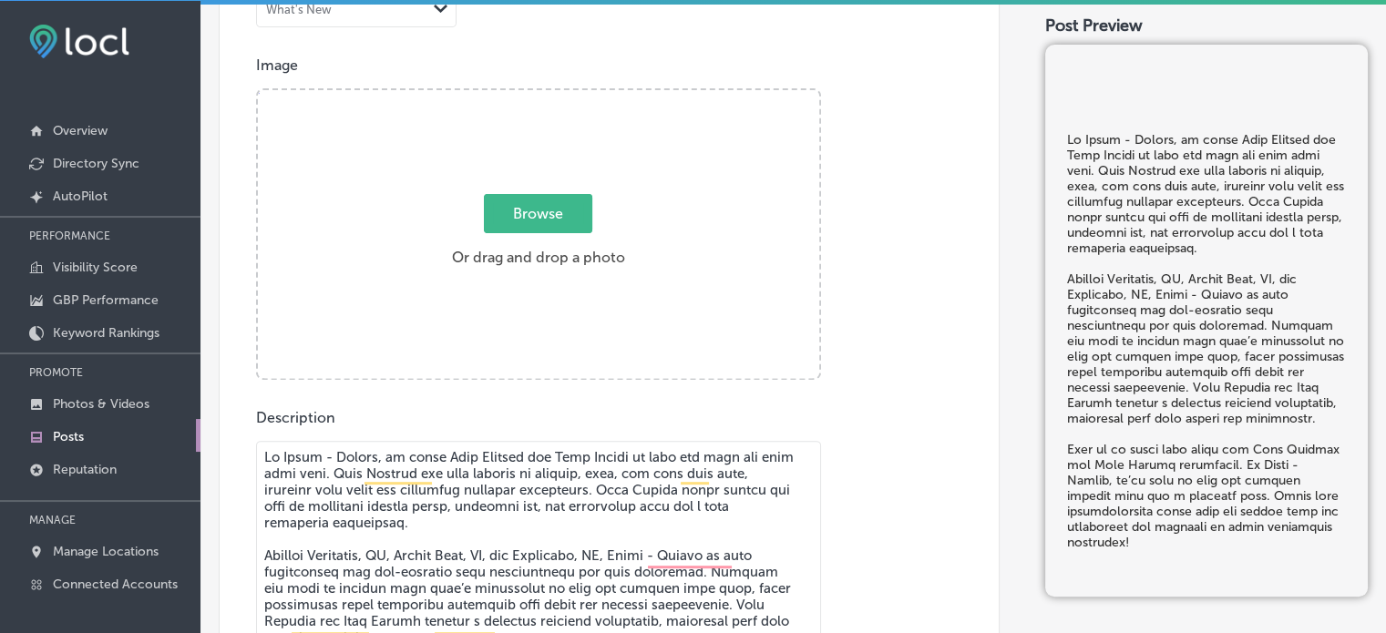
scroll to position [627, 0]
paste textarea "To enrich screen reader interactions, please activate Accessibility in Grammarl…"
type textarea "At Zivel - Parker, we offer Cryo Facials and Cryo Toning to help you look and f…"
click at [724, 152] on div "Browse Or drag and drop a photo" at bounding box center [538, 238] width 561 height 292
click at [258, 92] on input "Browse Or drag and drop a photo" at bounding box center [538, 94] width 561 height 5
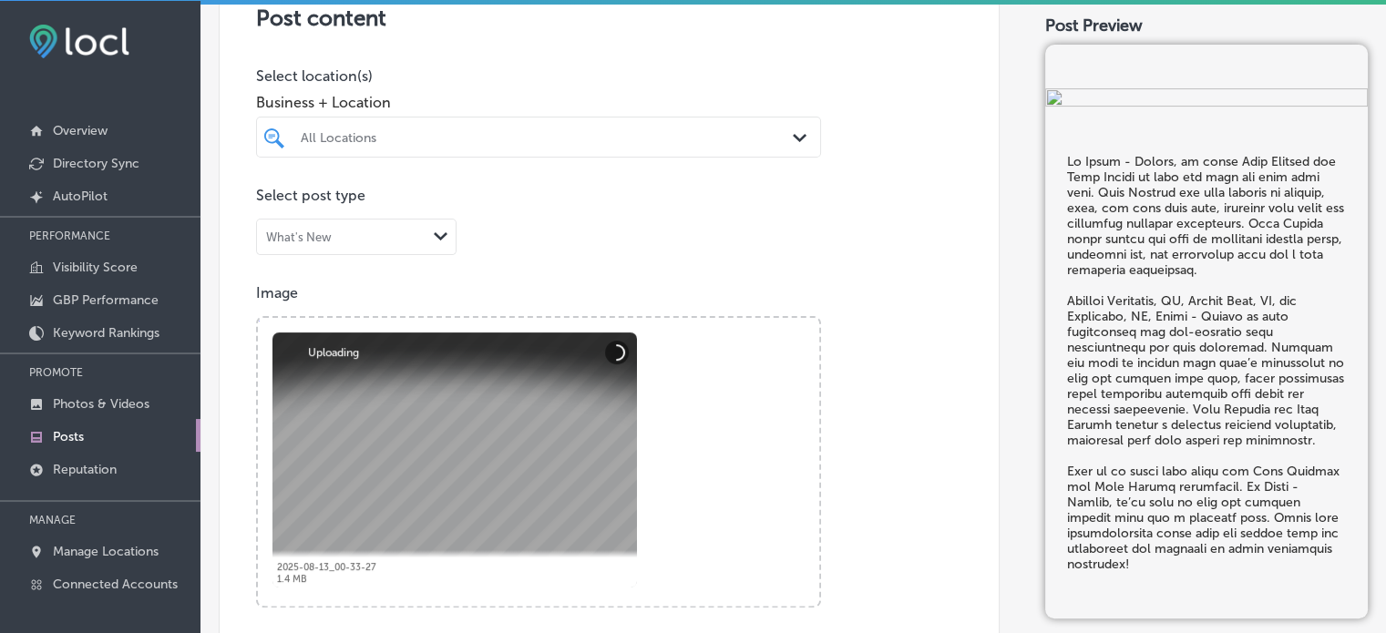
scroll to position [352, 0]
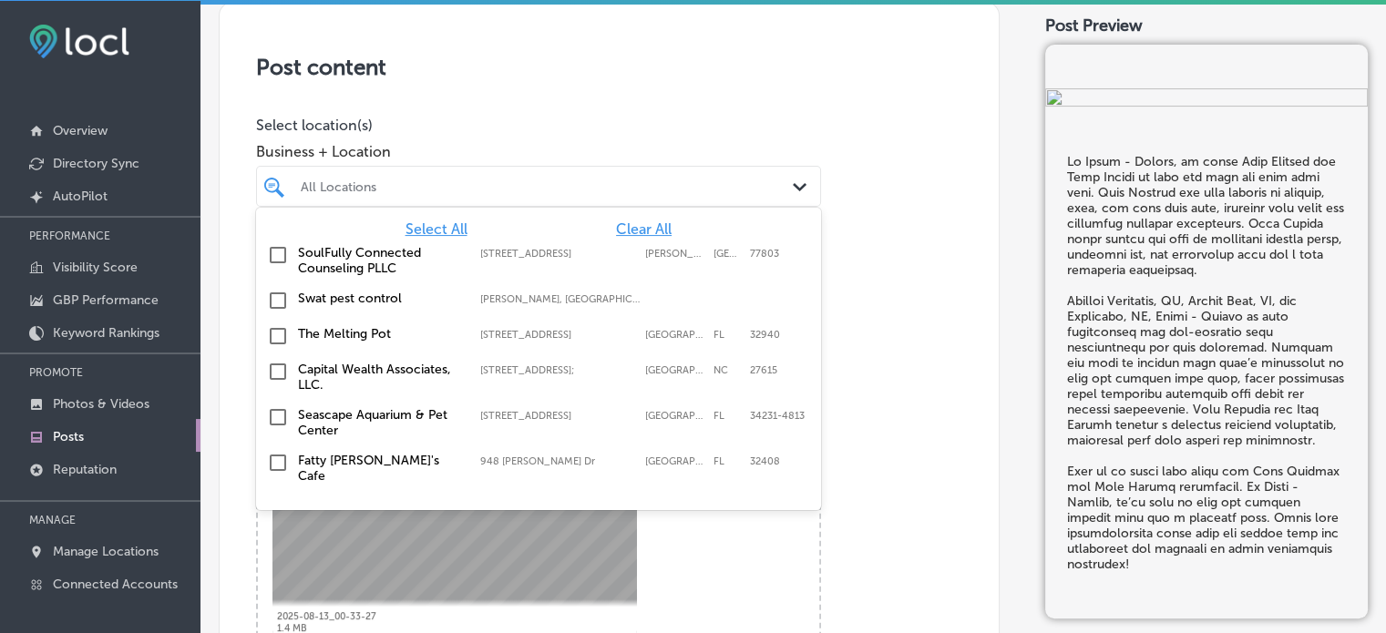
click at [486, 187] on div "All Locations" at bounding box center [548, 186] width 494 height 15
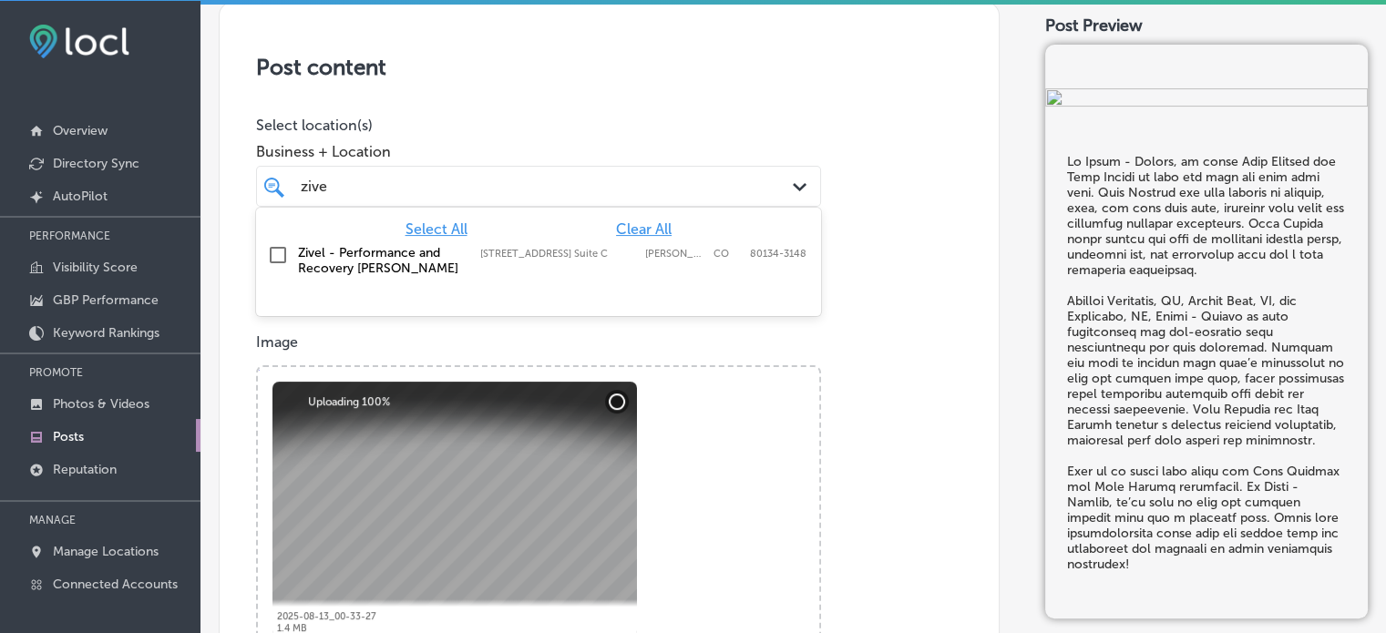
click at [324, 253] on label "Zivel - Performance and Recovery [PERSON_NAME]" at bounding box center [380, 260] width 164 height 31
type input "zive"
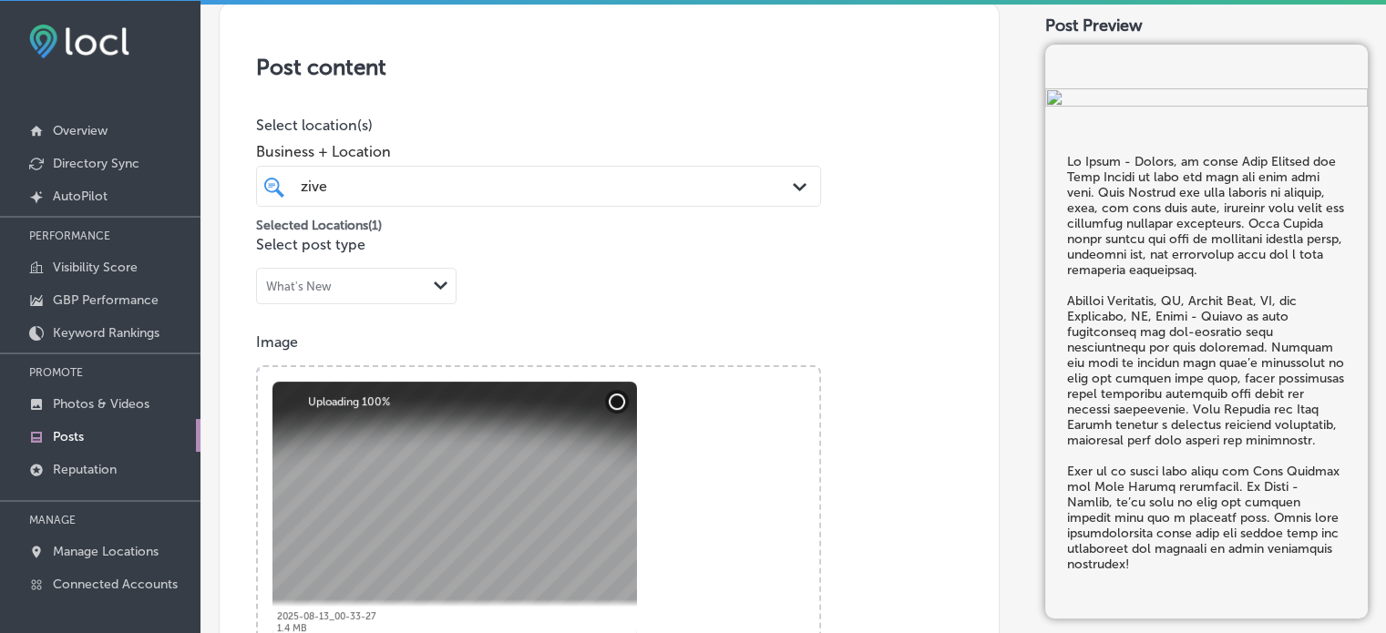
click at [451, 130] on p "Select location(s)" at bounding box center [538, 125] width 565 height 17
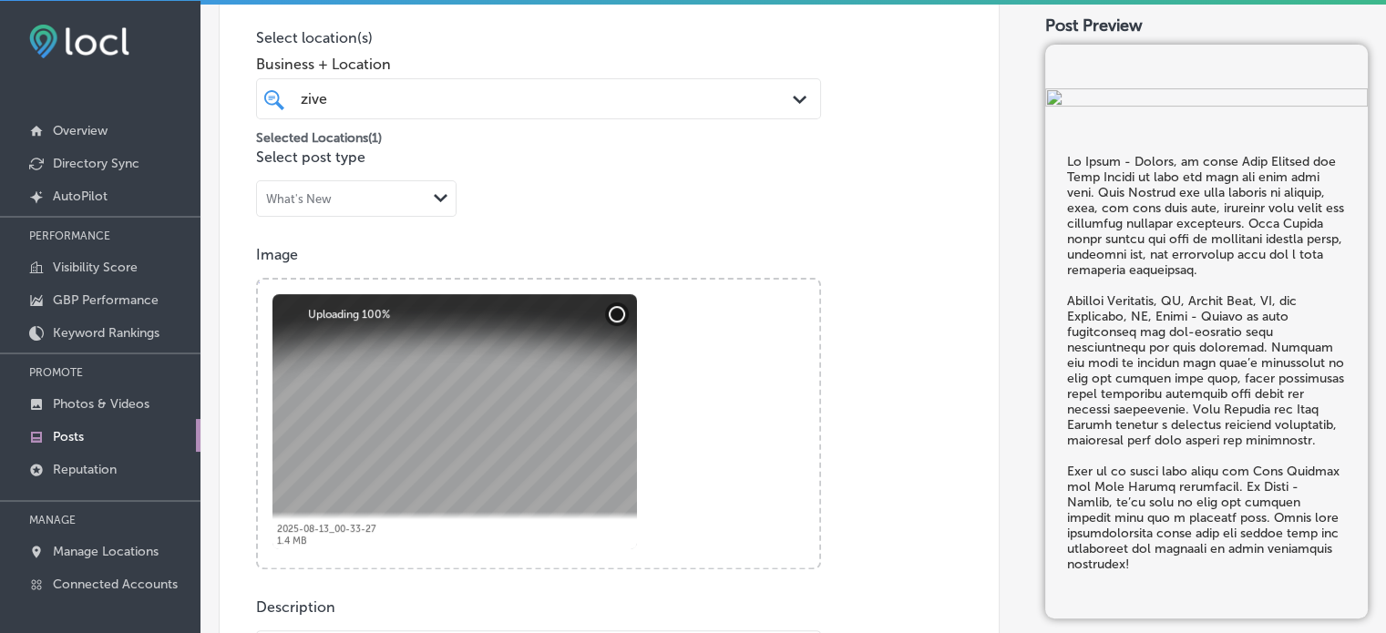
scroll to position [448, 0]
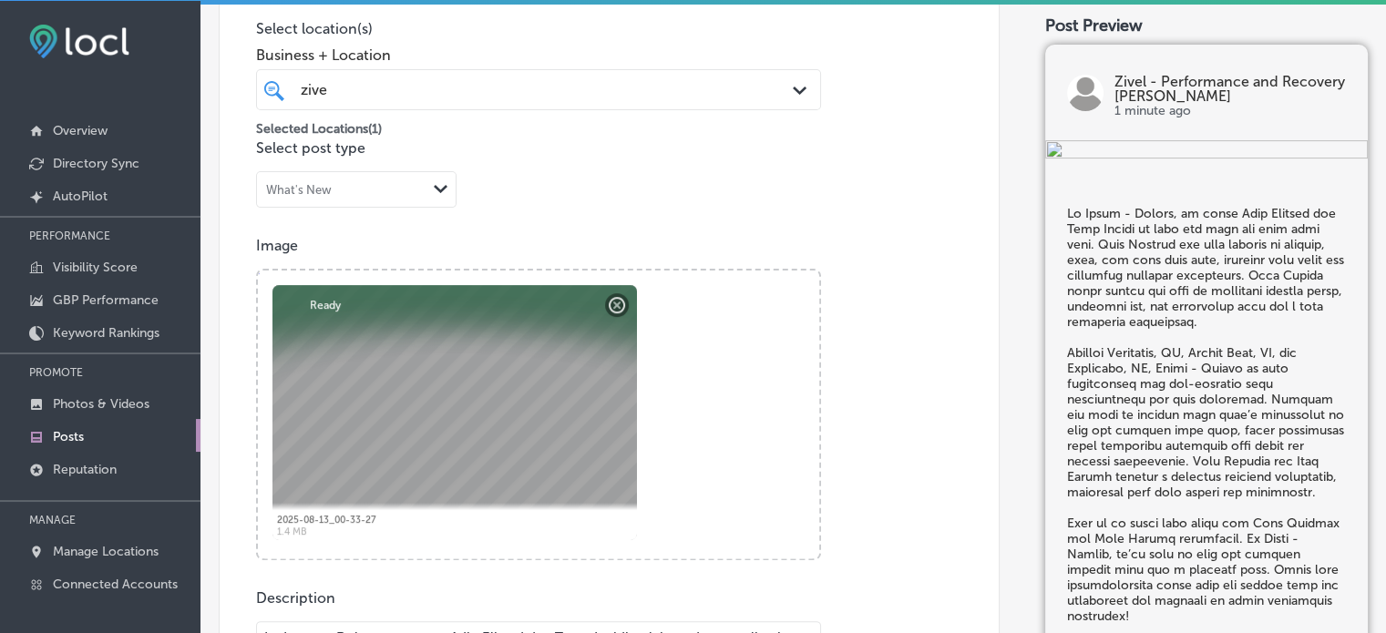
click at [511, 164] on div "Post content Select location(s) Business + Location zive zive Path Created with…" at bounding box center [609, 504] width 781 height 1198
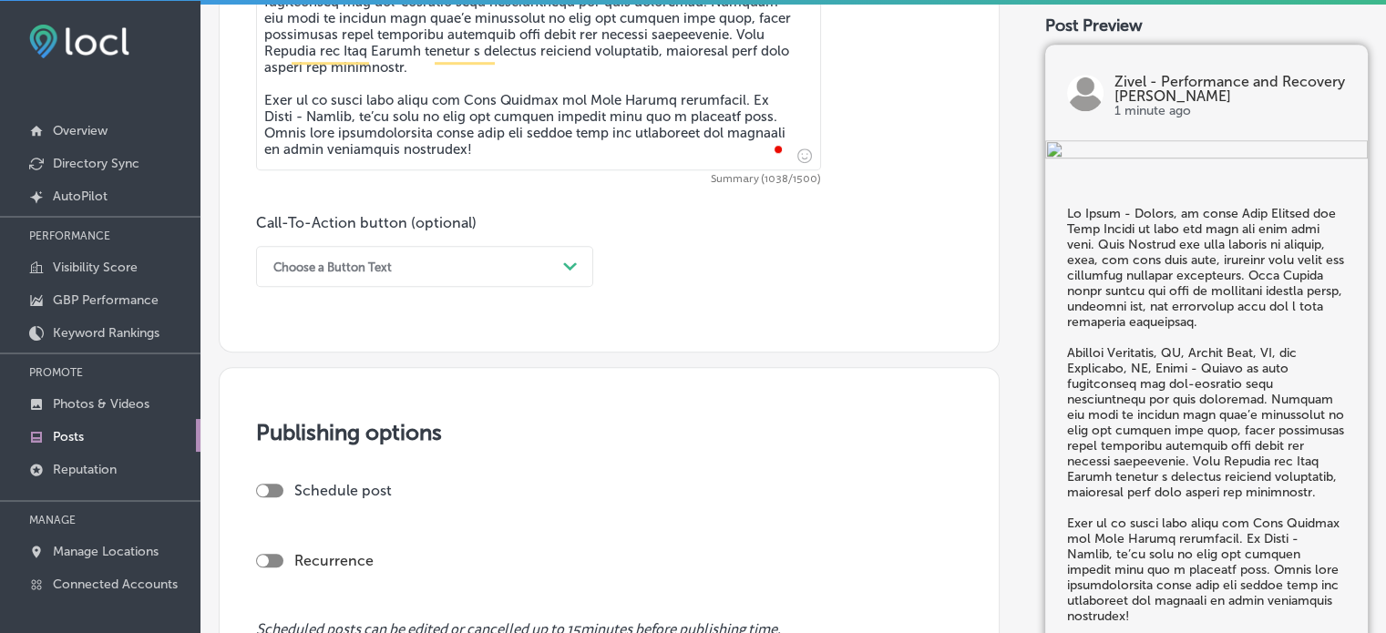
scroll to position [1199, 0]
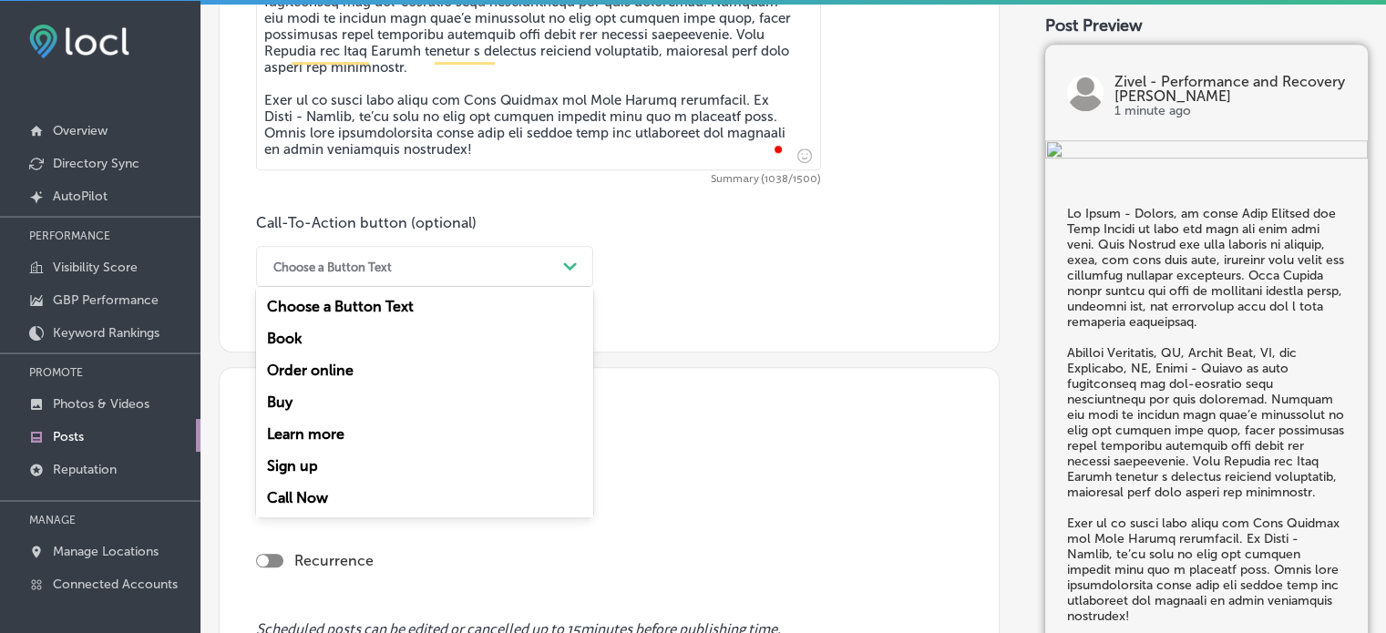
click at [537, 273] on div "Choose a Button Text" at bounding box center [410, 266] width 292 height 28
click at [306, 488] on div "Call Now" at bounding box center [424, 498] width 337 height 32
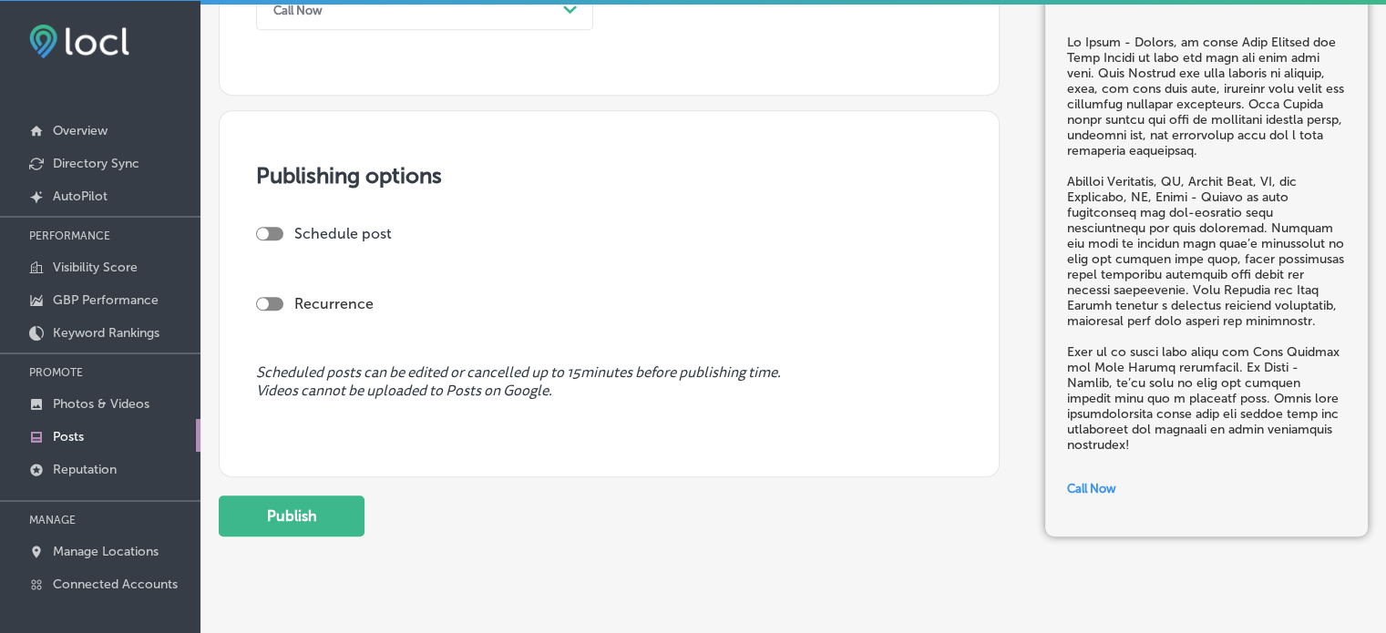
scroll to position [1458, 0]
click at [272, 232] on div at bounding box center [269, 232] width 27 height 14
checkbox input "true"
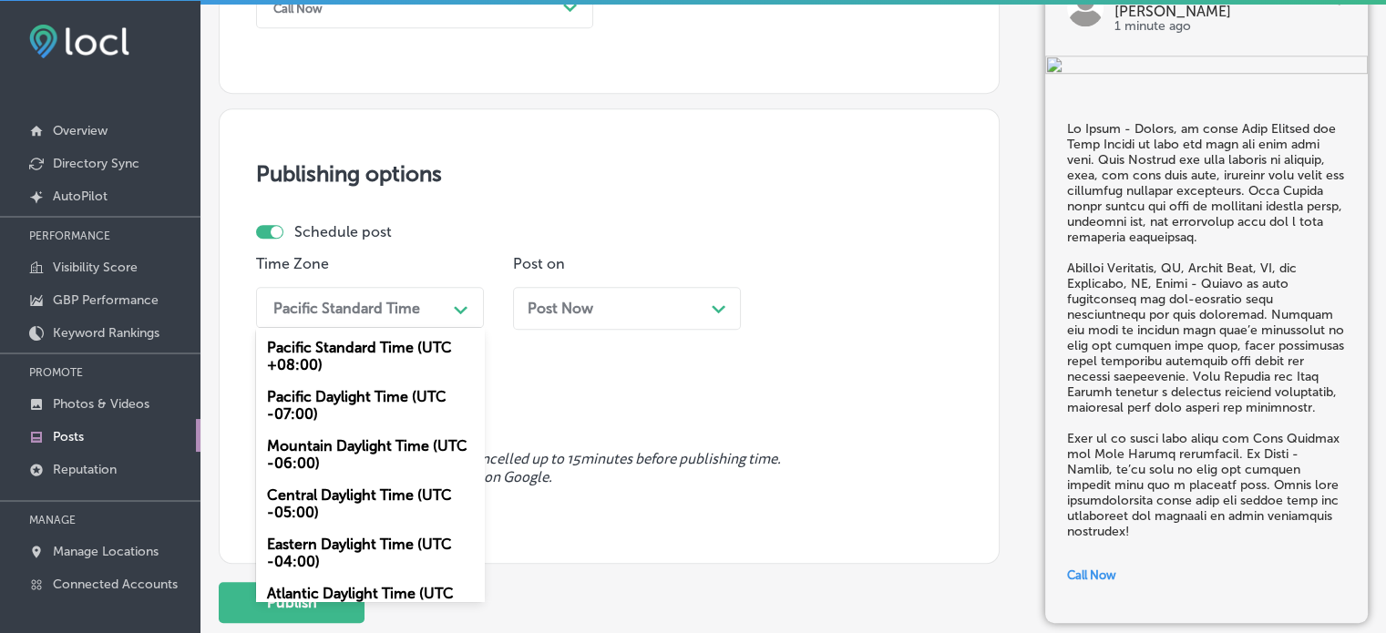
click at [377, 307] on div "Pacific Standard Time" at bounding box center [346, 307] width 147 height 17
click at [344, 458] on div "Mountain Daylight Time (UTC -06:00)" at bounding box center [370, 454] width 228 height 49
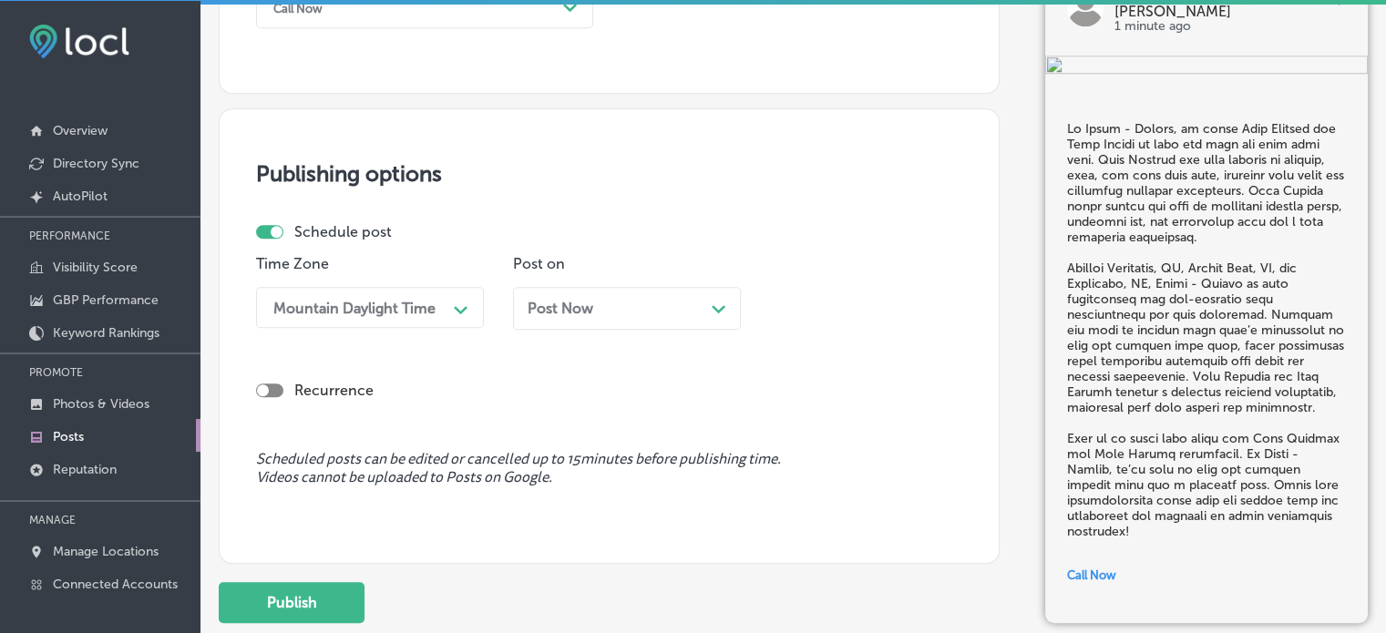
click at [637, 302] on div "Post Now Path Created with Sketch." at bounding box center [627, 308] width 199 height 17
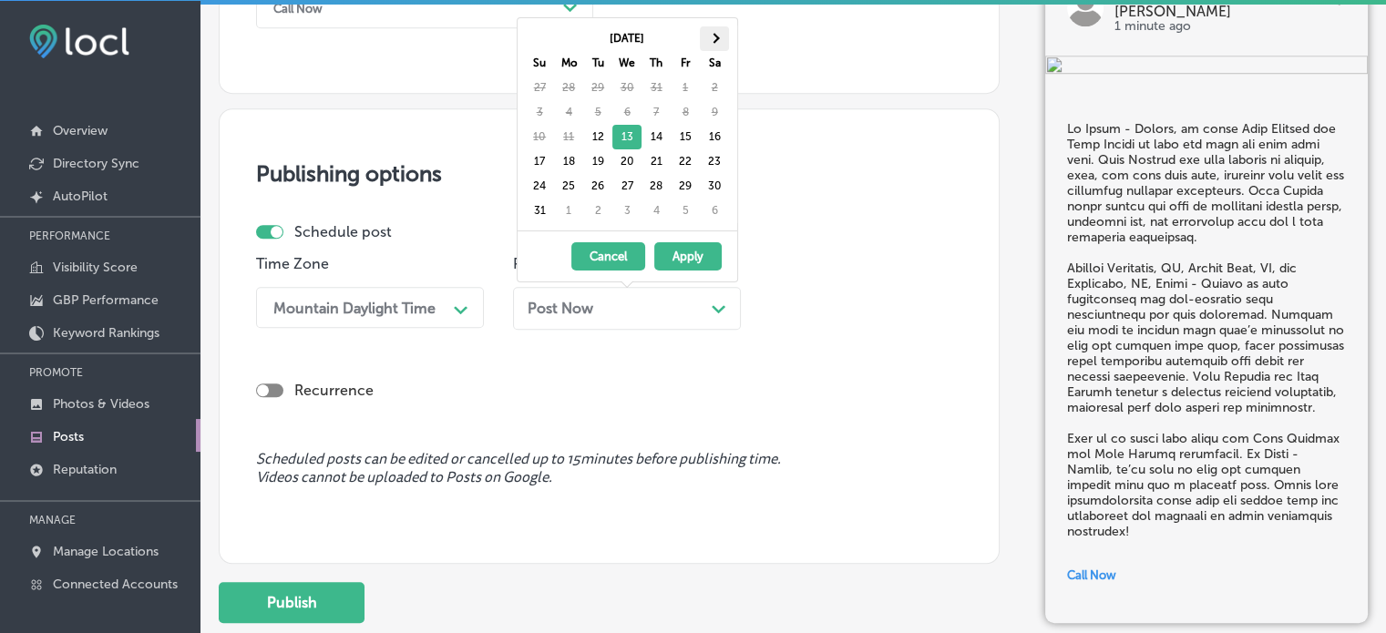
click at [709, 36] on span at bounding box center [714, 38] width 10 height 10
click at [710, 37] on span at bounding box center [714, 38] width 10 height 10
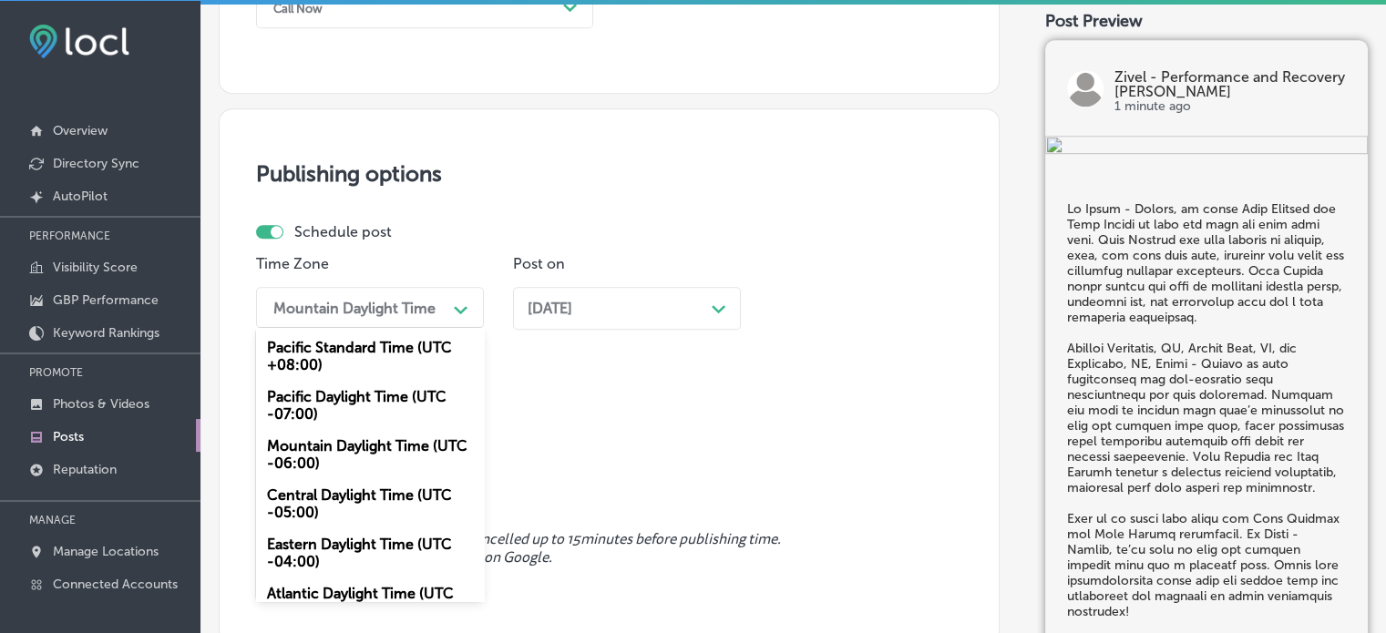
click at [445, 309] on div "Mountain Daylight Time" at bounding box center [355, 308] width 182 height 32
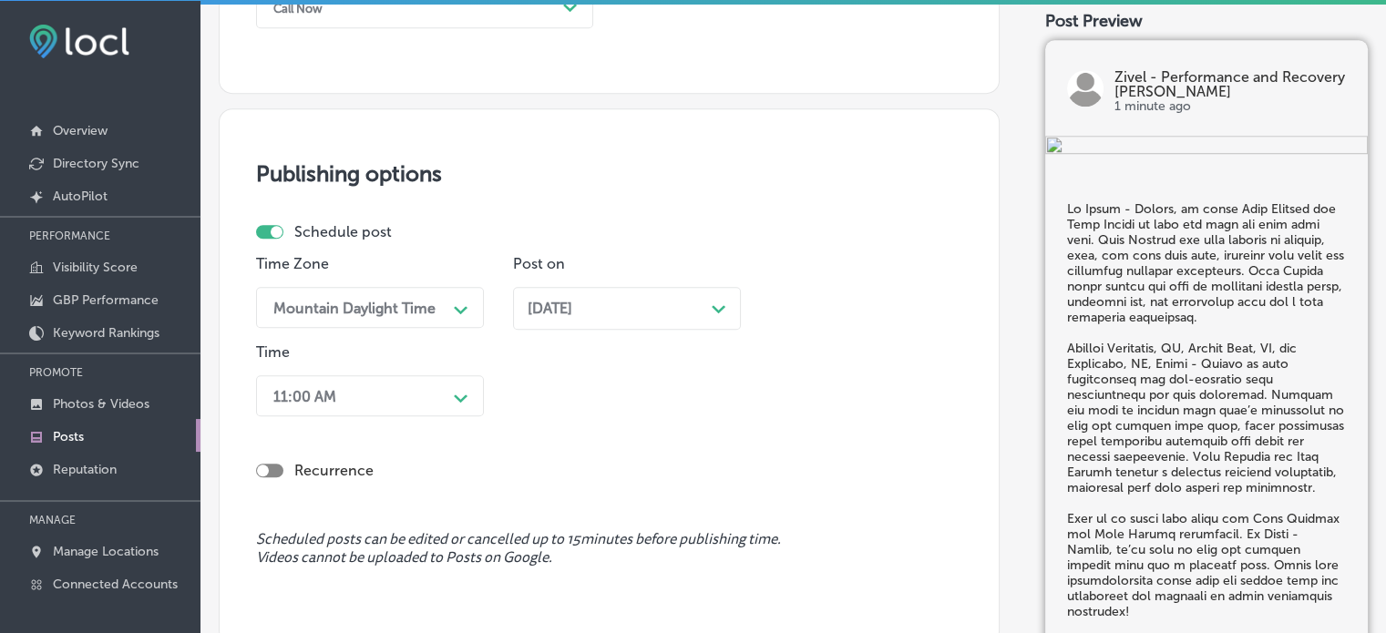
click at [456, 242] on div "Schedule post Time Zone Mountain Daylight Time Path Created with Sketch. Post o…" at bounding box center [602, 323] width 692 height 201
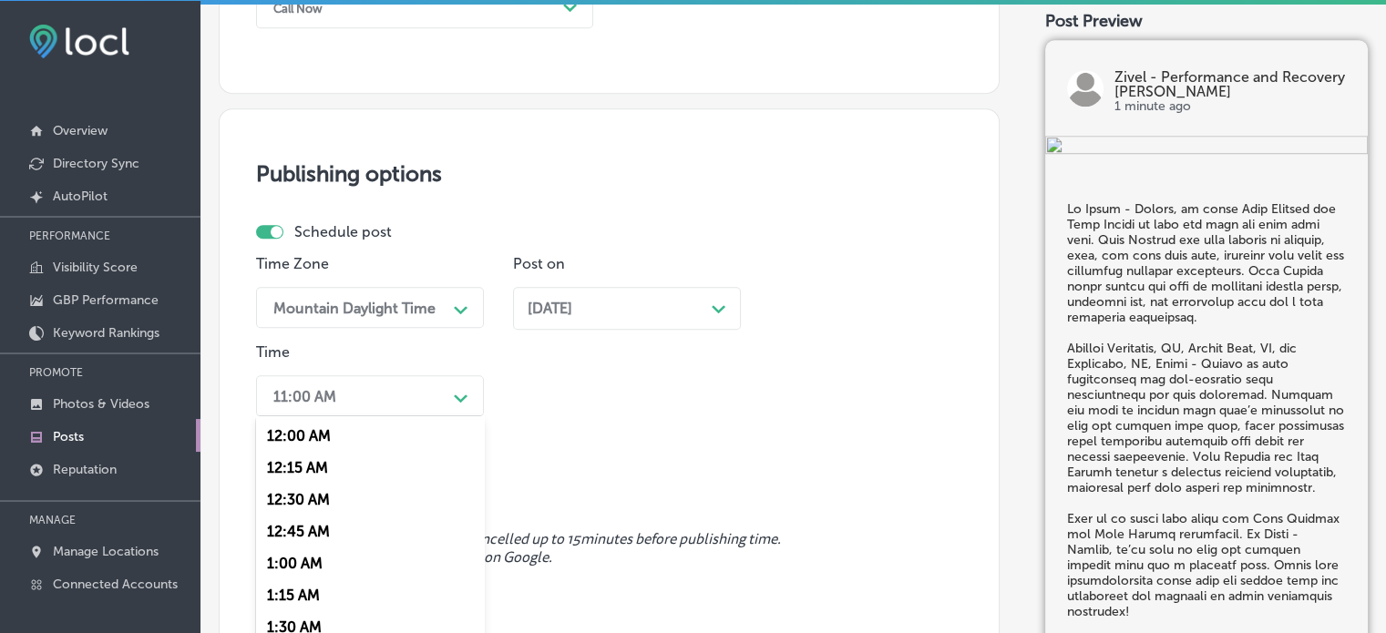
scroll to position [1520, 0]
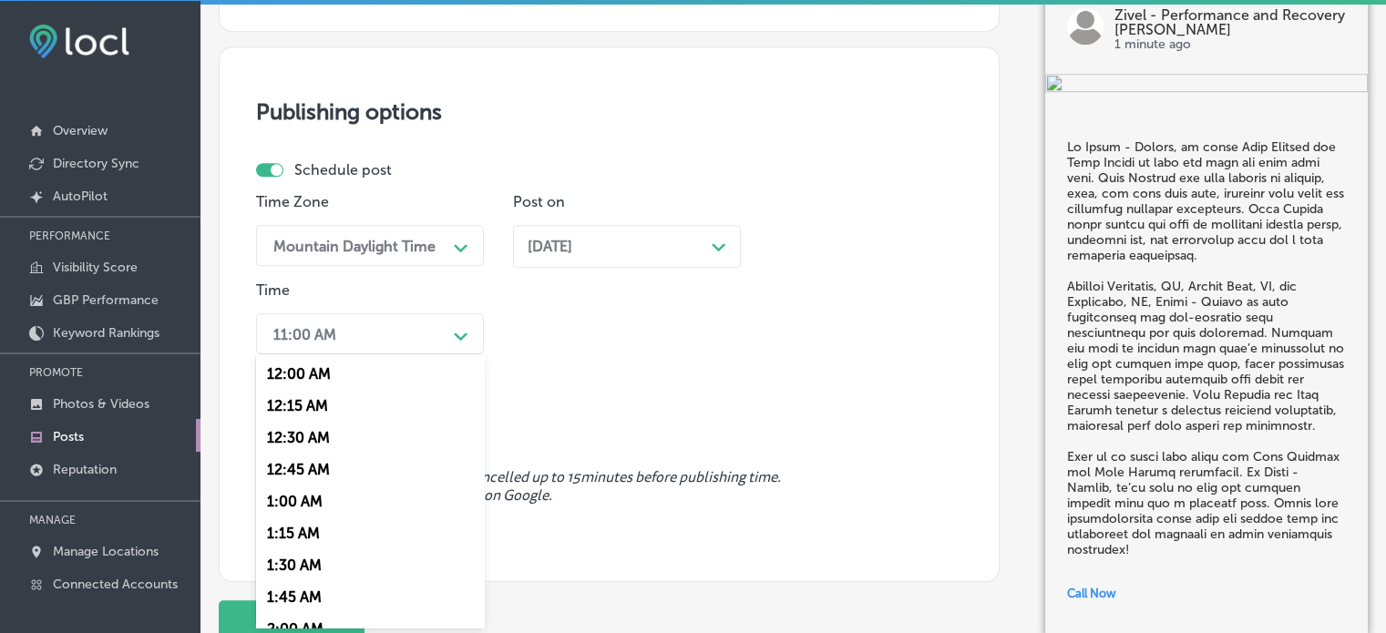
click at [441, 355] on div "option 12:15 AM focused, 2 of 96. 96 results available. Use Up and Down to choo…" at bounding box center [370, 334] width 228 height 41
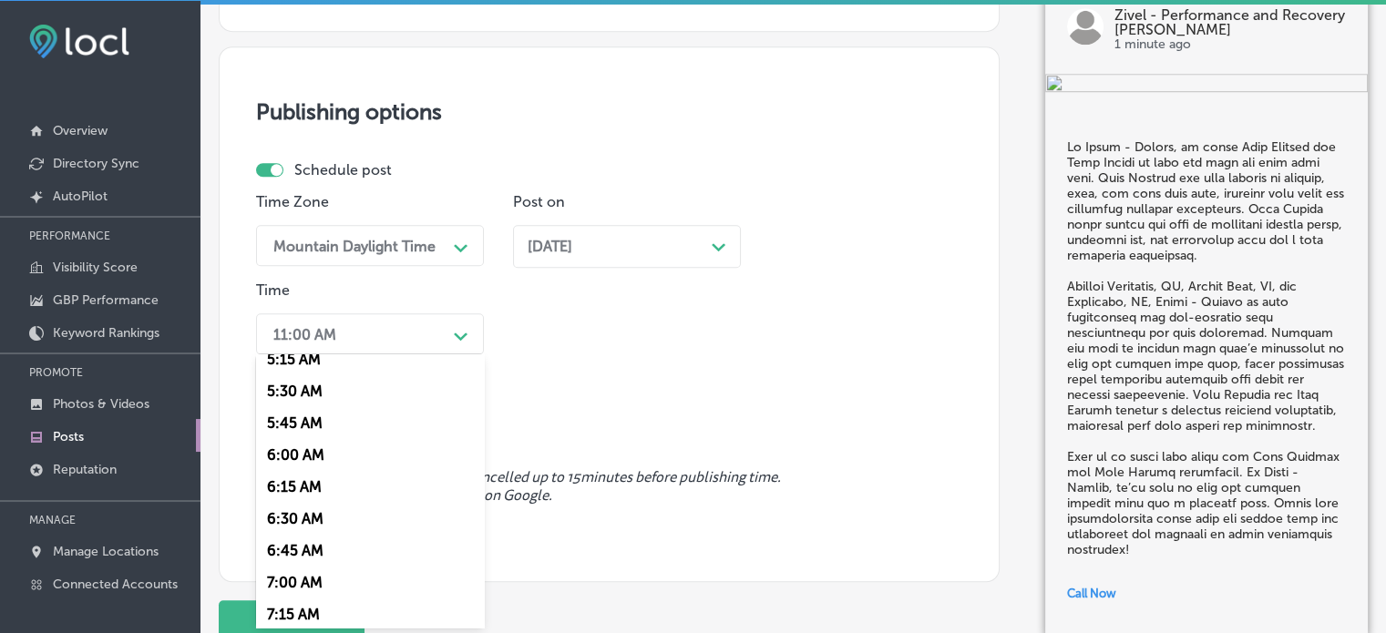
click at [316, 578] on div "7:00 AM" at bounding box center [370, 583] width 228 height 32
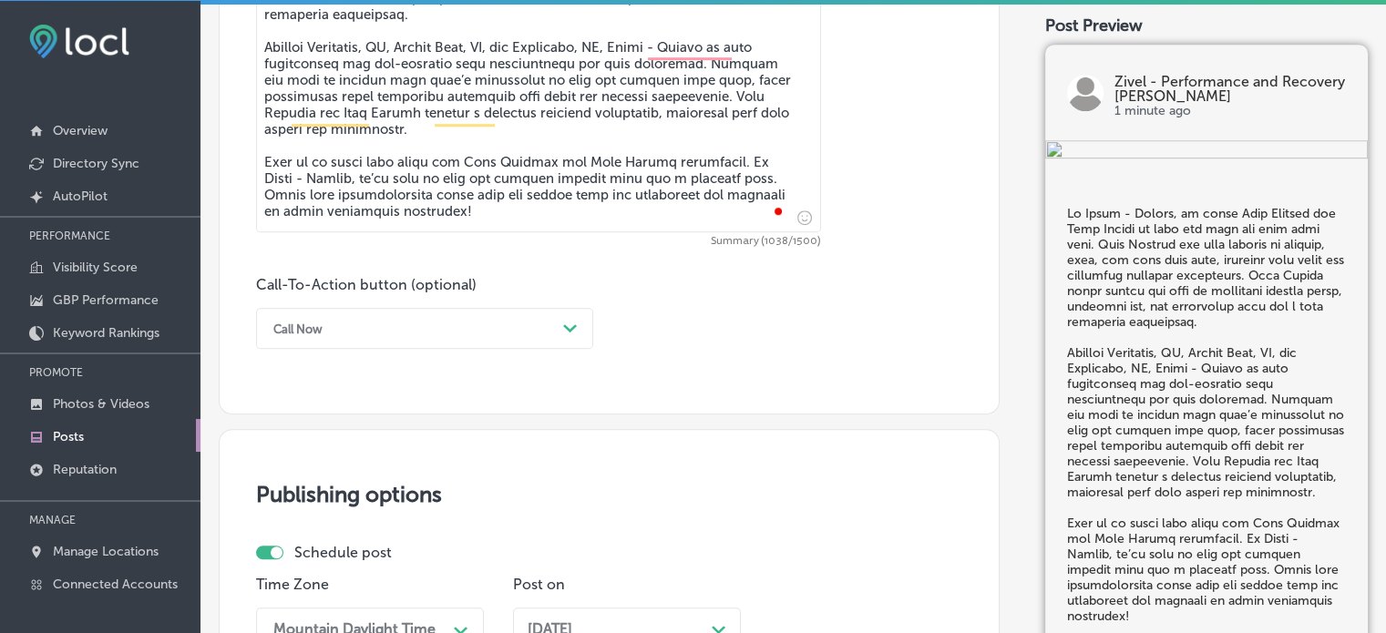
scroll to position [1122, 0]
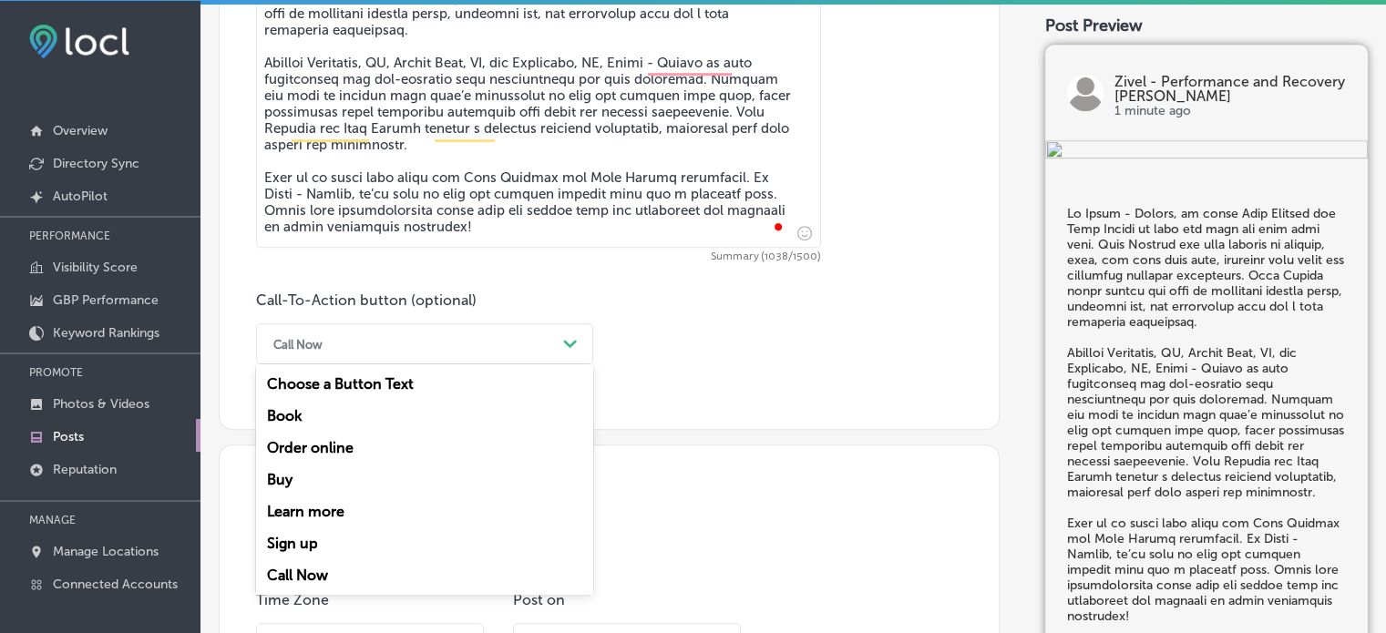
click at [413, 349] on div "Call Now" at bounding box center [410, 344] width 292 height 28
click at [311, 574] on div "Call Now" at bounding box center [424, 576] width 337 height 32
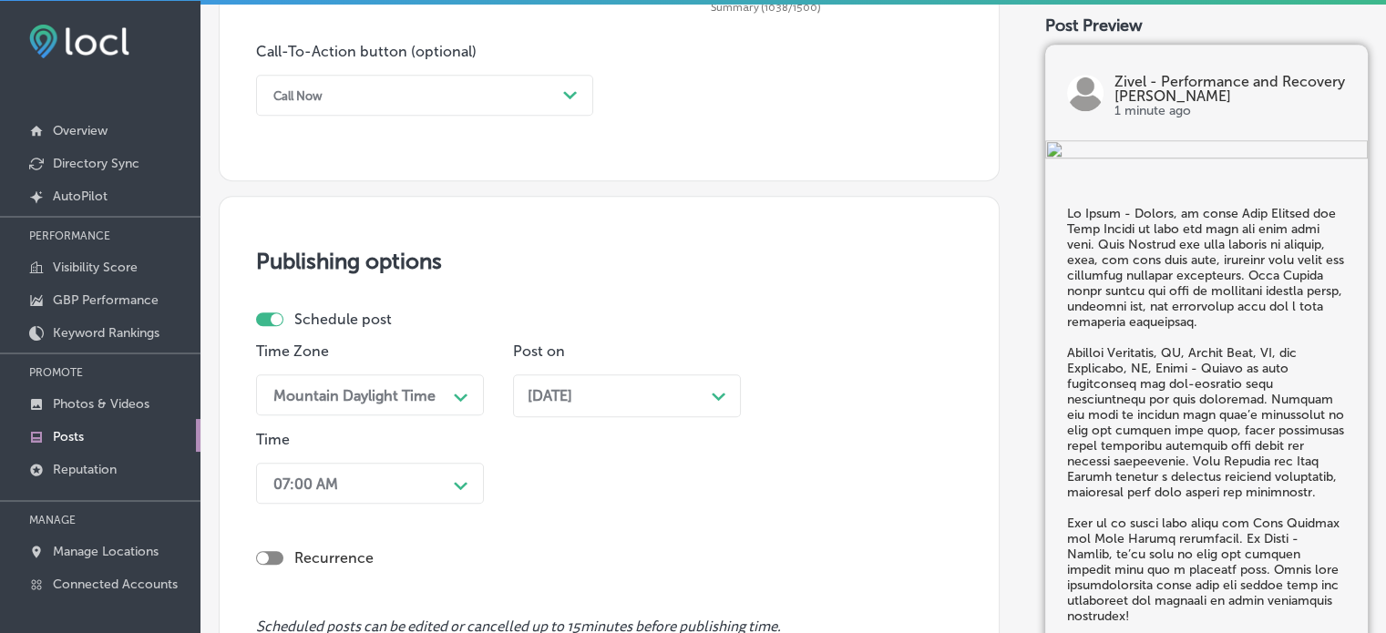
scroll to position [1561, 0]
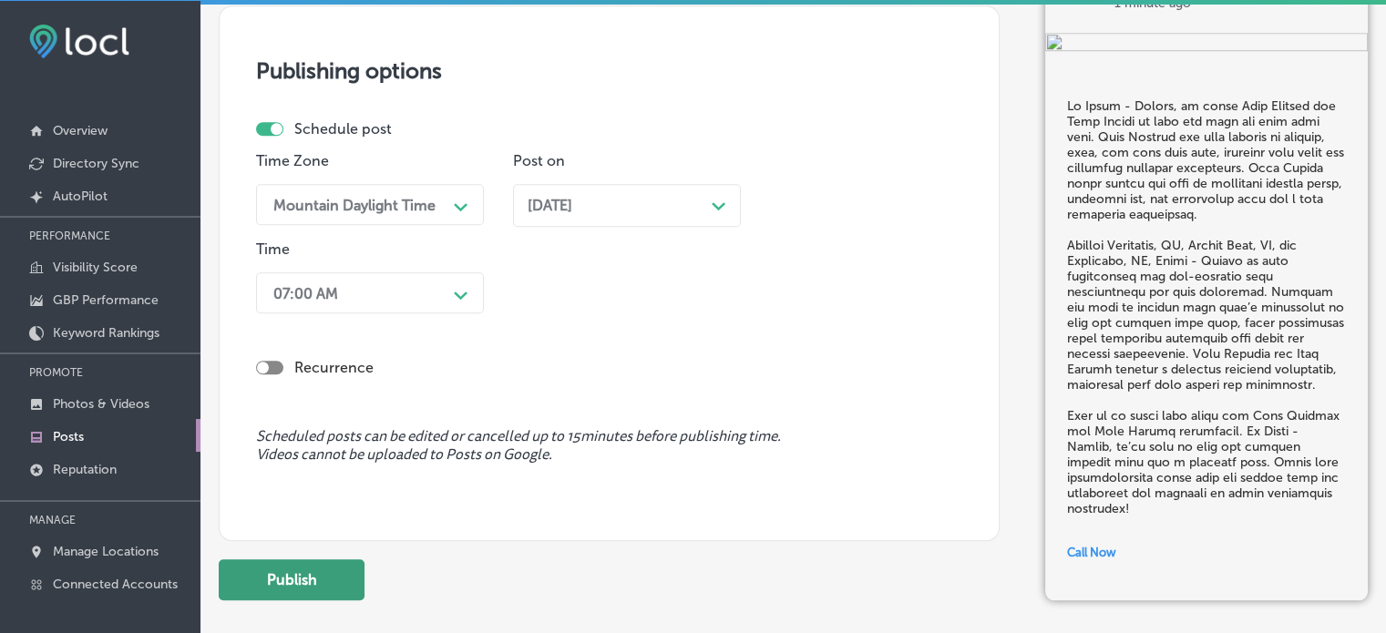
click at [317, 568] on button "Publish" at bounding box center [292, 580] width 146 height 41
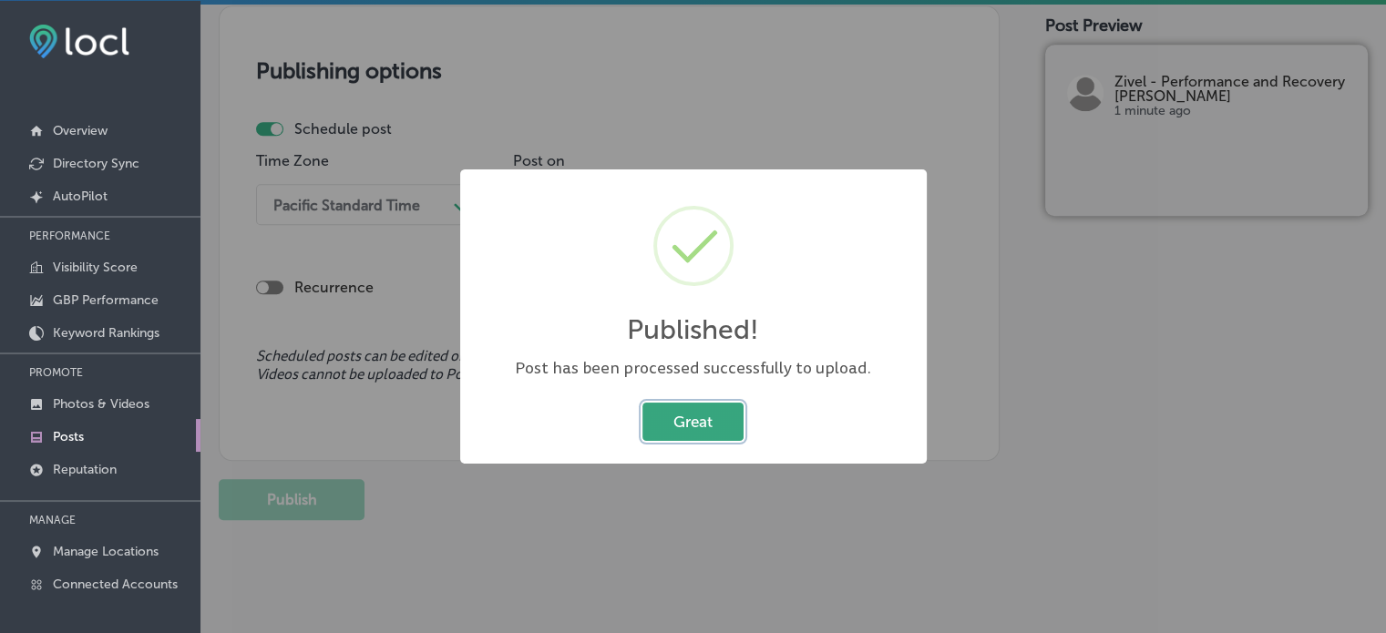
click at [717, 426] on button "Great" at bounding box center [693, 421] width 101 height 37
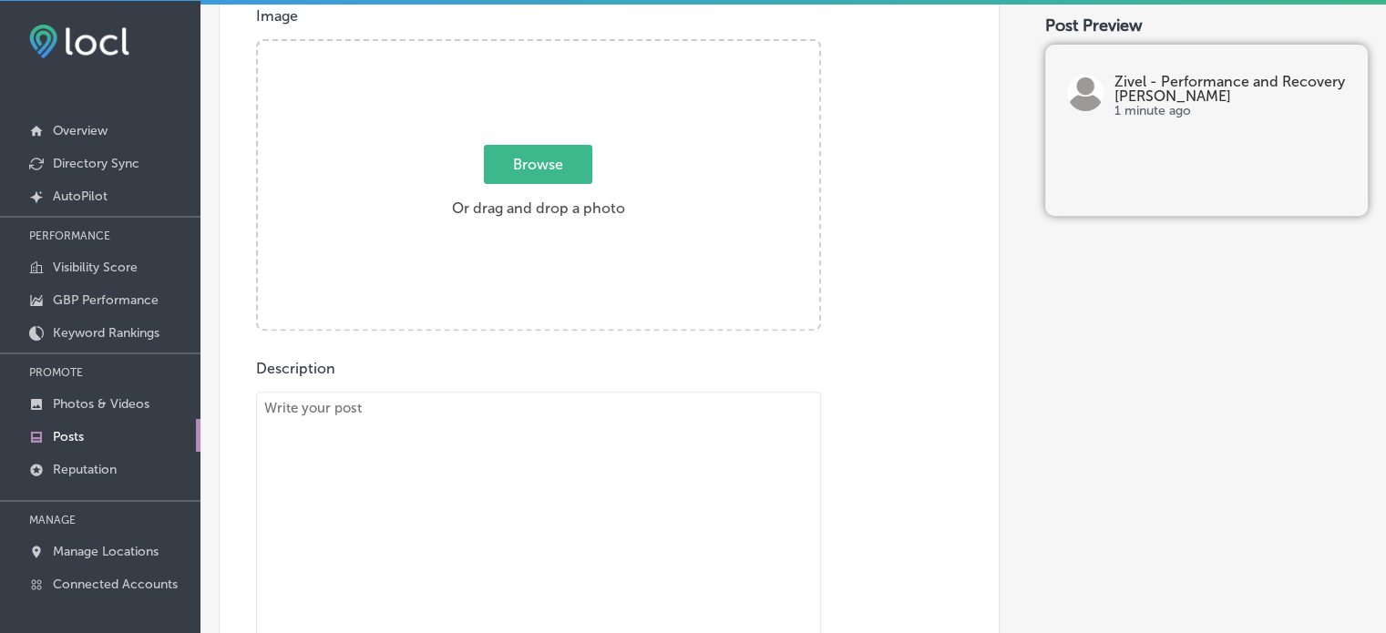
click at [725, 393] on textarea "To enrich screen reader interactions, please activate Accessibility in Grammarl…" at bounding box center [538, 542] width 565 height 300
paste textarea ""Castle Rock, CO – Cryo Slimming & Float Therapy At Zivel - Parker, we combine …"
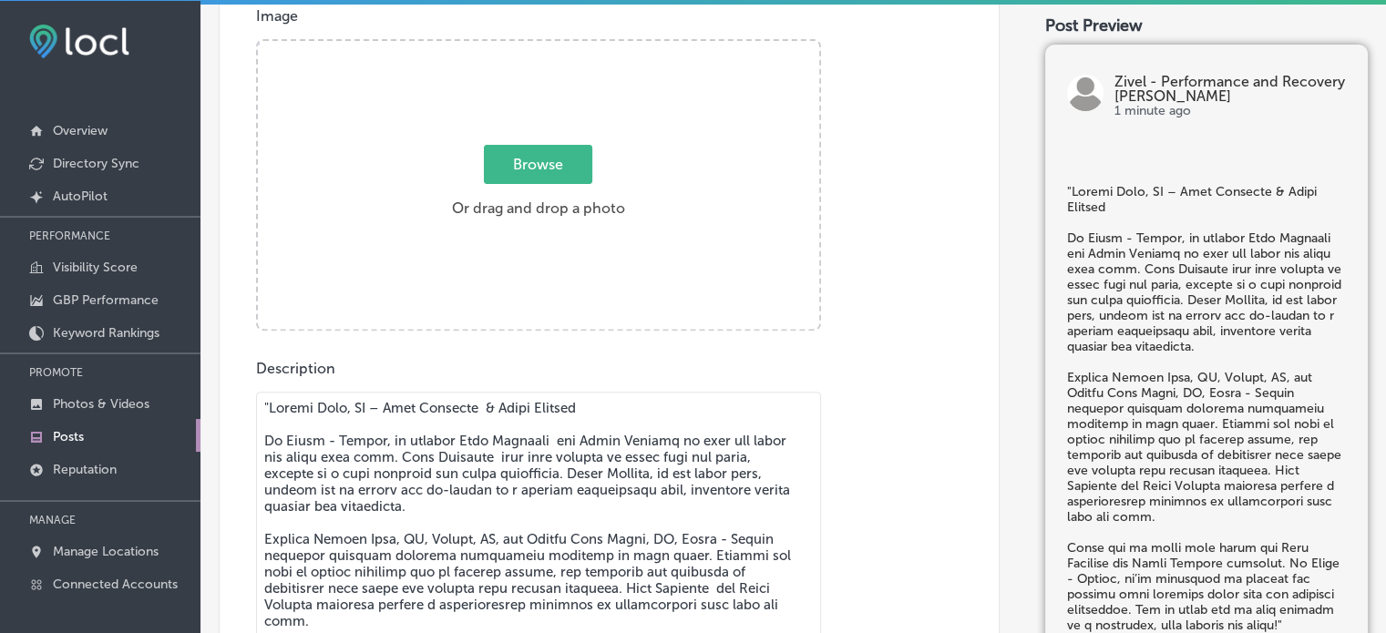
scroll to position [745, 0]
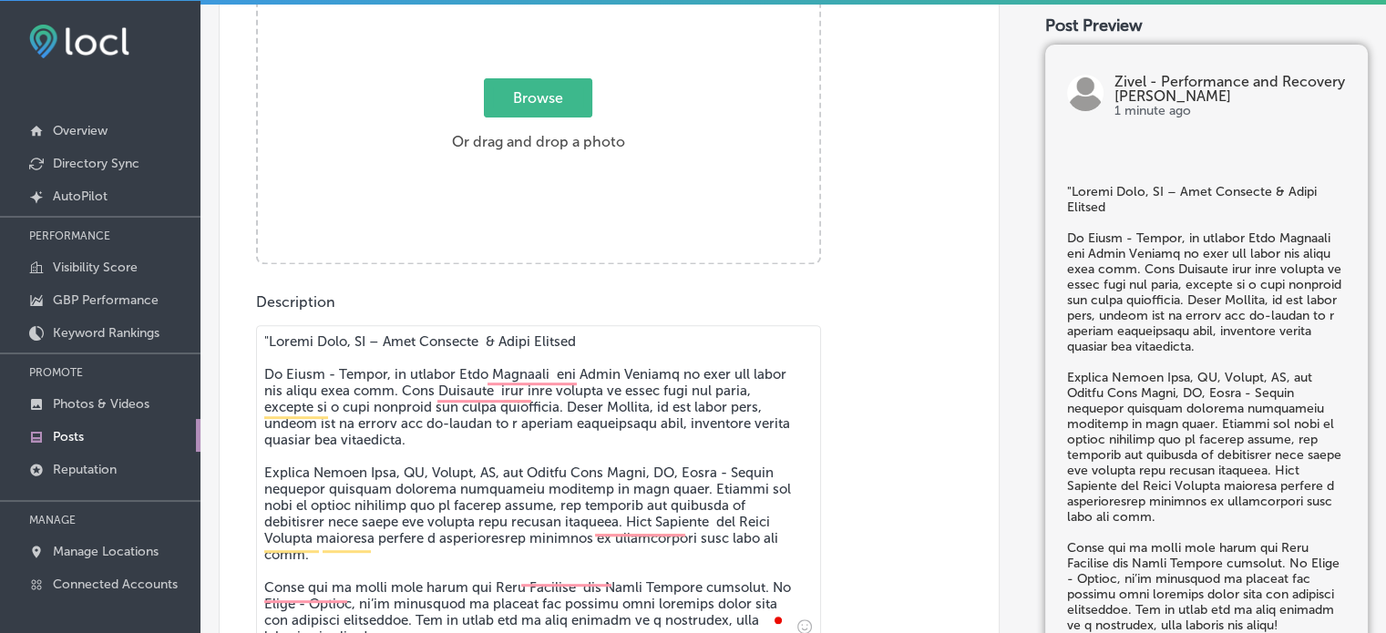
click at [262, 342] on div "Publish to * When publishing to Facebook, only the post image and description w…" at bounding box center [793, 360] width 1149 height 1987
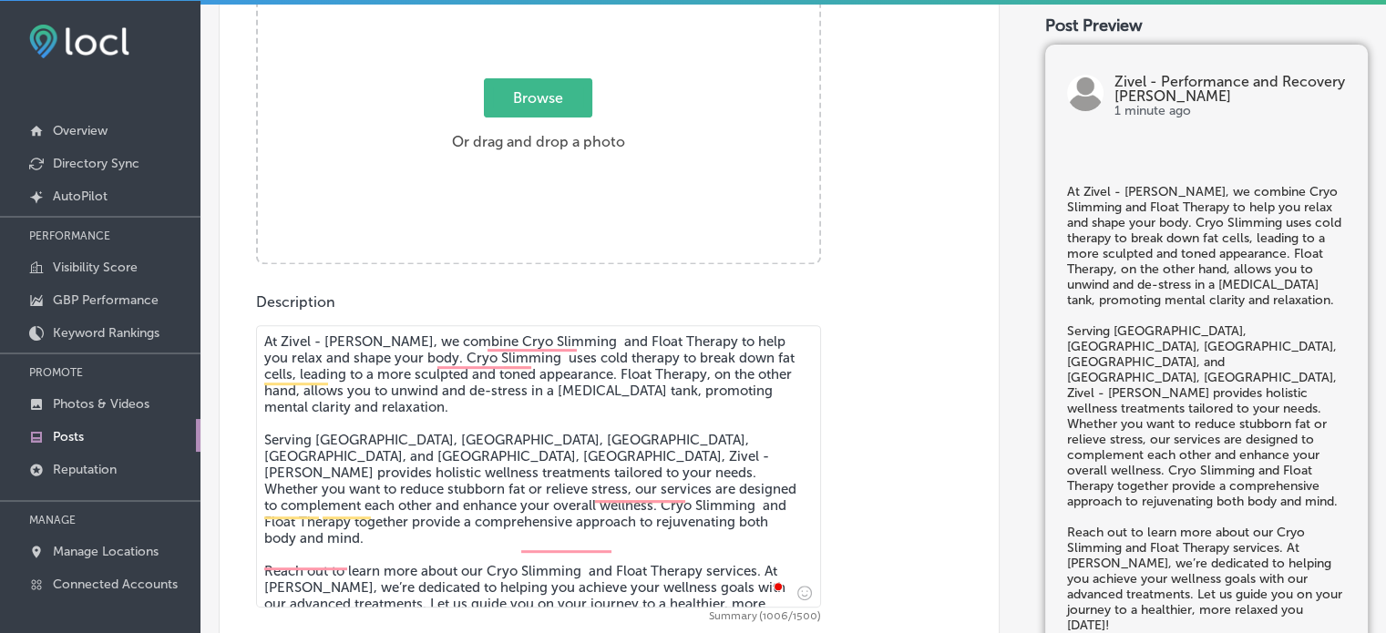
type textarea "At Zivel - Parker, we combine Cryo Slimming and Float Therapy to help you relax…"
click at [899, 229] on div "Image Powered by PQINA Browse Or drag and drop a photo 2025-08-13_00-33-27 Ready" at bounding box center [609, 103] width 706 height 324
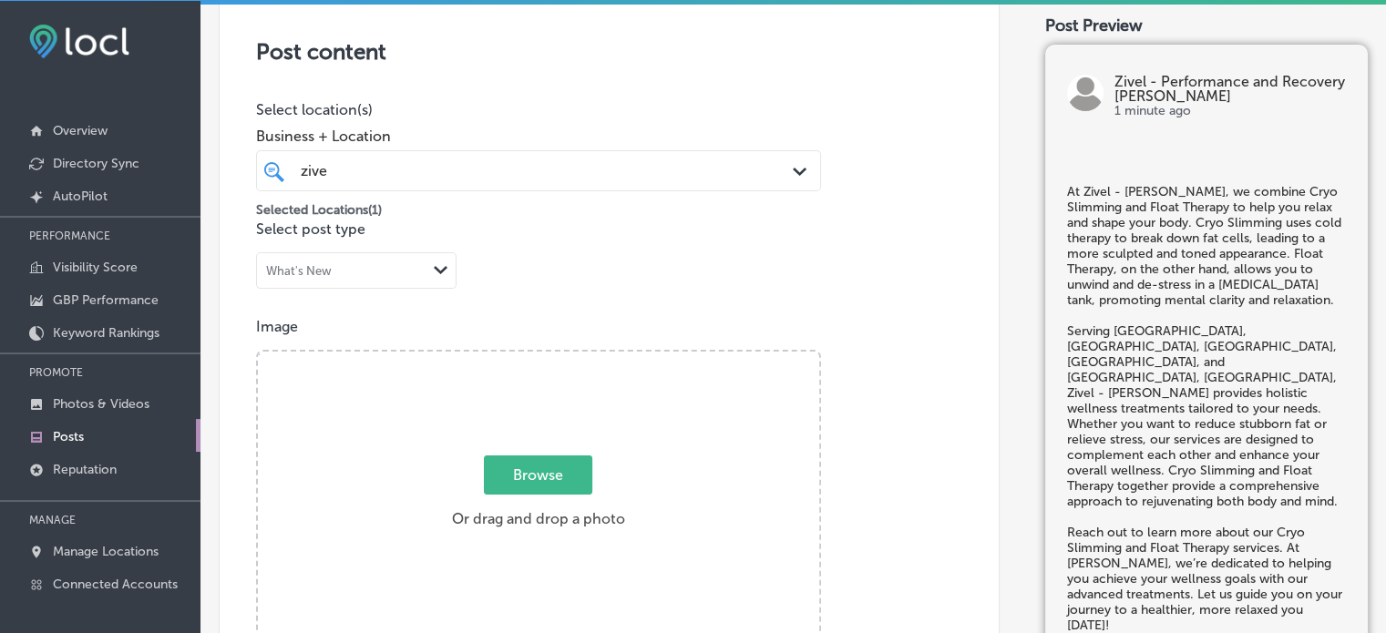
scroll to position [364, 0]
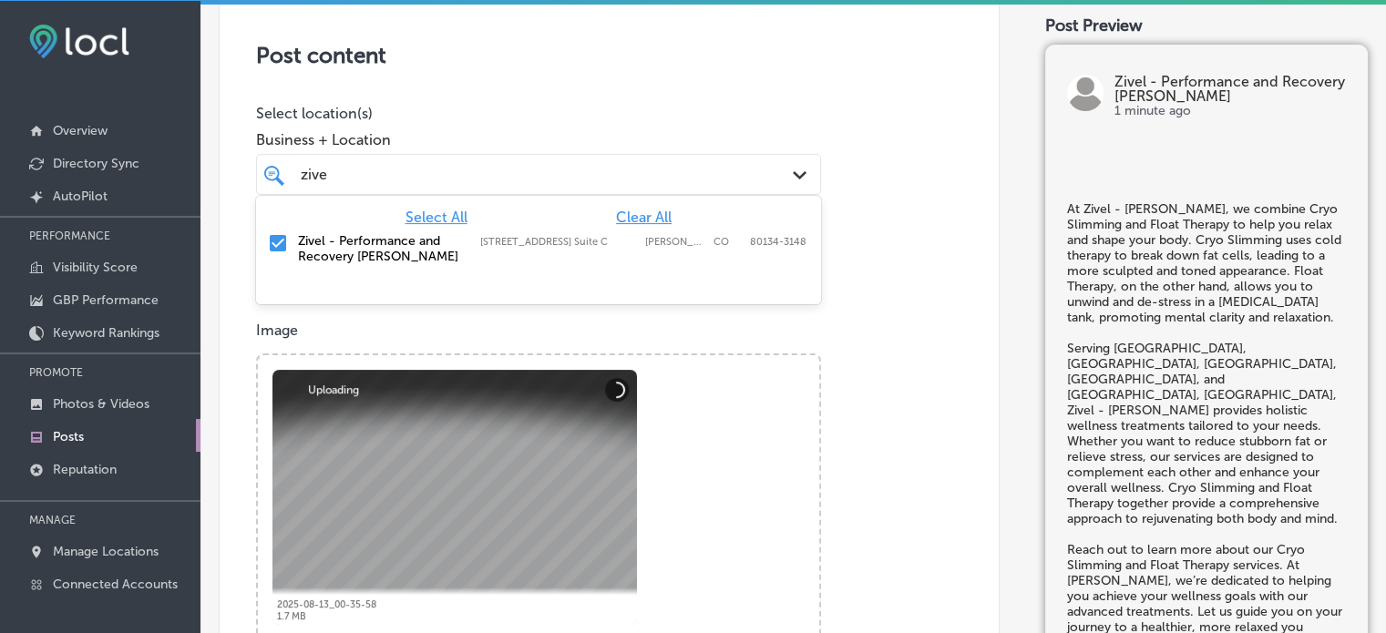
click at [599, 182] on div "zive zive" at bounding box center [514, 174] width 431 height 25
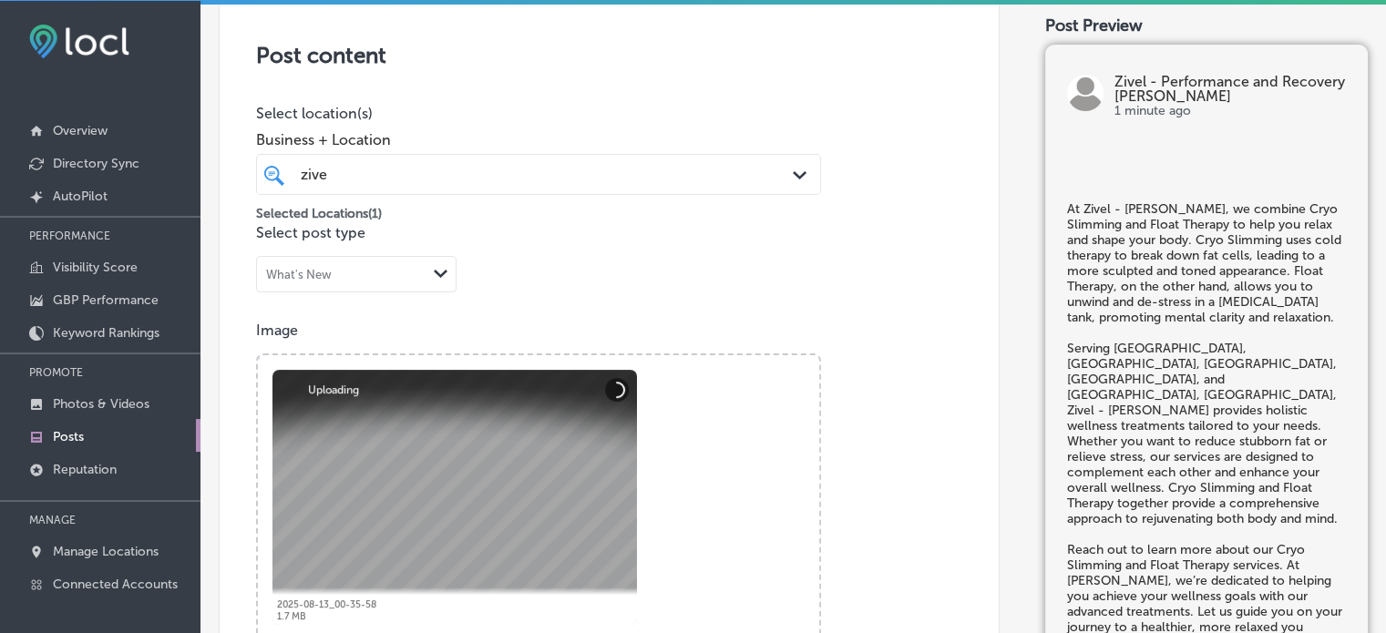
click at [715, 110] on p "Select location(s)" at bounding box center [538, 113] width 565 height 17
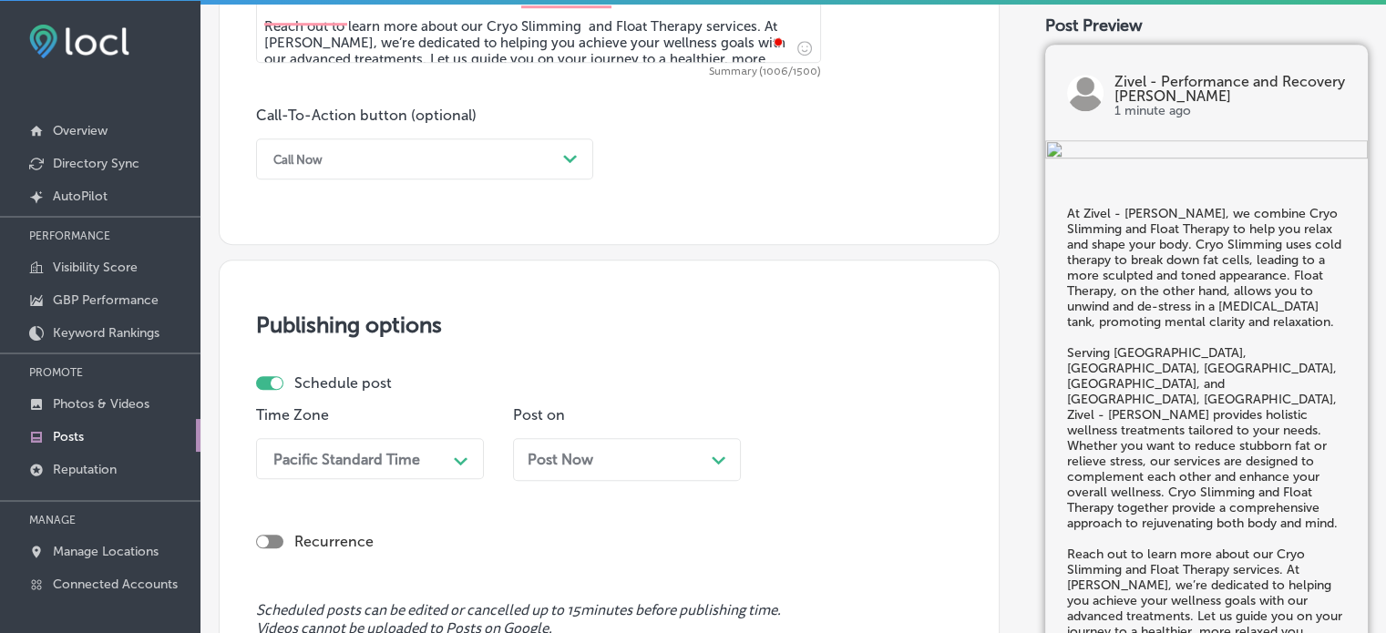
scroll to position [1293, 0]
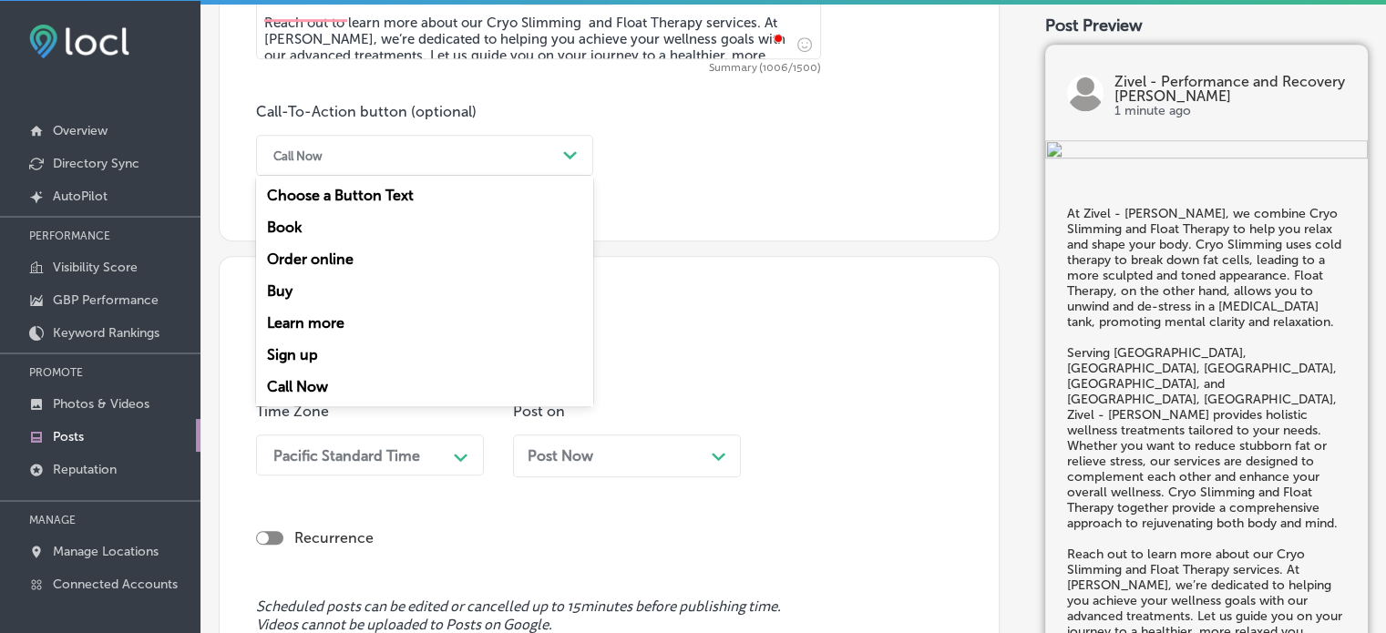
click at [459, 163] on div "Call Now" at bounding box center [410, 155] width 292 height 28
click at [346, 316] on div "Learn more" at bounding box center [424, 323] width 337 height 32
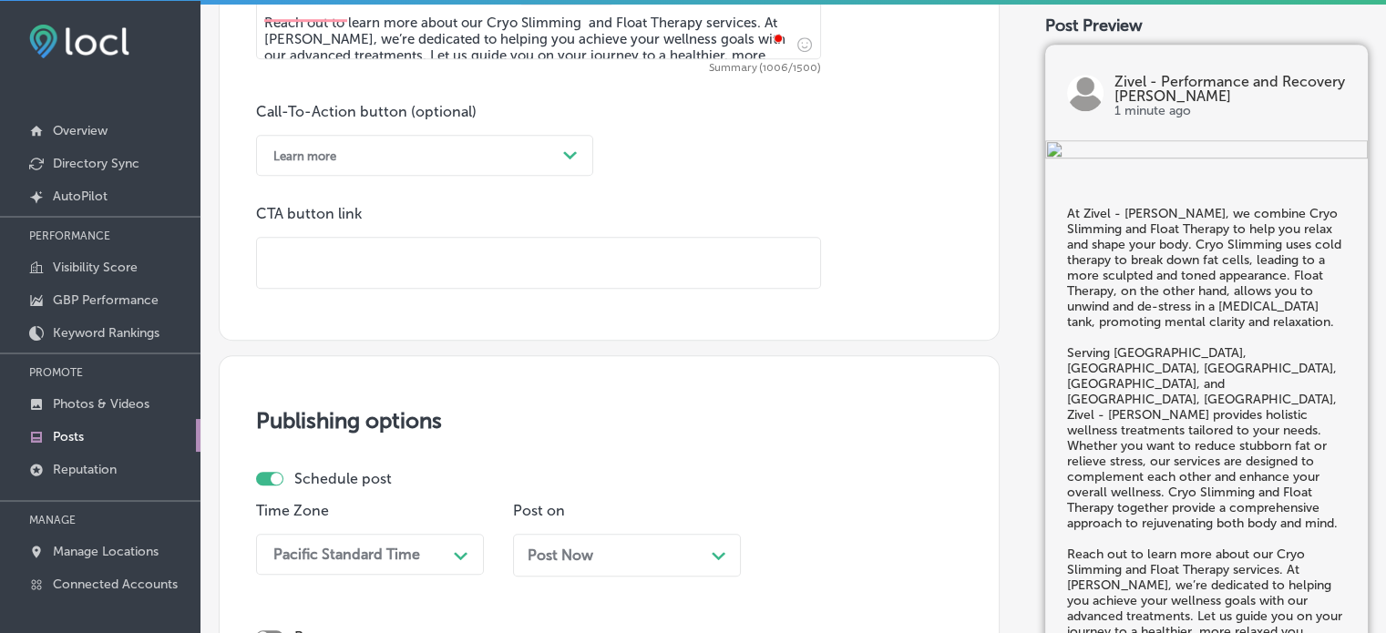
click at [379, 240] on input "text" at bounding box center [538, 263] width 563 height 50
paste input "https://www.zivel.com/locations/colorado/parker"
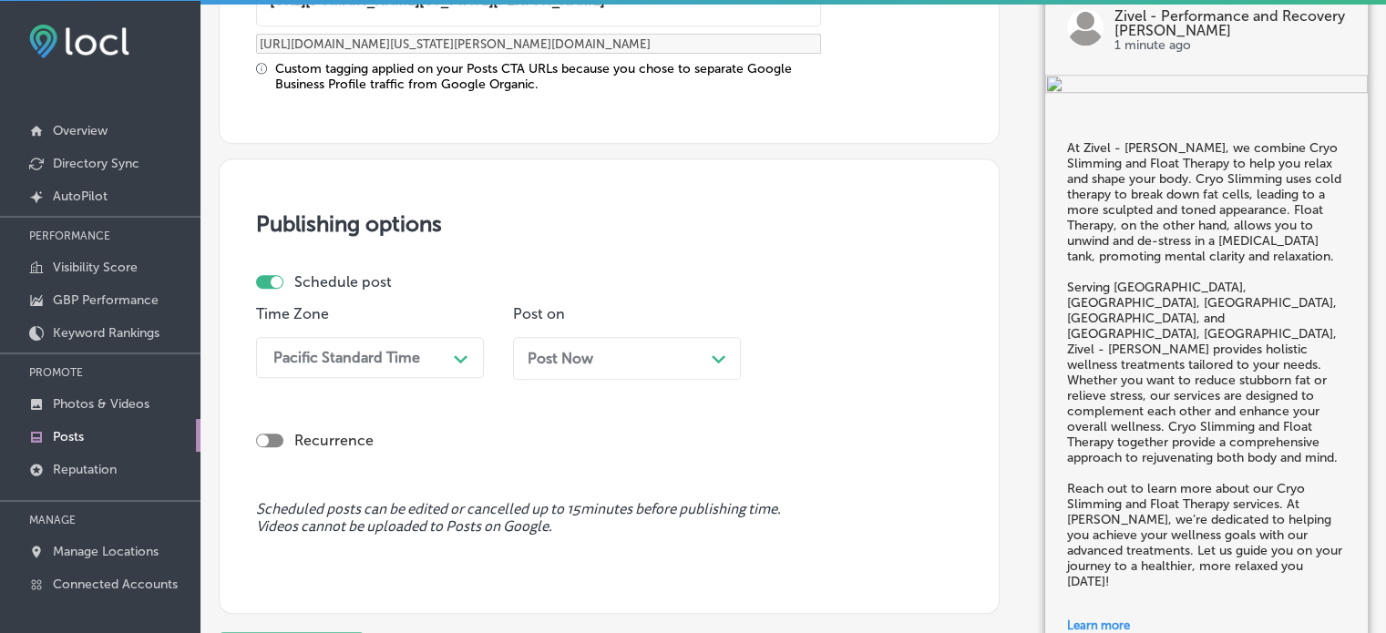
scroll to position [1558, 0]
type input "https://www.zivel.com/locations/colorado/parker"
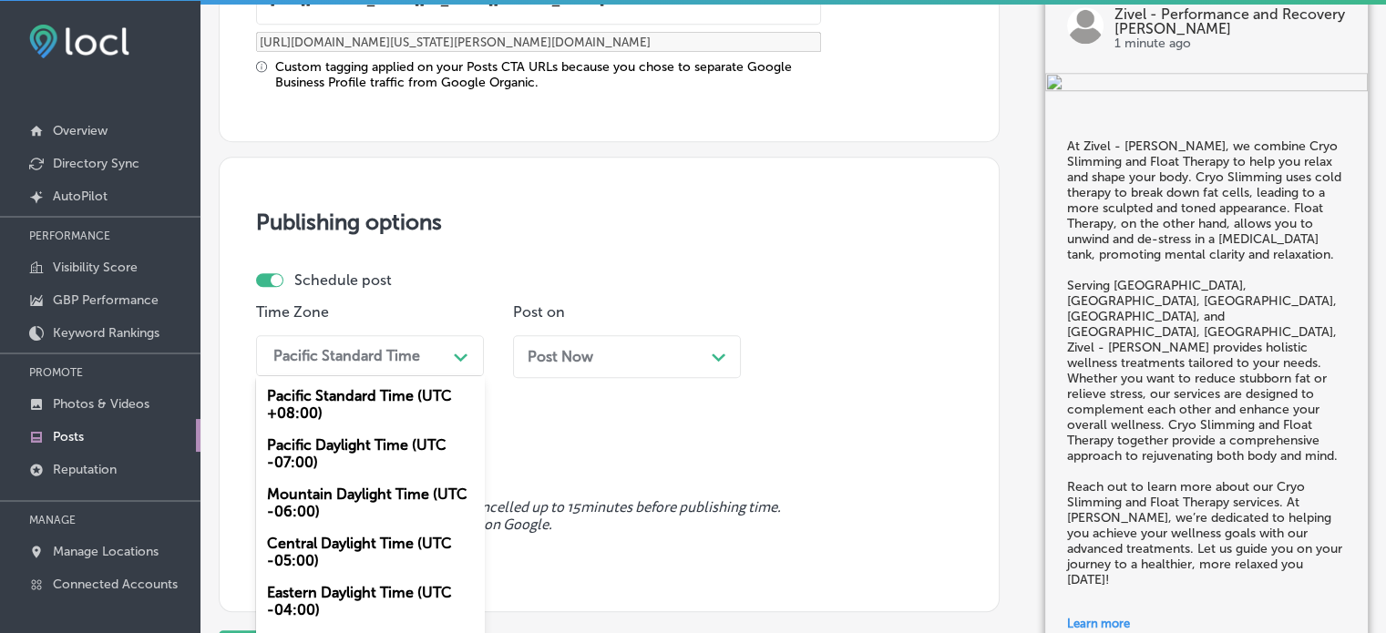
scroll to position [1578, 0]
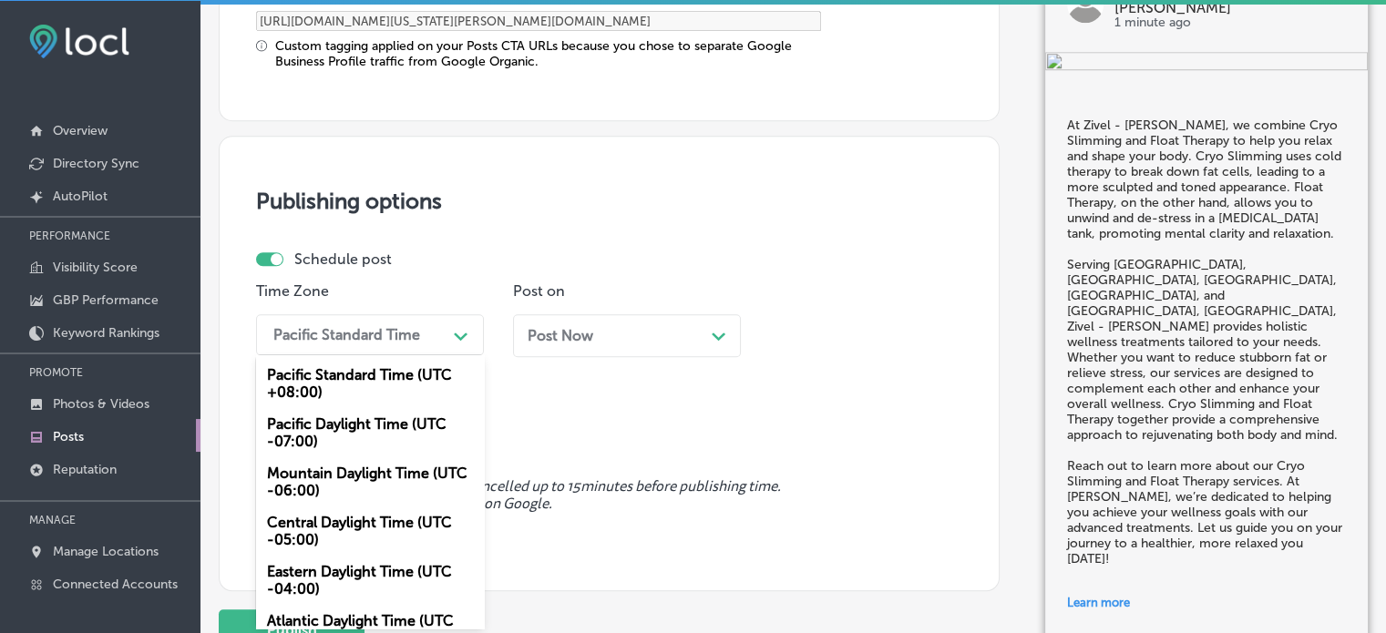
click at [412, 355] on div "option Mountain Daylight Time (UTC -06:00), selected. option Pacific Standard T…" at bounding box center [370, 334] width 228 height 41
click at [391, 470] on div "Mountain Daylight Time (UTC -06:00)" at bounding box center [370, 482] width 228 height 49
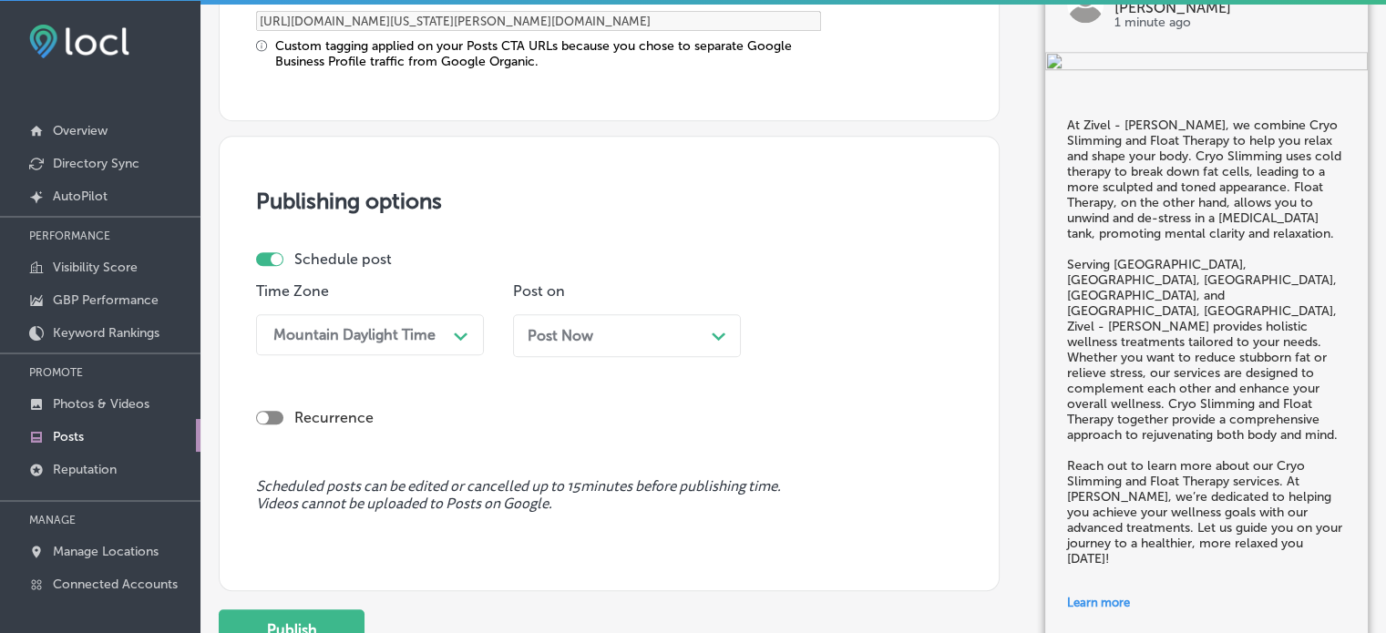
click at [618, 334] on div "Post Now Path Created with Sketch." at bounding box center [627, 335] width 199 height 17
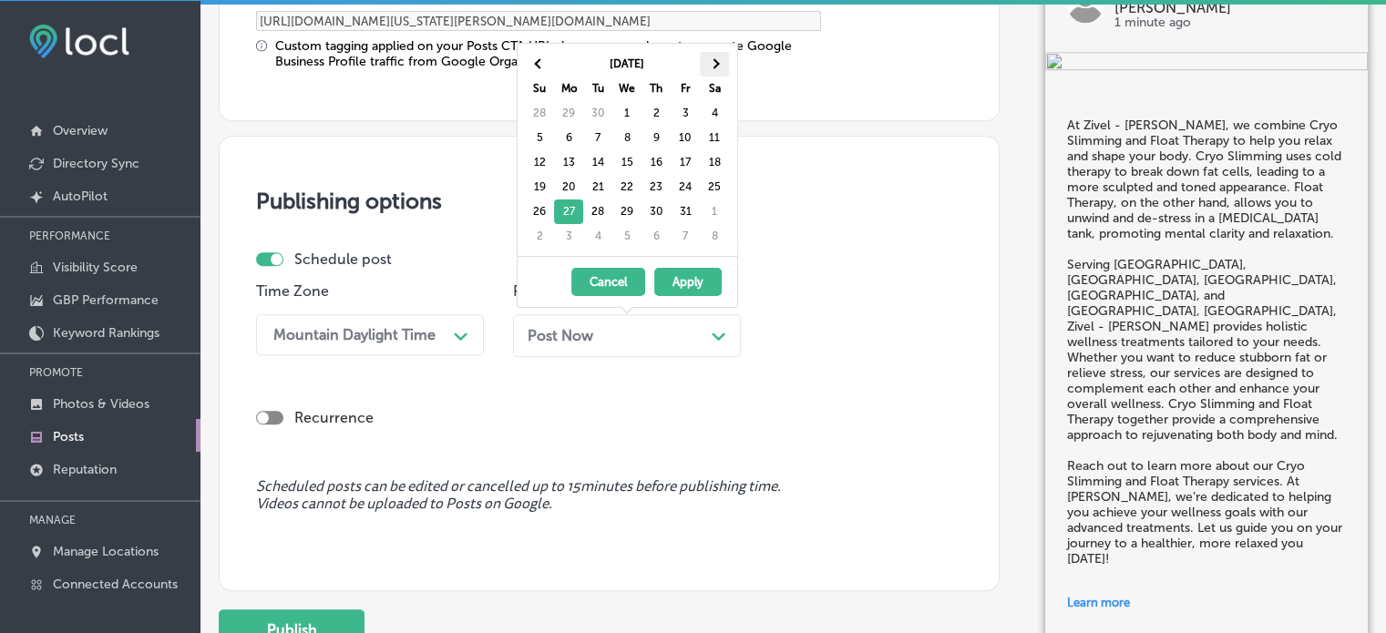
click at [718, 63] on span at bounding box center [714, 64] width 10 height 10
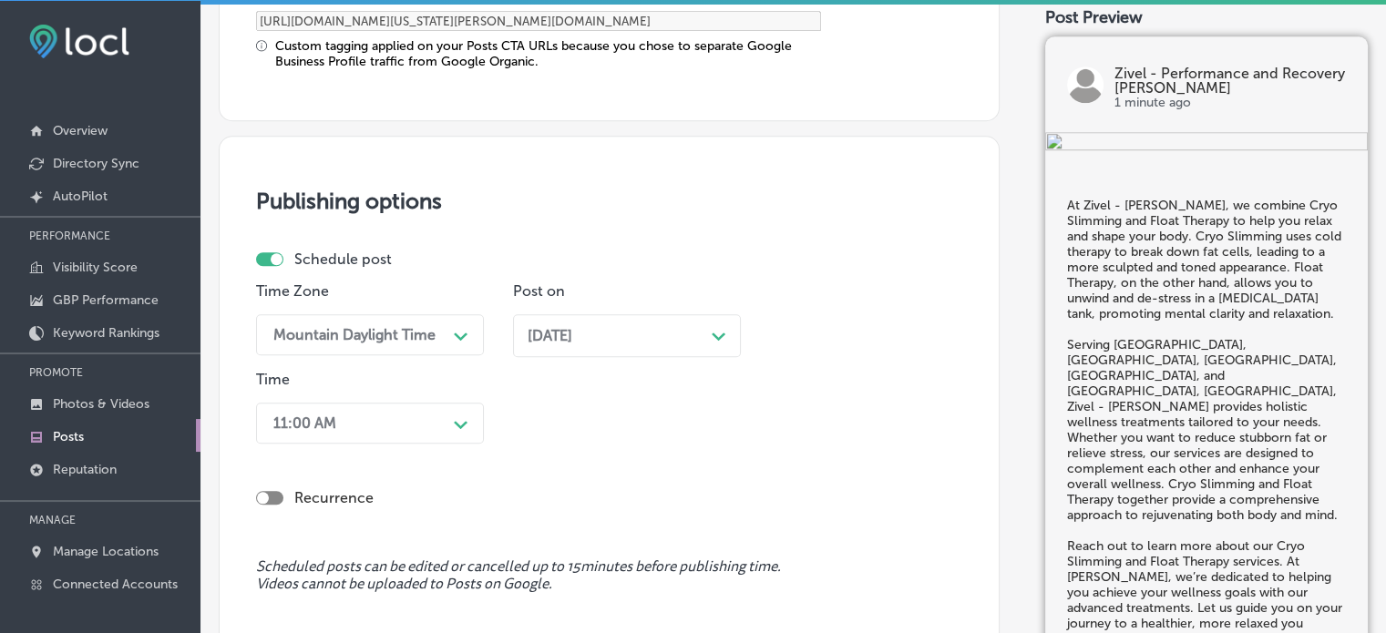
scroll to position [1667, 0]
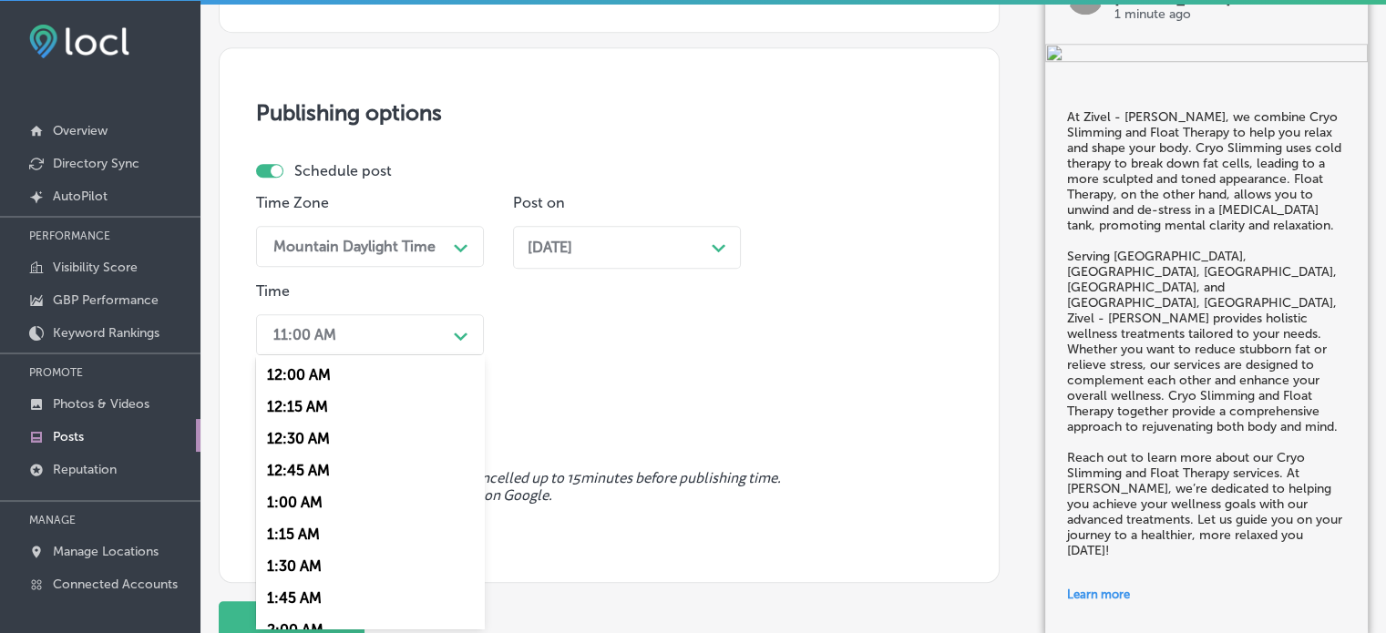
click at [383, 355] on div "option 7:00 AM, selected. option 12:30 AM focused, 3 of 96. 96 results availabl…" at bounding box center [370, 334] width 228 height 41
click at [290, 509] on div "7:00 AM" at bounding box center [370, 504] width 228 height 32
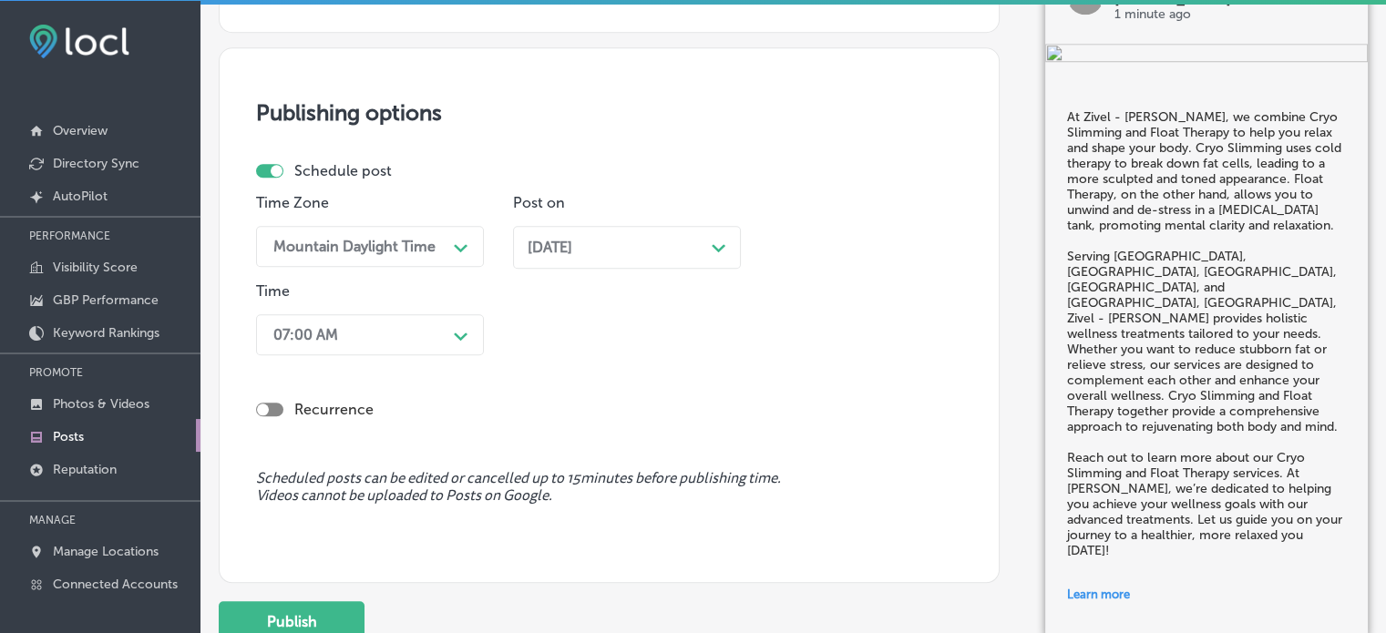
scroll to position [1810, 0]
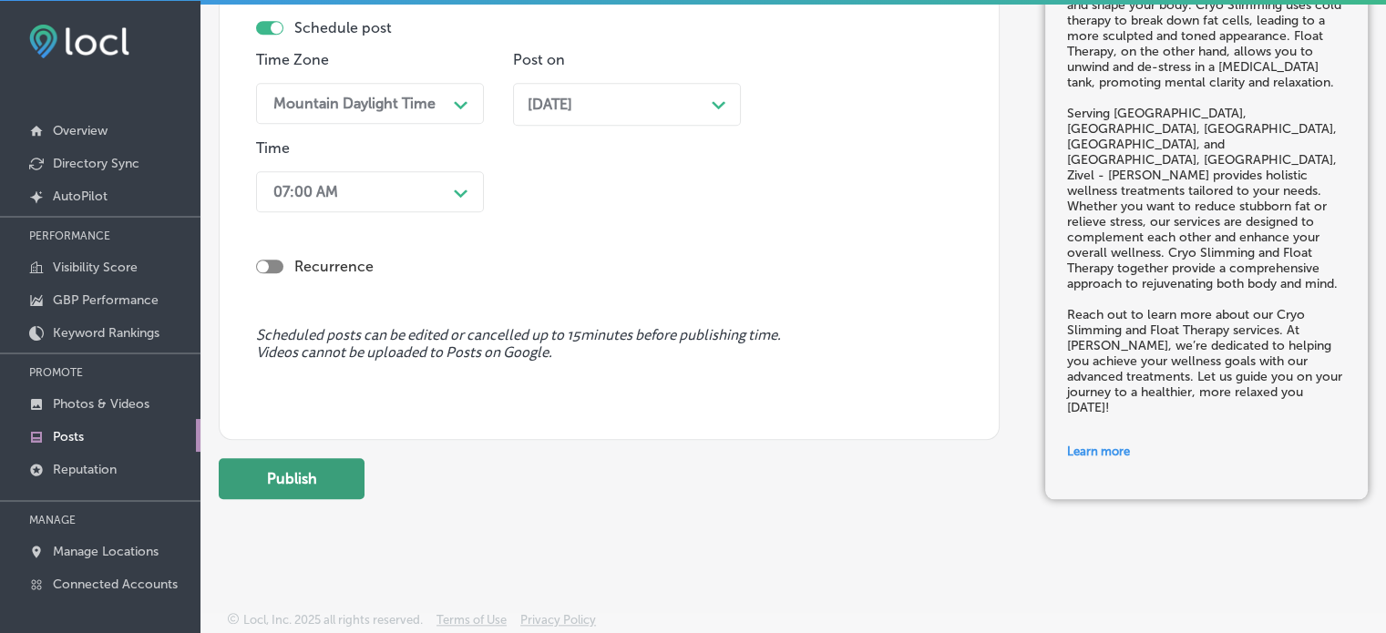
click at [298, 491] on button "Publish" at bounding box center [292, 478] width 146 height 41
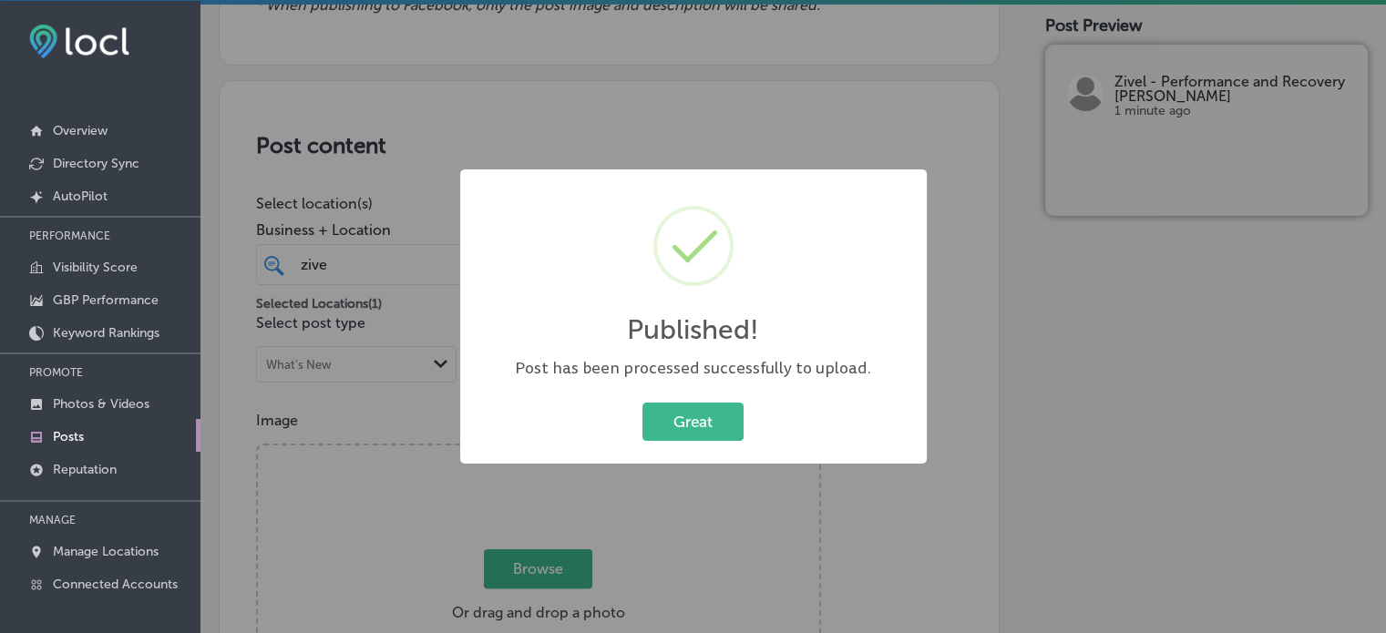
scroll to position [4, 0]
click at [684, 430] on button "Great" at bounding box center [693, 421] width 101 height 37
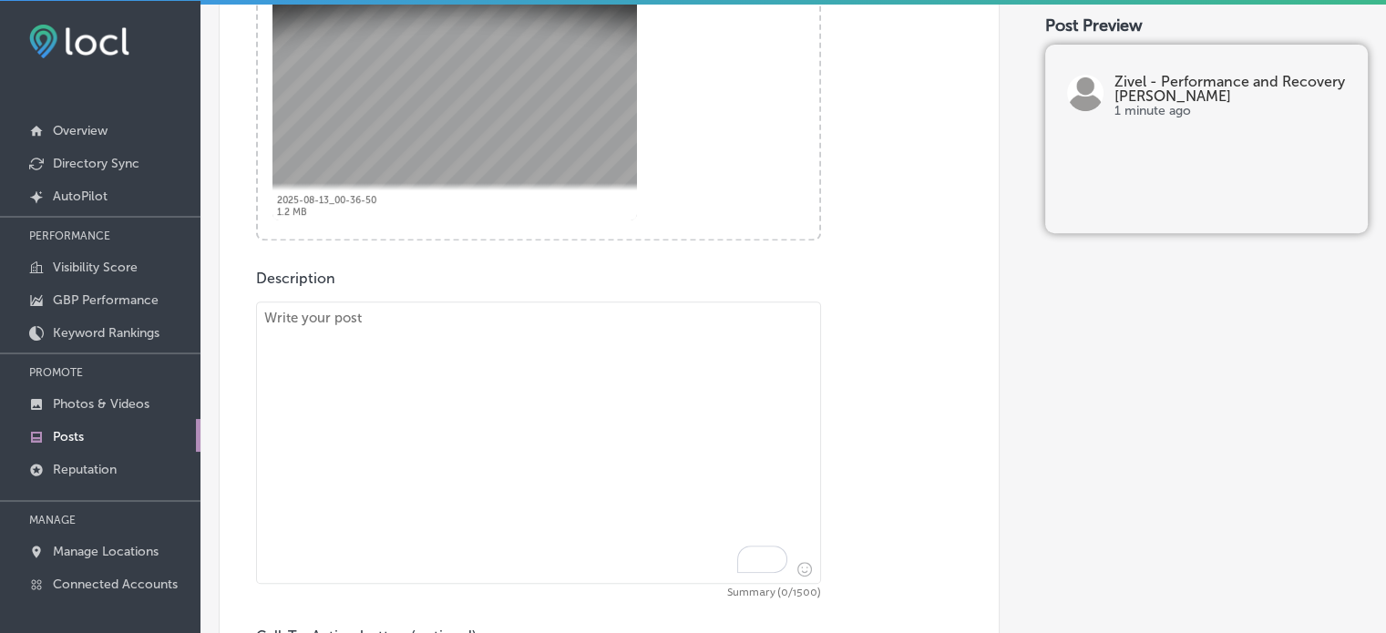
scroll to position [769, 0]
click at [702, 338] on textarea "To enrich screen reader interactions, please activate Accessibility in Grammarl…" at bounding box center [538, 442] width 565 height 283
paste textarea ""Parker, CO – Infrared Sauna & Compression Therapy Detoxify and recover with Zi…"
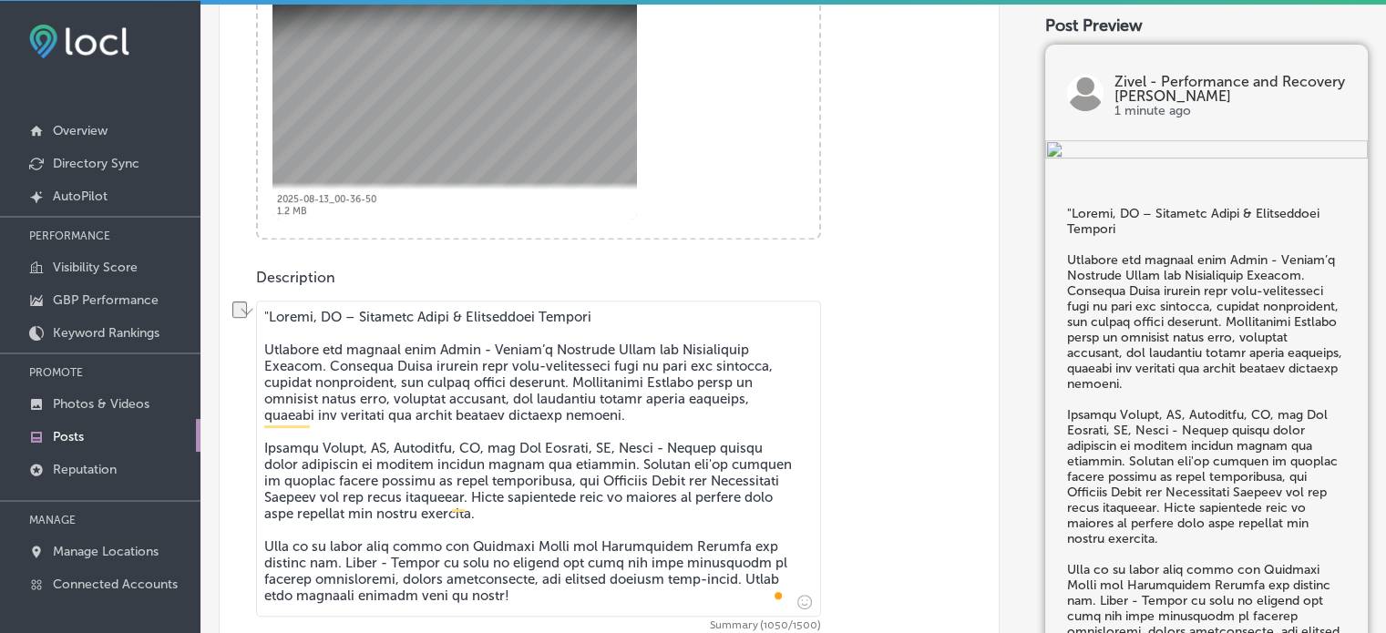
drag, startPoint x: 266, startPoint y: 349, endPoint x: 265, endPoint y: 314, distance: 34.6
click at [265, 314] on textarea "To enrich screen reader interactions, please activate Accessibility in Grammarl…" at bounding box center [538, 459] width 565 height 316
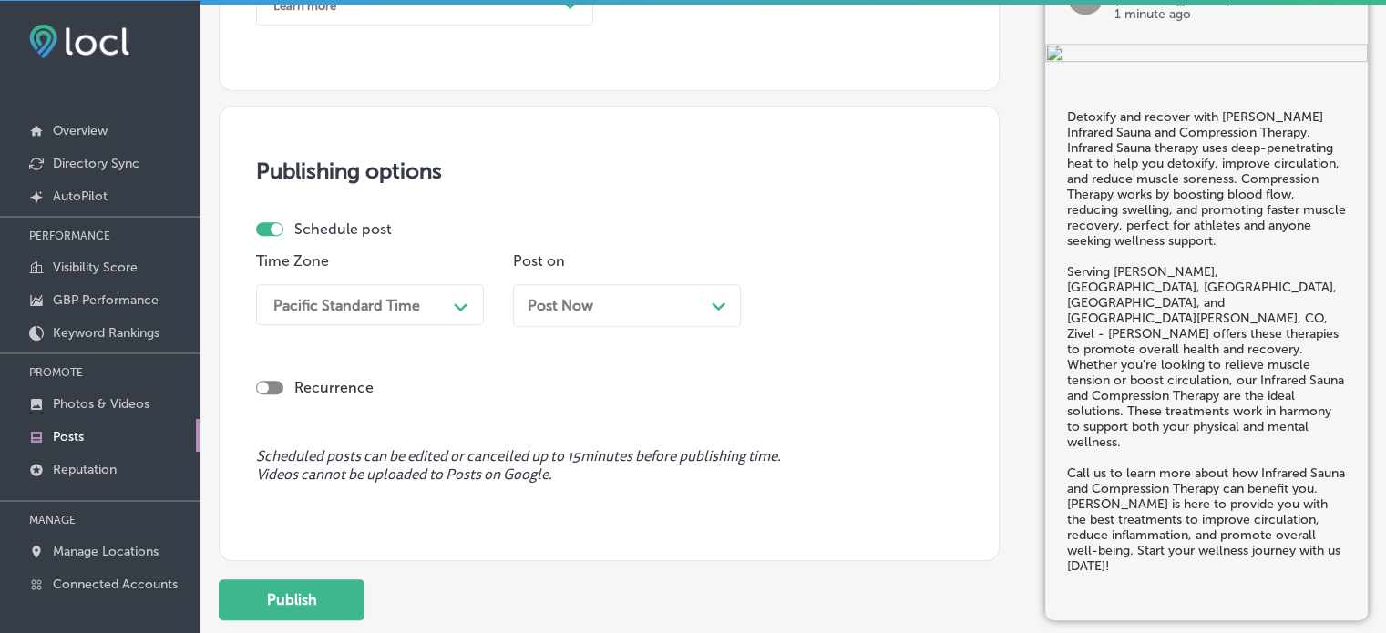
scroll to position [1445, 0]
type textarea "Detoxify and recover with Zivel - Parker’s Infrared Sauna and Compression Thera…"
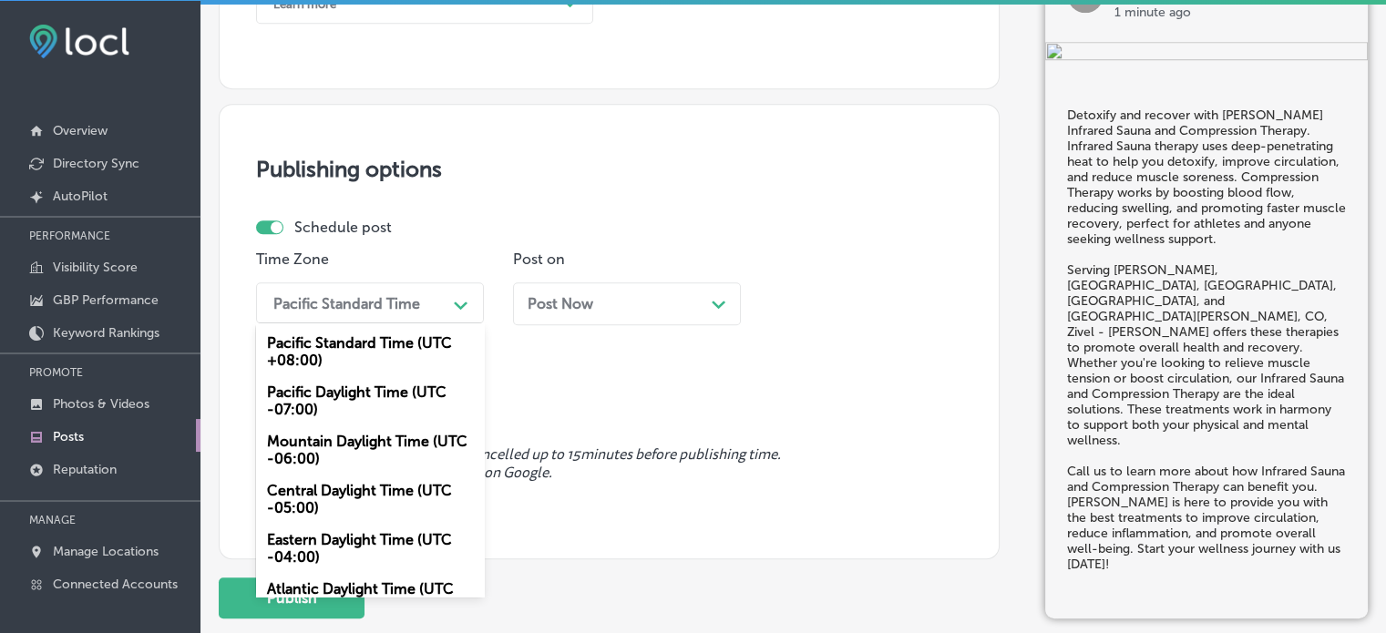
click at [416, 294] on div "Pacific Standard Time" at bounding box center [346, 302] width 147 height 17
click at [365, 454] on div "Mountain Daylight Time (UTC -06:00)" at bounding box center [370, 450] width 228 height 49
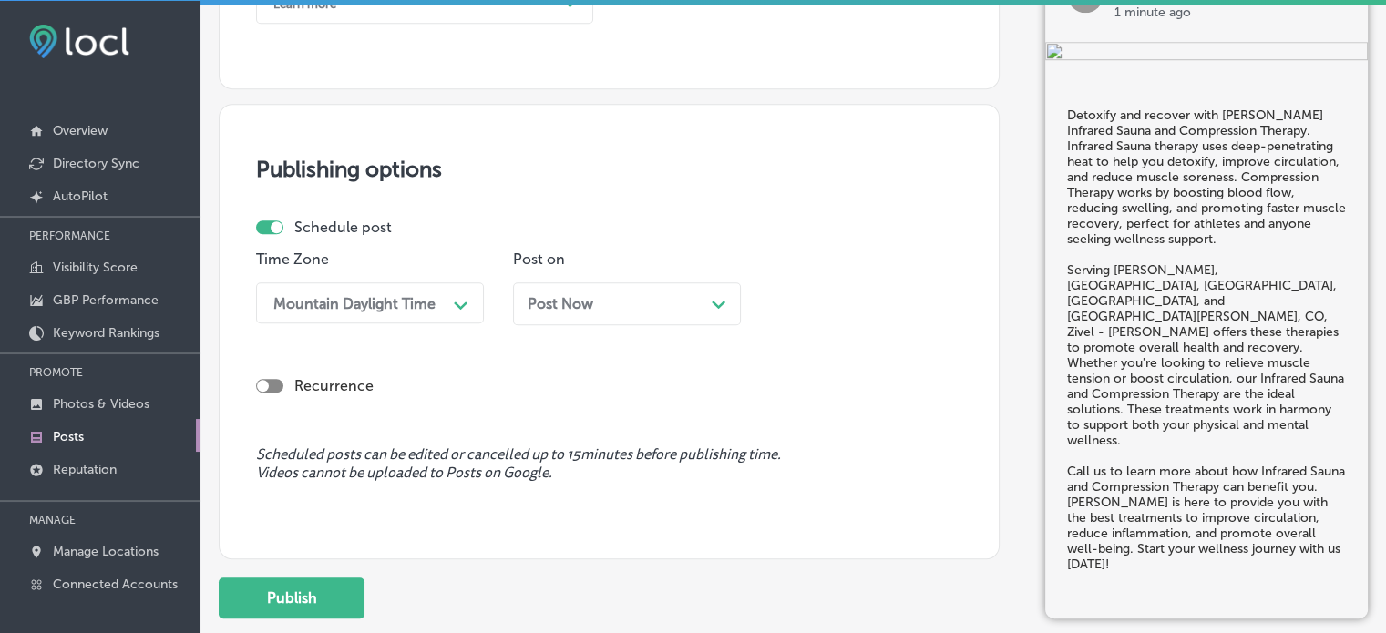
click at [656, 302] on div "Post Now Path Created with Sketch." at bounding box center [627, 303] width 199 height 17
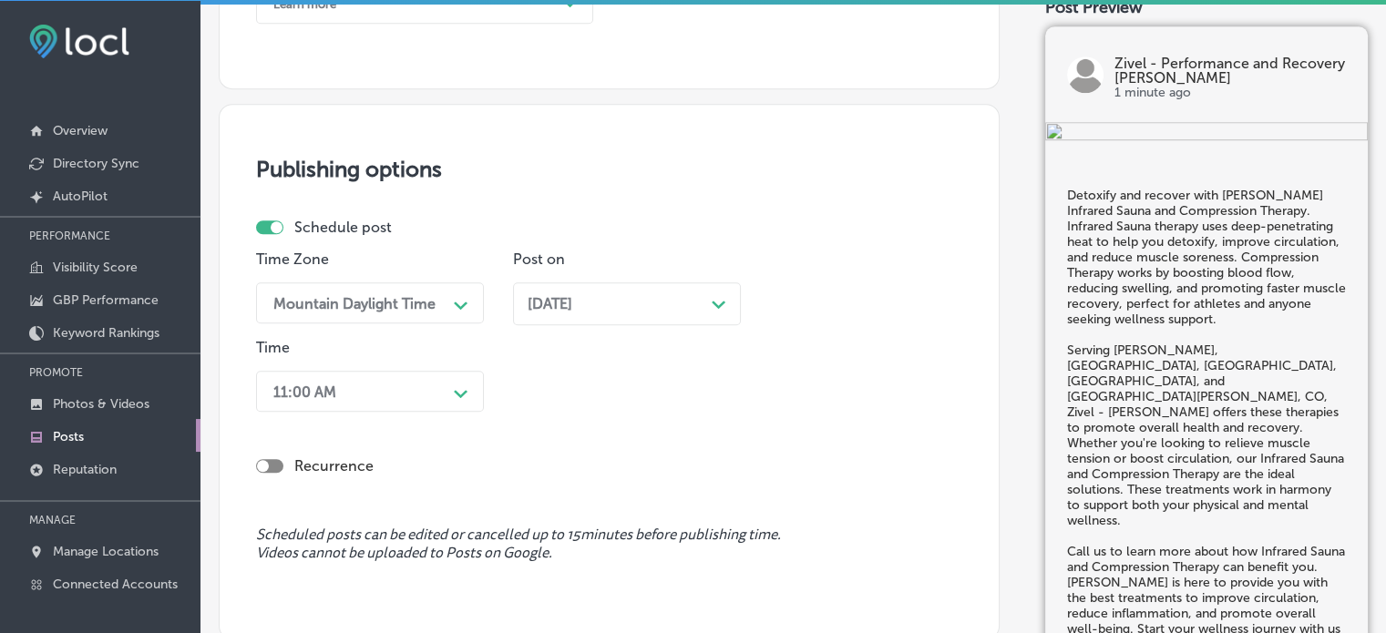
click at [419, 369] on div "Time 11:00 AM Path Created with Sketch." at bounding box center [370, 379] width 228 height 80
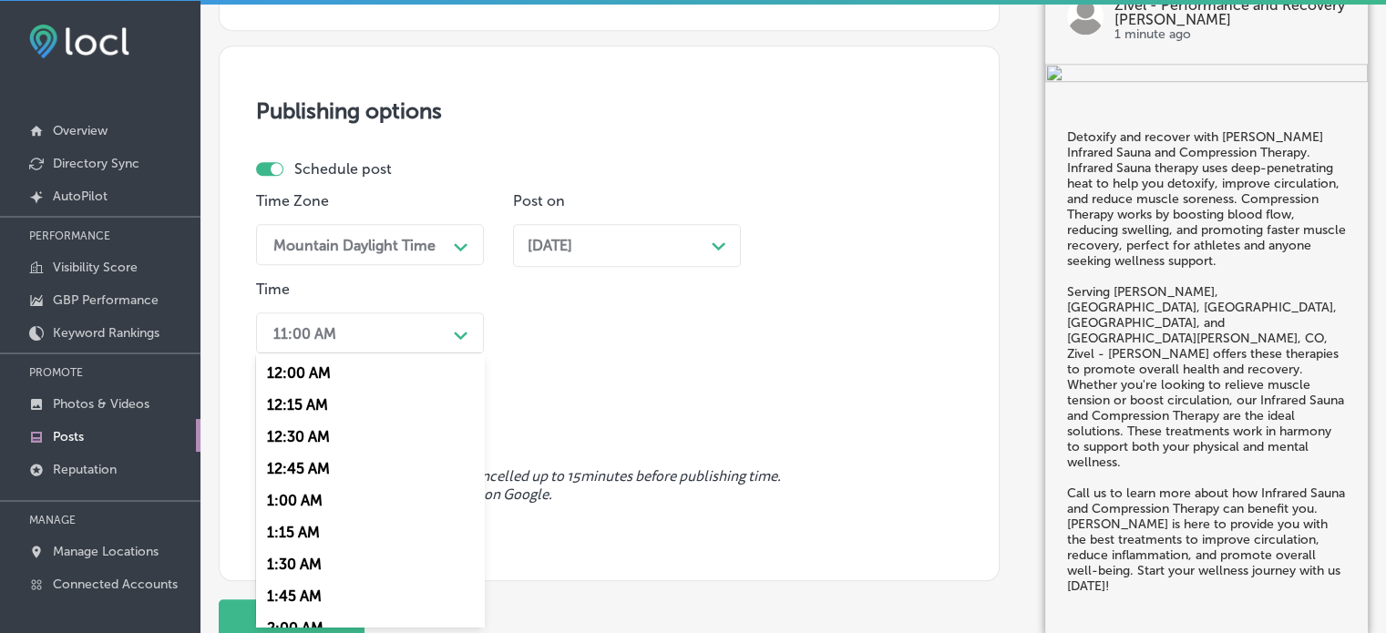
click at [437, 354] on div "option 7:00 AM, selected. option 12:00 AM focused, 1 of 96. 96 results availabl…" at bounding box center [370, 333] width 228 height 41
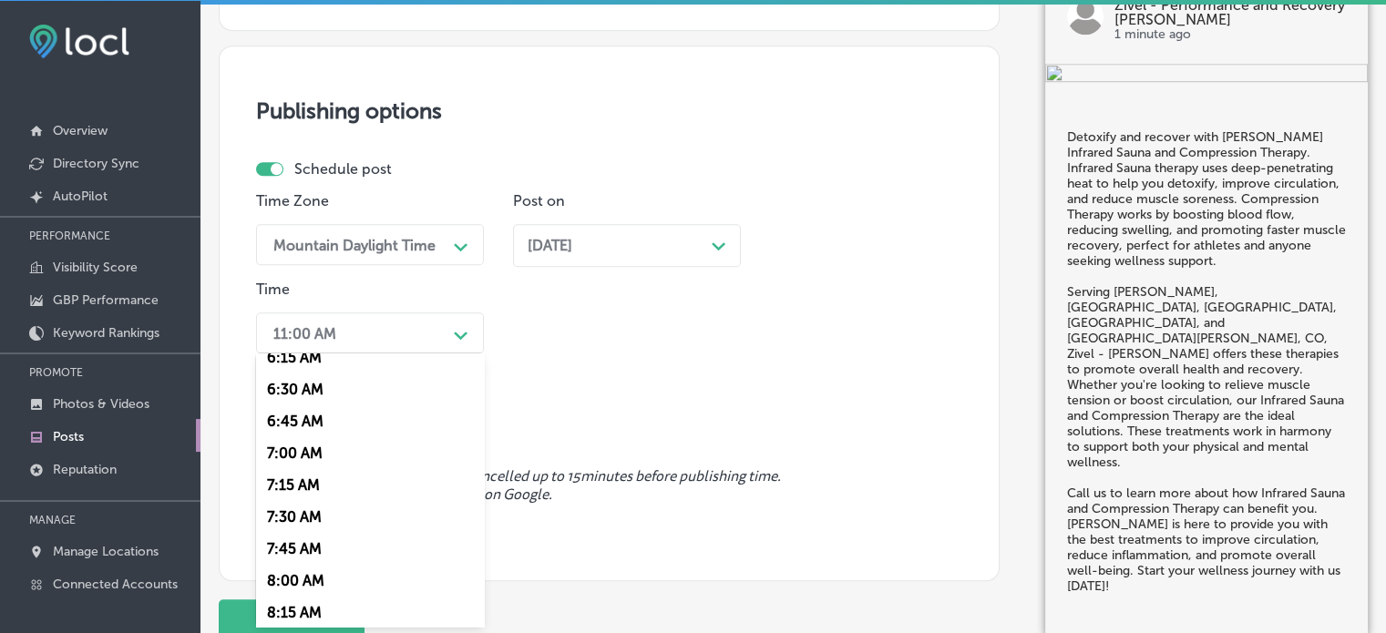
scroll to position [813, 0]
click at [293, 454] on div "7:00 AM" at bounding box center [370, 453] width 228 height 32
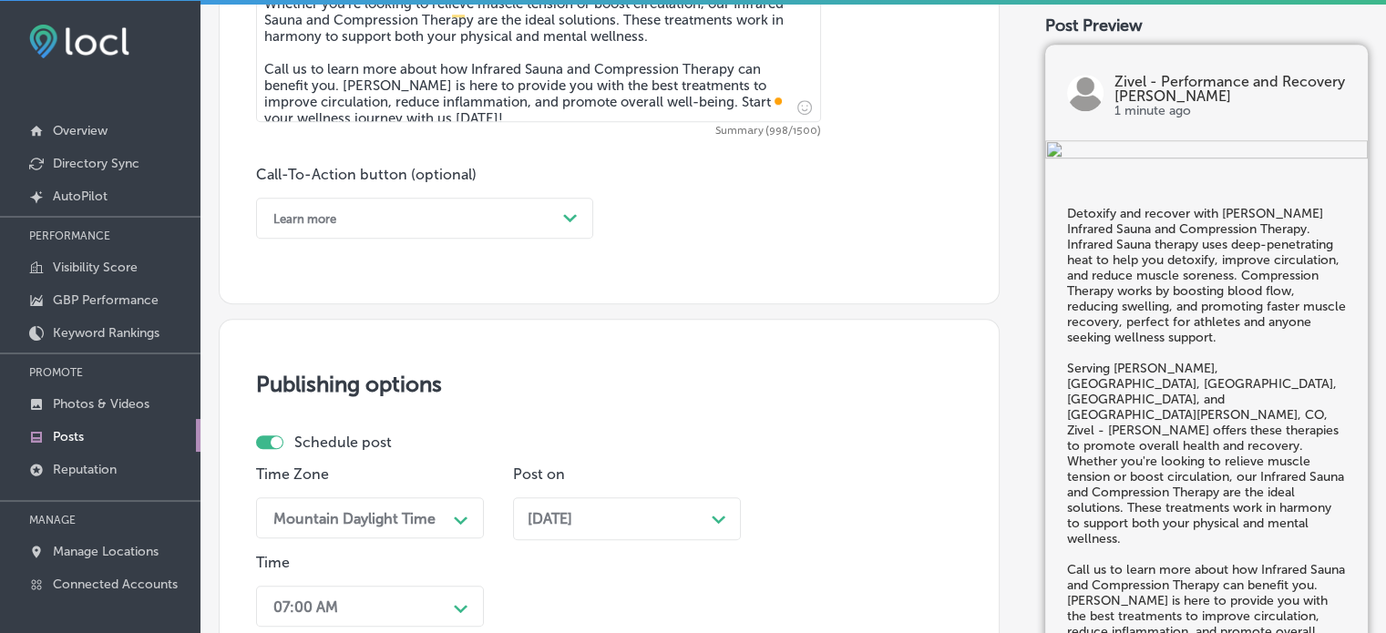
scroll to position [1202, 0]
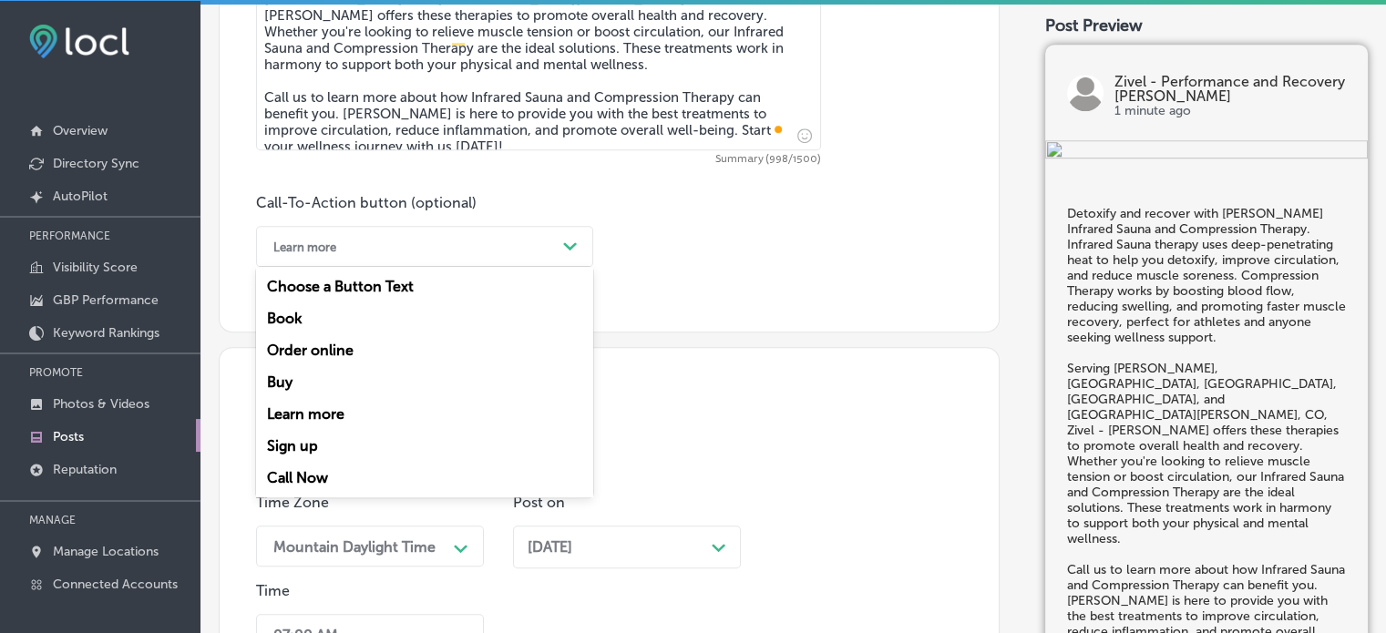
click at [419, 232] on div "Learn more" at bounding box center [410, 246] width 292 height 28
click at [290, 477] on div "Call Now" at bounding box center [424, 478] width 337 height 32
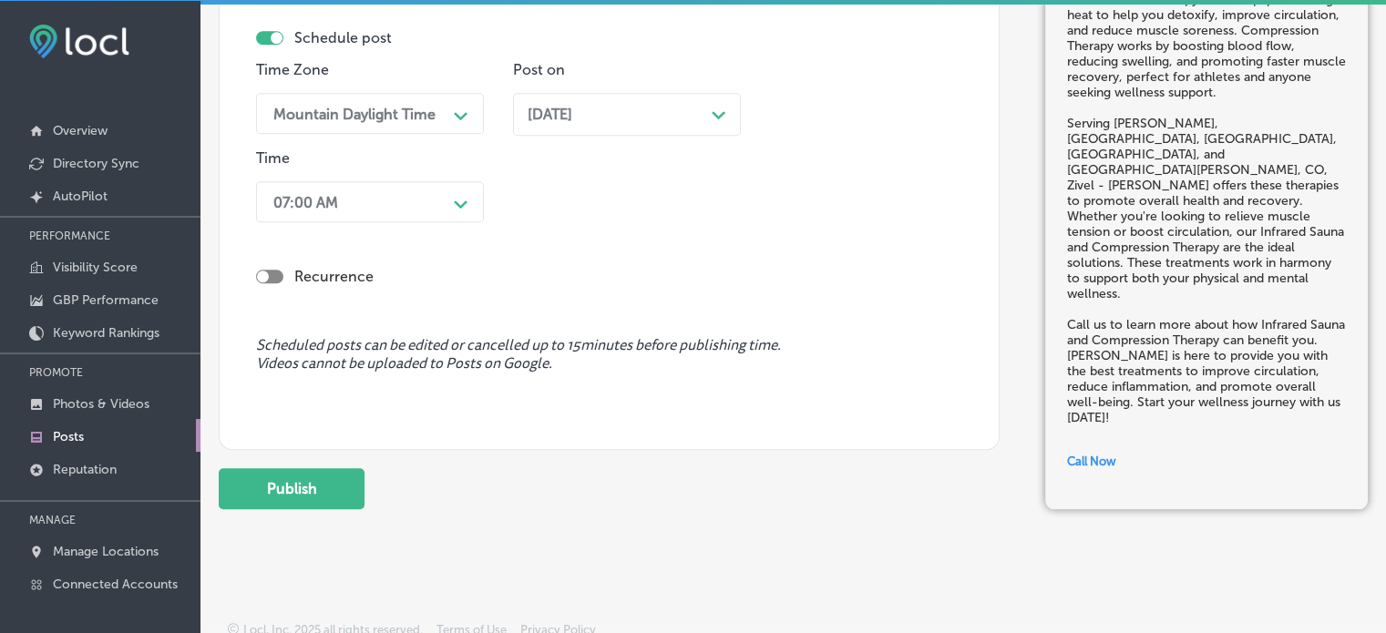
scroll to position [1636, 0]
click at [306, 485] on button "Publish" at bounding box center [292, 488] width 146 height 41
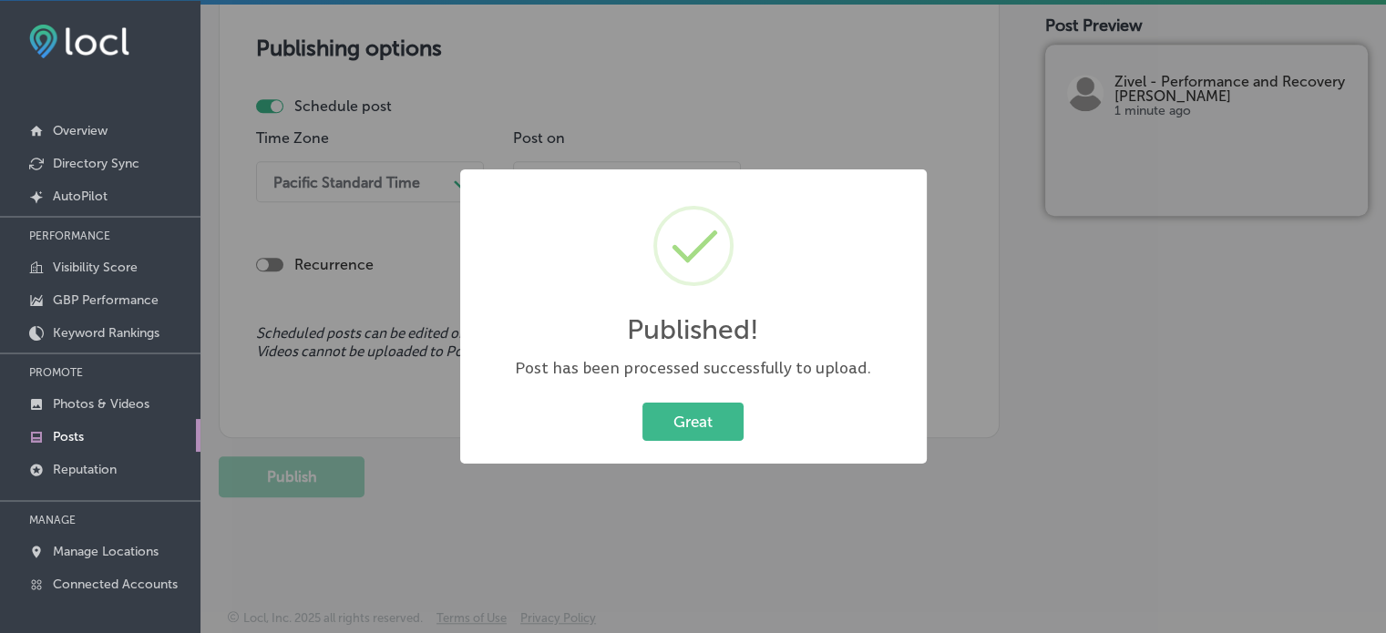
scroll to position [1566, 0]
click at [643, 403] on button "Great" at bounding box center [693, 421] width 101 height 37
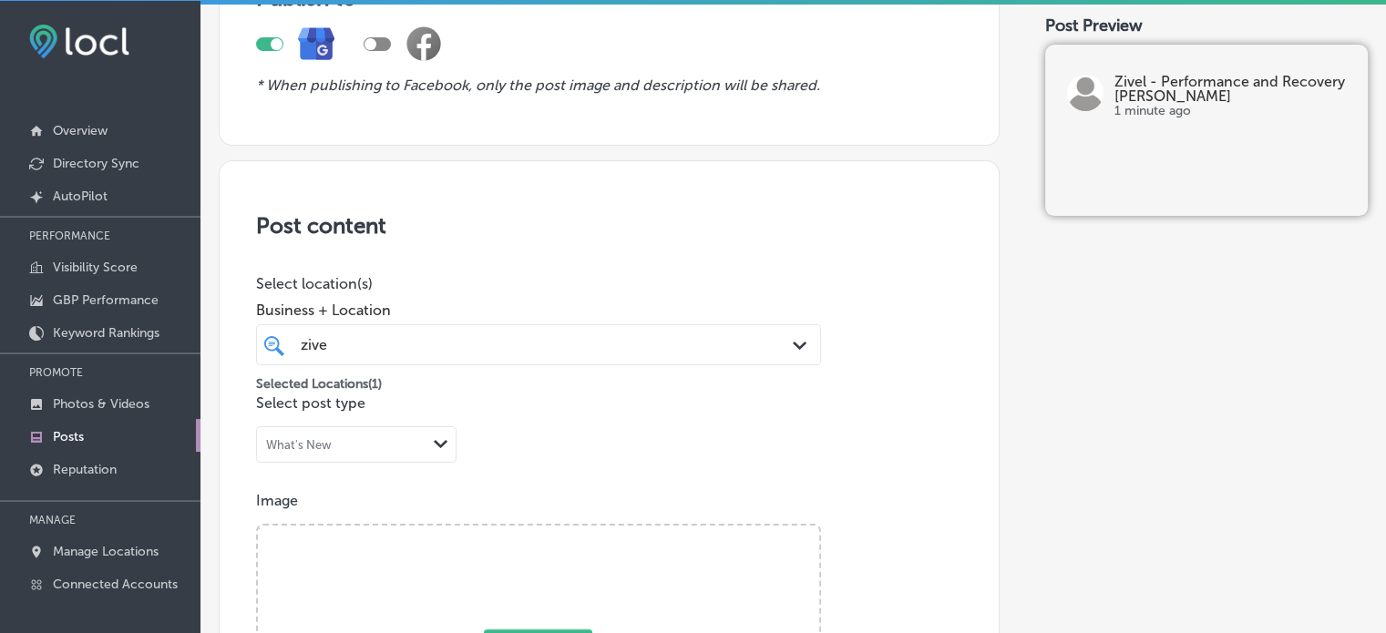
scroll to position [187, 0]
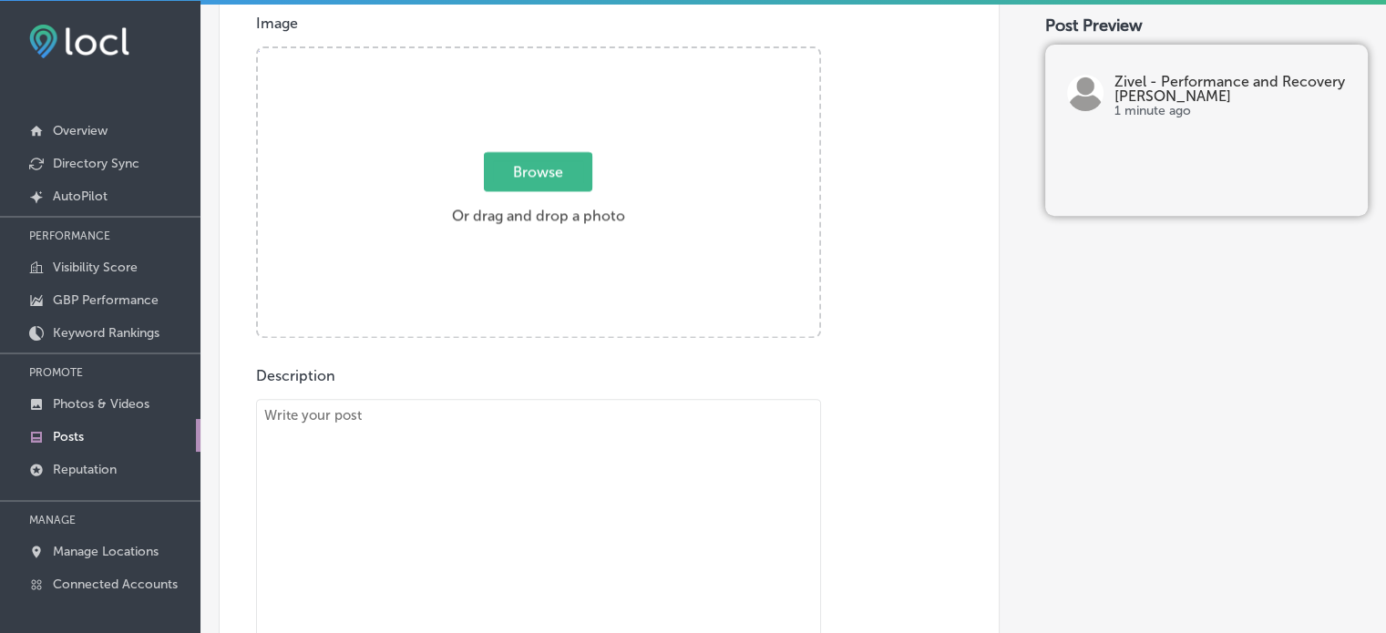
click at [620, 467] on textarea "To enrich screen reader interactions, please activate Accessibility in Grammarl…" at bounding box center [538, 540] width 565 height 283
paste textarea ""Castle Pines Village, CO – Cryo Facial & Cryo Therapy At Zivel - Parker, our C…"
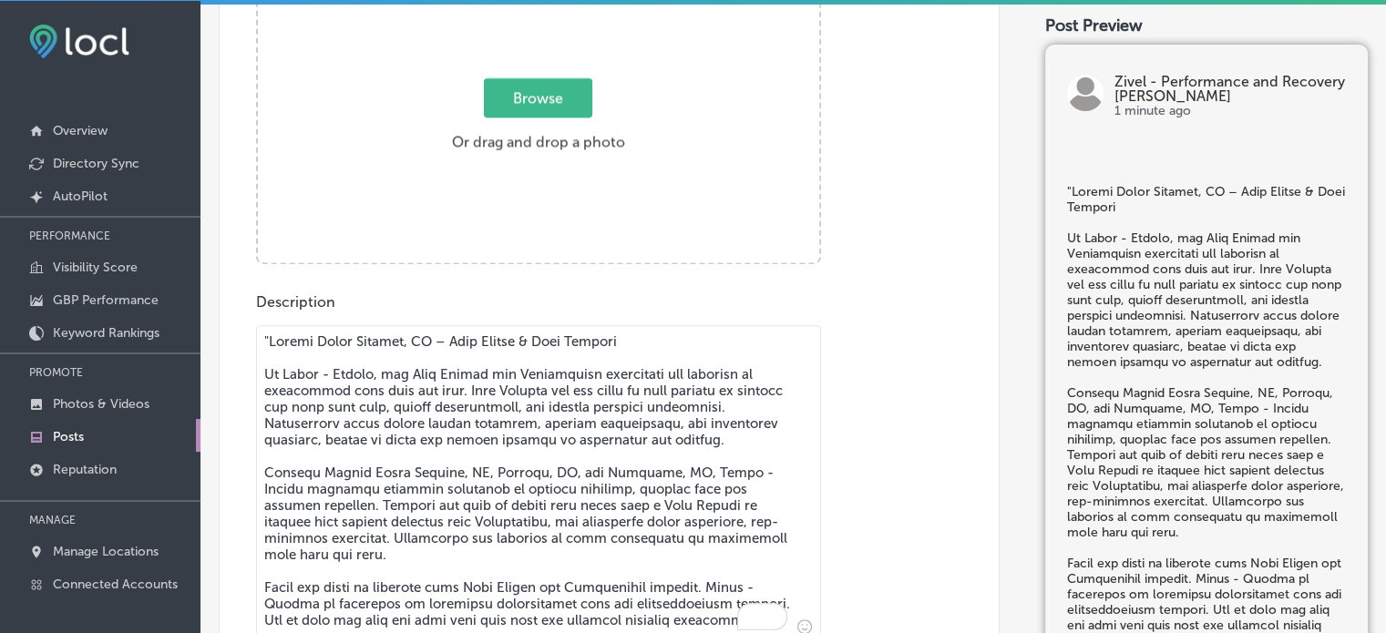
scroll to position [4, 0]
click at [614, 215] on div "Browse Or drag and drop a photo" at bounding box center [538, 120] width 561 height 292
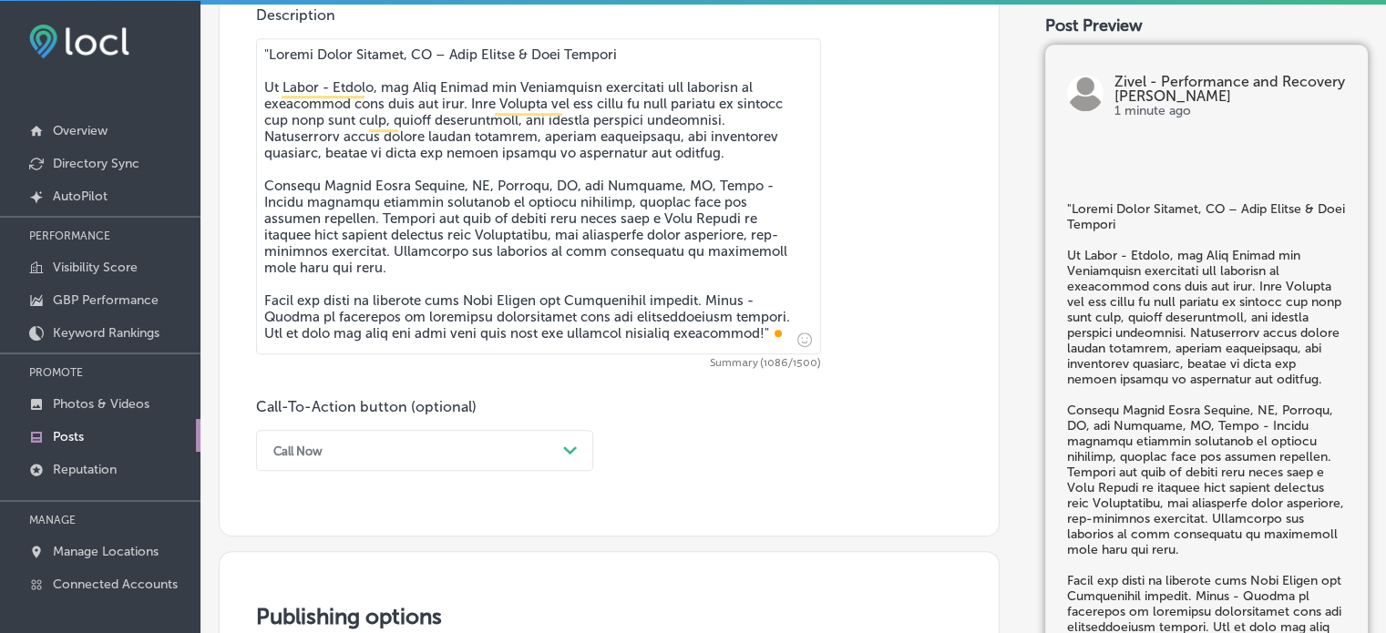
scroll to position [1033, 0]
click at [749, 329] on textarea "To enrich screen reader interactions, please activate Accessibility in Grammarl…" at bounding box center [538, 195] width 565 height 316
drag, startPoint x: 263, startPoint y: 92, endPoint x: 262, endPoint y: 26, distance: 66.5
click at [262, 26] on div "Description Summary (1085/1500) Call-To-Action button (optional) Call Now Path …" at bounding box center [609, 237] width 706 height 465
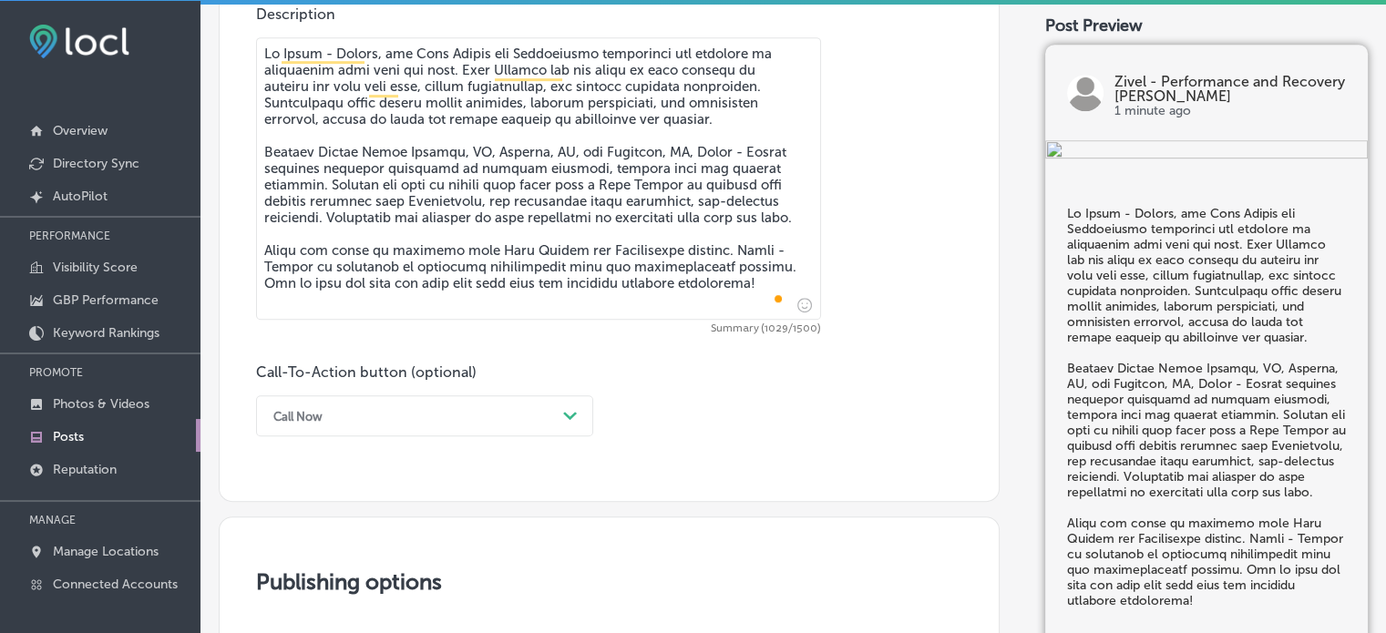
type textarea "At Zivel - Parker, our Cryo Facial and Cryotherapy treatments are designed to r…"
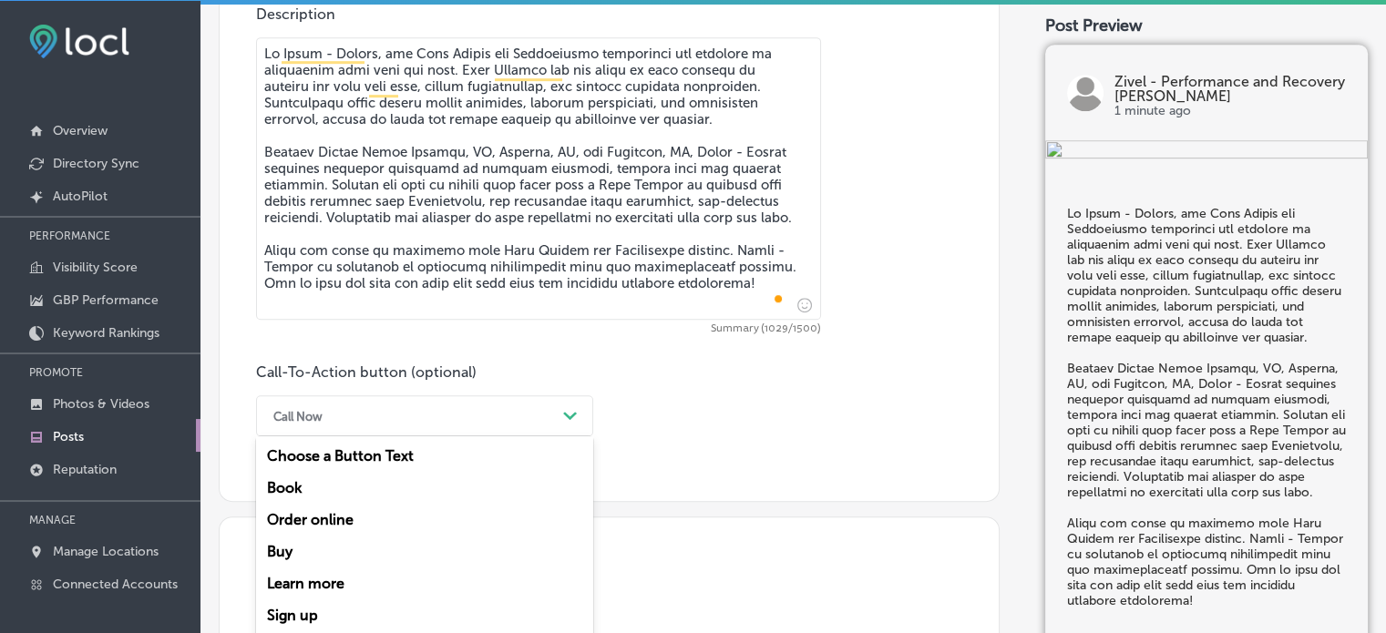
scroll to position [1074, 0]
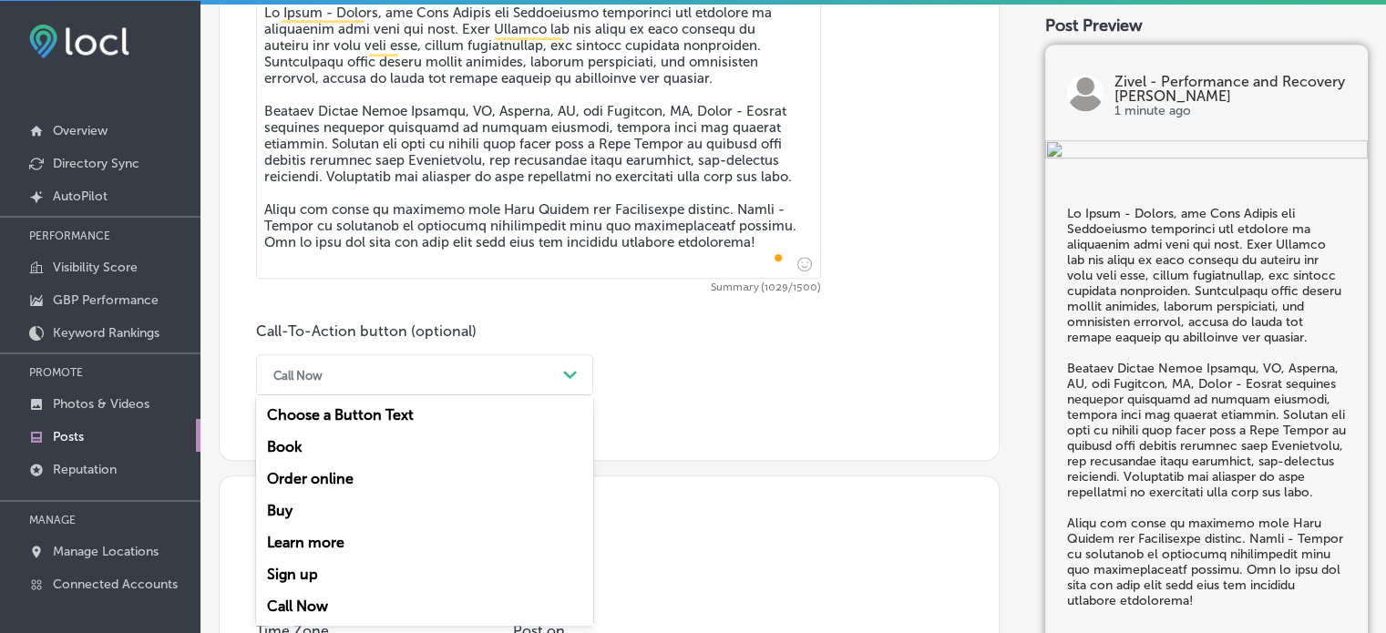
click at [441, 396] on div "option Call Now, selected. option Choose a Button Text focused, 1 of 7. 7 resul…" at bounding box center [424, 375] width 337 height 41
click at [319, 549] on div "Learn more" at bounding box center [424, 543] width 337 height 32
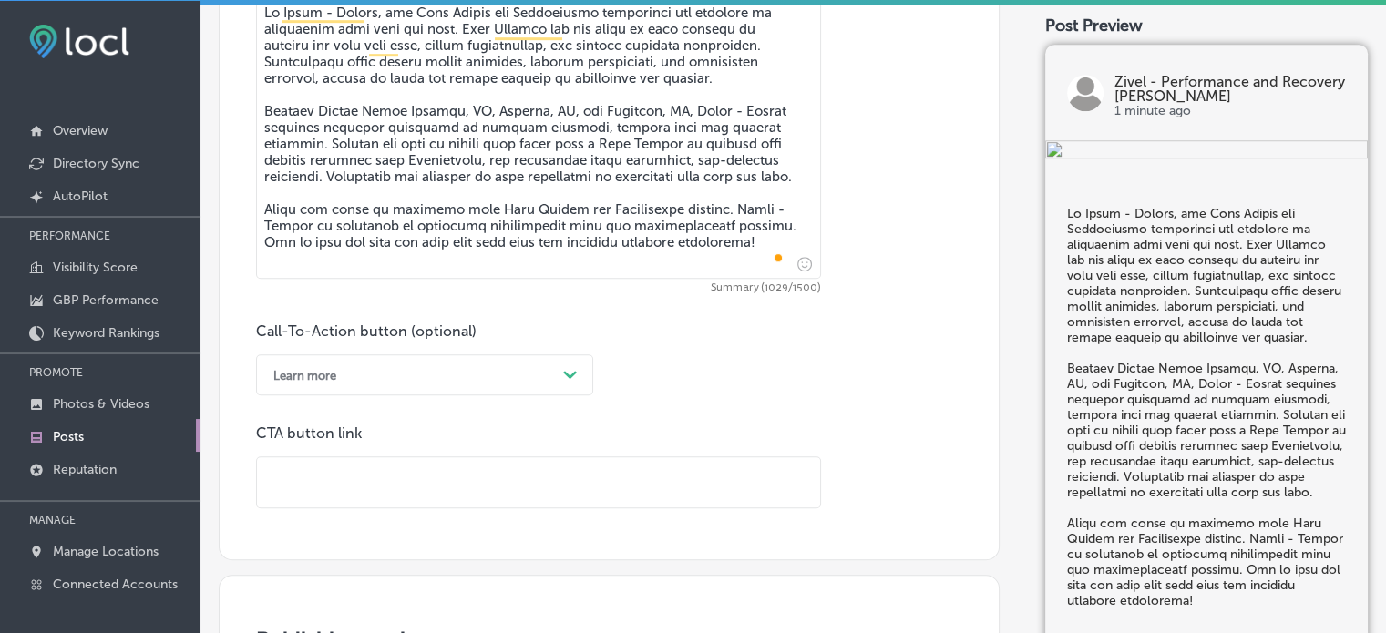
click at [473, 469] on input "text" at bounding box center [538, 483] width 563 height 50
paste input "https://www.zivel.com/locations/colorado/parker"
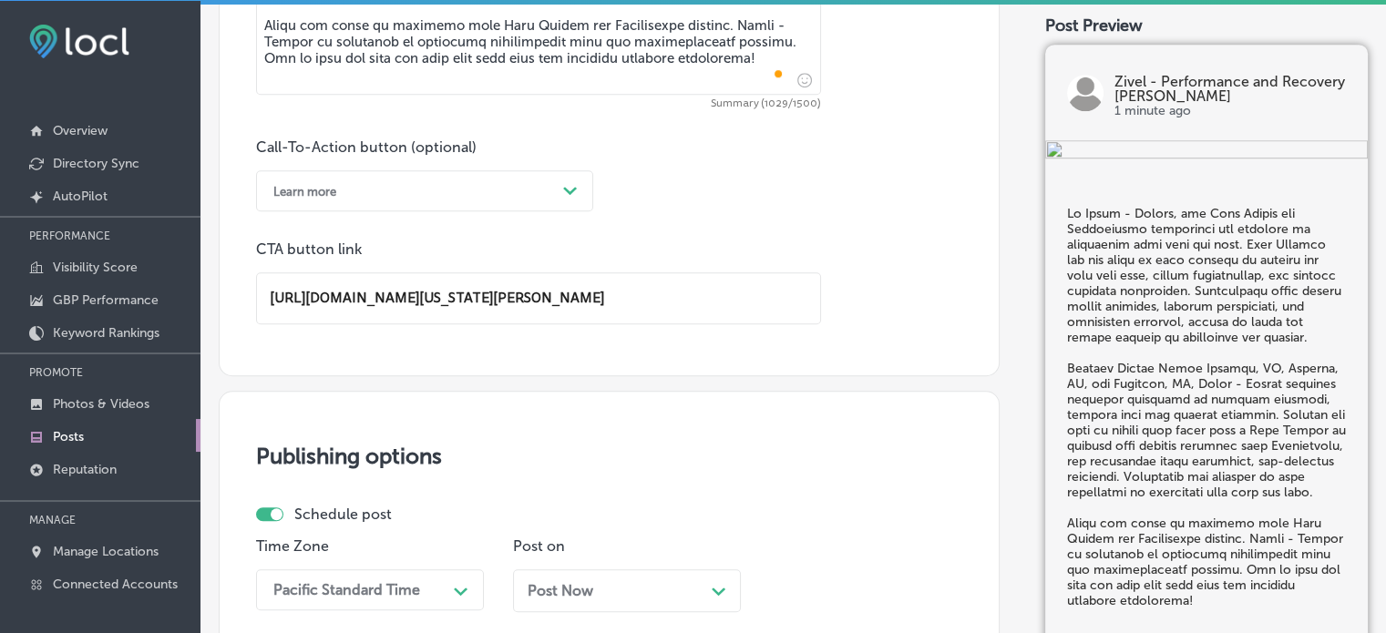
scroll to position [1258, 0]
type input "https://www.zivel.com/locations/colorado/parker"
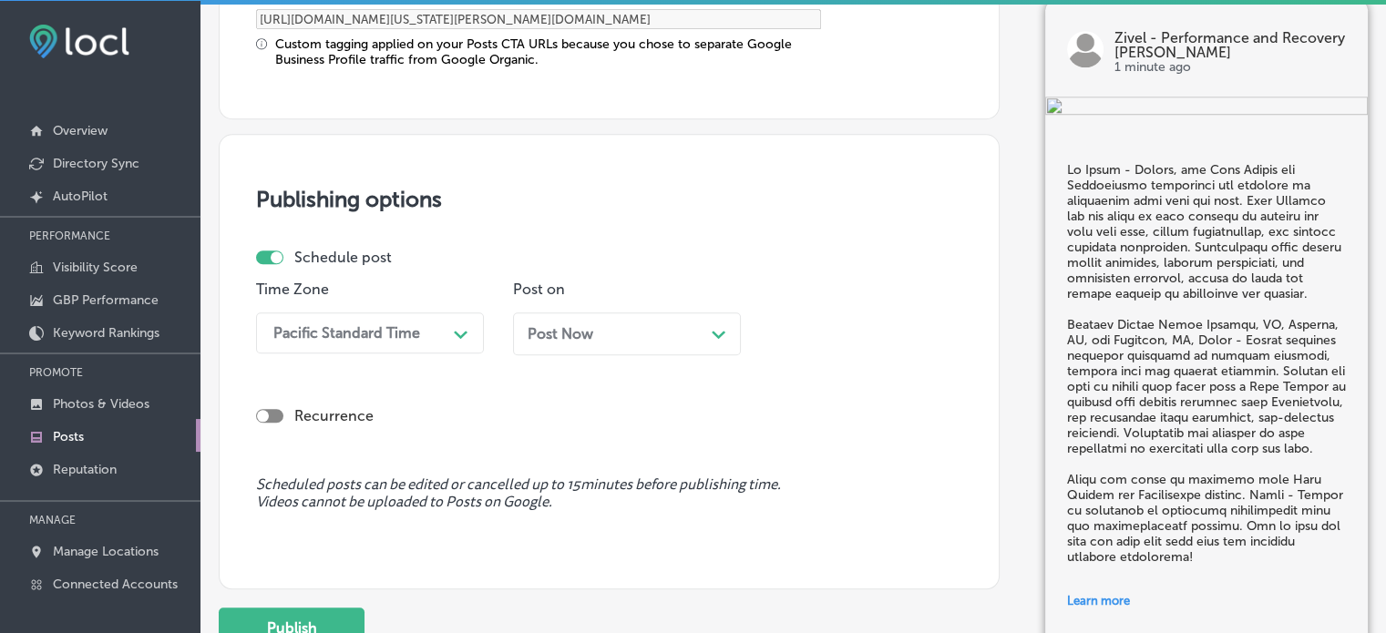
scroll to position [1597, 0]
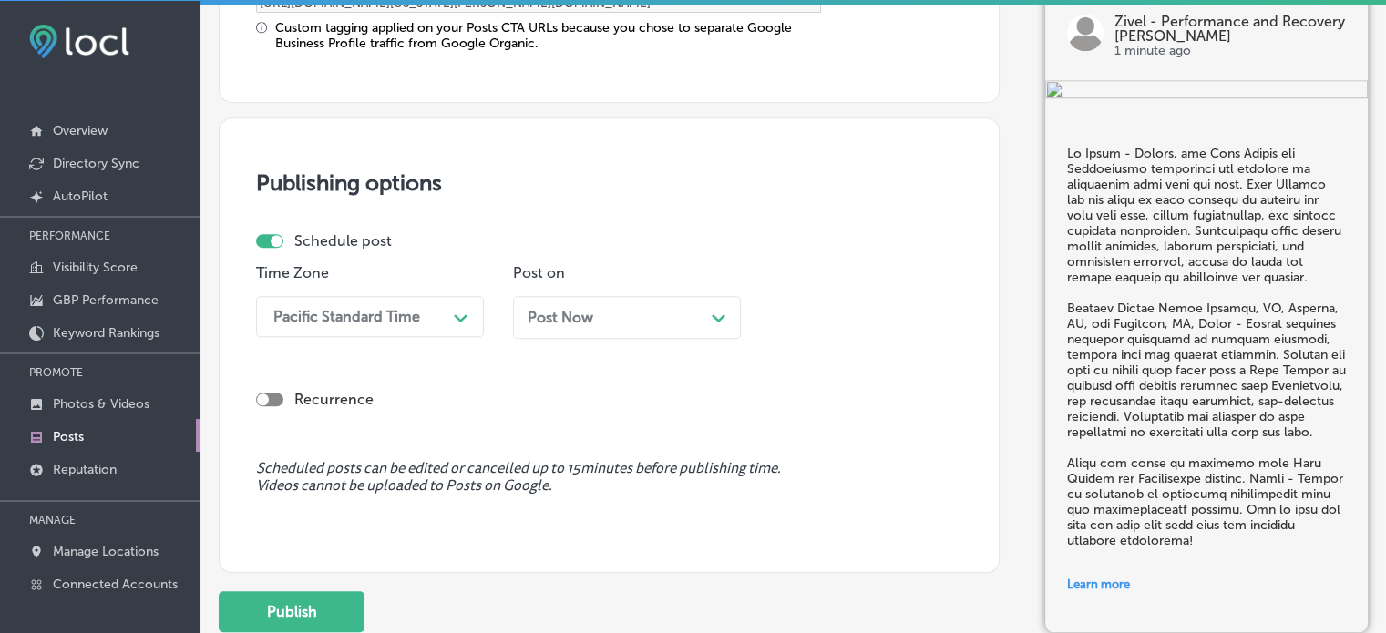
click at [403, 323] on div "Pacific Standard Time" at bounding box center [346, 316] width 147 height 17
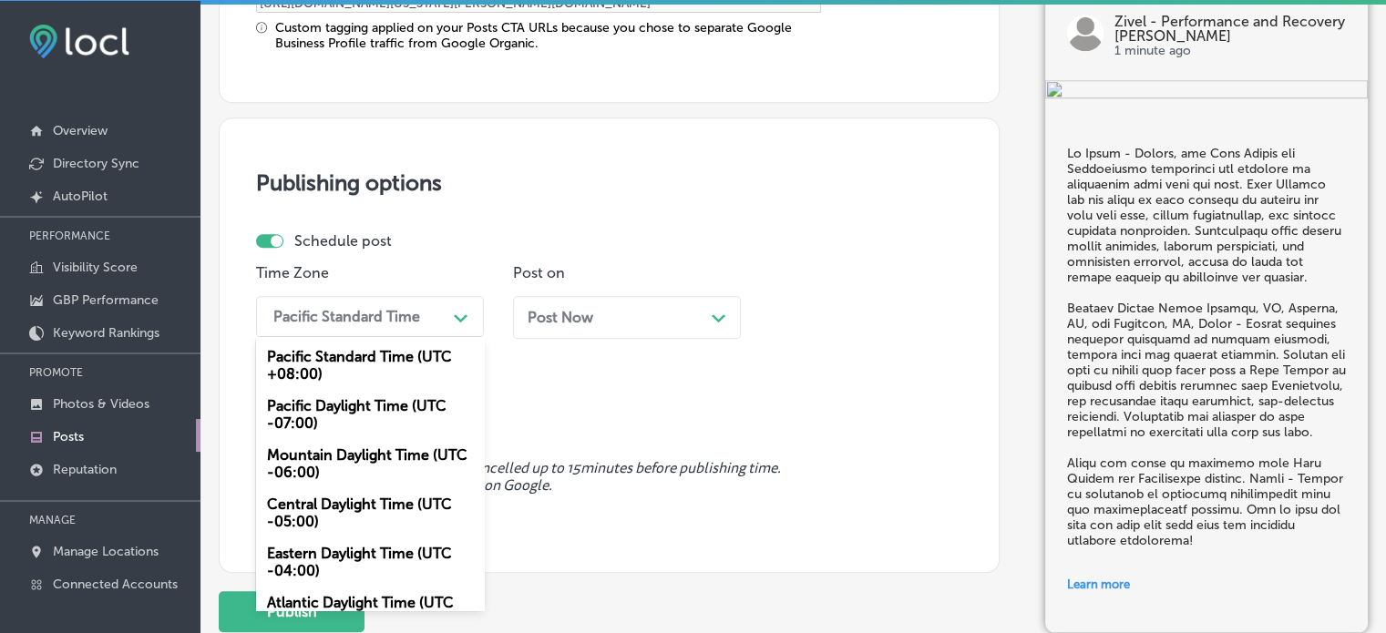
click at [357, 476] on div "Mountain Daylight Time (UTC -06:00)" at bounding box center [370, 463] width 228 height 49
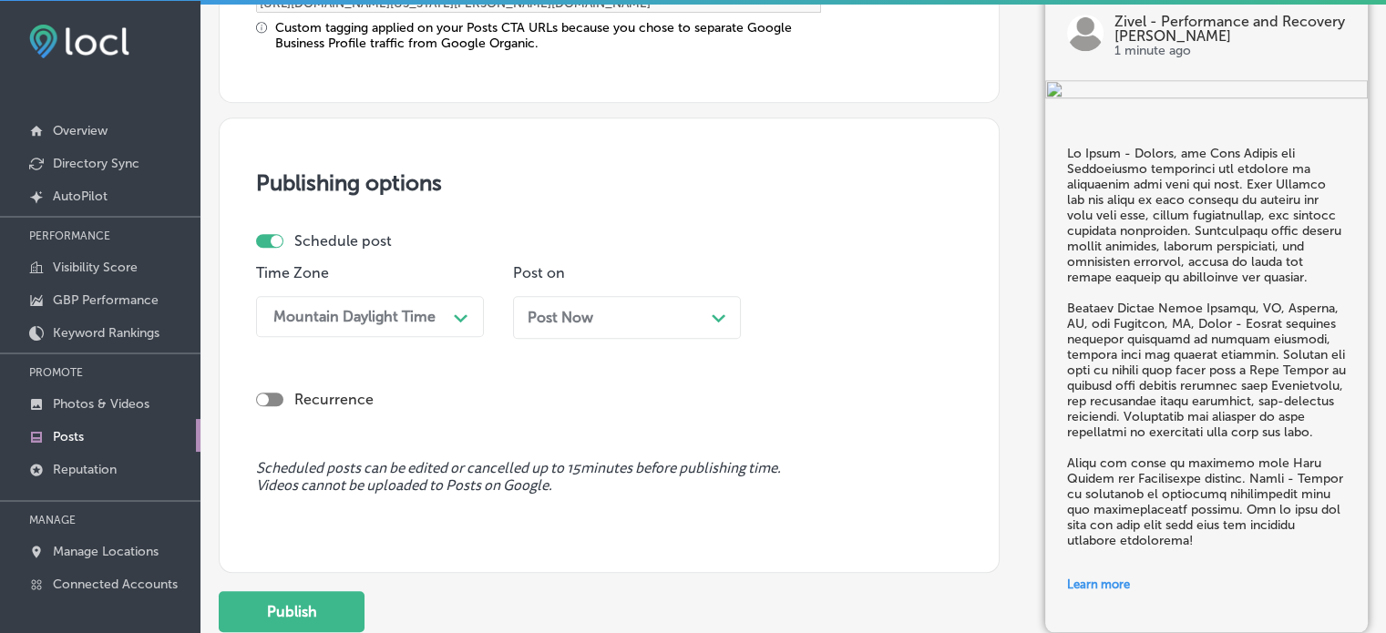
click at [683, 320] on div "Post Now Path Created with Sketch." at bounding box center [627, 317] width 199 height 17
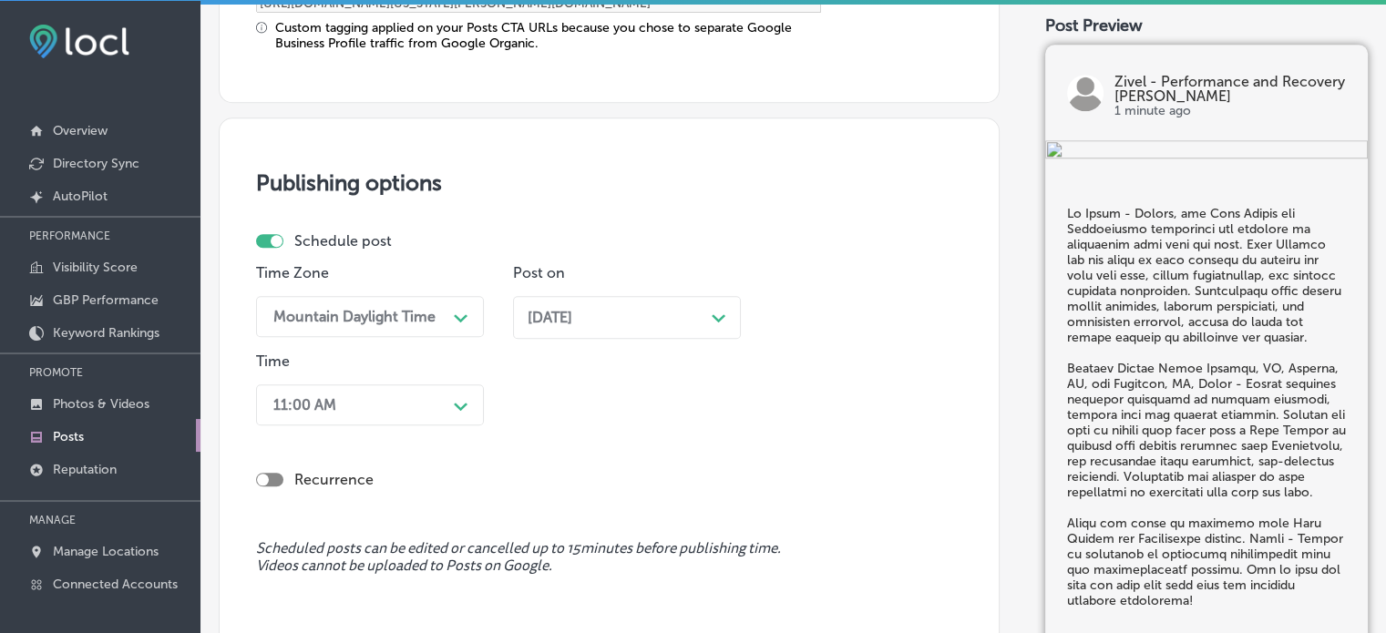
scroll to position [1667, 0]
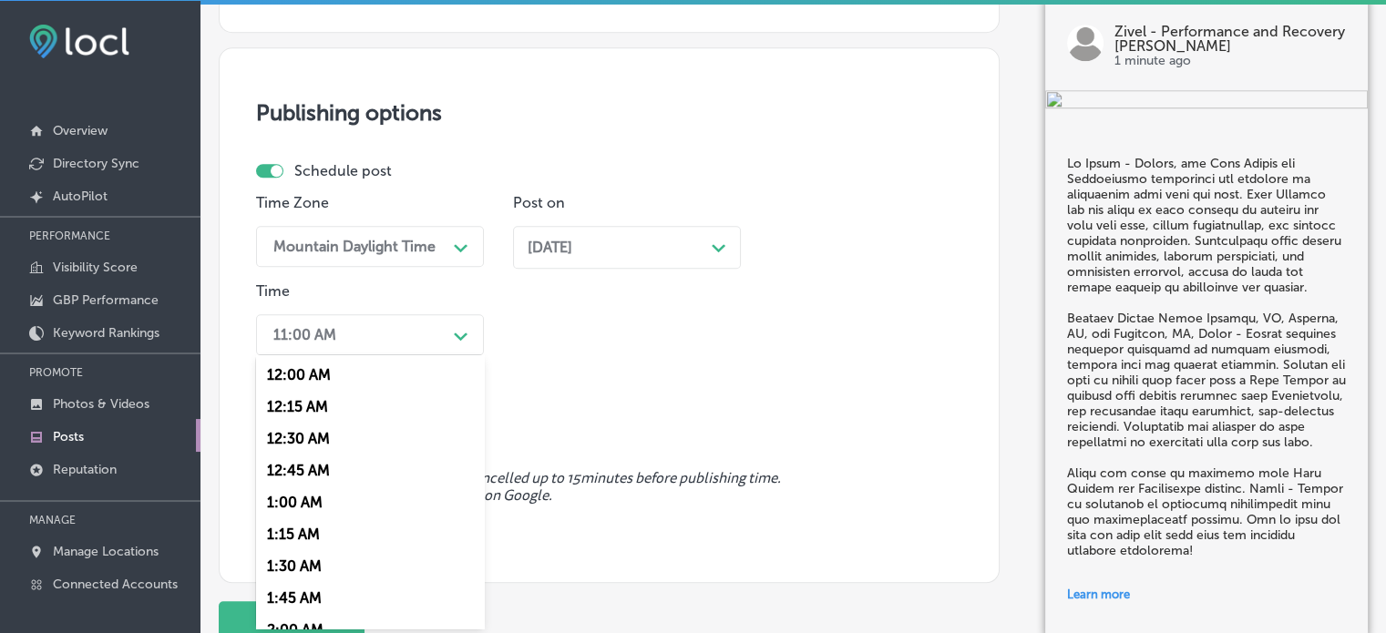
click at [438, 355] on div "option 7:00 AM, selected. option 12:15 AM focused, 2 of 96. 96 results availabl…" at bounding box center [370, 334] width 228 height 41
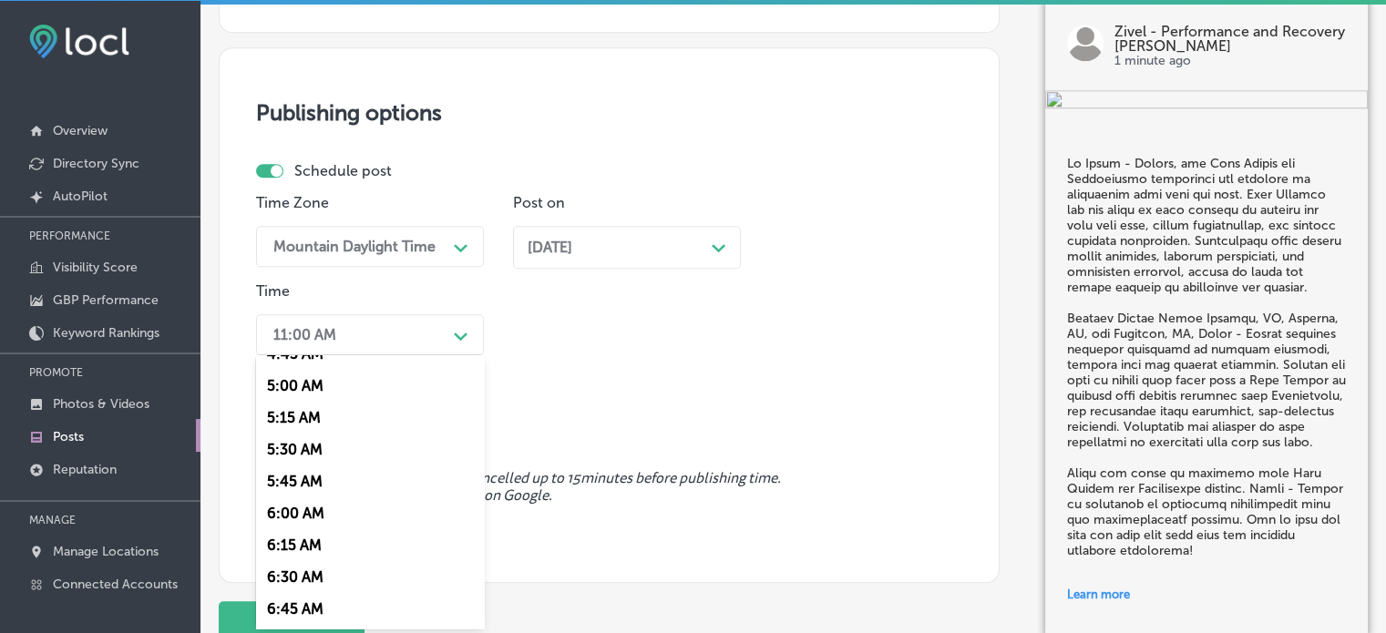
scroll to position [778, 0]
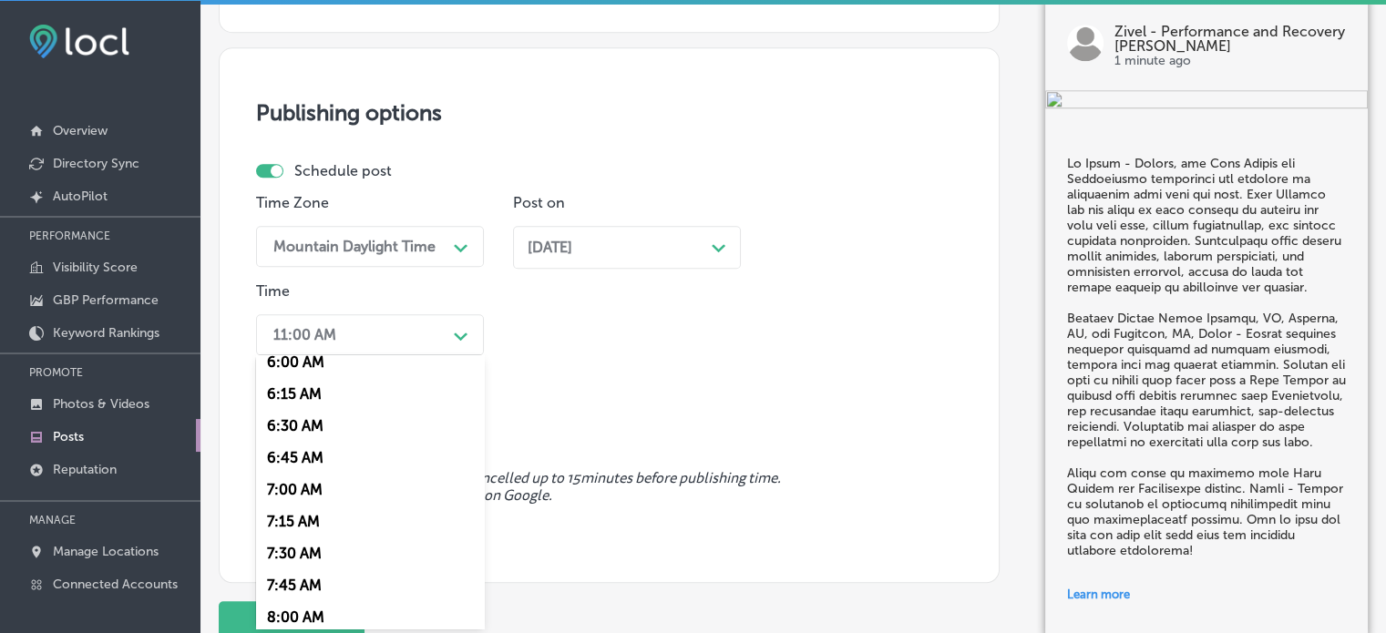
click at [305, 498] on div "7:00 AM" at bounding box center [370, 490] width 228 height 32
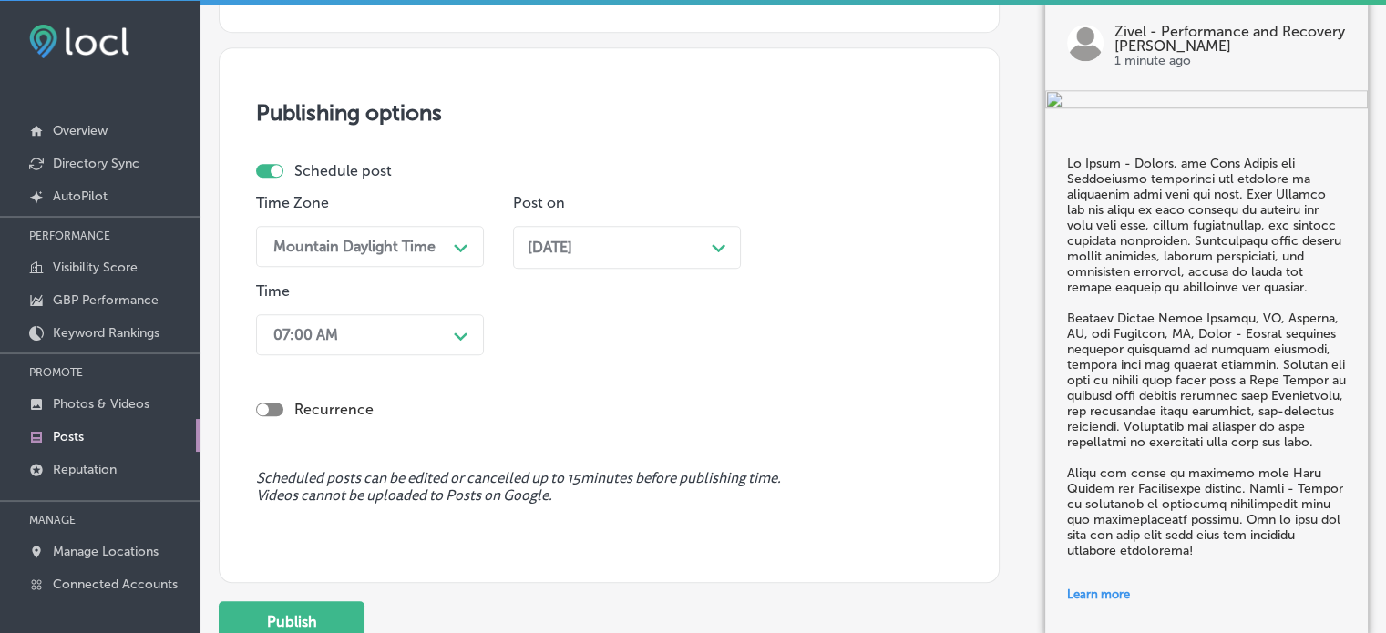
click at [651, 336] on div "Time Zone Mountain Daylight Time Path Created with Sketch. Post on Nov 17, 2025…" at bounding box center [602, 278] width 692 height 169
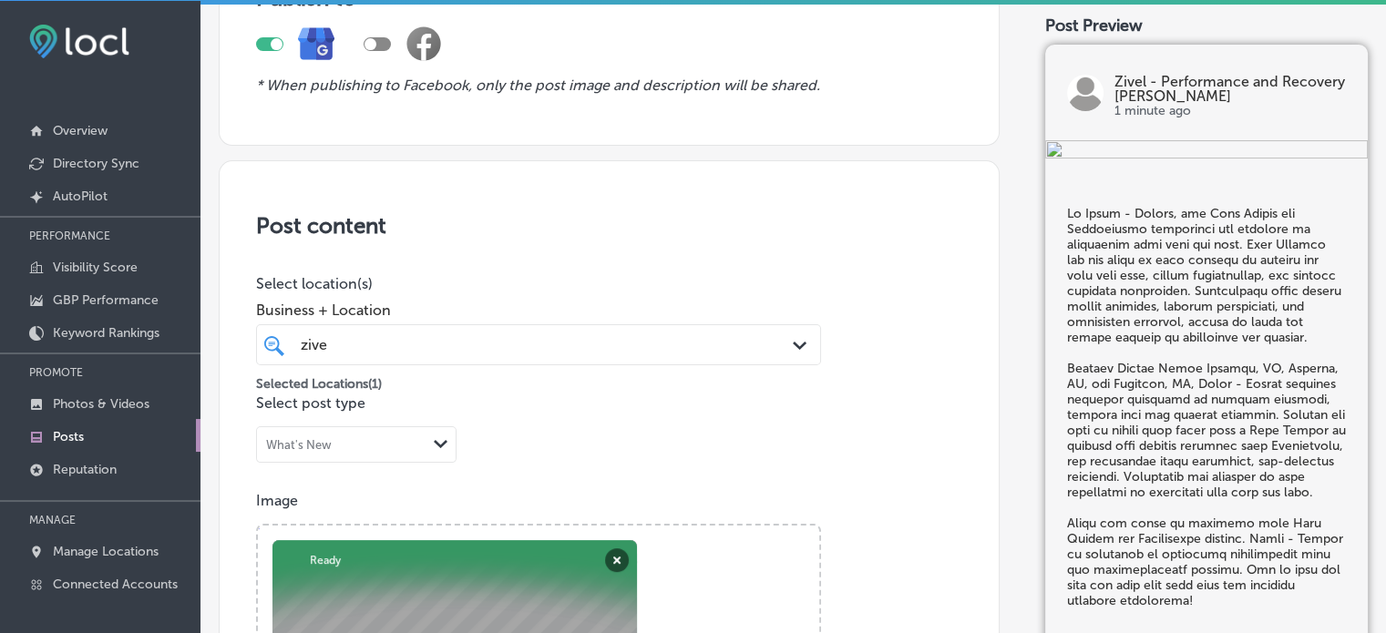
scroll to position [190, 0]
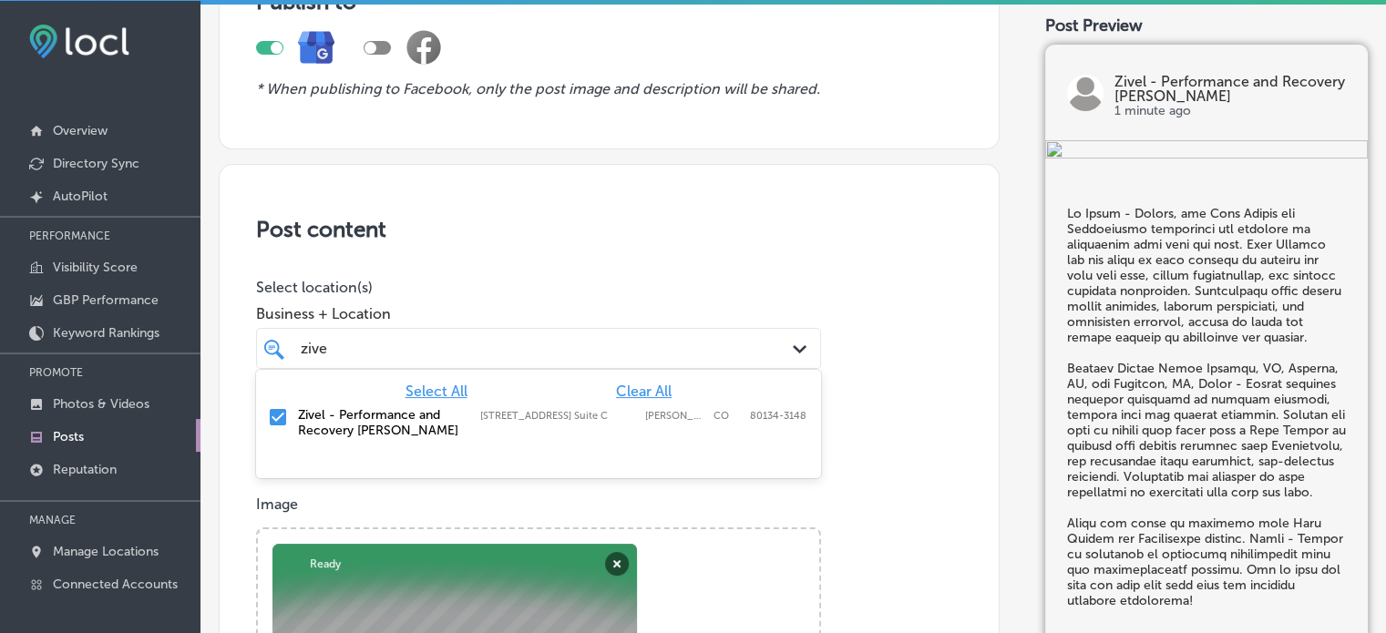
click at [651, 336] on div "zive zive" at bounding box center [514, 348] width 431 height 25
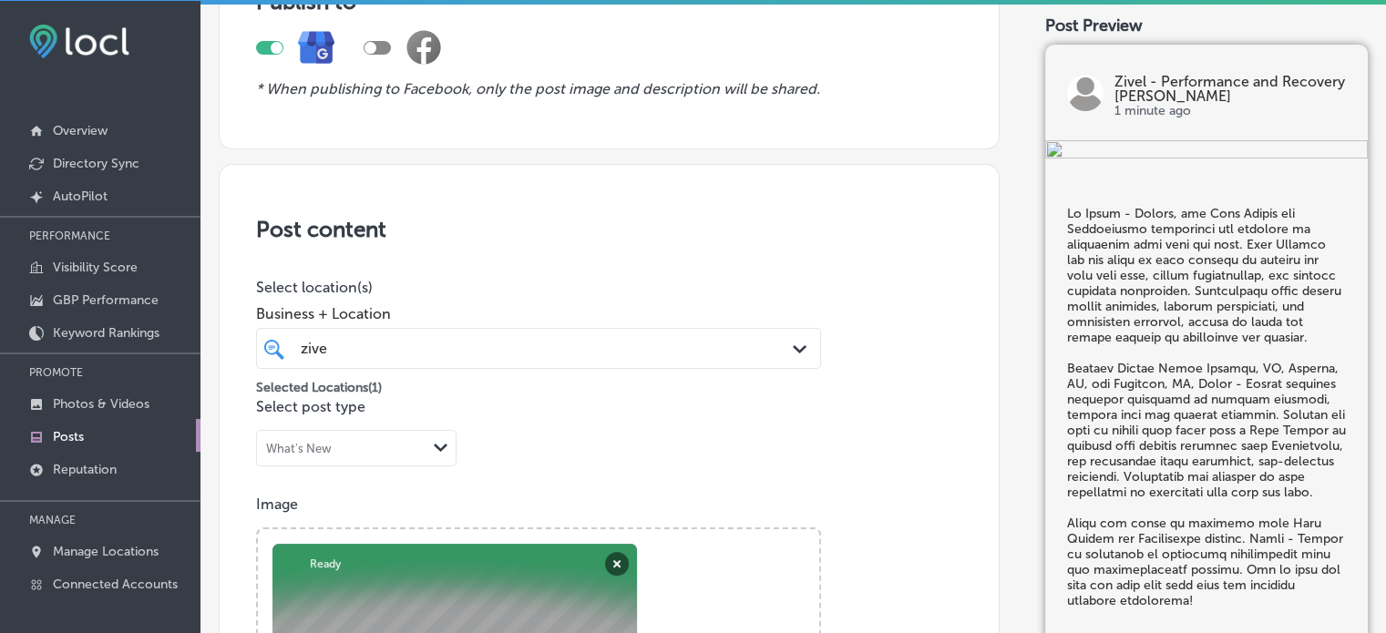
click at [651, 233] on h3 "Post content" at bounding box center [609, 229] width 706 height 26
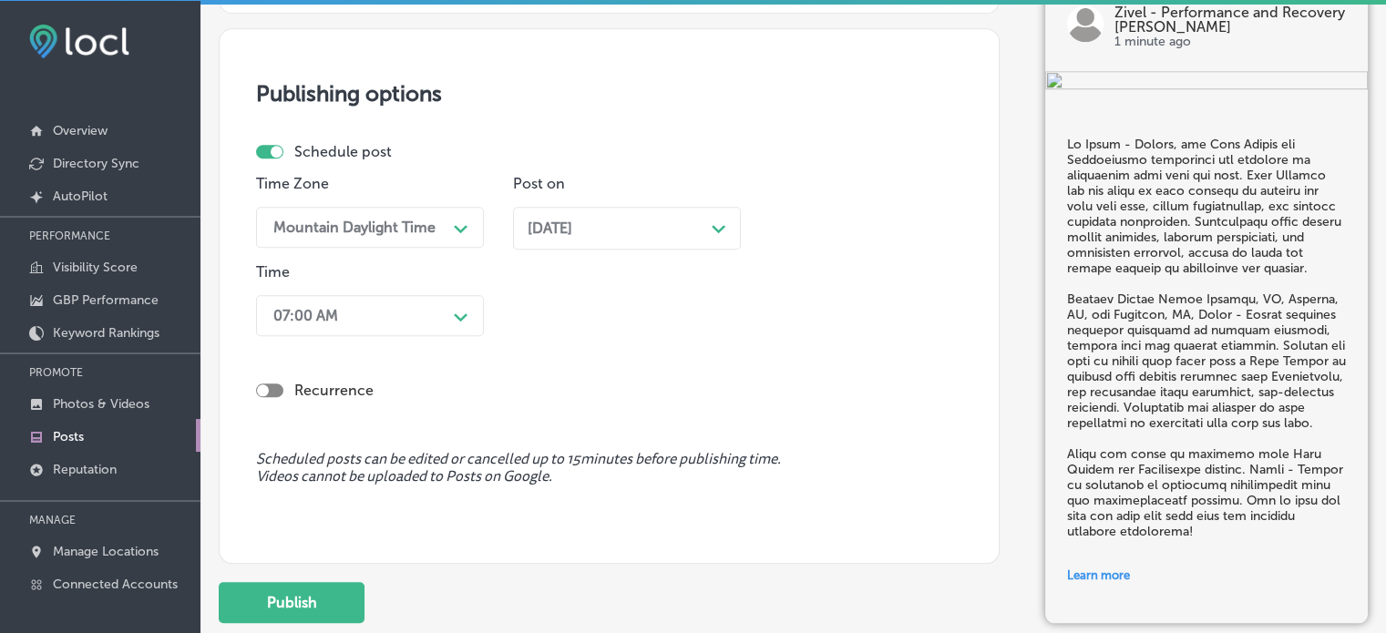
scroll to position [1810, 0]
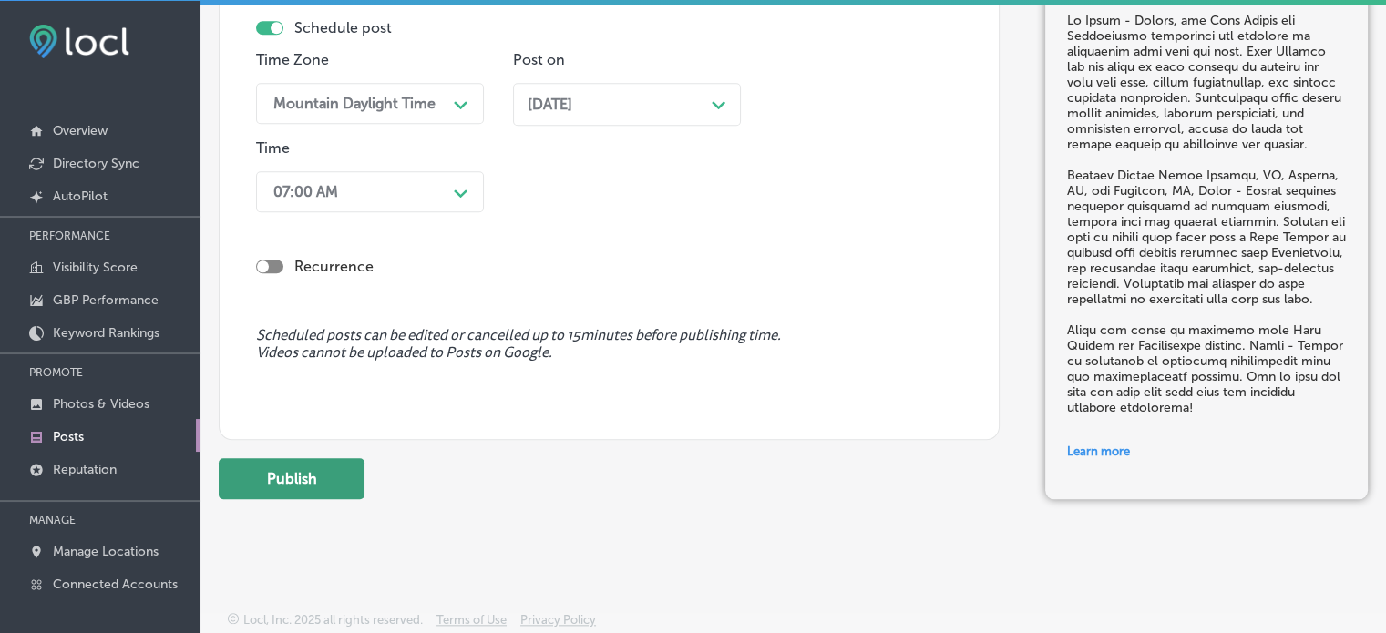
click at [315, 482] on button "Publish" at bounding box center [292, 478] width 146 height 41
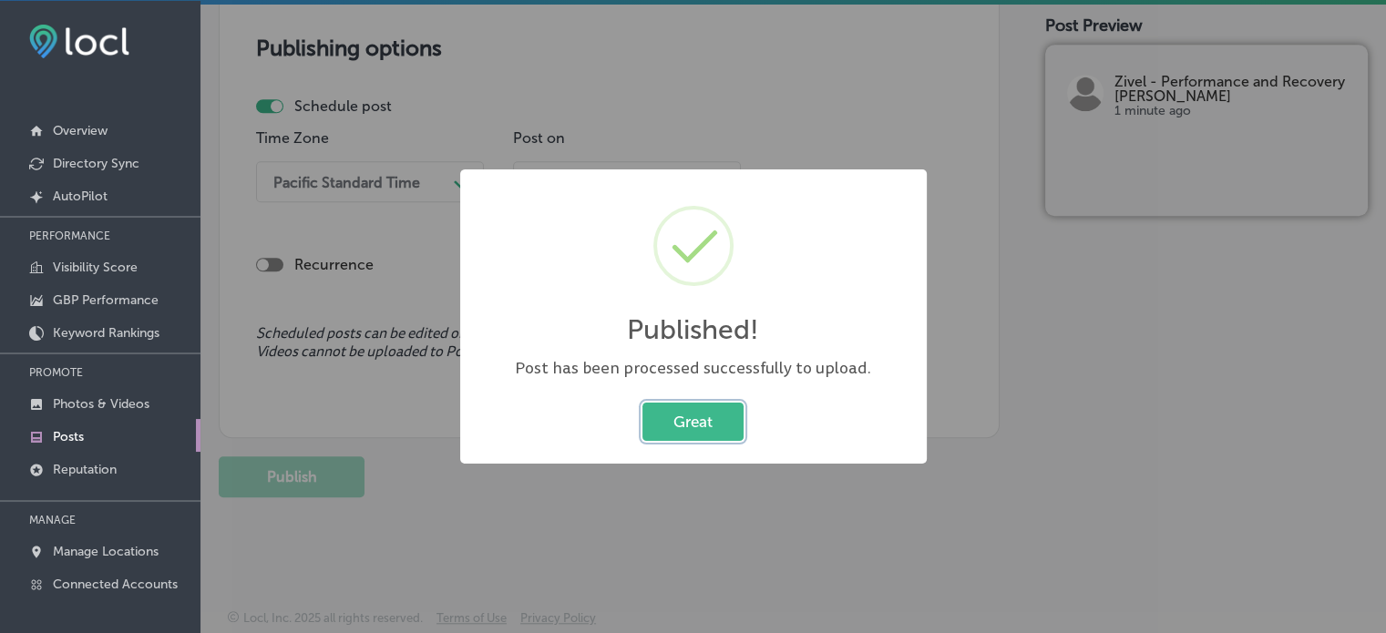
scroll to position [1566, 0]
click at [718, 418] on button "Great" at bounding box center [693, 421] width 101 height 37
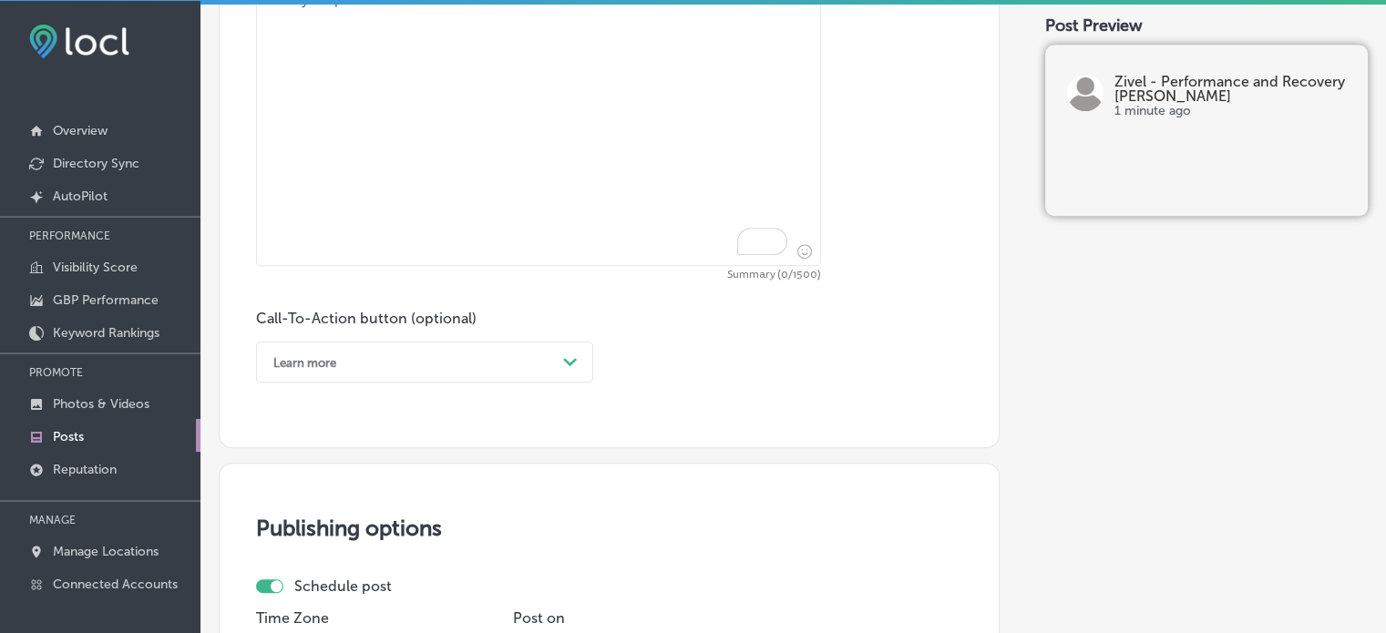
scroll to position [1083, 0]
click at [539, 145] on textarea "To enrich screen reader interactions, please activate Accessibility in Grammarl…" at bounding box center [538, 128] width 565 height 283
paste textarea ""Inverness, CO – Red Light Therapy & Cryo Body Slimming Revitalize your body wi…"
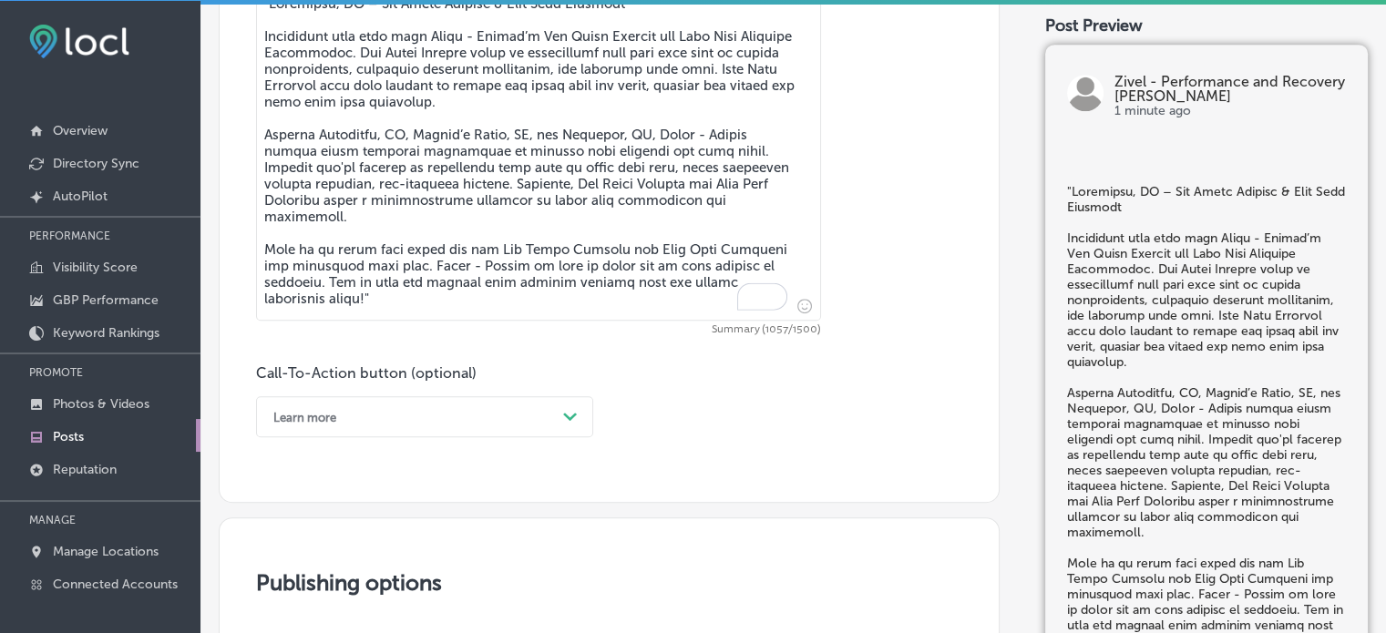
scroll to position [1005, 0]
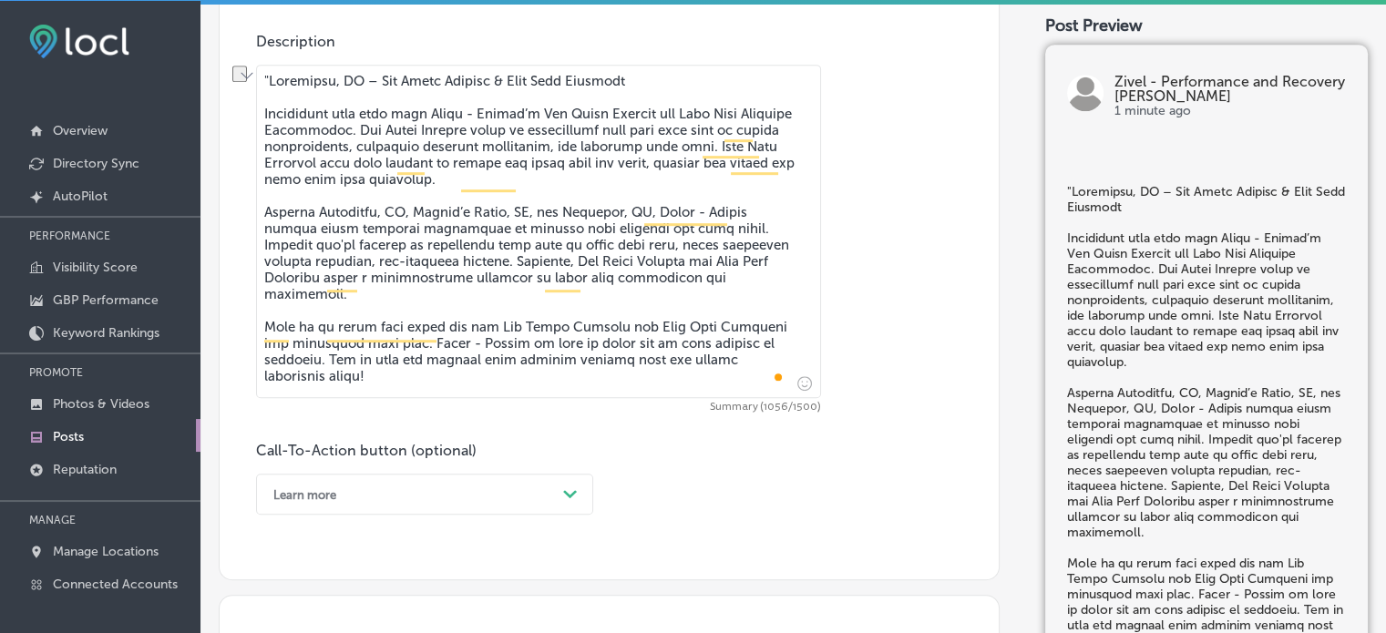
drag, startPoint x: 265, startPoint y: 108, endPoint x: 263, endPoint y: 77, distance: 31.0
click at [263, 77] on textarea "To enrich screen reader interactions, please activate Accessibility in Grammarl…" at bounding box center [538, 232] width 565 height 334
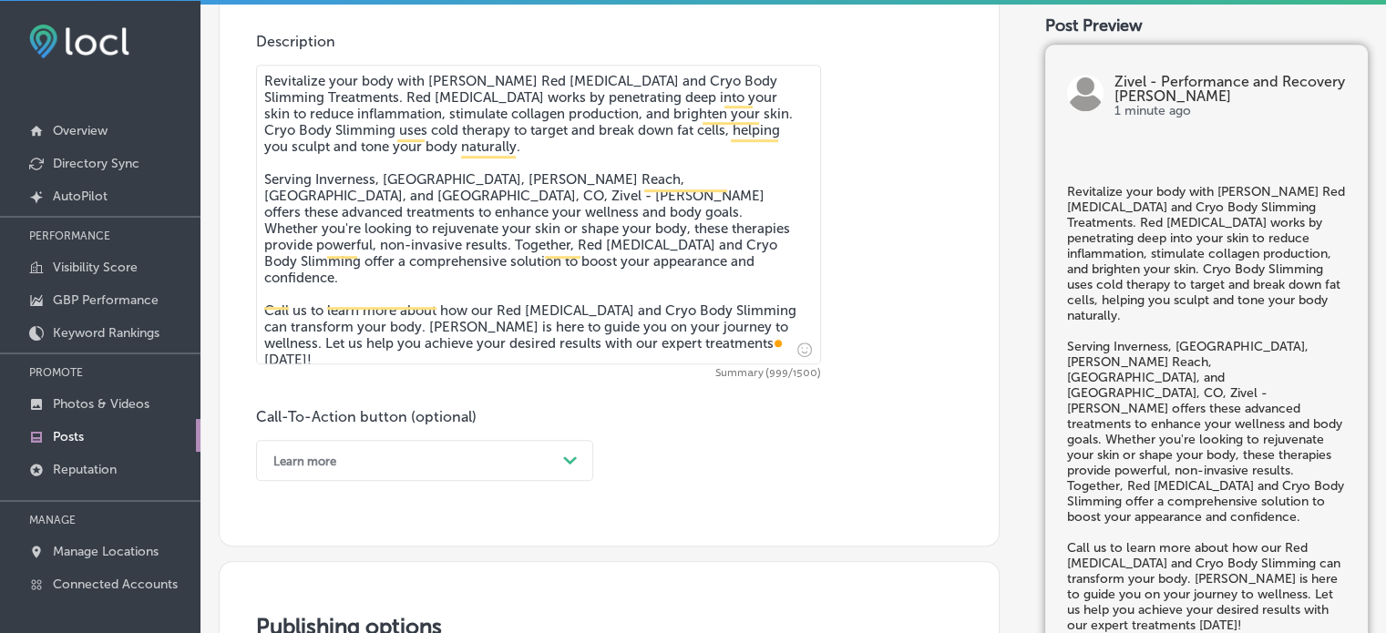
type textarea "Revitalize your body with Zivel - Parker’s Red Light Therapy and Cryo Body Slim…"
click at [935, 273] on div "Description Revitalize your body with Zivel - Parker’s Red Light Therapy and Cr…" at bounding box center [609, 257] width 706 height 448
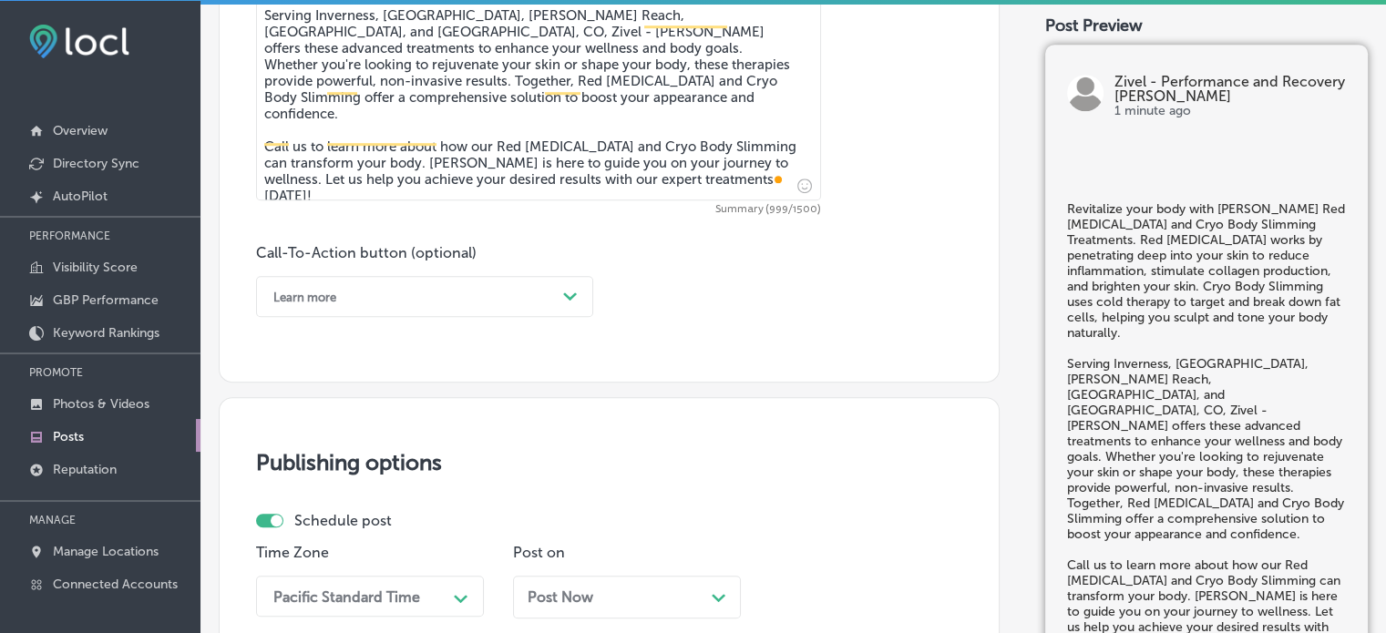
scroll to position [1175, 0]
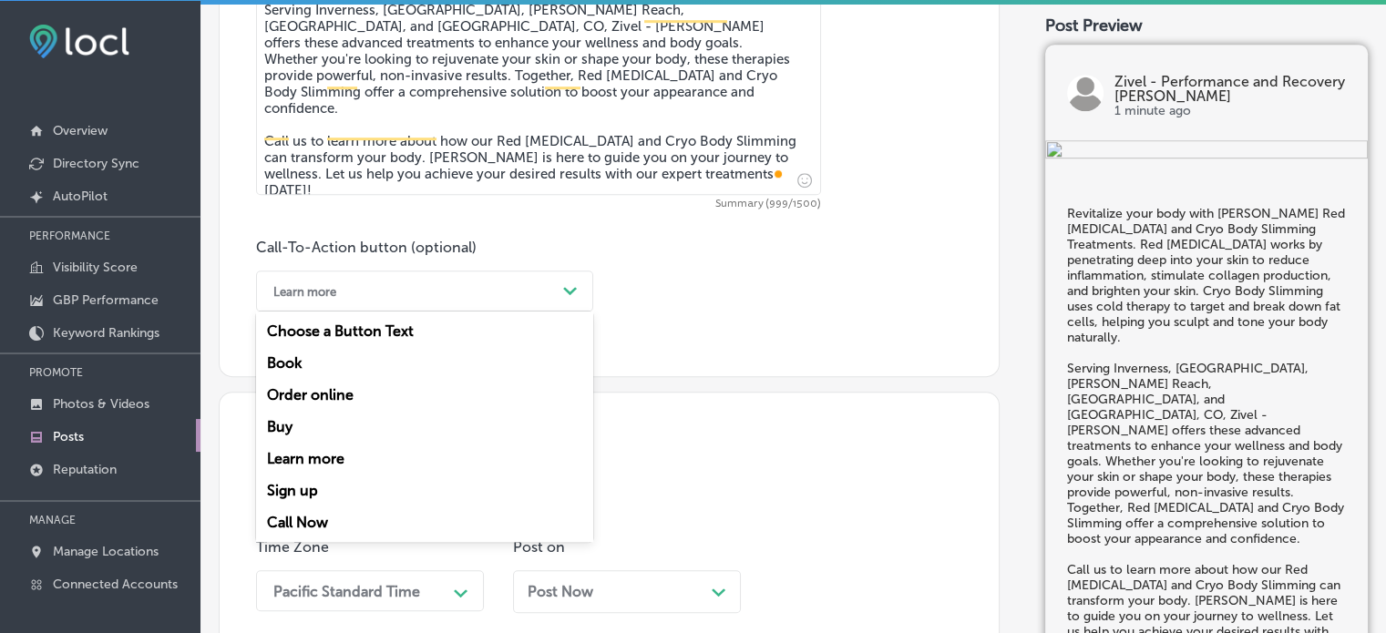
click at [500, 287] on div "Learn more" at bounding box center [410, 291] width 292 height 28
click at [295, 534] on div "Call Now" at bounding box center [424, 523] width 337 height 32
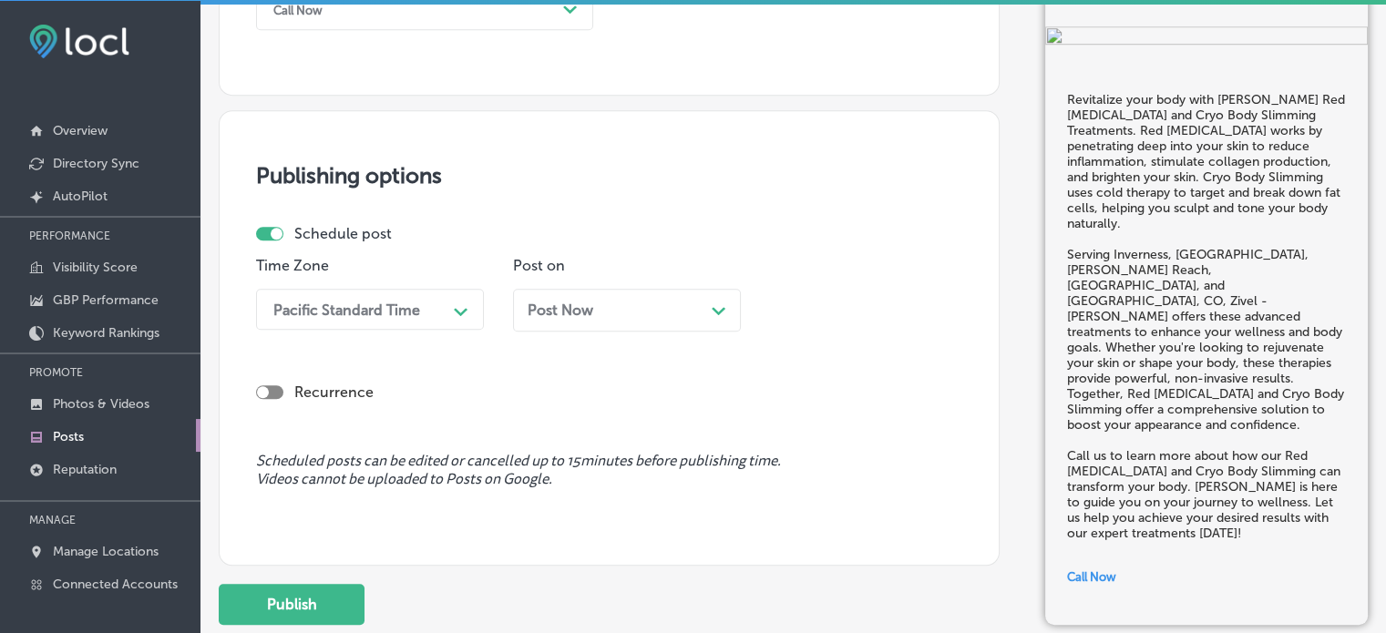
scroll to position [1459, 0]
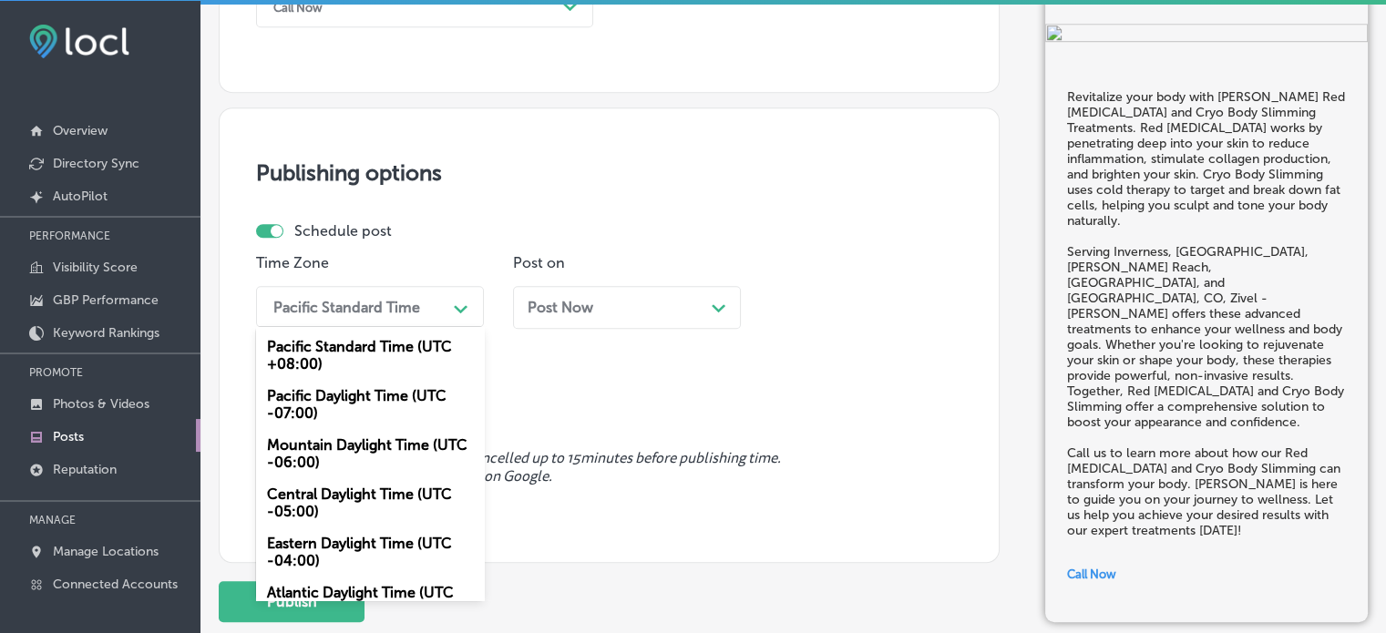
click at [405, 302] on div "Pacific Standard Time" at bounding box center [346, 306] width 147 height 17
click at [362, 454] on div "Mountain Daylight Time (UTC -06:00)" at bounding box center [370, 453] width 228 height 49
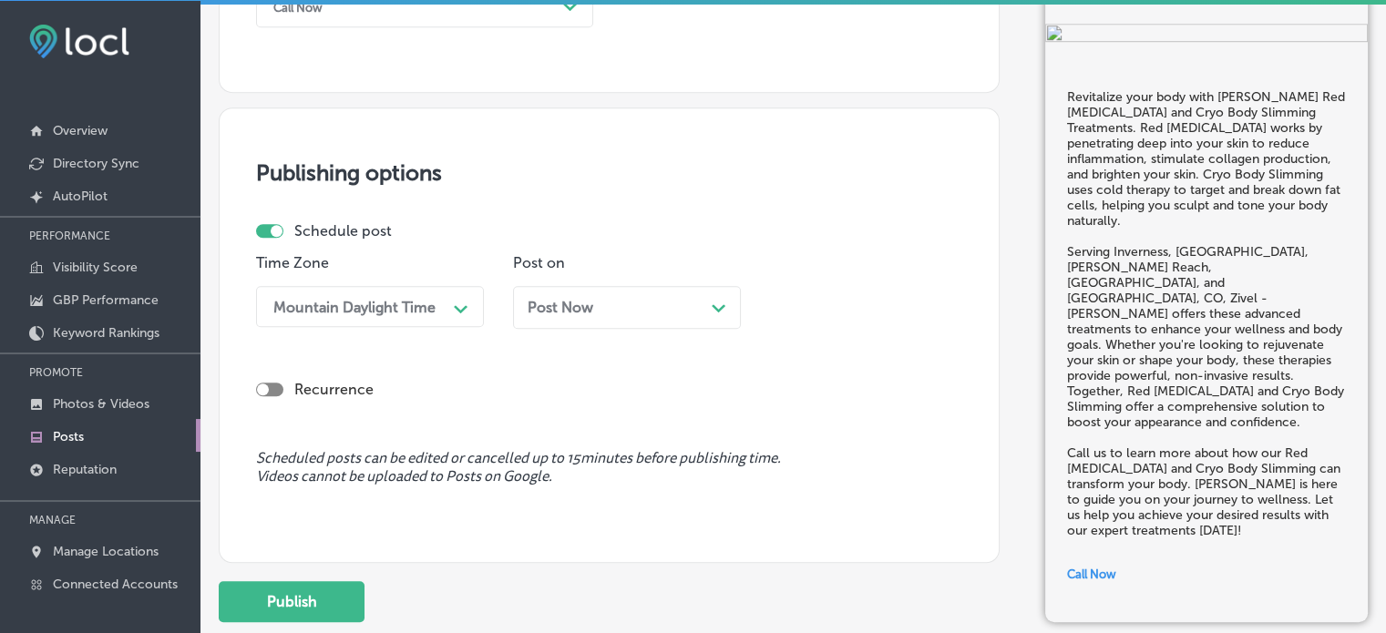
click at [705, 319] on div "Post Now Path Created with Sketch." at bounding box center [627, 307] width 228 height 43
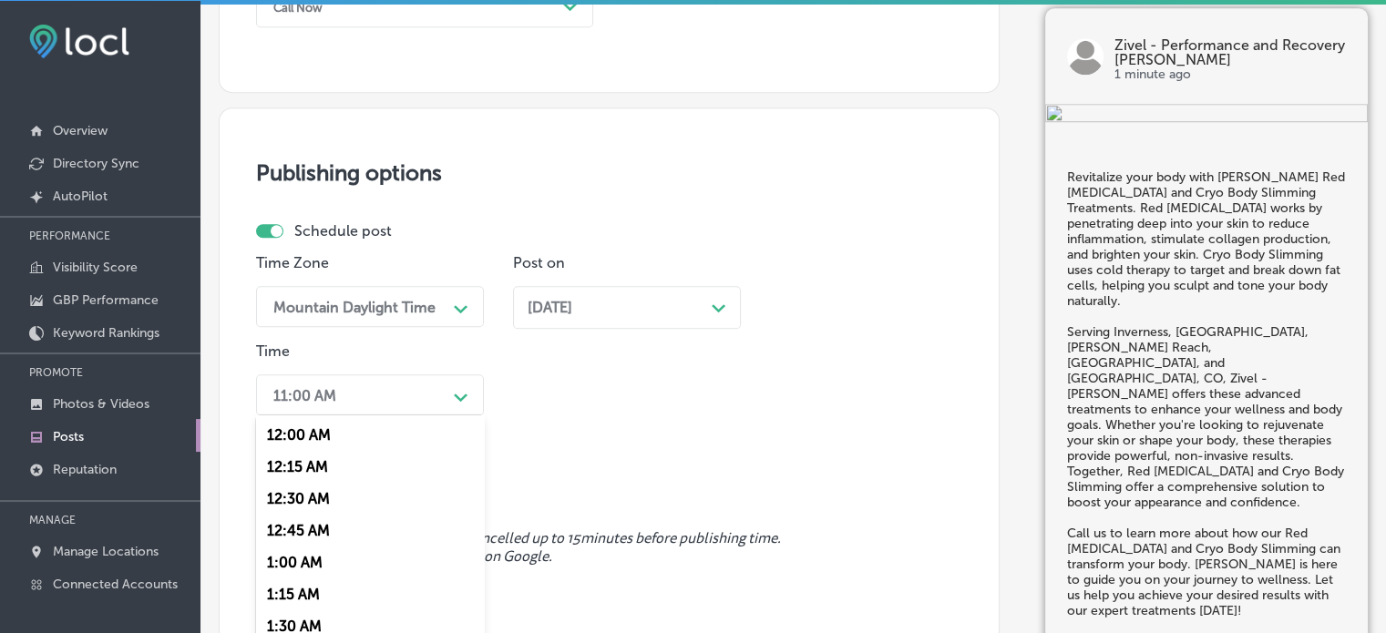
scroll to position [1520, 0]
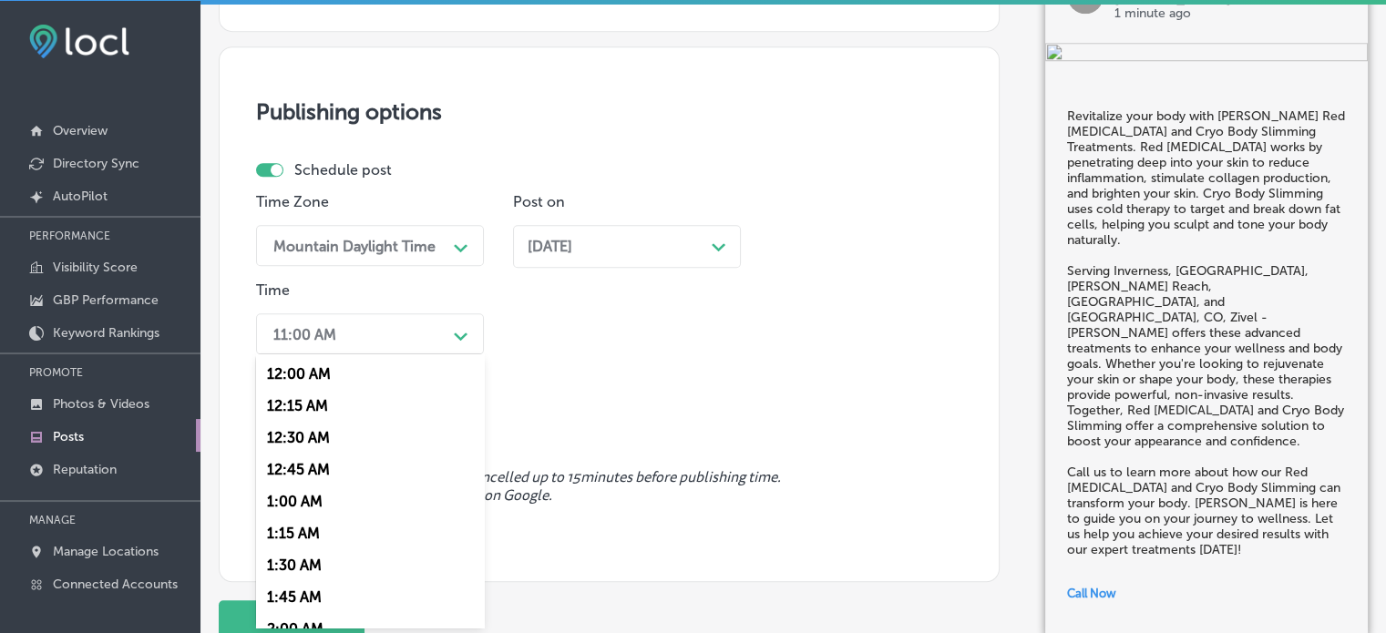
click at [389, 355] on div "option 7:00 AM, selected. option 12:00 AM focused, 1 of 96. 96 results availabl…" at bounding box center [370, 334] width 228 height 41
click at [310, 535] on div "7:00 AM" at bounding box center [370, 538] width 228 height 32
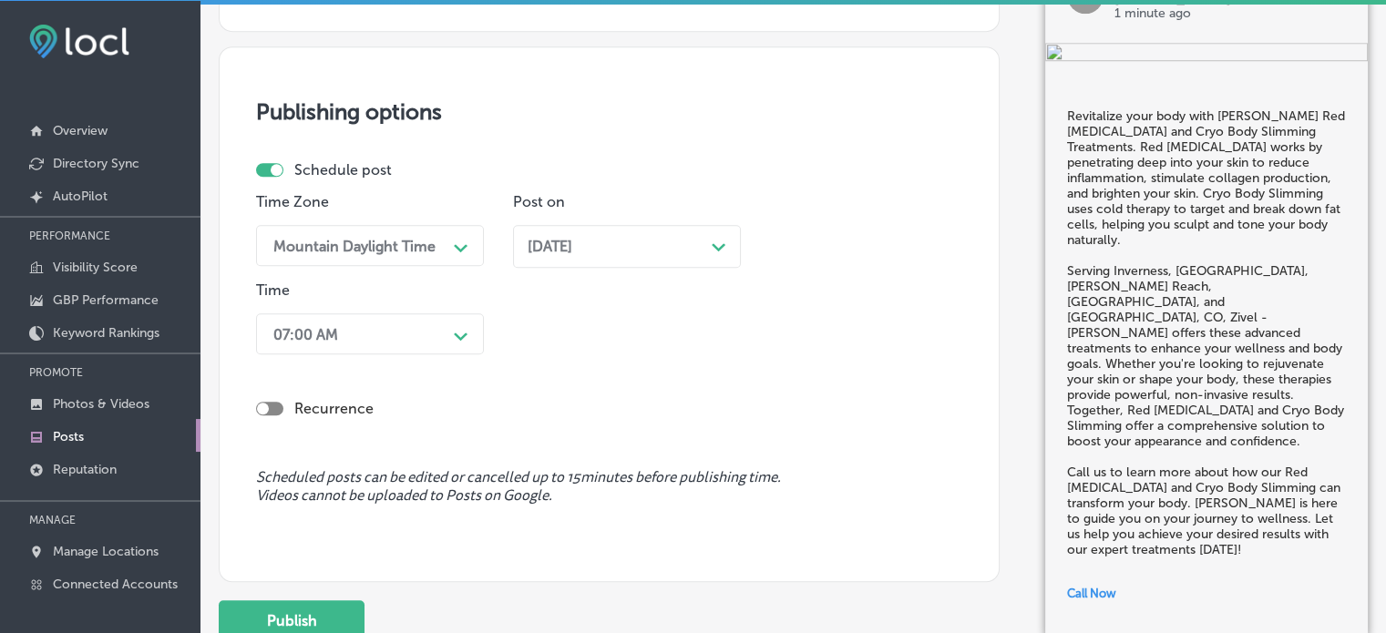
scroll to position [1652, 0]
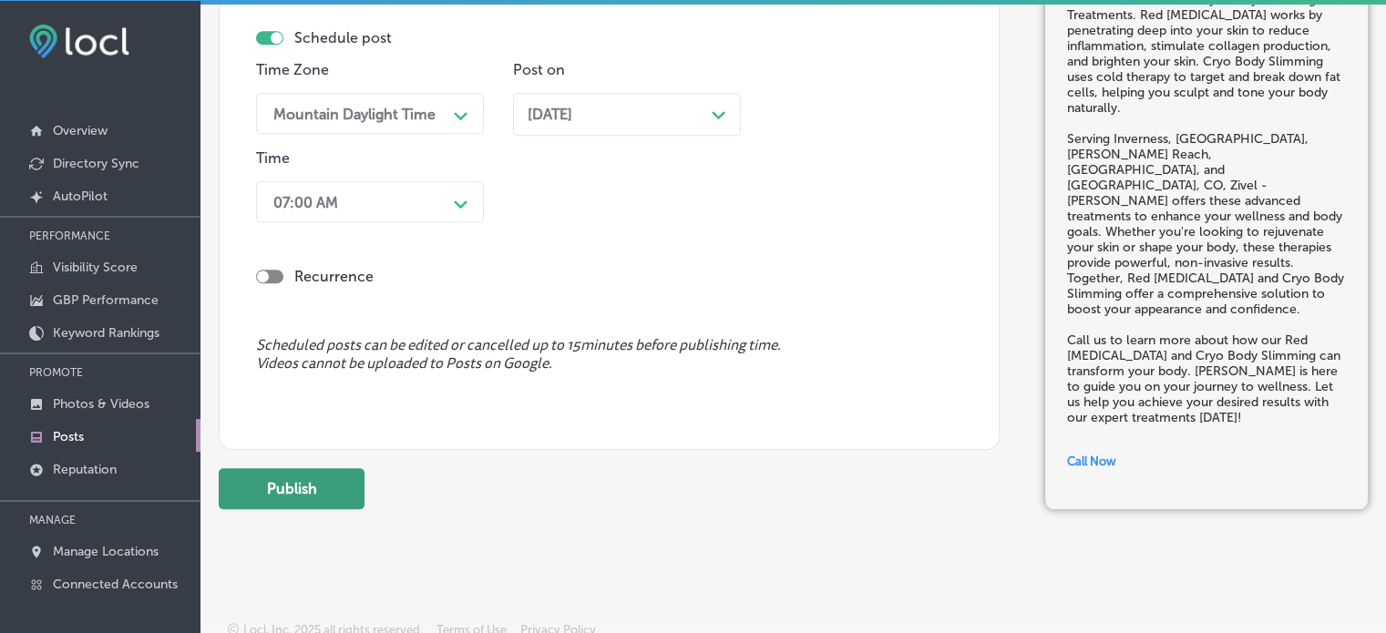
click at [284, 491] on button "Publish" at bounding box center [292, 488] width 146 height 41
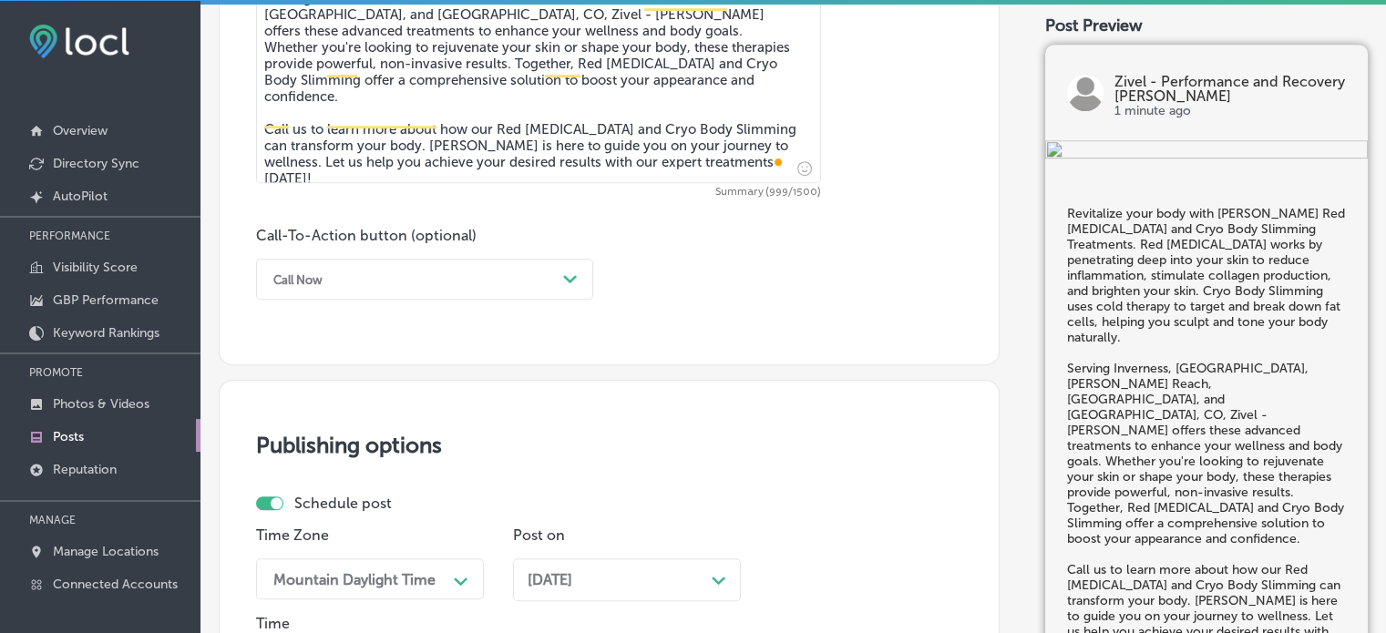
scroll to position [1160, 0]
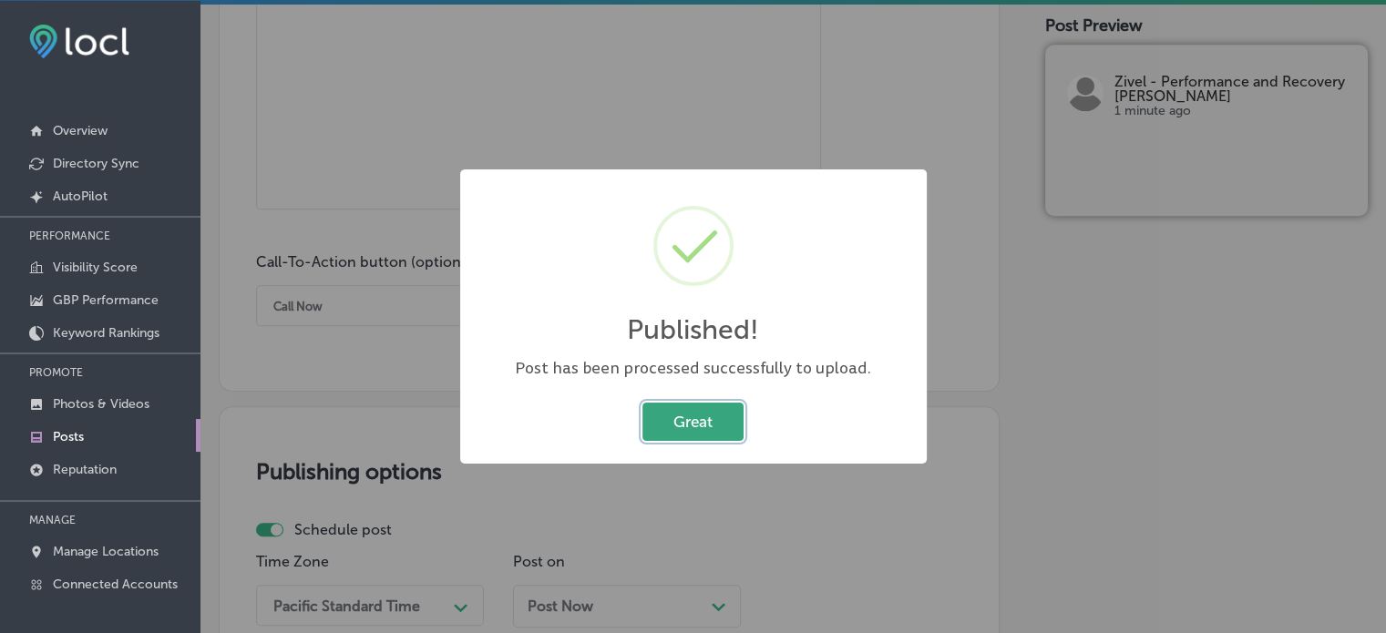
click at [726, 437] on button "Great" at bounding box center [693, 421] width 101 height 37
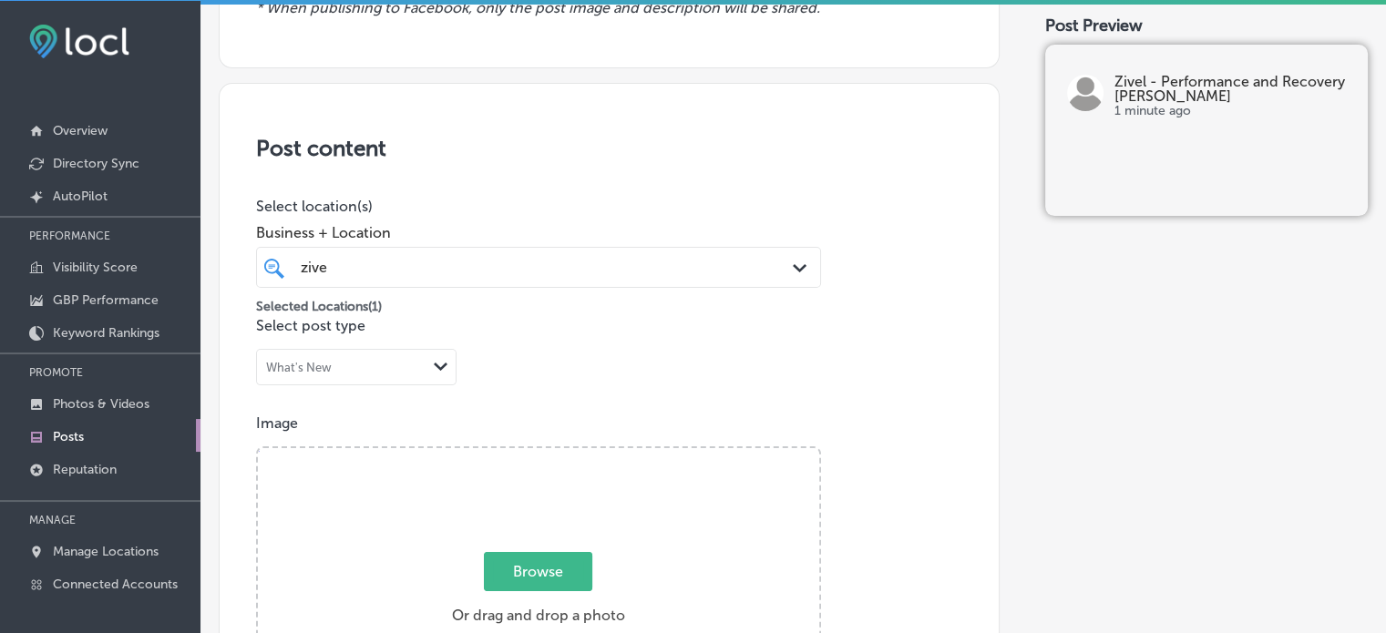
scroll to position [0, 0]
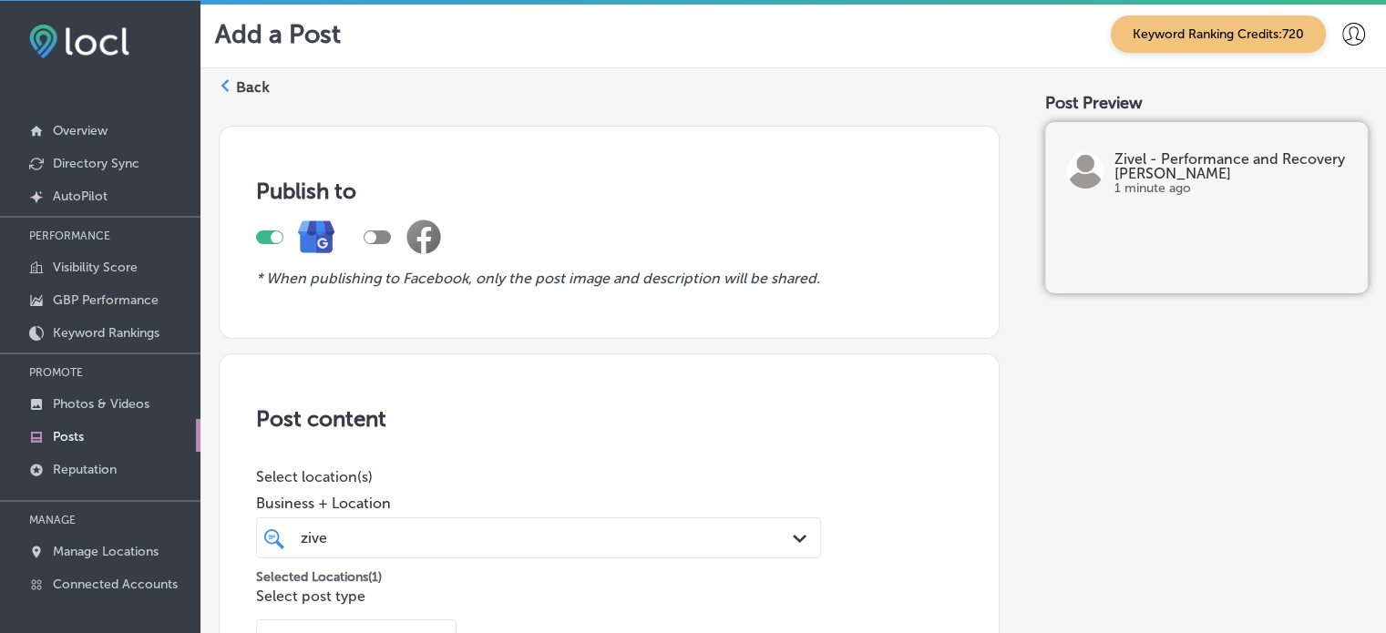
click at [245, 90] on label "Back" at bounding box center [253, 87] width 34 height 20
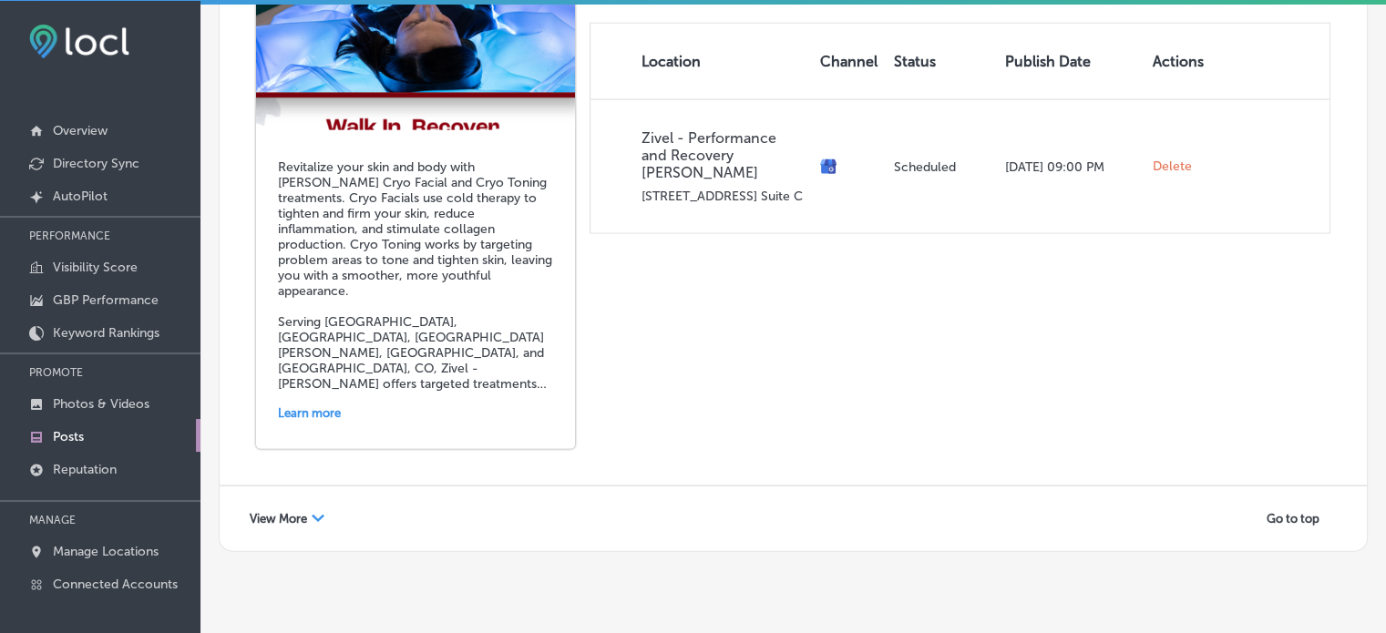
scroll to position [4127, 0]
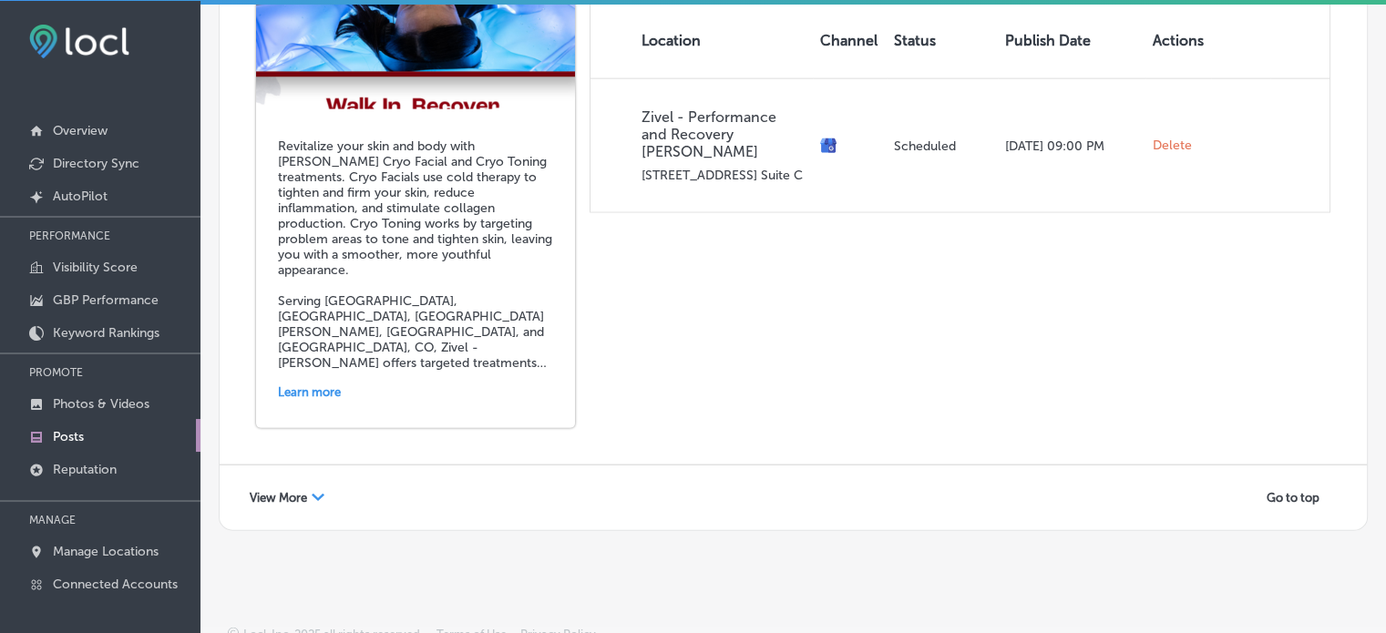
click at [288, 491] on span "View More" at bounding box center [278, 498] width 57 height 14
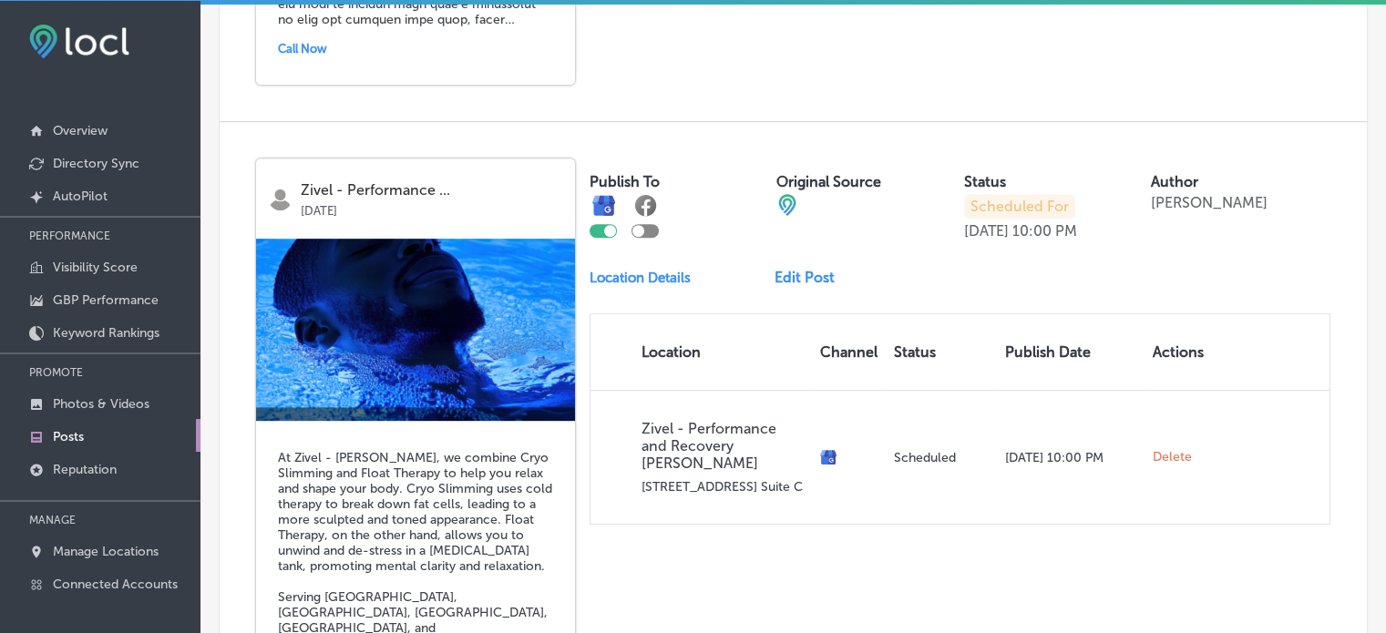
scroll to position [8042, 0]
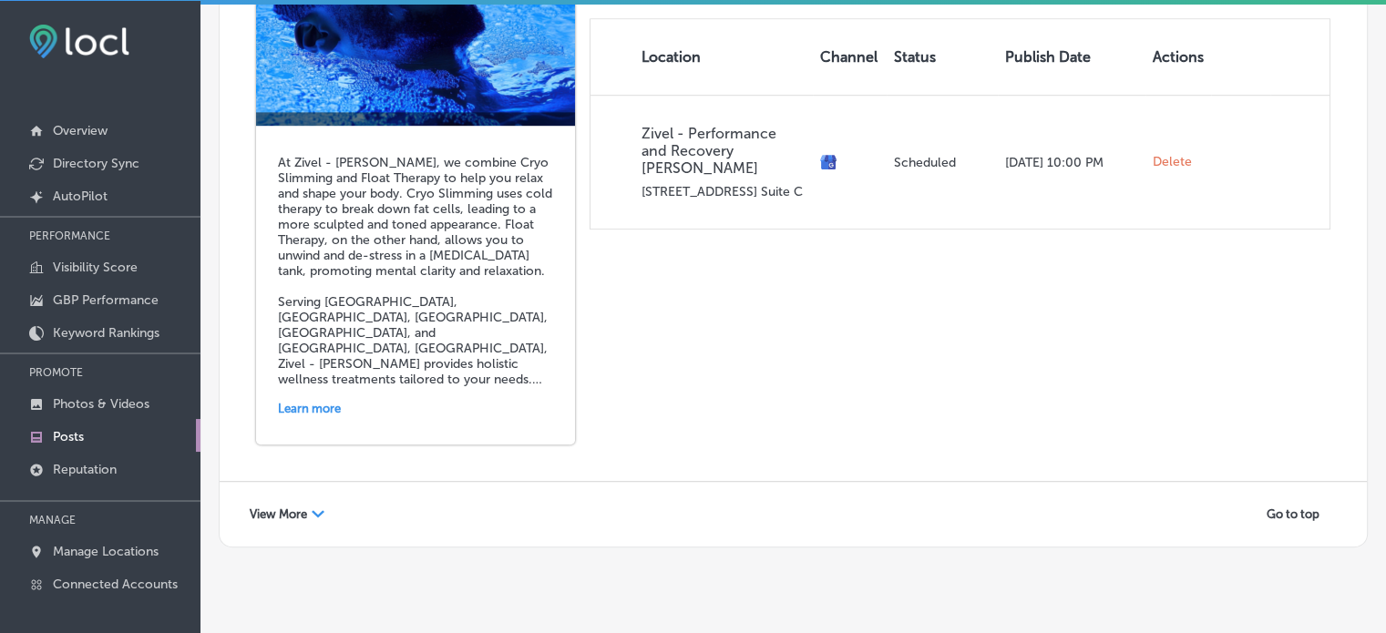
click at [282, 508] on span "View More" at bounding box center [278, 515] width 57 height 14
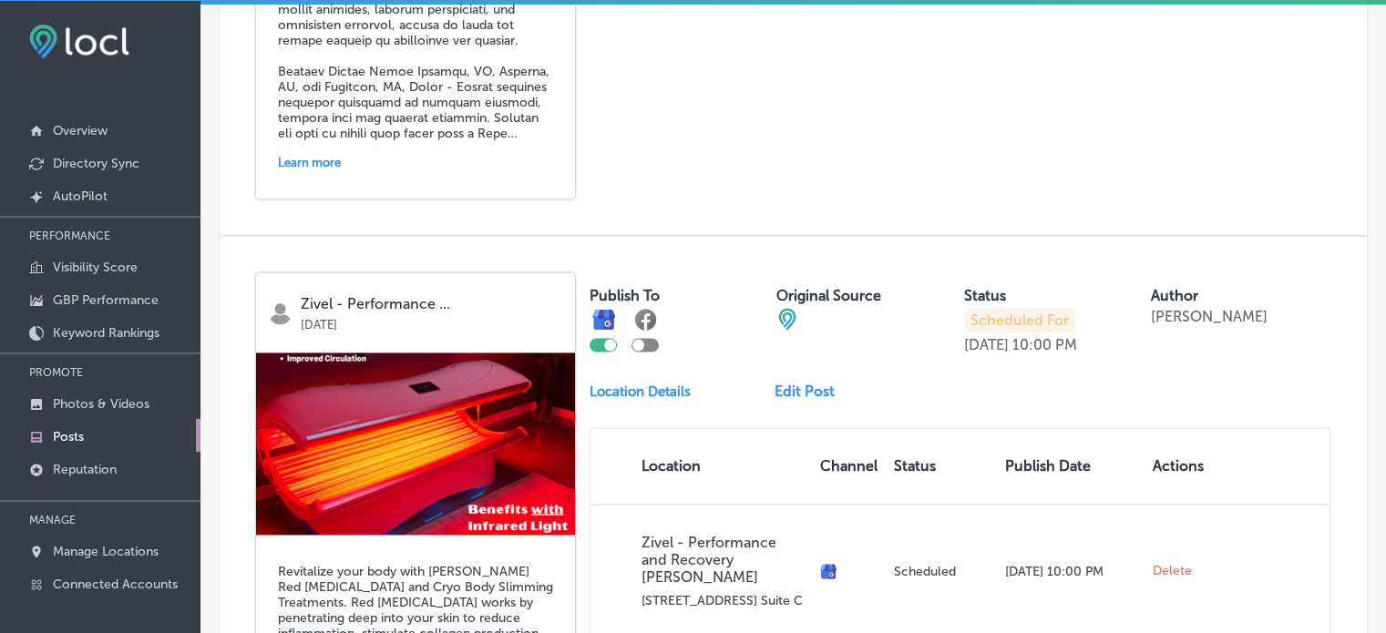
scroll to position [10000, 0]
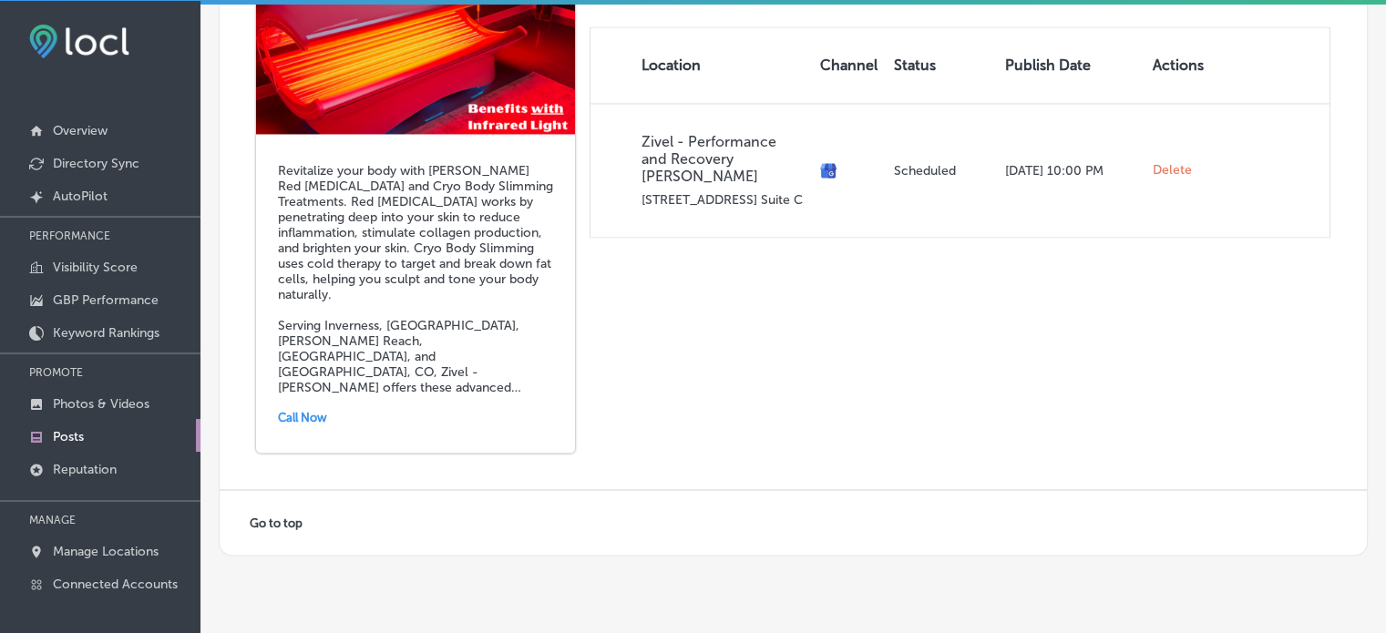
click at [282, 516] on span "Go to top" at bounding box center [276, 523] width 53 height 14
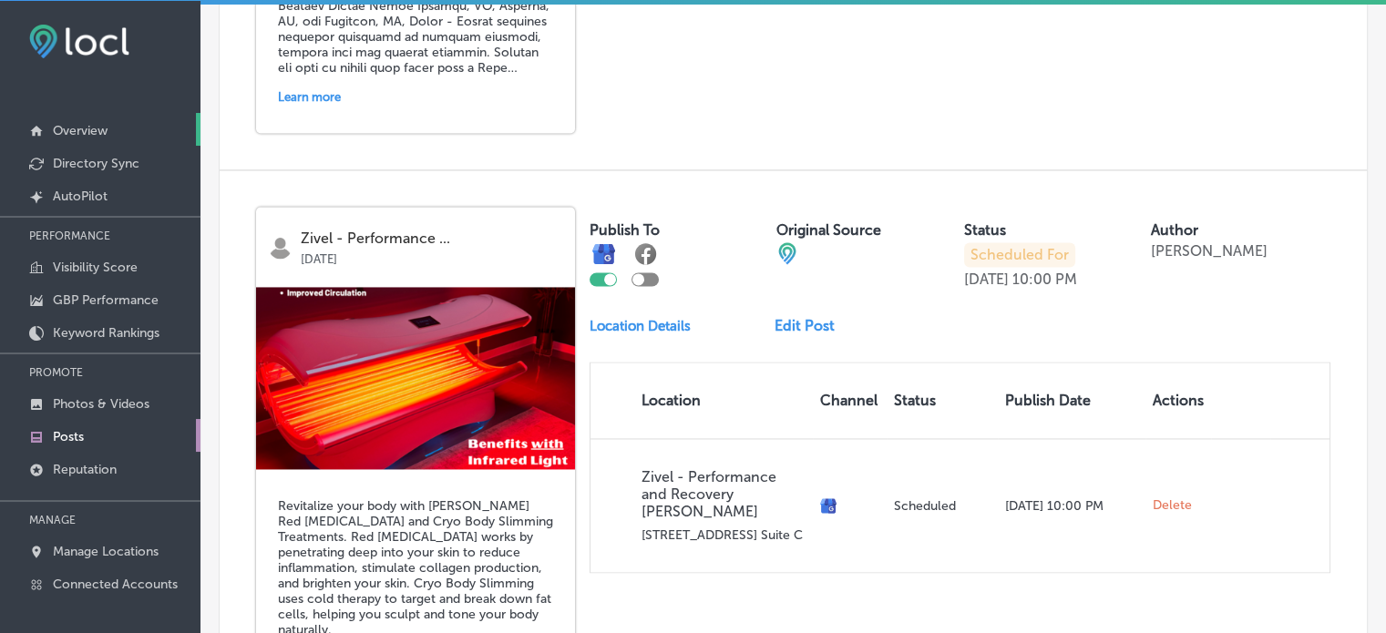
click at [83, 130] on p "Overview" at bounding box center [80, 130] width 55 height 15
